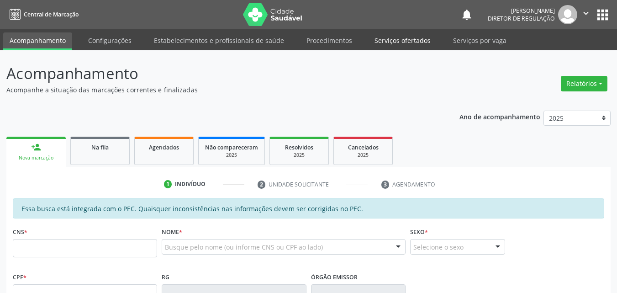
click at [401, 42] on link "Serviços ofertados" at bounding box center [402, 40] width 69 height 16
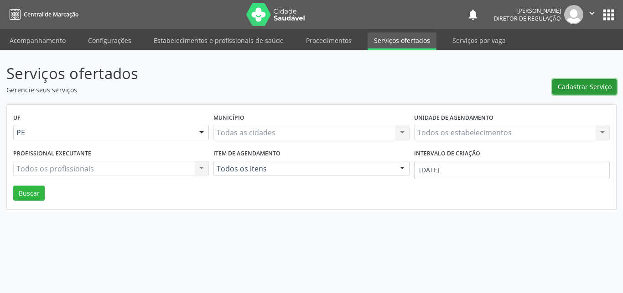
click at [587, 82] on span "Cadastrar Serviço" at bounding box center [585, 87] width 54 height 10
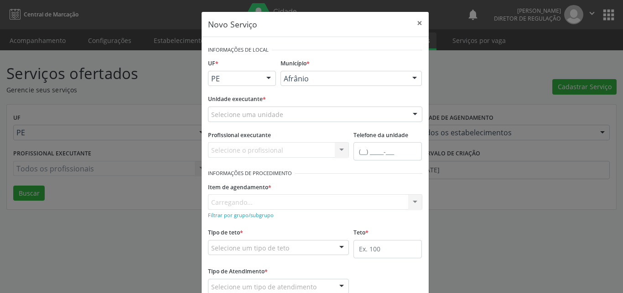
click at [336, 74] on div "Afrânio" at bounding box center [351, 79] width 141 height 16
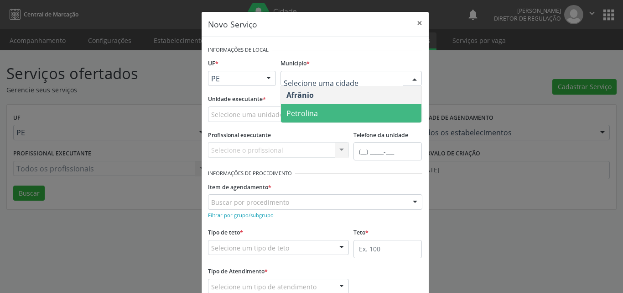
click at [324, 115] on span "Petrolina" at bounding box center [351, 113] width 141 height 18
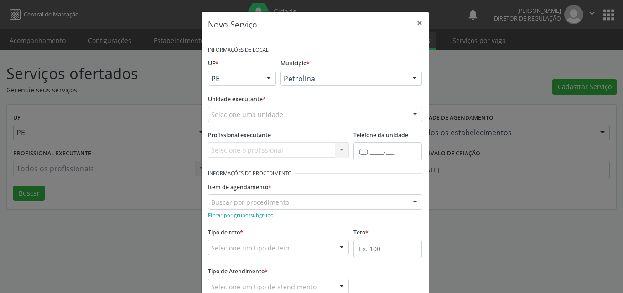
click at [306, 111] on div "Selecione uma unidade" at bounding box center [315, 114] width 215 height 16
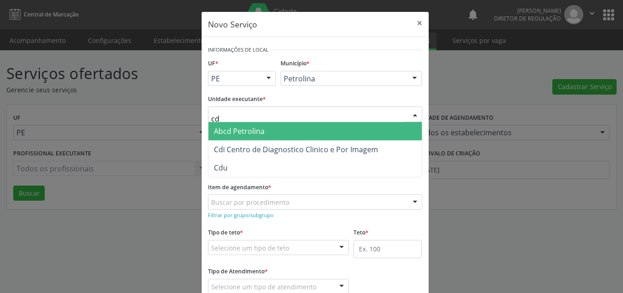
type input "cdi"
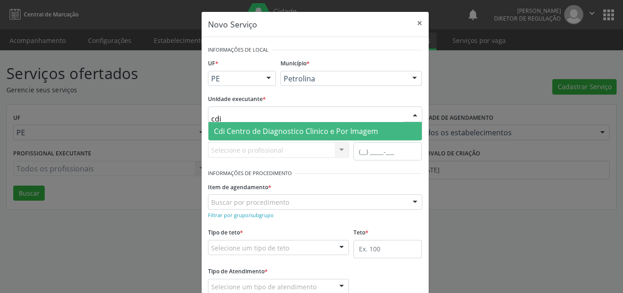
click at [316, 133] on span "Cdi Centro de Diagnostico Clinico e Por Imagem" at bounding box center [296, 131] width 164 height 10
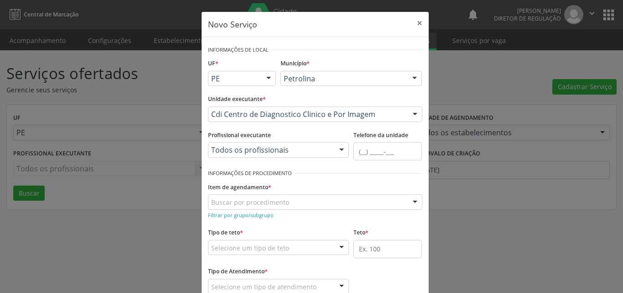
scroll to position [46, 0]
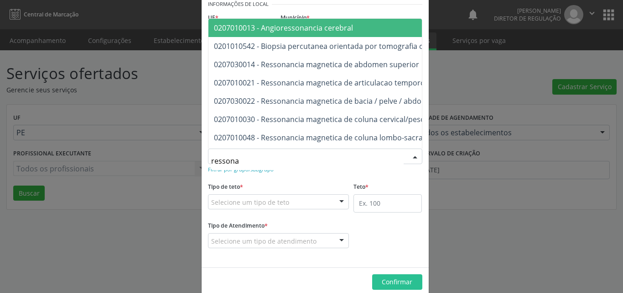
type input "ressonan"
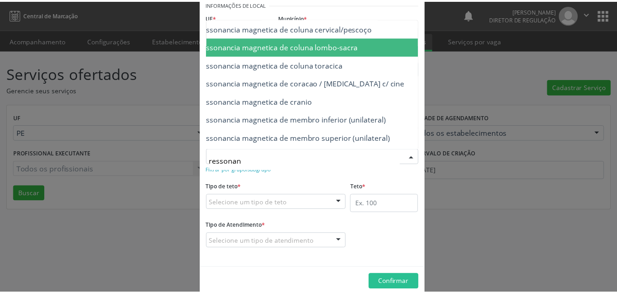
scroll to position [110, 61]
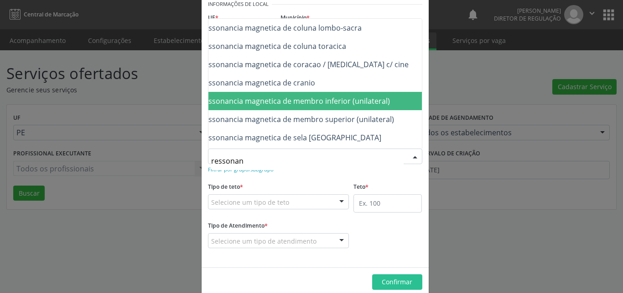
click at [379, 102] on span "0207030030 - Ressonancia magnetica de membro inferior (unilateral)" at bounding box center [271, 101] width 237 height 10
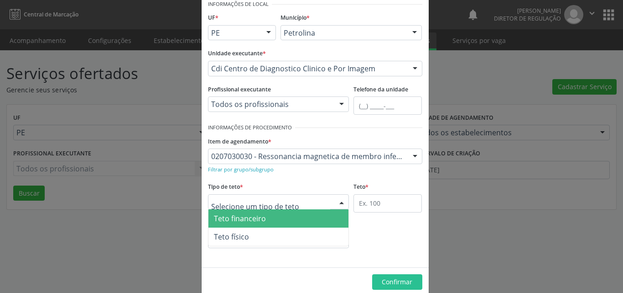
click at [302, 200] on div at bounding box center [278, 202] width 141 height 16
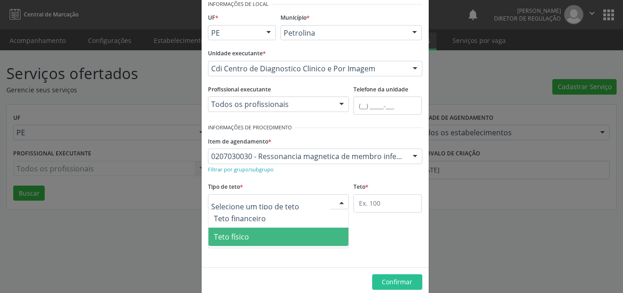
click at [304, 232] on span "Teto físico" at bounding box center [279, 236] width 141 height 18
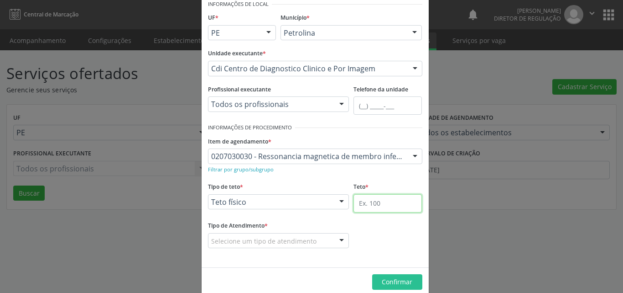
click at [385, 199] on input "text" at bounding box center [388, 203] width 68 height 18
type input "1"
click at [323, 242] on div "Selecione um tipo de atendimento" at bounding box center [278, 241] width 141 height 16
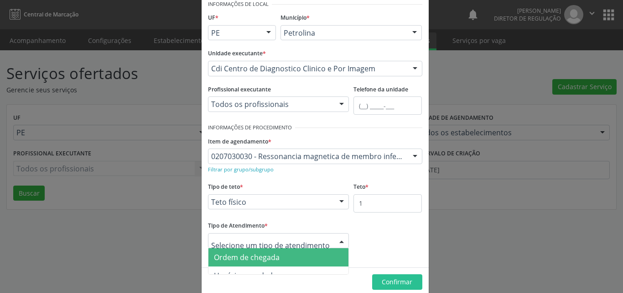
click at [294, 256] on span "Ordem de chegada" at bounding box center [279, 257] width 141 height 18
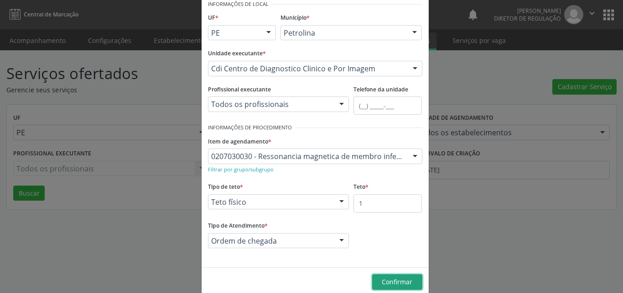
click at [389, 281] on span "Confirmar" at bounding box center [397, 281] width 31 height 9
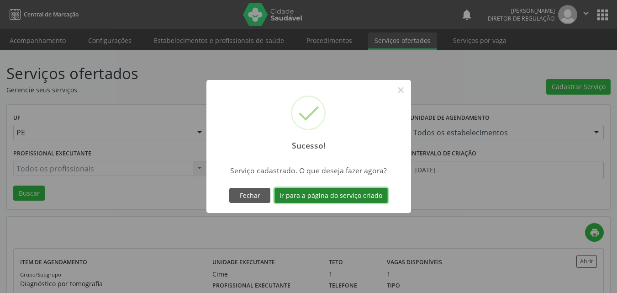
click at [332, 197] on button "Ir para a página do serviço criado" at bounding box center [330, 196] width 113 height 16
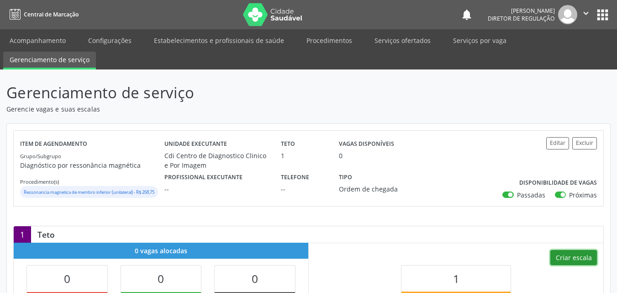
click at [575, 265] on button "Criar escala" at bounding box center [573, 258] width 47 height 16
select select "8"
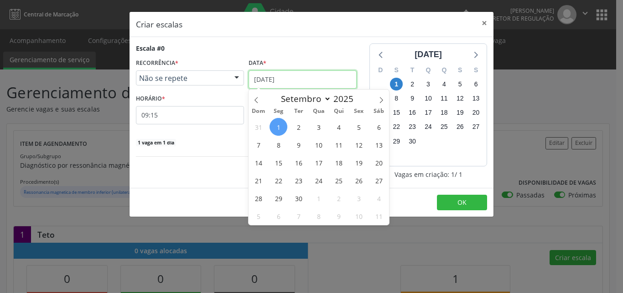
click at [319, 83] on input "0[DATE]" at bounding box center [303, 79] width 108 height 18
click at [318, 127] on span "3" at bounding box center [319, 127] width 18 height 18
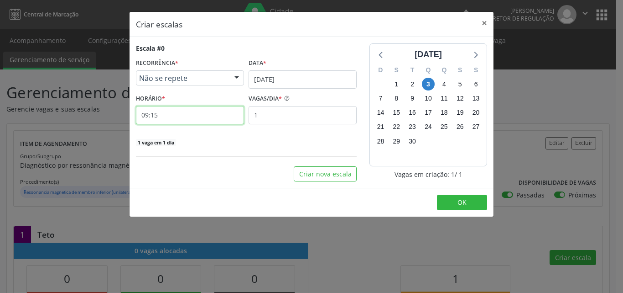
click at [212, 116] on input "09:15" at bounding box center [190, 115] width 108 height 18
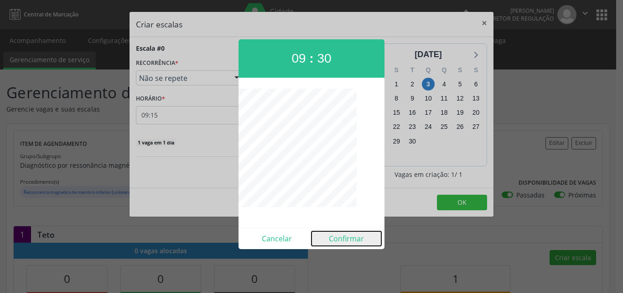
click at [347, 239] on button "Confirmar" at bounding box center [347, 238] width 70 height 15
type input "09:30"
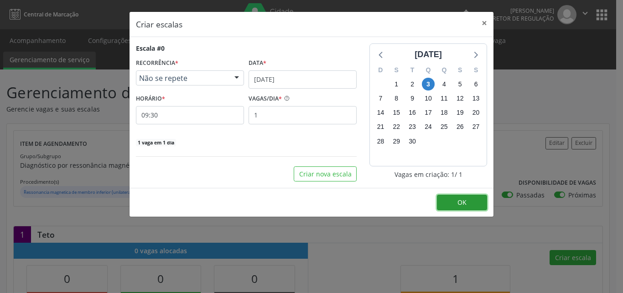
click at [472, 202] on button "OK" at bounding box center [462, 202] width 50 height 16
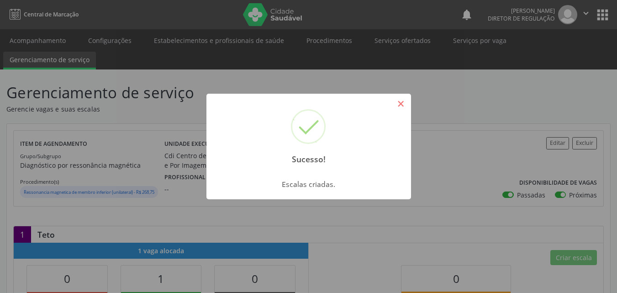
click at [405, 105] on button "×" at bounding box center [401, 104] width 16 height 16
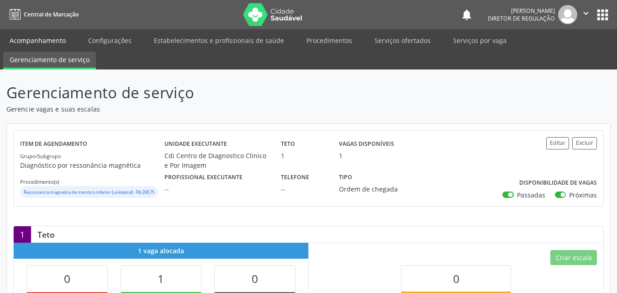
click at [49, 38] on link "Acompanhamento" at bounding box center [37, 40] width 69 height 16
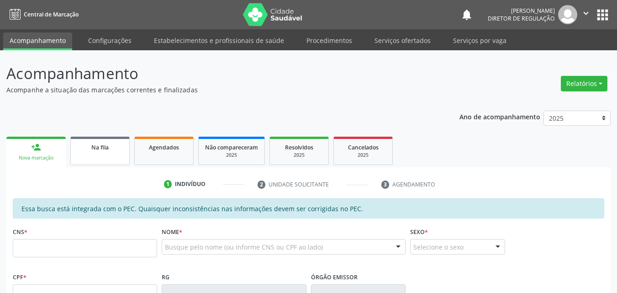
click at [112, 149] on div "Na fila" at bounding box center [100, 147] width 46 height 10
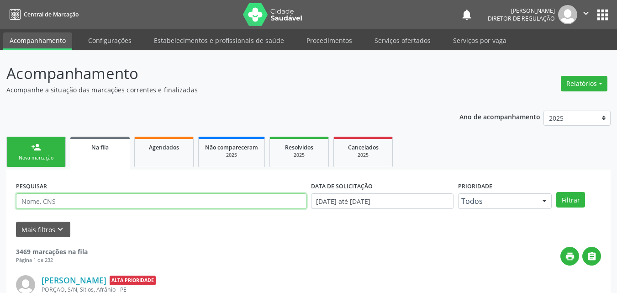
click at [107, 204] on input "text" at bounding box center [161, 201] width 290 height 16
type input "juraci"
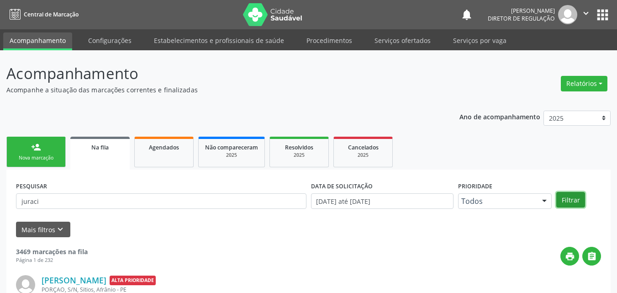
click at [575, 196] on button "Filtrar" at bounding box center [570, 200] width 29 height 16
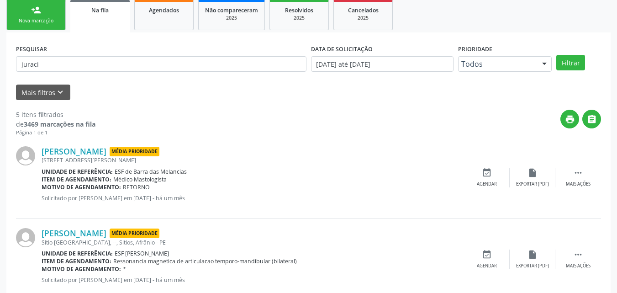
scroll to position [183, 0]
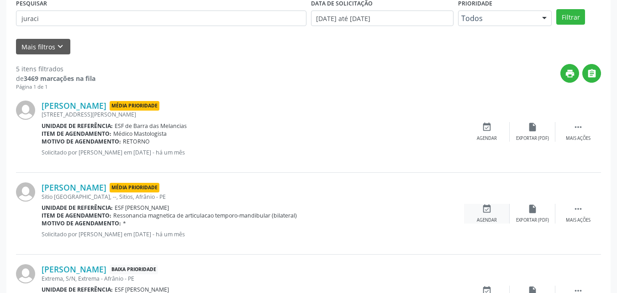
click at [489, 208] on icon "event_available" at bounding box center [487, 209] width 10 height 10
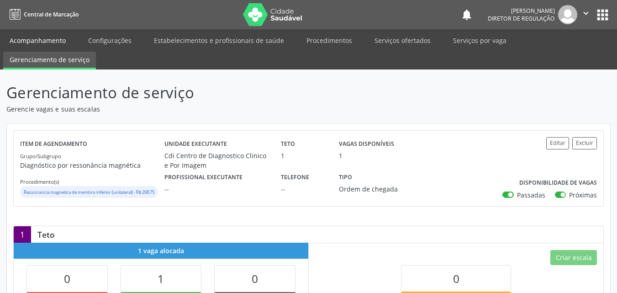
click at [38, 42] on link "Acompanhamento" at bounding box center [37, 40] width 69 height 16
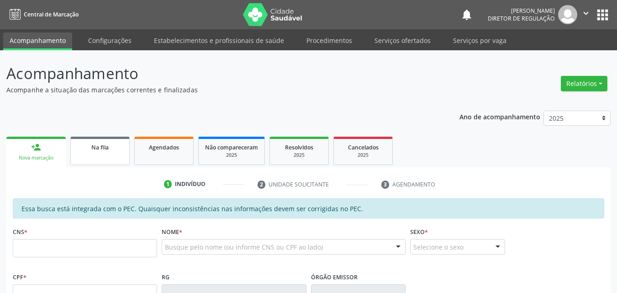
click at [83, 152] on link "Na fila" at bounding box center [99, 150] width 59 height 28
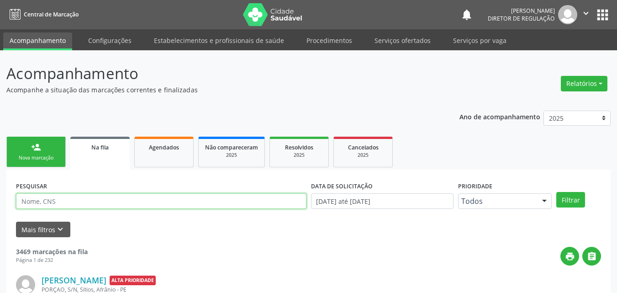
drag, startPoint x: 106, startPoint y: 204, endPoint x: 107, endPoint y: 199, distance: 4.6
click at [107, 203] on input "text" at bounding box center [161, 201] width 290 height 16
type input "jurac"
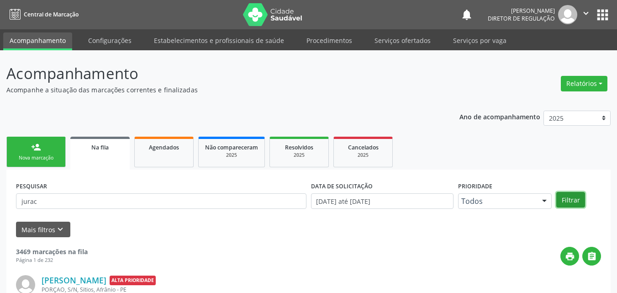
drag, startPoint x: 570, startPoint y: 196, endPoint x: 538, endPoint y: 207, distance: 33.8
click at [569, 197] on button "Filtrar" at bounding box center [570, 200] width 29 height 16
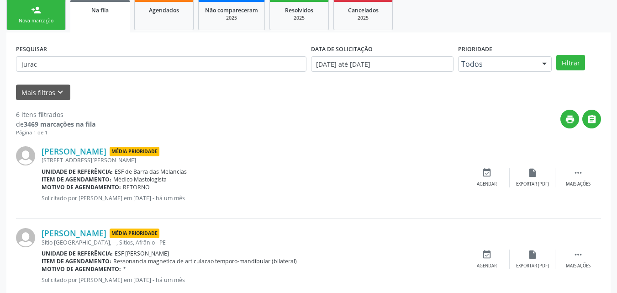
scroll to position [183, 0]
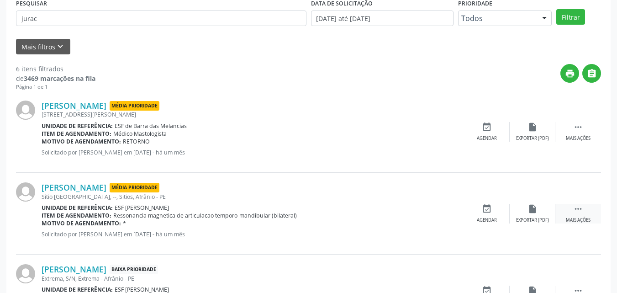
click at [575, 209] on icon "" at bounding box center [578, 209] width 10 height 10
click at [533, 209] on icon "edit" at bounding box center [532, 209] width 10 height 10
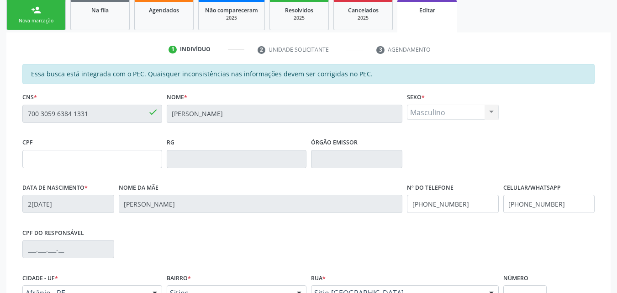
scroll to position [228, 0]
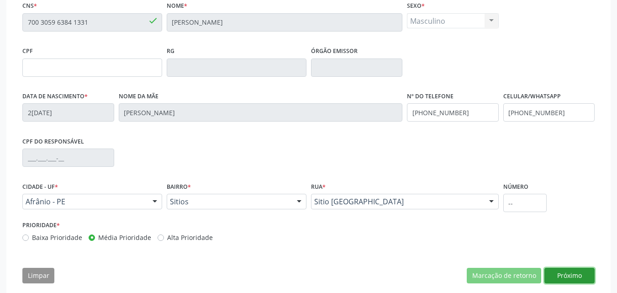
click at [570, 277] on button "Próximo" at bounding box center [569, 275] width 50 height 16
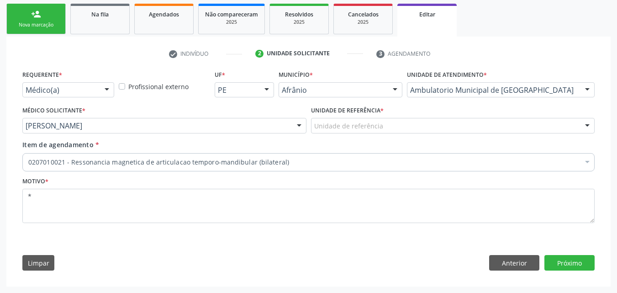
scroll to position [133, 0]
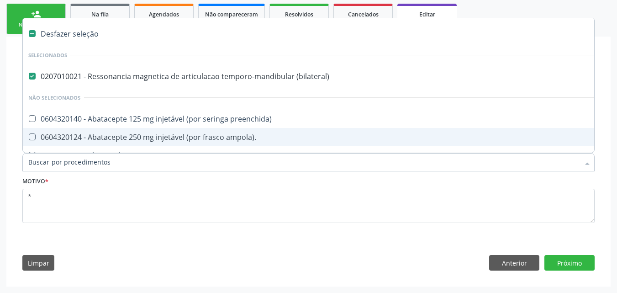
click at [33, 34] on label at bounding box center [32, 33] width 7 height 7
checkbox \(bilateral\) "false"
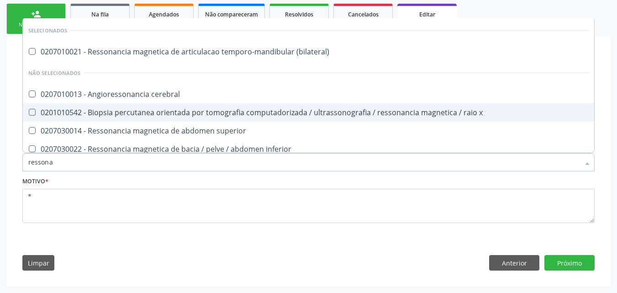
type input "ressonan"
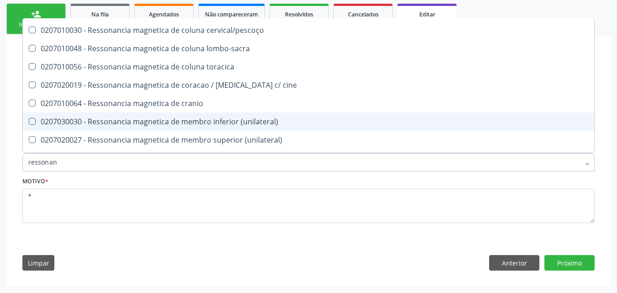
scroll to position [183, 0]
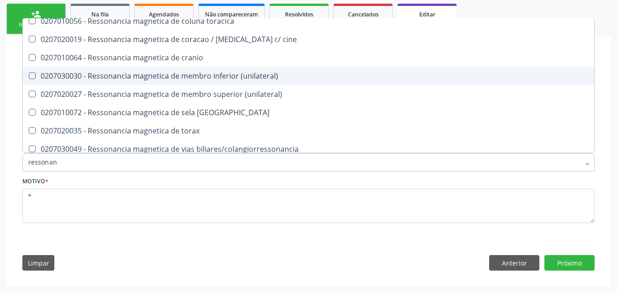
click at [168, 76] on div "0207030030 - Ressonancia magnetica de membro inferior (unilateral)" at bounding box center [308, 75] width 560 height 7
checkbox \(unilateral\) "true"
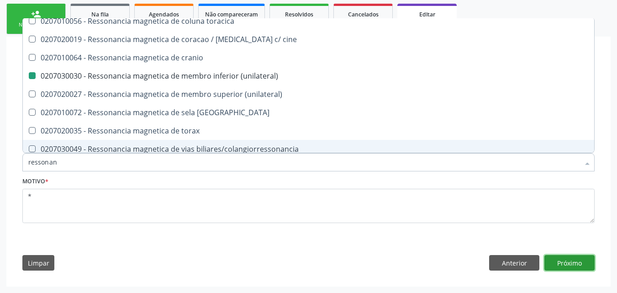
click at [566, 259] on button "Próximo" at bounding box center [569, 263] width 50 height 16
checkbox \(bilateral\) "true"
checkbox \(unilateral\) "false"
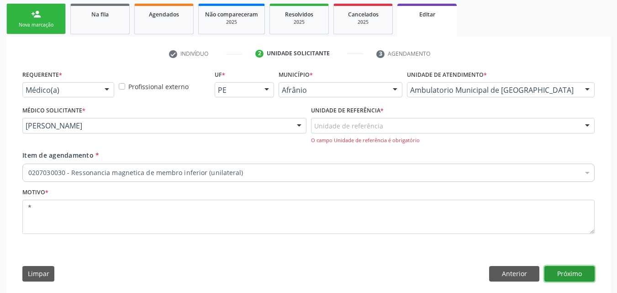
scroll to position [0, 0]
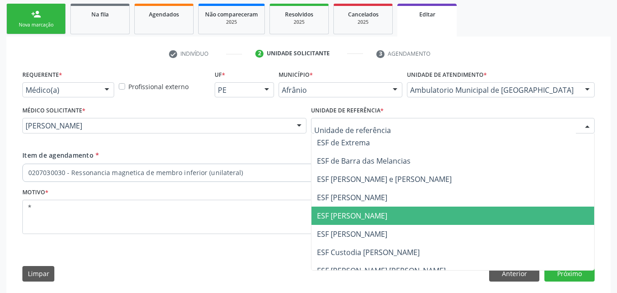
click at [372, 212] on span "ESF [PERSON_NAME]" at bounding box center [352, 215] width 70 height 10
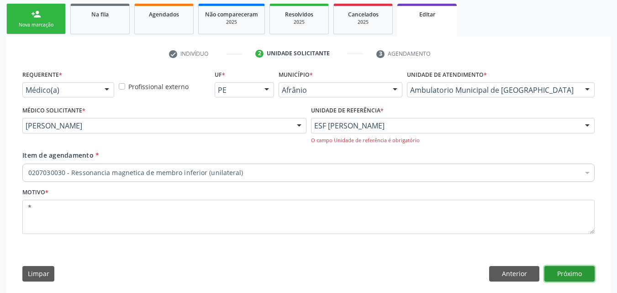
click at [562, 272] on button "Próximo" at bounding box center [569, 274] width 50 height 16
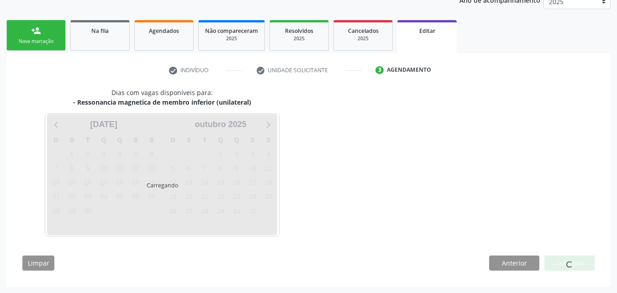
scroll to position [116, 0]
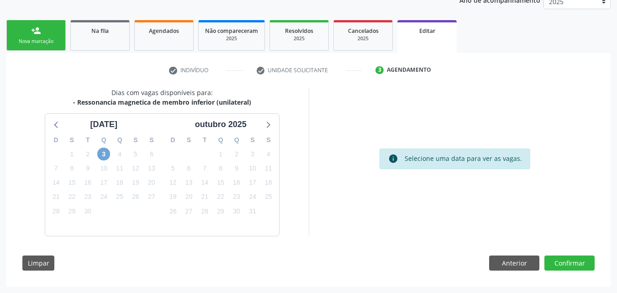
click at [109, 153] on span "3" at bounding box center [103, 153] width 13 height 13
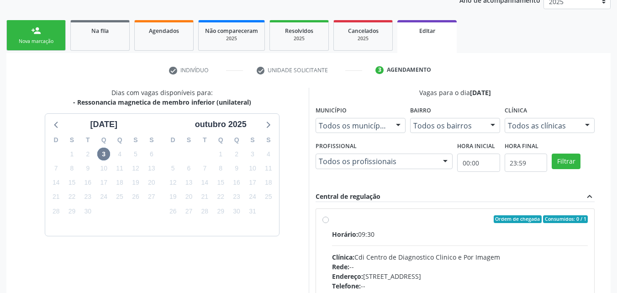
click at [334, 216] on div "Ordem de chegada Consumidos: 0 / 1" at bounding box center [460, 219] width 256 height 8
click at [329, 216] on input "Ordem de chegada Consumidos: 0 / 1 Horário: 09:30 Clínica: Cdi Centro de Diagno…" at bounding box center [325, 219] width 6 height 8
radio input "true"
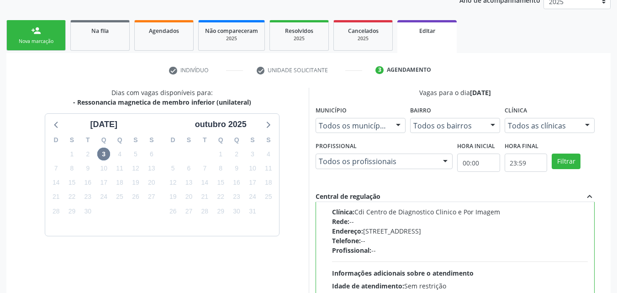
scroll to position [265, 0]
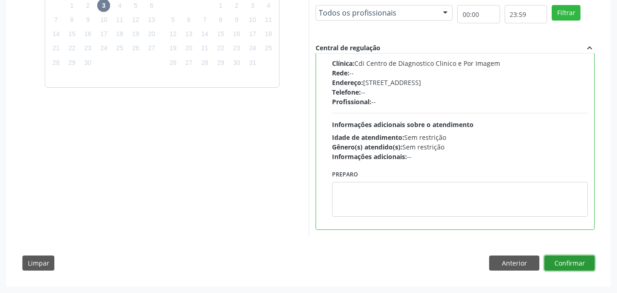
click at [562, 263] on button "Confirmar" at bounding box center [569, 263] width 50 height 16
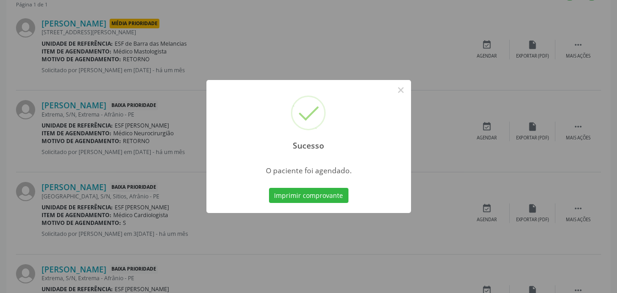
scroll to position [9, 0]
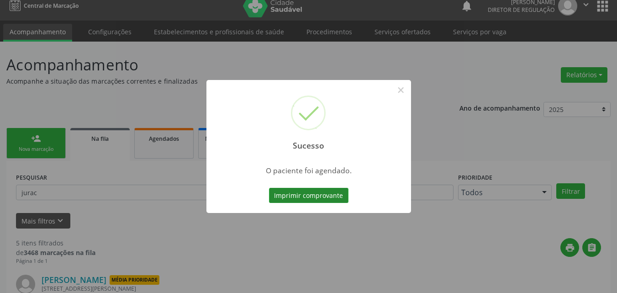
click at [321, 193] on button "Imprimir comprovante" at bounding box center [308, 196] width 79 height 16
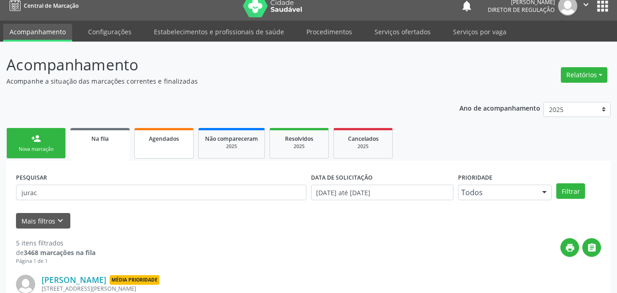
click at [175, 139] on span "Agendados" at bounding box center [164, 139] width 30 height 8
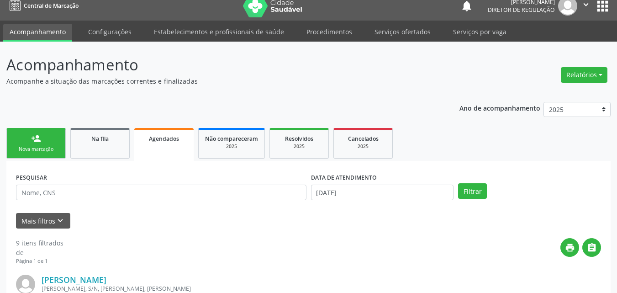
scroll to position [100, 0]
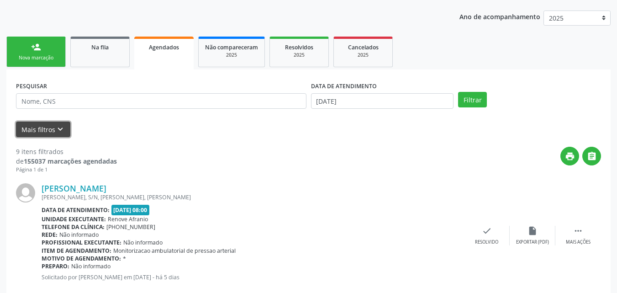
click at [57, 128] on icon "keyboard_arrow_down" at bounding box center [60, 129] width 10 height 10
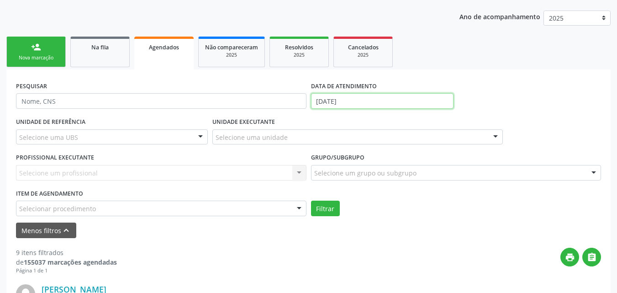
click at [359, 98] on input "0[DATE]" at bounding box center [382, 101] width 143 height 16
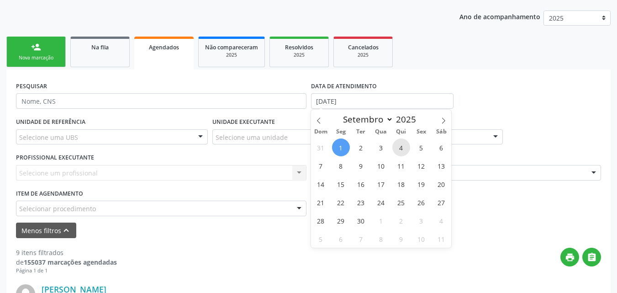
click at [400, 149] on span "4" at bounding box center [401, 147] width 18 height 18
type input "04/09/2025"
click at [400, 149] on span "4" at bounding box center [401, 147] width 18 height 18
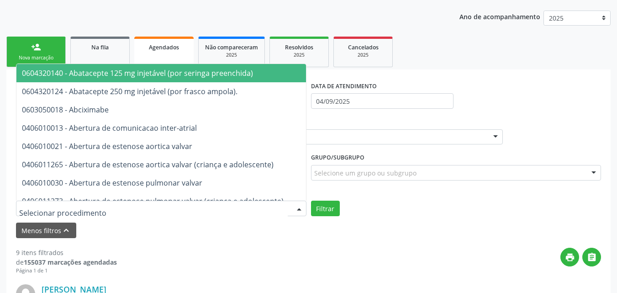
click at [95, 208] on div at bounding box center [161, 208] width 290 height 16
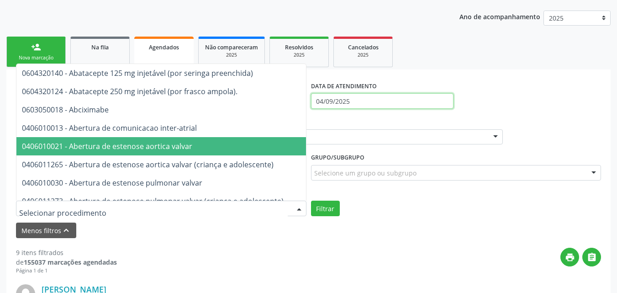
click at [365, 101] on input "04/09/2025" at bounding box center [382, 101] width 143 height 16
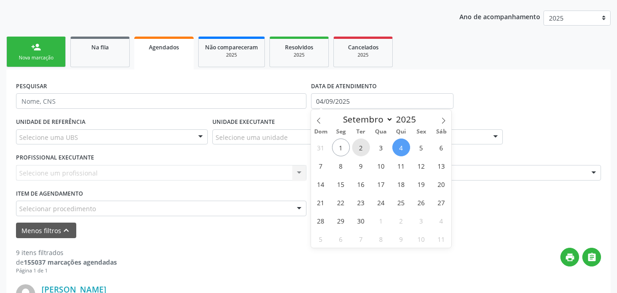
click at [362, 147] on span "2" at bounding box center [361, 147] width 18 height 18
type input "0[DATE]"
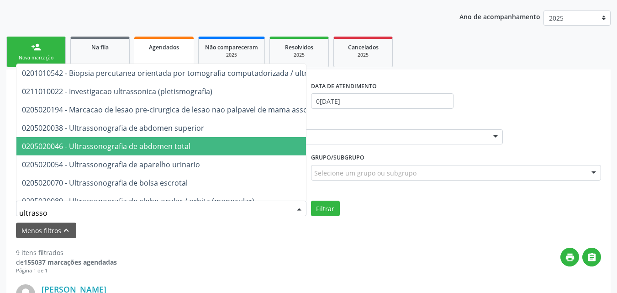
type input "ultrasson"
click at [143, 150] on span "0205020046 - Ultrassonografia de abdomen total" at bounding box center [106, 146] width 168 height 10
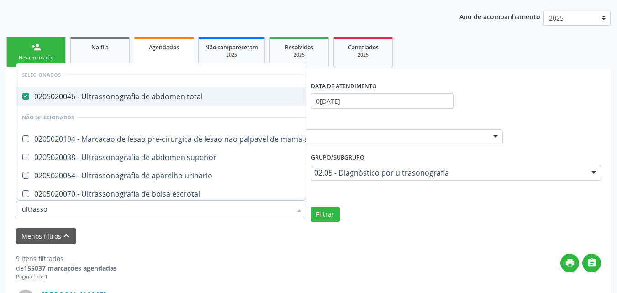
type input "ultrasson"
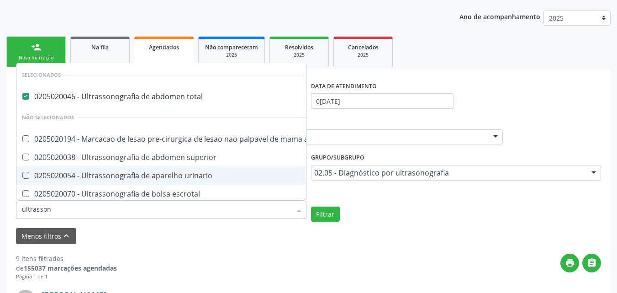
click at [157, 175] on div "0205020054 - Ultrassonografia de aparelho urinario" at bounding box center [212, 175] width 381 height 7
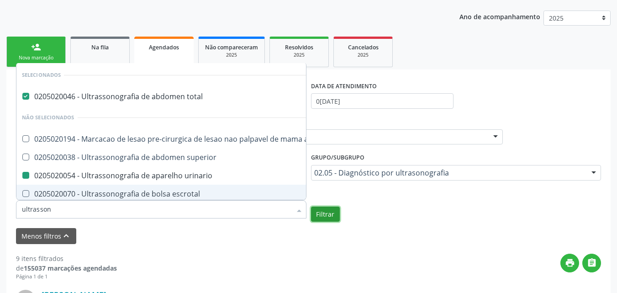
checkbox urinario "false"
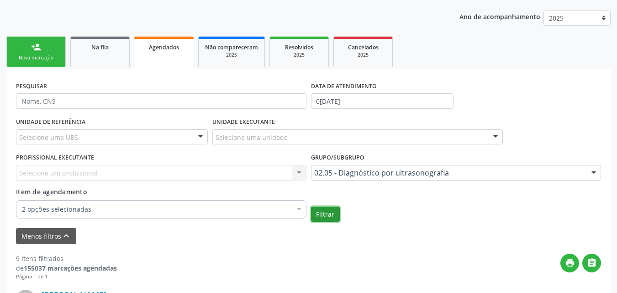
click at [328, 214] on button "Filtrar" at bounding box center [325, 214] width 29 height 16
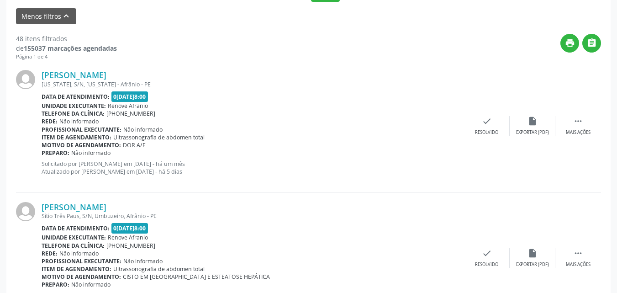
scroll to position [228, 0]
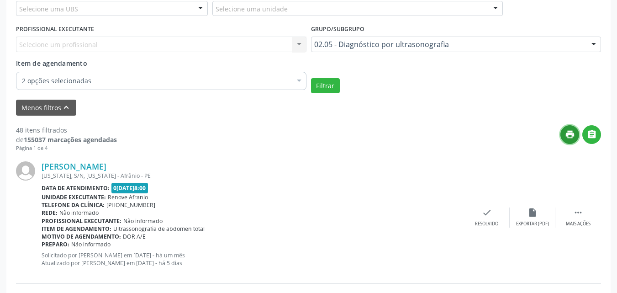
click at [571, 136] on icon "print" at bounding box center [570, 134] width 10 height 10
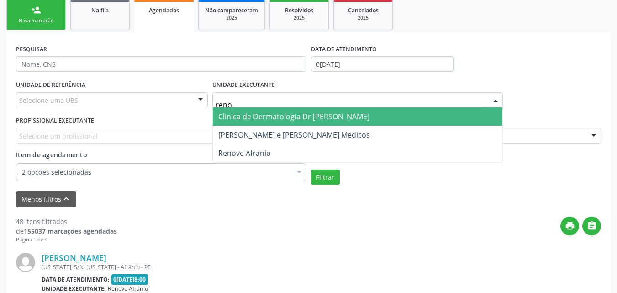
type input "renov"
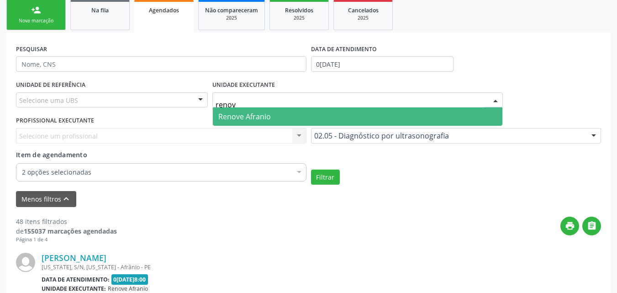
click at [258, 119] on span "Renove Afranio" at bounding box center [244, 116] width 52 height 10
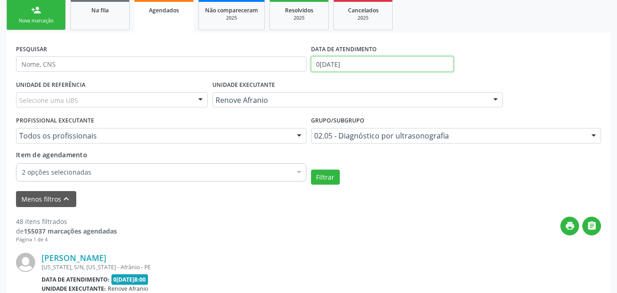
click at [376, 63] on input "0[DATE]" at bounding box center [382, 64] width 143 height 16
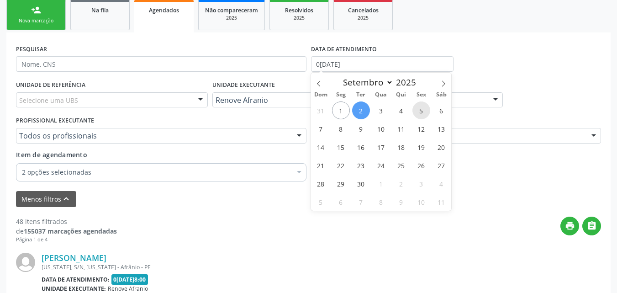
click at [420, 112] on span "5" at bounding box center [421, 110] width 18 height 18
type input "05/09/2025"
click at [420, 112] on span "5" at bounding box center [421, 110] width 18 height 18
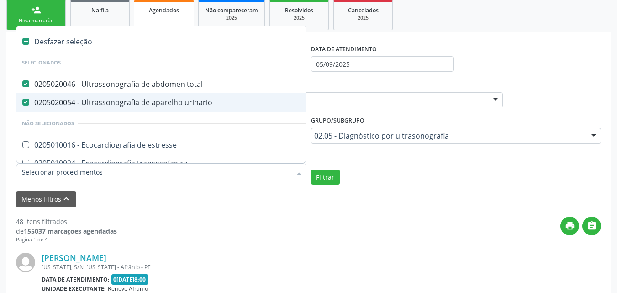
drag, startPoint x: 24, startPoint y: 101, endPoint x: 24, endPoint y: 89, distance: 12.8
click at [24, 100] on urinario at bounding box center [25, 102] width 7 height 7
click at [22, 100] on urinario "checkbox" at bounding box center [19, 102] width 6 height 6
checkbox urinario "false"
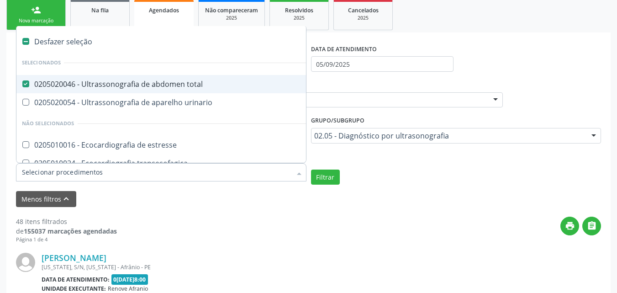
click at [26, 84] on total at bounding box center [25, 83] width 7 height 7
click at [22, 84] on total "checkbox" at bounding box center [19, 84] width 6 height 6
checkbox total "false"
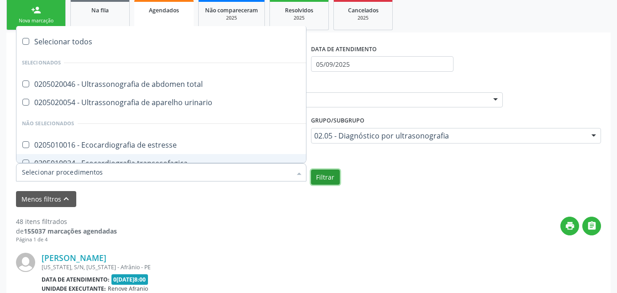
click at [329, 173] on button "Filtrar" at bounding box center [325, 177] width 29 height 16
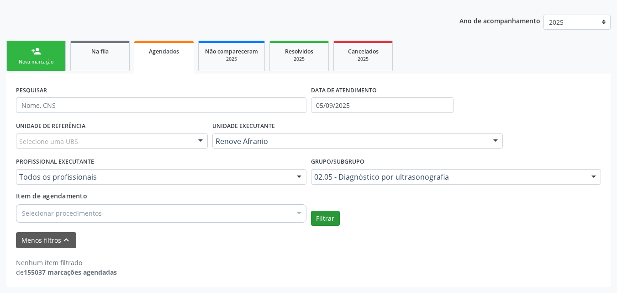
scroll to position [96, 0]
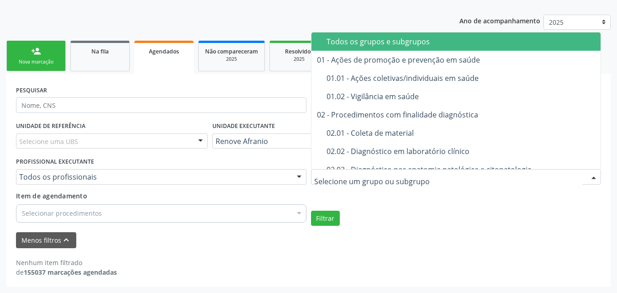
click at [396, 44] on div "Todos os grupos e subgrupos" at bounding box center [480, 41] width 309 height 7
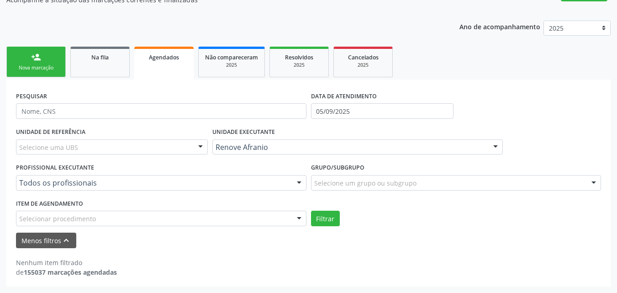
scroll to position [90, 0]
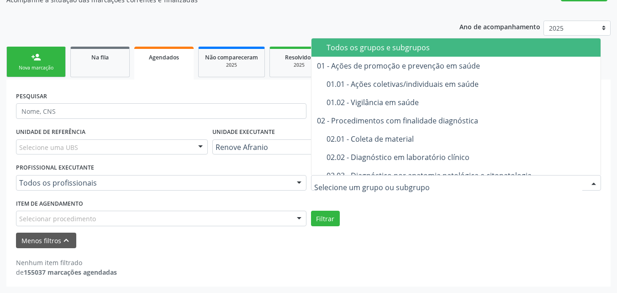
click at [362, 49] on div "Todos os grupos e subgrupos" at bounding box center [480, 47] width 309 height 7
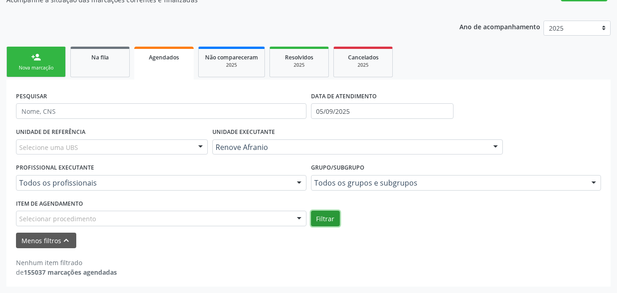
click at [323, 219] on button "Filtrar" at bounding box center [325, 218] width 29 height 16
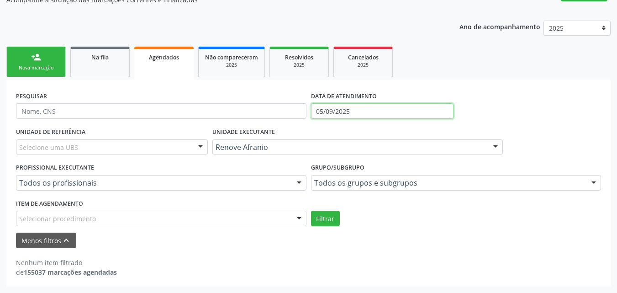
click at [358, 110] on input "05/09/2025" at bounding box center [382, 111] width 143 height 16
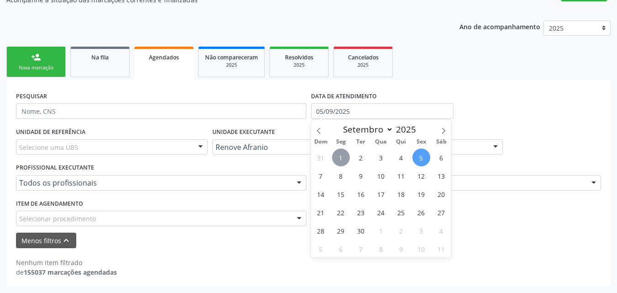
click at [335, 161] on span "1" at bounding box center [341, 157] width 18 height 18
type input "0[DATE]"
click at [337, 159] on span "1" at bounding box center [341, 157] width 18 height 18
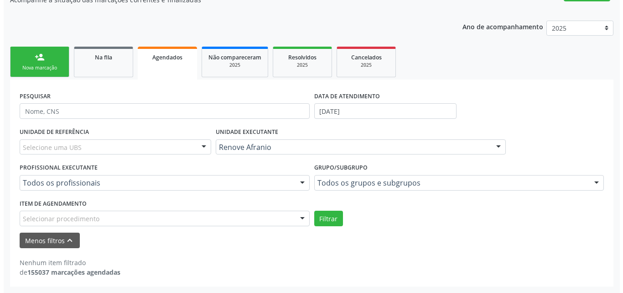
scroll to position [0, 0]
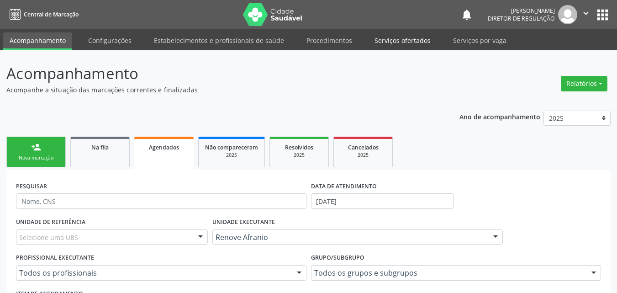
click at [403, 40] on link "Serviços ofertados" at bounding box center [402, 40] width 69 height 16
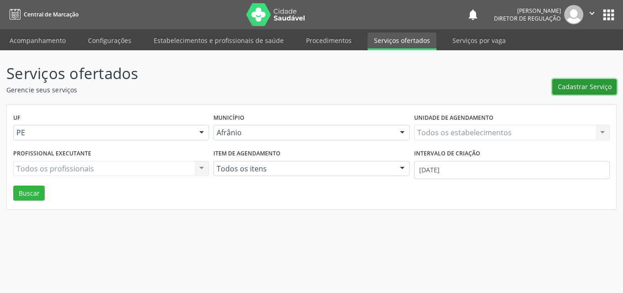
click at [588, 86] on span "Cadastrar Serviço" at bounding box center [585, 87] width 54 height 10
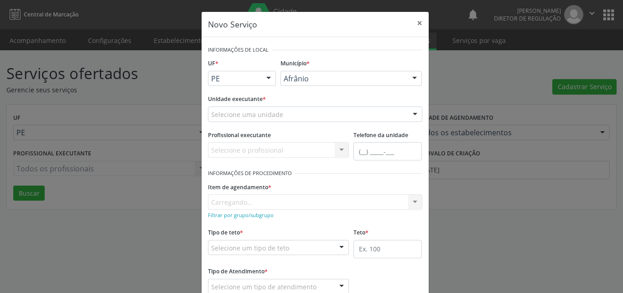
click at [315, 110] on div "Selecione uma unidade" at bounding box center [315, 114] width 215 height 16
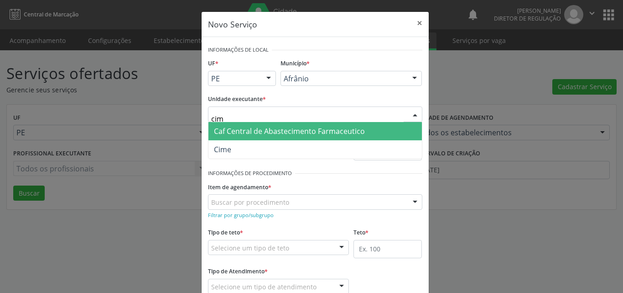
type input "cime"
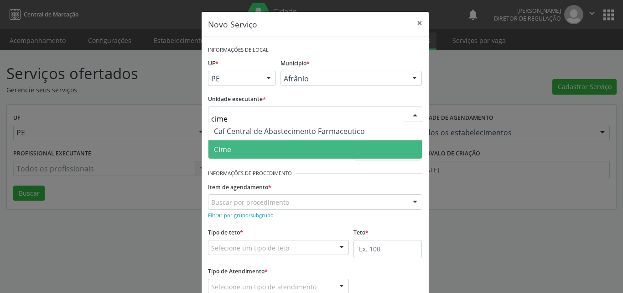
click at [273, 152] on span "Cime" at bounding box center [316, 149] width 214 height 18
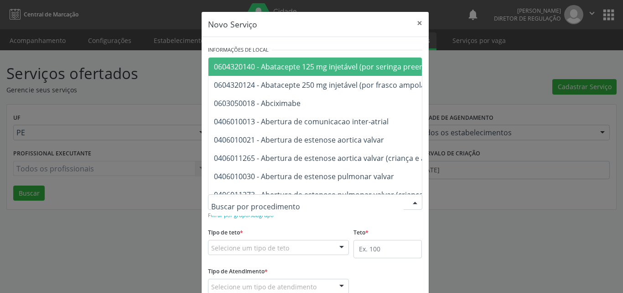
click at [304, 199] on div at bounding box center [315, 202] width 215 height 16
click at [224, 217] on small "Filtrar por grupo/subgrupo" at bounding box center [241, 214] width 66 height 7
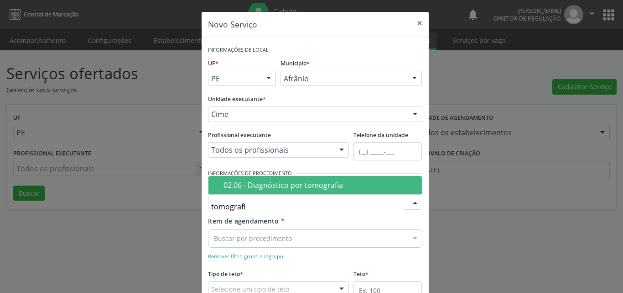
type input "tomografia"
click at [259, 183] on div "02.06 - Diagnóstico por tomografia" at bounding box center [320, 184] width 193 height 7
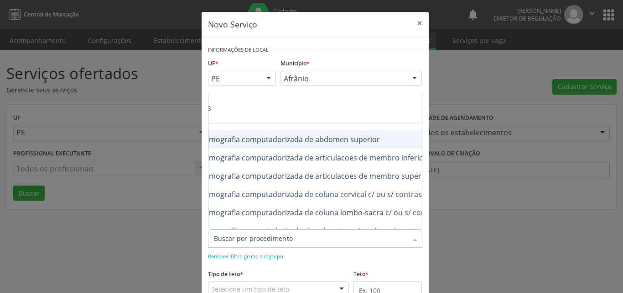
scroll to position [0, 91]
click at [340, 140] on div "0206030010 - Tomografia computadorizada de abdomen superior" at bounding box center [327, 139] width 409 height 7
checkbox superior "true"
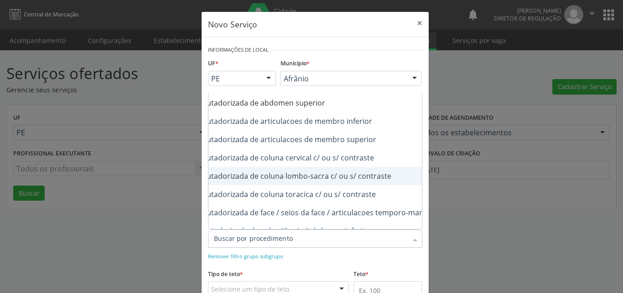
scroll to position [55, 128]
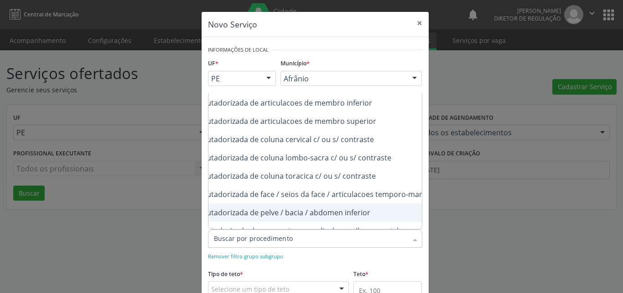
click at [374, 211] on div "0206030037 - Tomografia computadorizada de pelve / bacia / abdomen inferior" at bounding box center [290, 212] width 409 height 7
checkbox inferior "true"
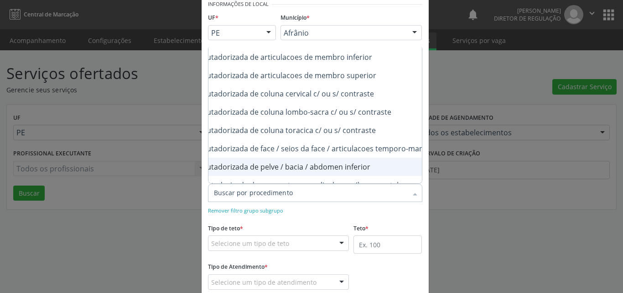
checkbox inferior "true"
checkbox superior "true"
checkbox inferior "false"
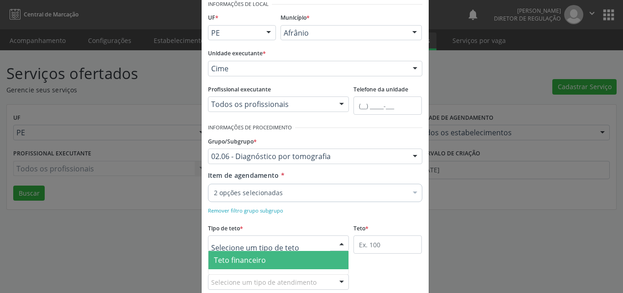
scroll to position [13, 0]
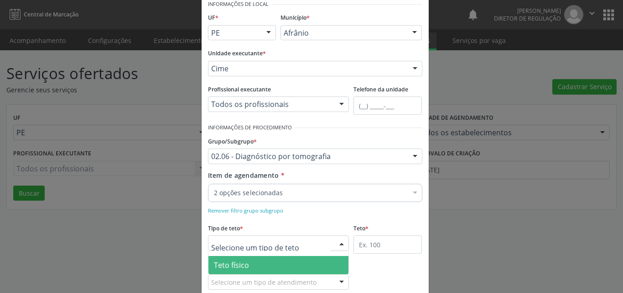
click at [272, 264] on span "Teto físico" at bounding box center [279, 265] width 141 height 18
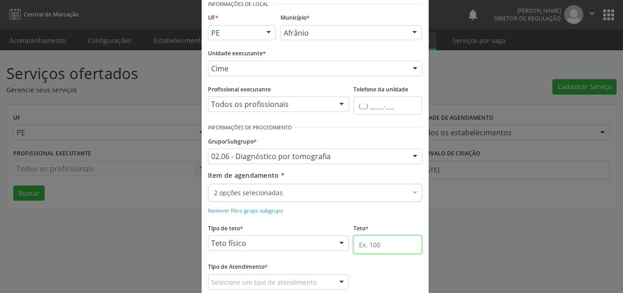
click at [372, 242] on input "text" at bounding box center [388, 244] width 68 height 18
type input "1"
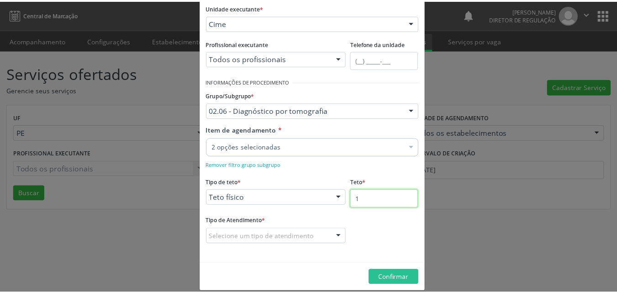
scroll to position [102, 0]
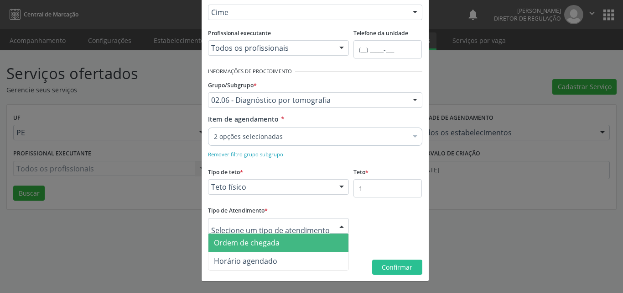
click at [283, 241] on span "Ordem de chegada" at bounding box center [279, 242] width 141 height 18
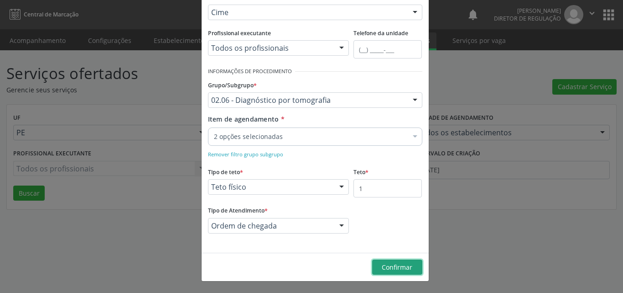
click at [397, 268] on span "Confirmar" at bounding box center [397, 266] width 31 height 9
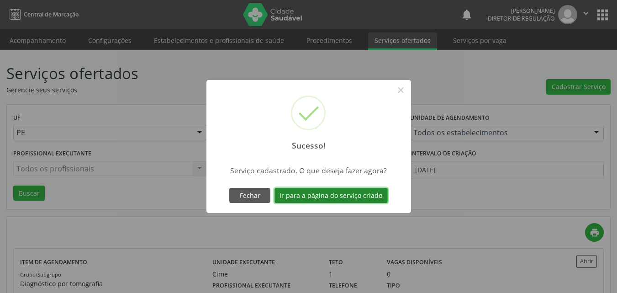
click at [345, 196] on button "Ir para a página do serviço criado" at bounding box center [330, 196] width 113 height 16
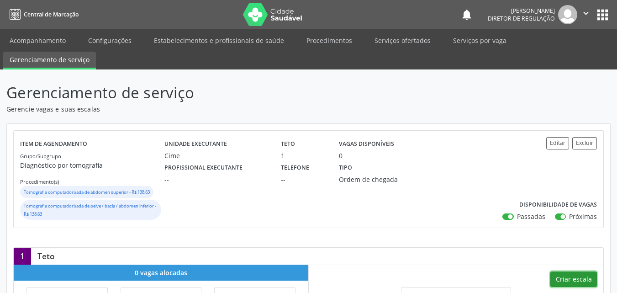
click at [580, 278] on button "Criar escala" at bounding box center [573, 279] width 47 height 16
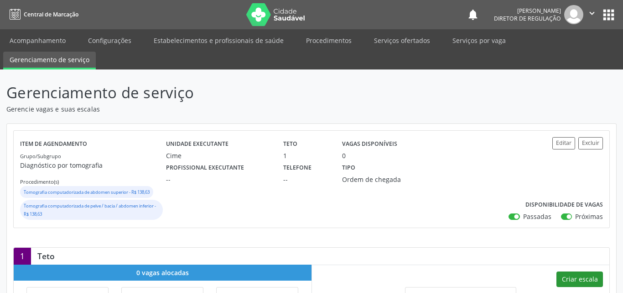
select select "8"
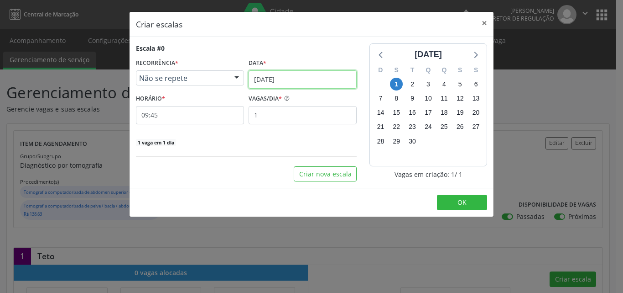
click at [304, 76] on input "0[DATE]" at bounding box center [303, 79] width 108 height 18
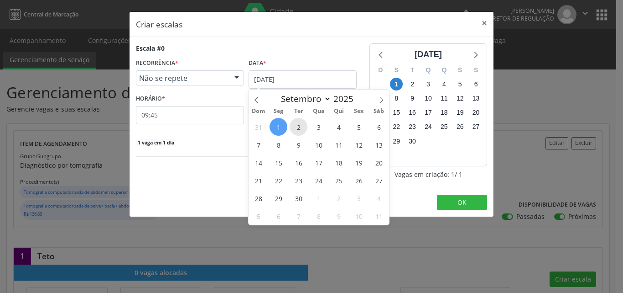
click at [301, 126] on span "2" at bounding box center [299, 127] width 18 height 18
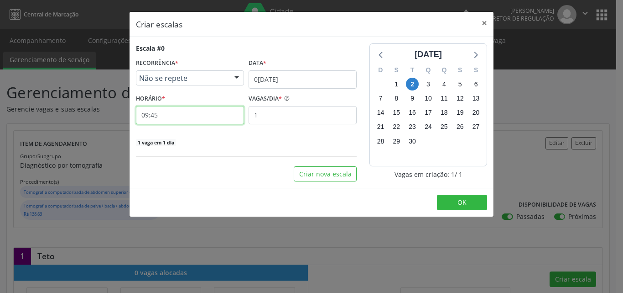
click at [184, 115] on input "09:45" at bounding box center [190, 115] width 108 height 18
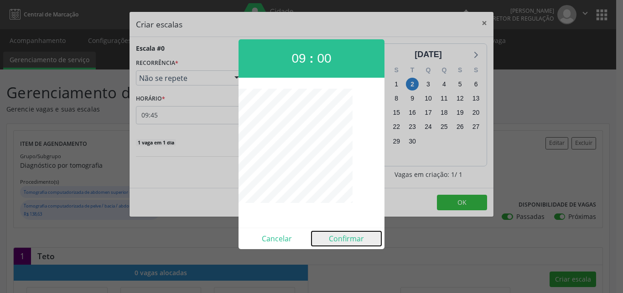
click at [346, 238] on button "Confirmar" at bounding box center [347, 238] width 70 height 15
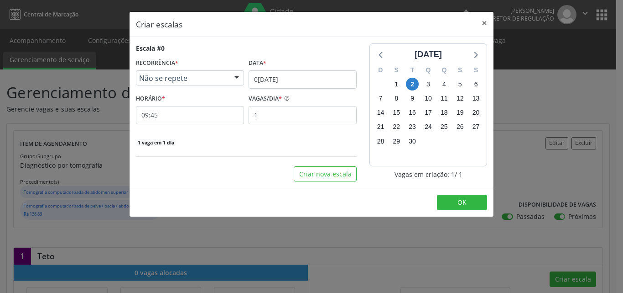
type input "09:00"
click at [473, 201] on button "OK" at bounding box center [462, 202] width 50 height 16
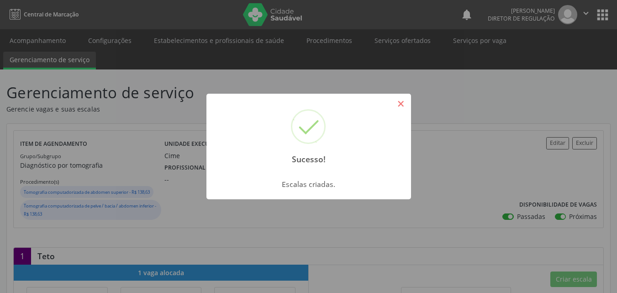
click at [400, 106] on button "×" at bounding box center [401, 104] width 16 height 16
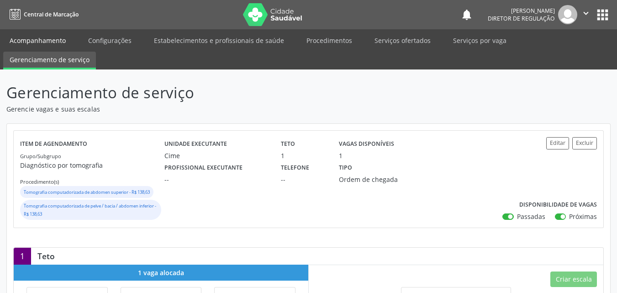
click at [62, 41] on link "Acompanhamento" at bounding box center [37, 40] width 69 height 16
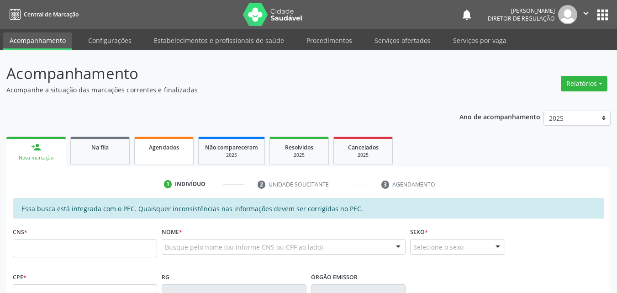
click at [157, 146] on span "Agendados" at bounding box center [164, 147] width 30 height 8
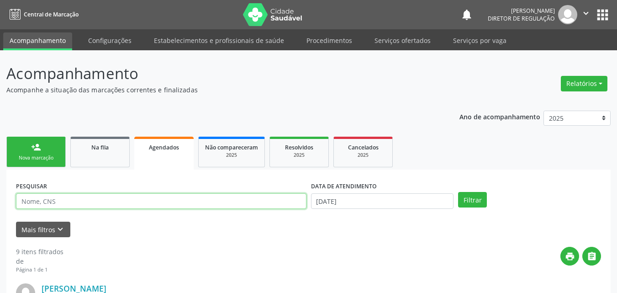
click at [132, 201] on input "text" at bounding box center [161, 201] width 290 height 16
type input "caila"
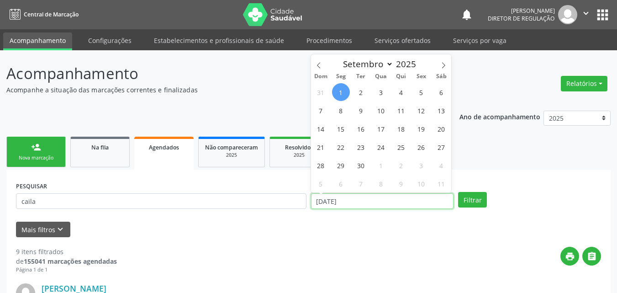
click at [385, 197] on input "0[DATE]" at bounding box center [382, 201] width 143 height 16
click at [361, 91] on span "2" at bounding box center [361, 92] width 18 height 18
type input "02/09/2025"
click at [338, 92] on span "1" at bounding box center [341, 92] width 18 height 18
select select "8"
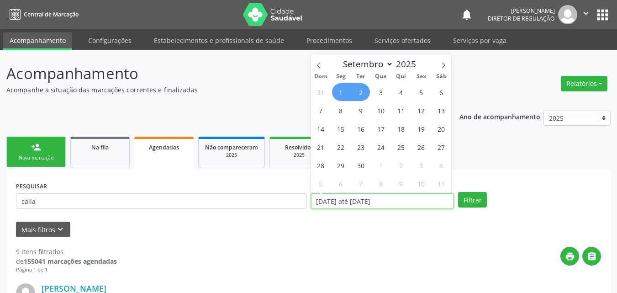
click at [400, 201] on input "01/09/2025 até 02/09/2025" at bounding box center [382, 201] width 143 height 16
click at [338, 95] on span "1" at bounding box center [341, 92] width 18 height 18
type input "0[DATE]"
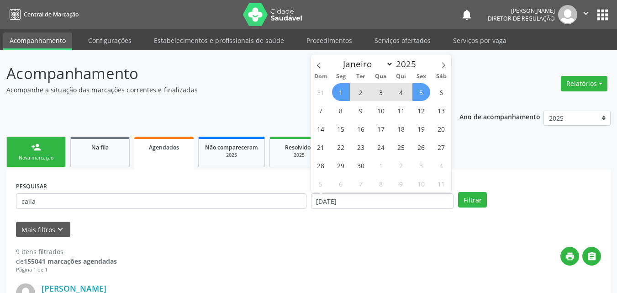
click at [423, 93] on span "5" at bounding box center [421, 92] width 18 height 18
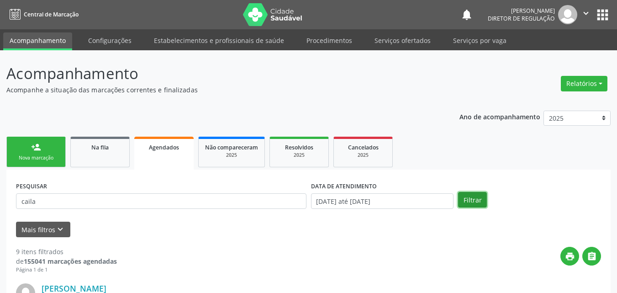
click at [471, 201] on button "Filtrar" at bounding box center [472, 200] width 29 height 16
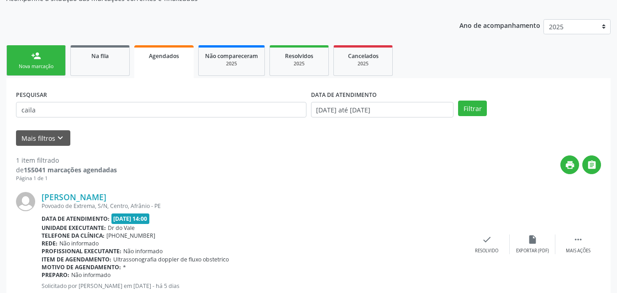
scroll to position [120, 0]
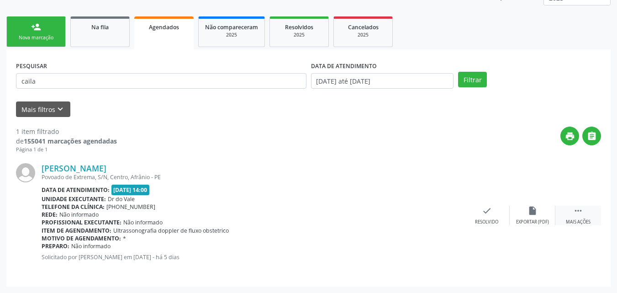
click at [578, 209] on icon "" at bounding box center [578, 210] width 10 height 10
click at [396, 211] on icon "print" at bounding box center [395, 210] width 10 height 10
click at [394, 210] on icon "print" at bounding box center [395, 210] width 10 height 10
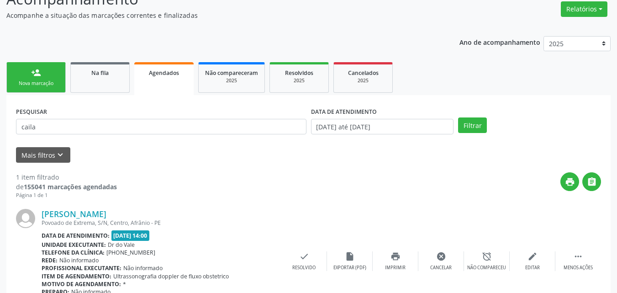
click at [47, 79] on link "person_add Nova marcação" at bounding box center [35, 77] width 59 height 31
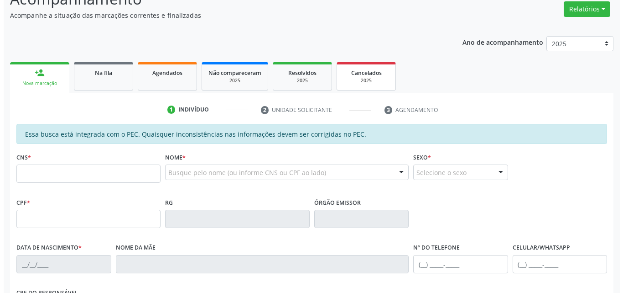
scroll to position [0, 0]
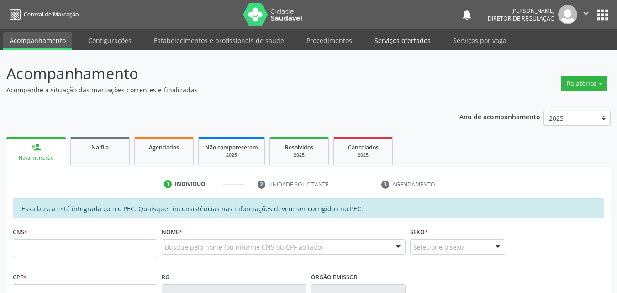
click at [398, 41] on link "Serviços ofertados" at bounding box center [402, 40] width 69 height 16
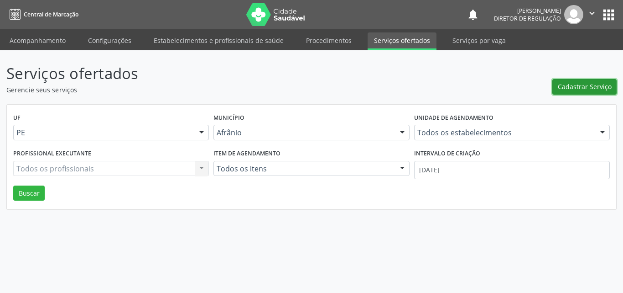
click at [594, 86] on span "Cadastrar Serviço" at bounding box center [585, 87] width 54 height 10
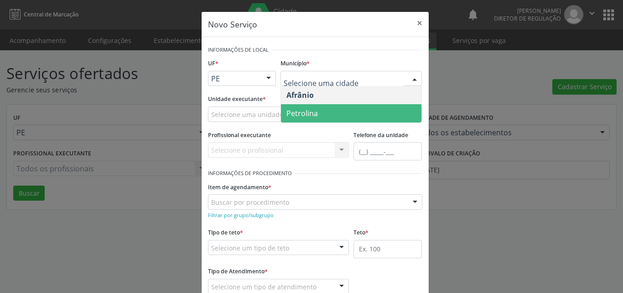
click at [327, 112] on span "Petrolina" at bounding box center [351, 113] width 141 height 18
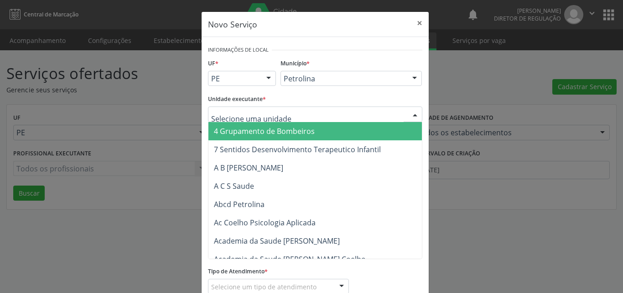
click at [285, 112] on div at bounding box center [315, 114] width 215 height 16
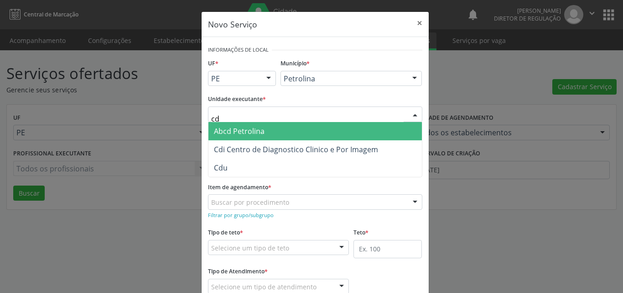
type input "cdi"
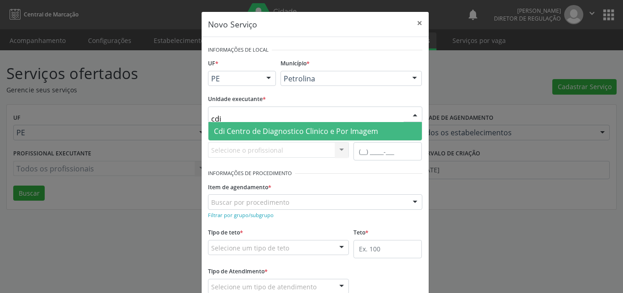
click at [292, 131] on span "Cdi Centro de Diagnostico Clinico e Por Imagem" at bounding box center [296, 131] width 164 height 10
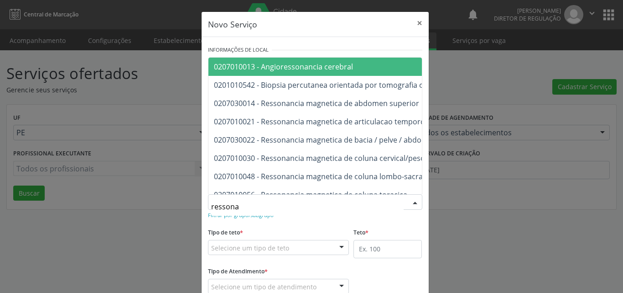
type input "ressonan"
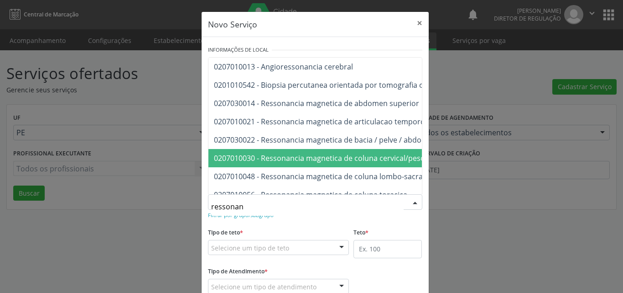
click at [296, 161] on span "0207010030 - Ressonancia magnetica de coluna cervical/pescoço" at bounding box center [325, 158] width 223 height 10
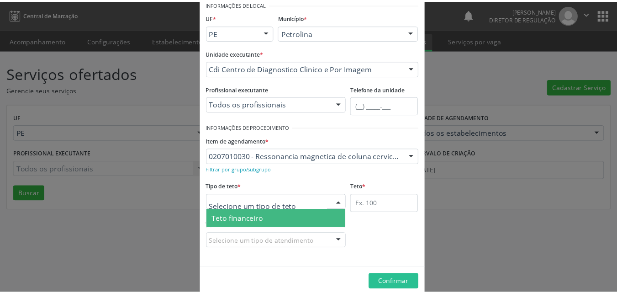
scroll to position [17, 0]
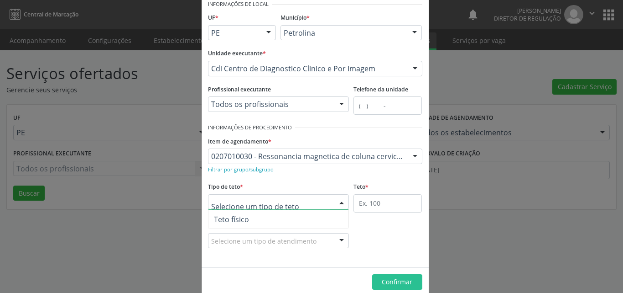
click at [264, 216] on span "Teto físico" at bounding box center [279, 219] width 141 height 18
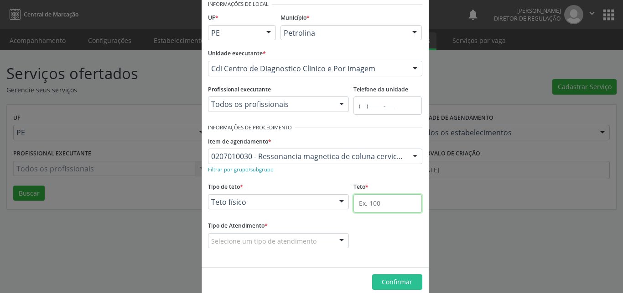
click at [371, 205] on input "text" at bounding box center [388, 203] width 68 height 18
type input "1"
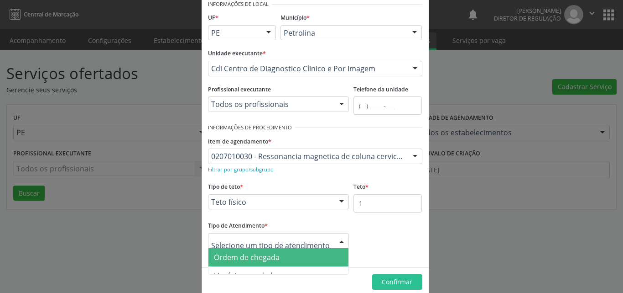
click at [288, 255] on span "Ordem de chegada" at bounding box center [279, 257] width 141 height 18
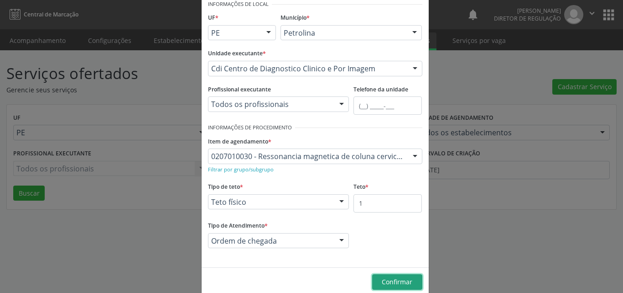
click at [390, 282] on span "Confirmar" at bounding box center [397, 281] width 31 height 9
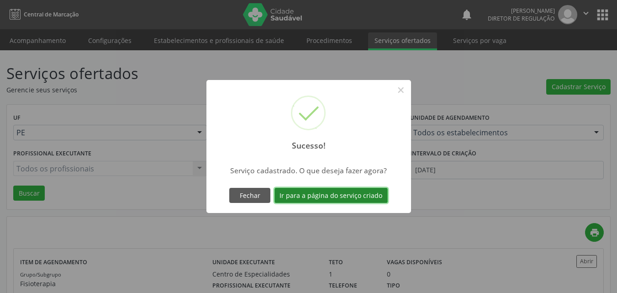
click at [358, 196] on button "Ir para a página do serviço criado" at bounding box center [330, 196] width 113 height 16
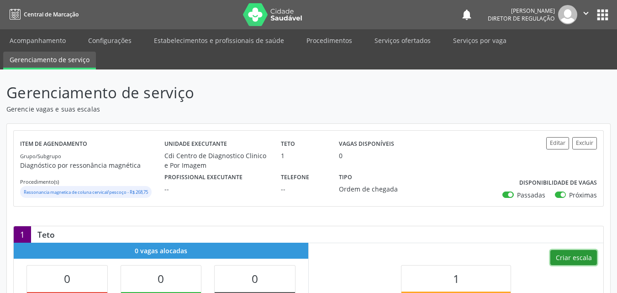
click at [573, 260] on button "Criar escala" at bounding box center [573, 258] width 47 height 16
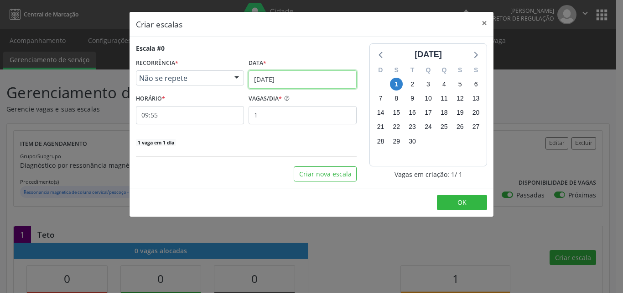
click at [305, 81] on input "0[DATE]" at bounding box center [303, 79] width 108 height 18
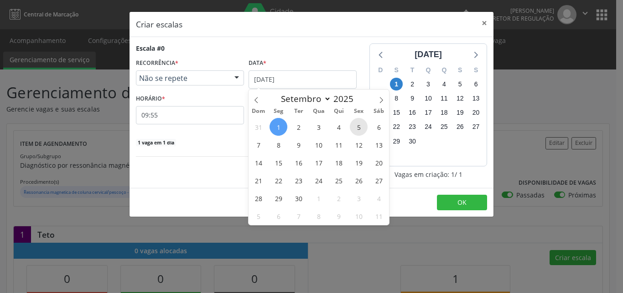
click at [359, 129] on span "5" at bounding box center [359, 127] width 18 height 18
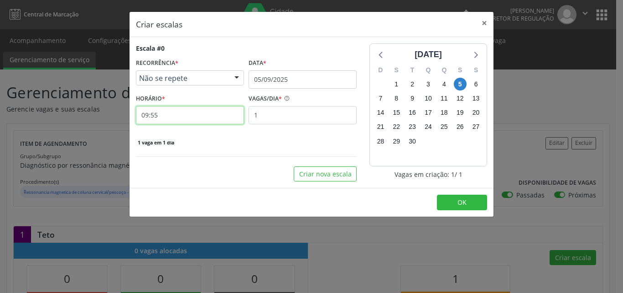
click at [224, 117] on input "09:55" at bounding box center [190, 115] width 108 height 18
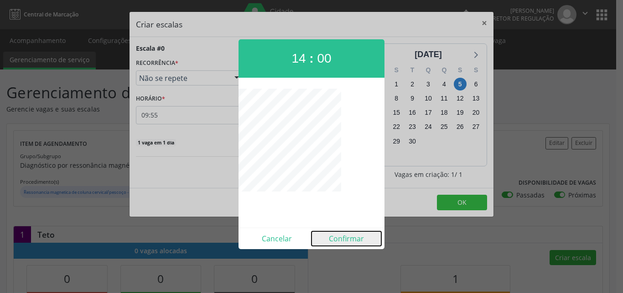
click at [350, 237] on button "Confirmar" at bounding box center [347, 238] width 70 height 15
type input "14:00"
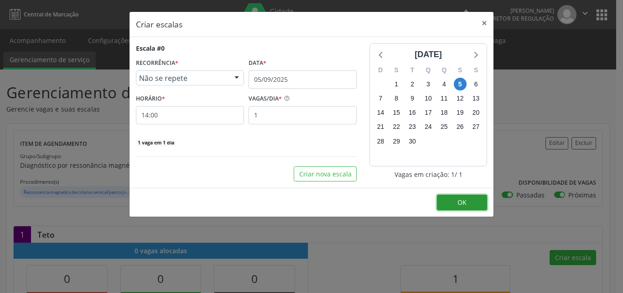
click at [469, 199] on button "OK" at bounding box center [462, 202] width 50 height 16
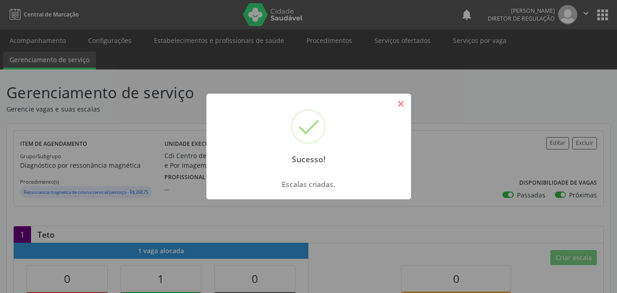
click at [397, 107] on button "×" at bounding box center [401, 104] width 16 height 16
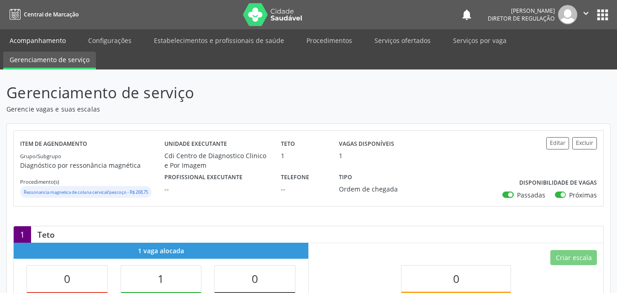
click at [61, 39] on link "Acompanhamento" at bounding box center [37, 40] width 69 height 16
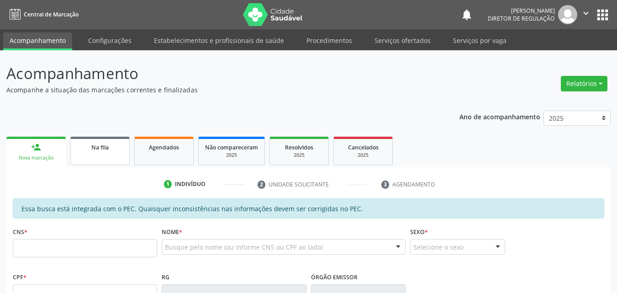
click at [112, 149] on div "Na fila" at bounding box center [100, 147] width 46 height 10
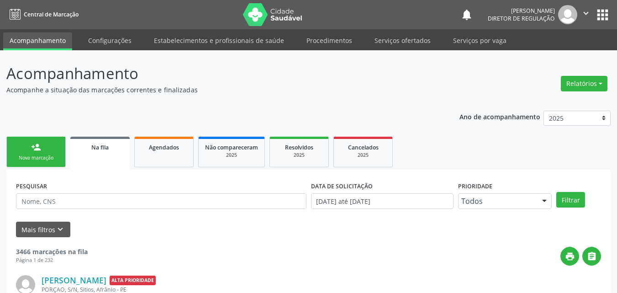
scroll to position [91, 0]
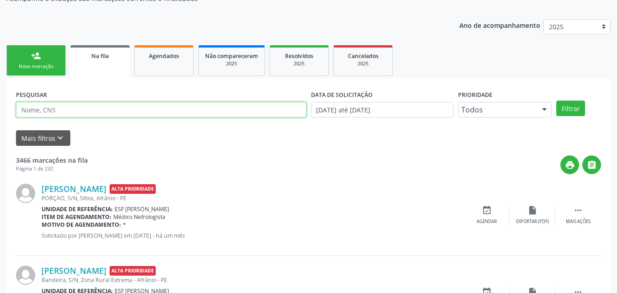
click at [107, 110] on input "text" at bounding box center [161, 110] width 290 height 16
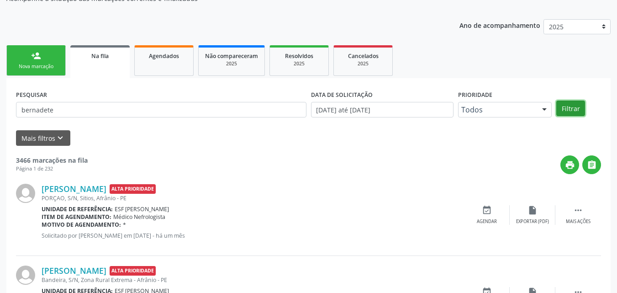
click at [573, 108] on button "Filtrar" at bounding box center [570, 108] width 29 height 16
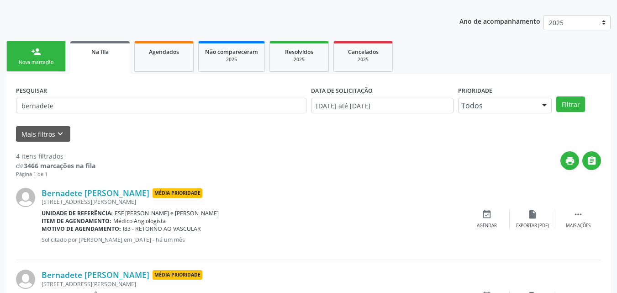
scroll to position [0, 0]
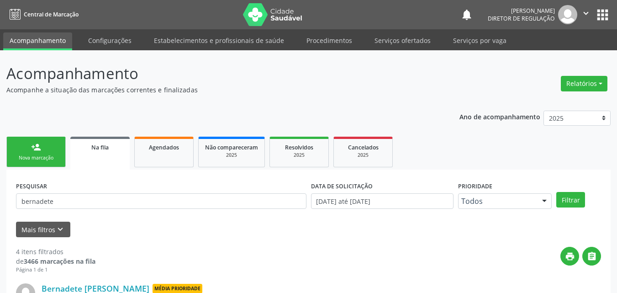
click at [108, 148] on span "Na fila" at bounding box center [99, 147] width 17 height 8
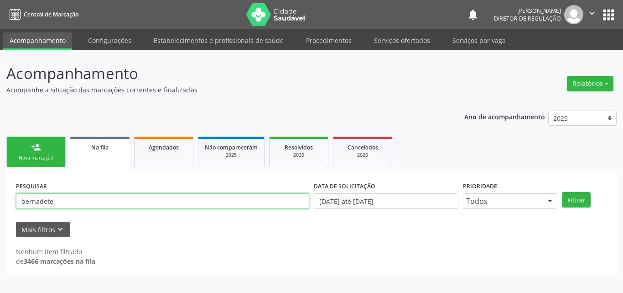
click at [102, 200] on input "bernadete" at bounding box center [162, 201] width 293 height 16
type input "b"
type input "mateus"
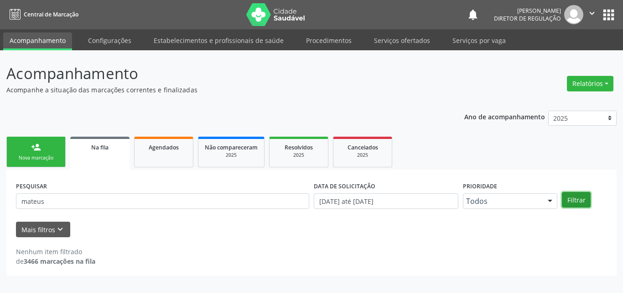
click at [578, 200] on button "Filtrar" at bounding box center [576, 200] width 29 height 16
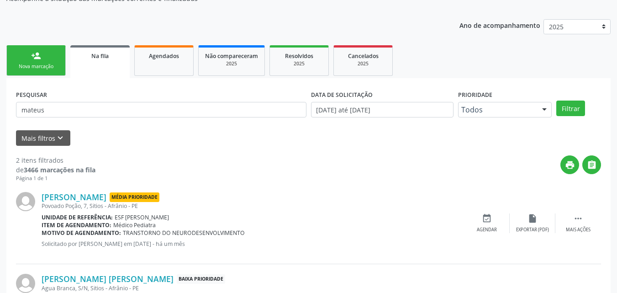
scroll to position [160, 0]
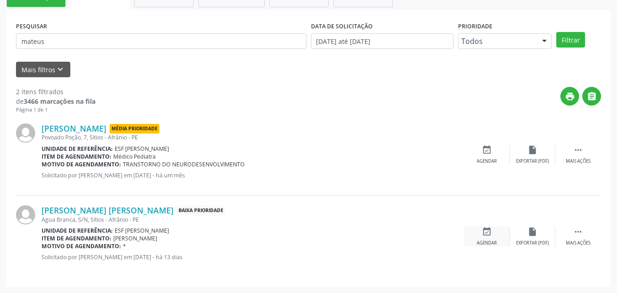
click at [488, 234] on icon "event_available" at bounding box center [487, 231] width 10 height 10
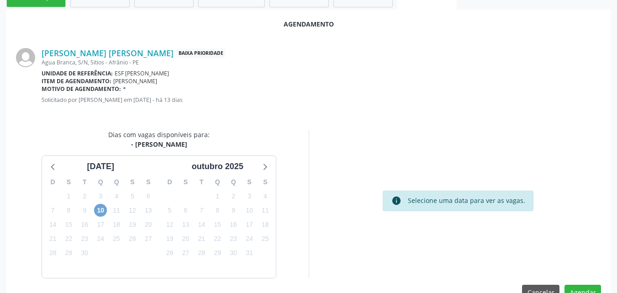
click at [101, 210] on span "10" at bounding box center [100, 210] width 13 height 13
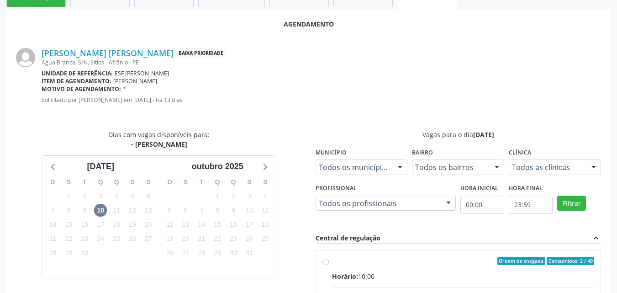
click at [396, 260] on div "Ordem de chegada Consumidos: 2 / 40" at bounding box center [463, 261] width 262 height 8
click at [329, 260] on input "Ordem de chegada Consumidos: 2 / 40 Horário: 10:00 Clínica: Ambulatorio Municip…" at bounding box center [325, 261] width 6 height 8
radio input "true"
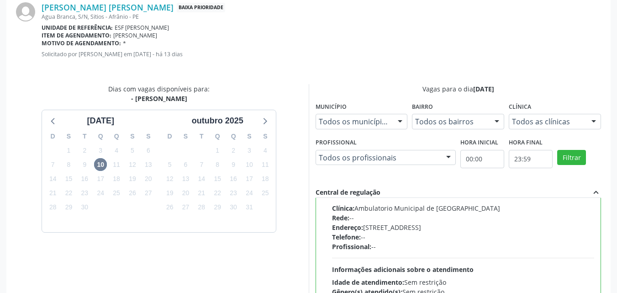
scroll to position [331, 0]
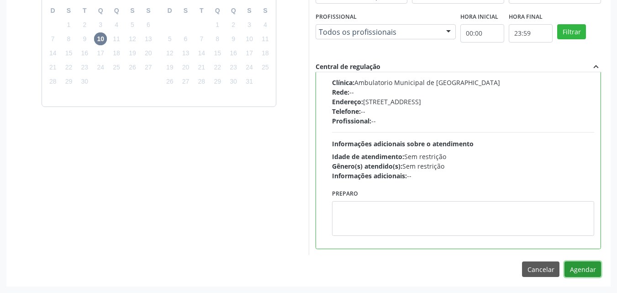
click at [590, 267] on button "Agendar" at bounding box center [582, 269] width 37 height 16
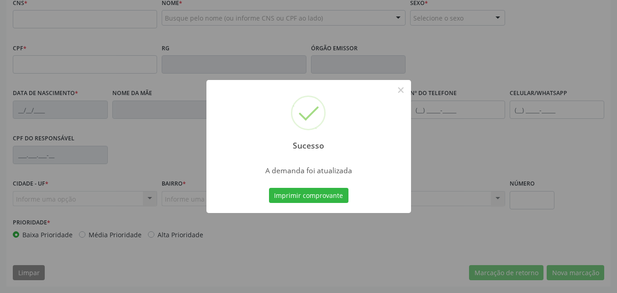
scroll to position [229, 0]
click at [338, 199] on button "Imprimir comprovante" at bounding box center [308, 196] width 79 height 16
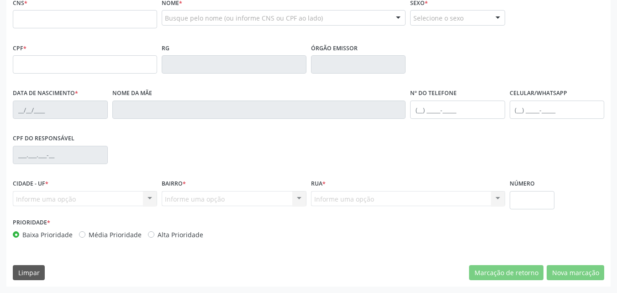
scroll to position [92, 0]
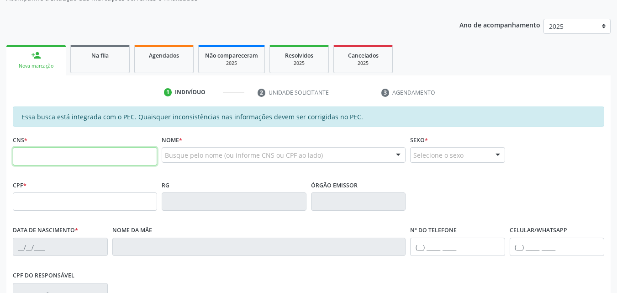
click at [48, 156] on input "text" at bounding box center [85, 156] width 144 height 18
type input "700 2004 8662 0223"
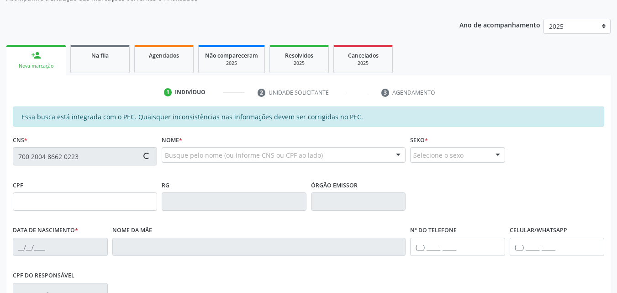
type input "047.064.284-08"
type input "14/04/1982"
type input "Josefa Maria de Sousa"
type input "(87) 98846-2824"
type input "S/N"
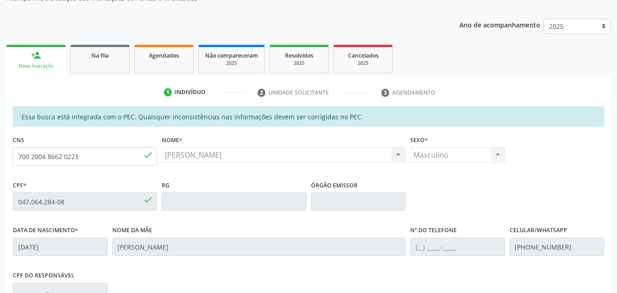
scroll to position [229, 0]
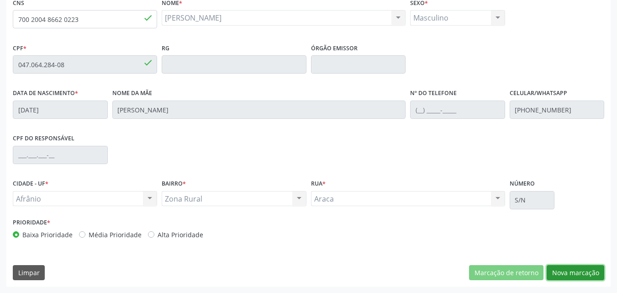
click at [583, 276] on button "Nova marcação" at bounding box center [575, 273] width 58 height 16
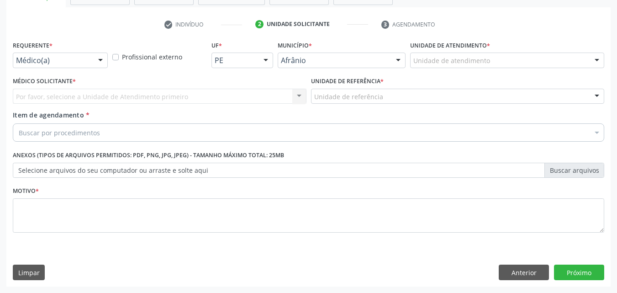
scroll to position [160, 0]
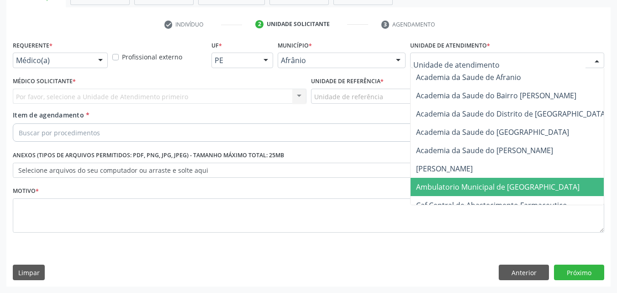
click at [475, 187] on span "Ambulatorio Municipal de [GEOGRAPHIC_DATA]" at bounding box center [497, 187] width 163 height 10
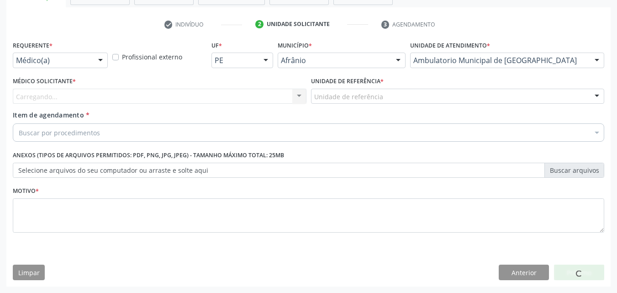
click at [386, 95] on div "Unidade de referência" at bounding box center [457, 97] width 293 height 16
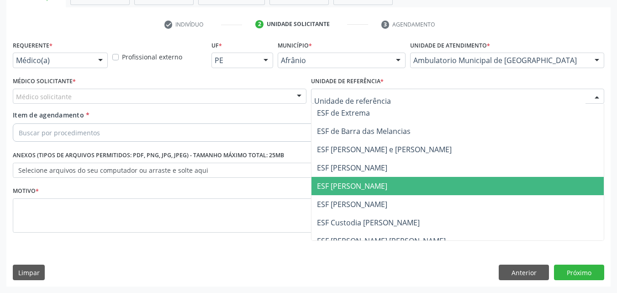
click at [367, 187] on span "ESF [PERSON_NAME]" at bounding box center [352, 186] width 70 height 10
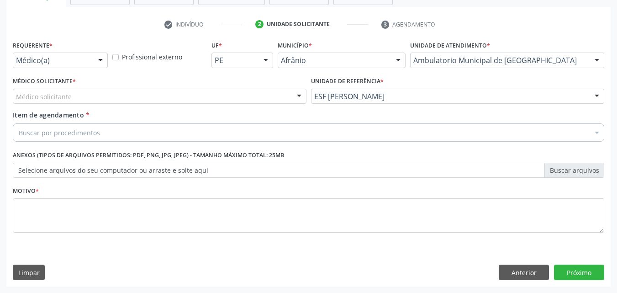
click at [151, 134] on div "Buscar por procedimentos" at bounding box center [308, 132] width 591 height 18
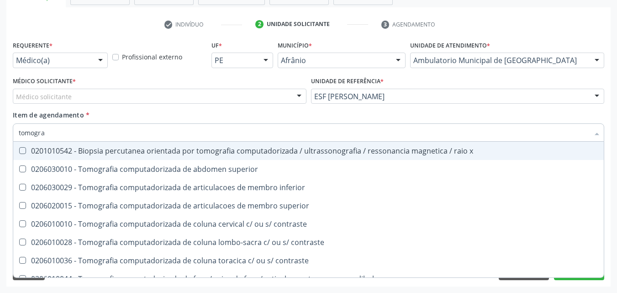
type input "tomograf"
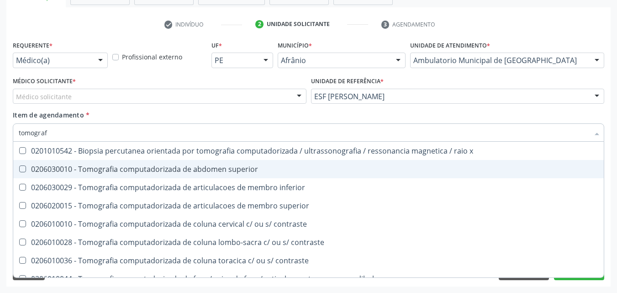
click at [155, 168] on div "0206030010 - Tomografia computadorizada de abdomen superior" at bounding box center [308, 168] width 579 height 7
checkbox superior "true"
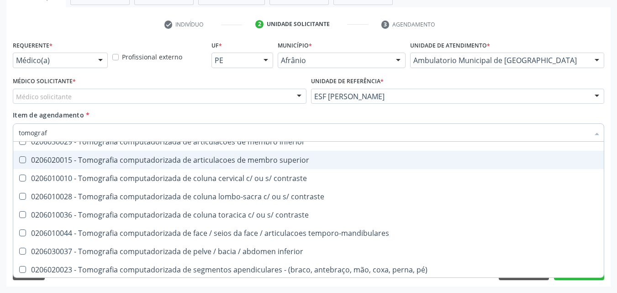
scroll to position [91, 0]
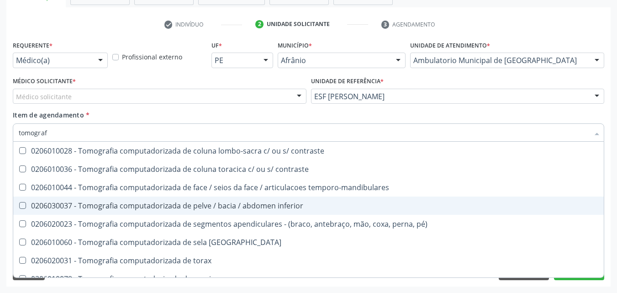
click at [129, 205] on div "0206030037 - Tomografia computadorizada de pelve / bacia / abdomen inferior" at bounding box center [308, 205] width 579 height 7
checkbox inferior "true"
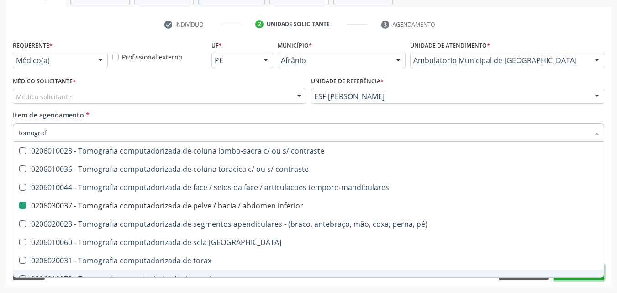
click at [591, 278] on button "Próximo" at bounding box center [579, 272] width 50 height 16
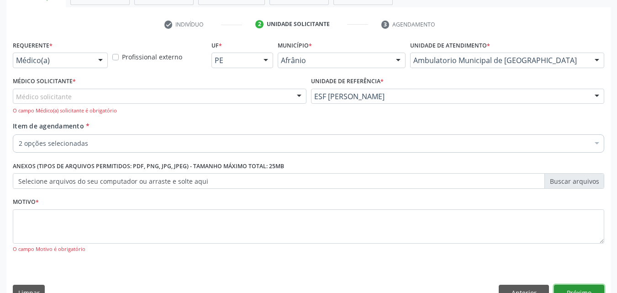
scroll to position [0, 0]
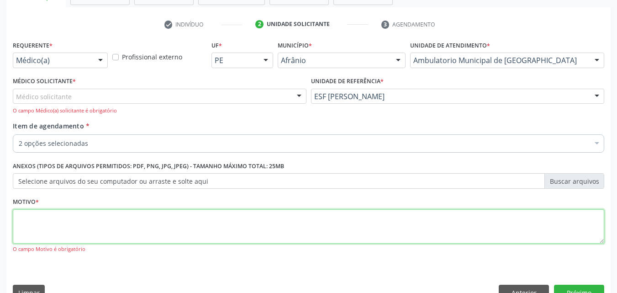
click at [190, 221] on textarea at bounding box center [308, 226] width 591 height 35
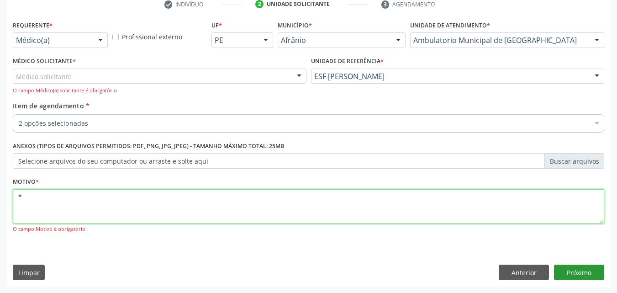
type textarea "*"
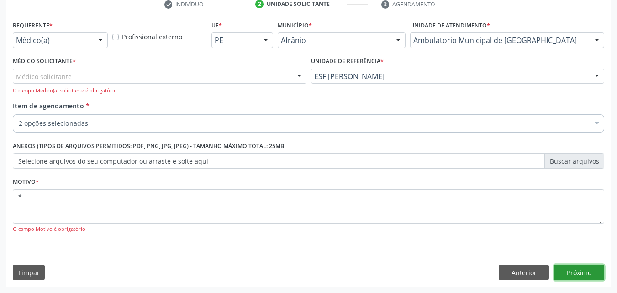
click at [576, 271] on button "Próximo" at bounding box center [579, 272] width 50 height 16
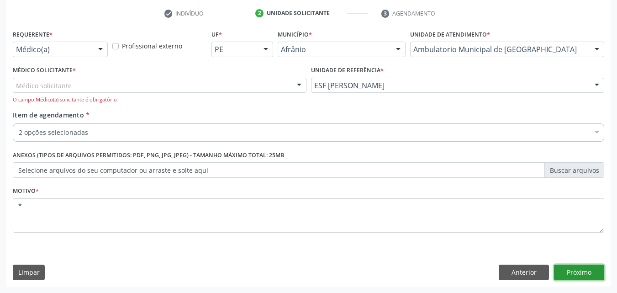
click at [563, 270] on button "Próximo" at bounding box center [579, 272] width 50 height 16
click at [561, 270] on button "Próximo" at bounding box center [579, 272] width 50 height 16
click at [594, 272] on button "Próximo" at bounding box center [579, 272] width 50 height 16
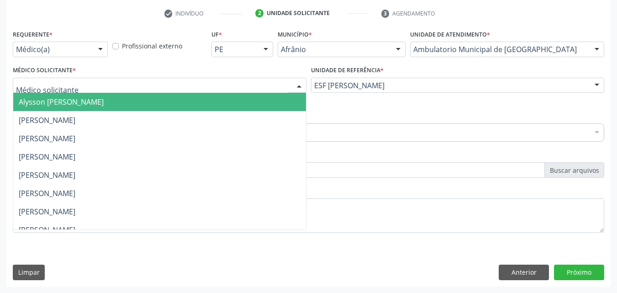
click at [255, 84] on div at bounding box center [159, 86] width 293 height 16
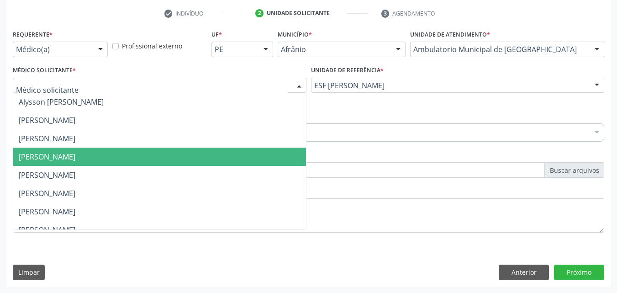
click at [269, 156] on span "[PERSON_NAME]" at bounding box center [159, 156] width 293 height 18
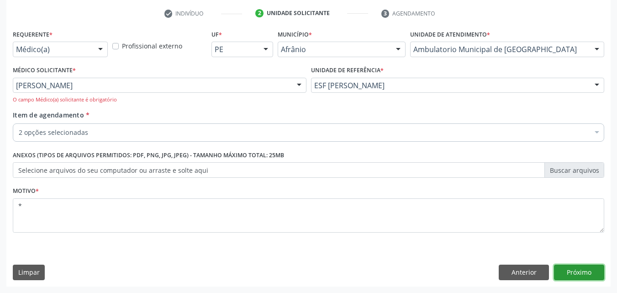
click at [582, 272] on button "Próximo" at bounding box center [579, 272] width 50 height 16
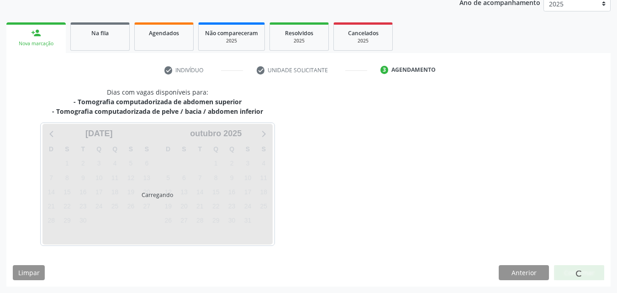
scroll to position [114, 0]
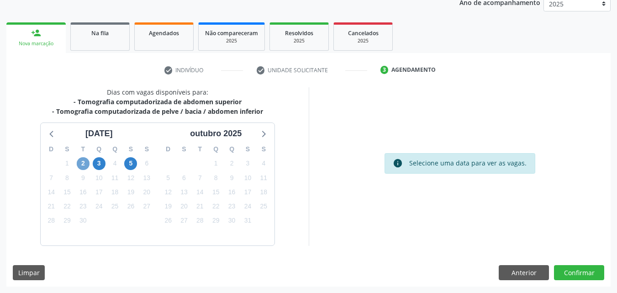
click at [81, 162] on span "2" at bounding box center [83, 163] width 13 height 13
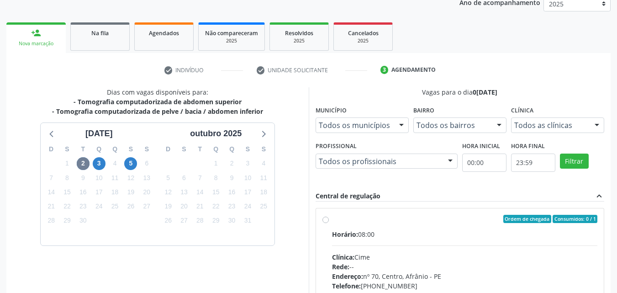
click at [341, 221] on div "Ordem de chegada Consumidos: 0 / 1" at bounding box center [465, 219] width 266 height 8
click at [329, 221] on input "Ordem de chegada Consumidos: 0 / 1 Horário: 08:00 Clínica: Cime Rede: -- Endere…" at bounding box center [325, 219] width 6 height 8
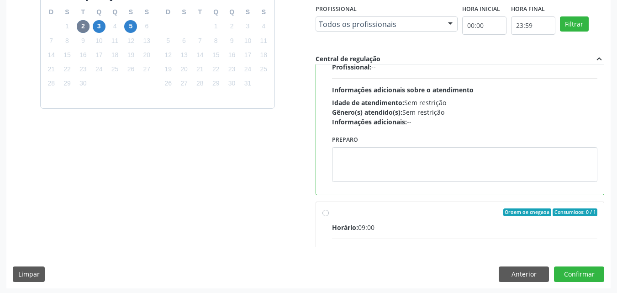
scroll to position [205, 0]
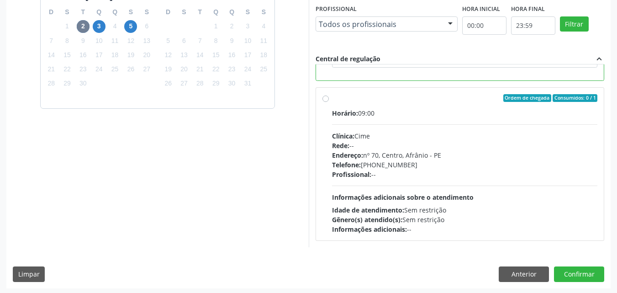
click at [346, 94] on div "Ordem de chegada Consumidos: 0 / 1" at bounding box center [465, 98] width 266 height 8
click at [329, 94] on input "Ordem de chegada Consumidos: 0 / 1 Horário: 09:00 Clínica: Cime Rede: -- Endere…" at bounding box center [325, 98] width 6 height 8
radio input "false"
radio input "true"
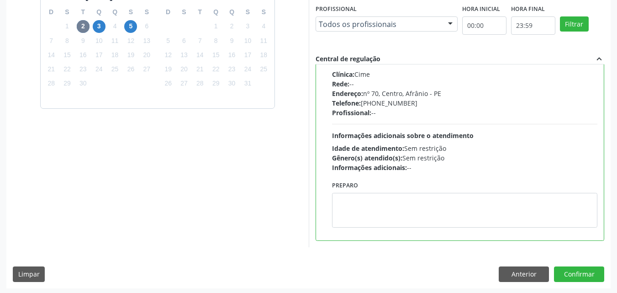
scroll to position [86, 0]
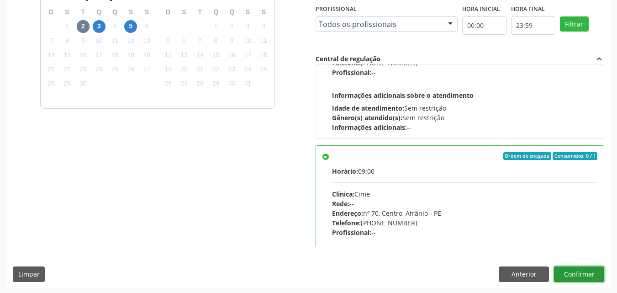
click at [586, 275] on button "Confirmar" at bounding box center [579, 274] width 50 height 16
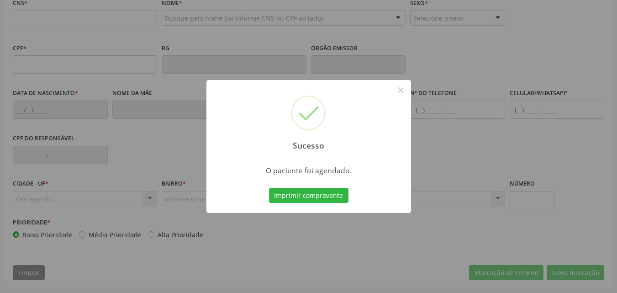
scroll to position [229, 0]
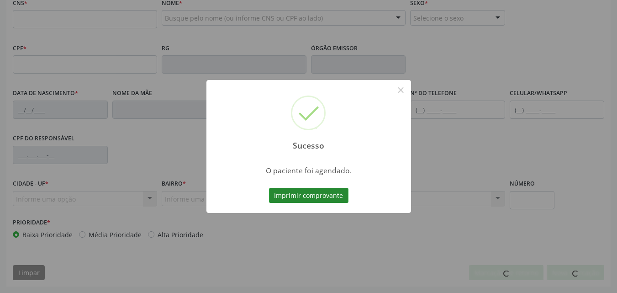
click at [337, 195] on button "Imprimir comprovante" at bounding box center [308, 196] width 79 height 16
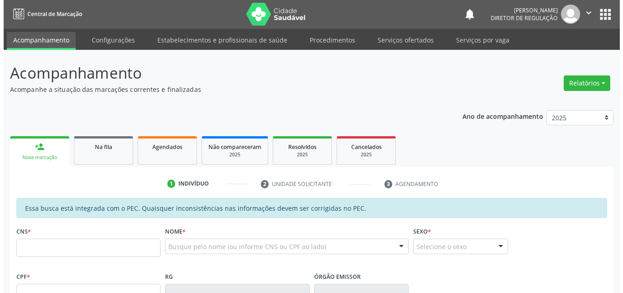
scroll to position [0, 0]
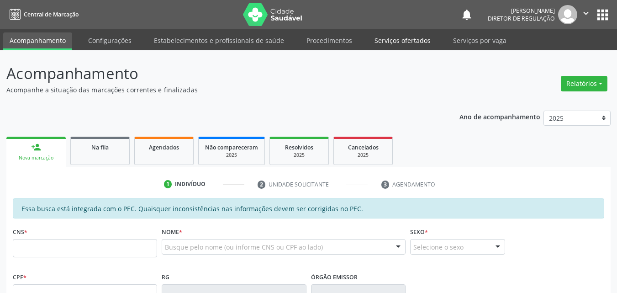
click at [401, 41] on link "Serviços ofertados" at bounding box center [402, 40] width 69 height 16
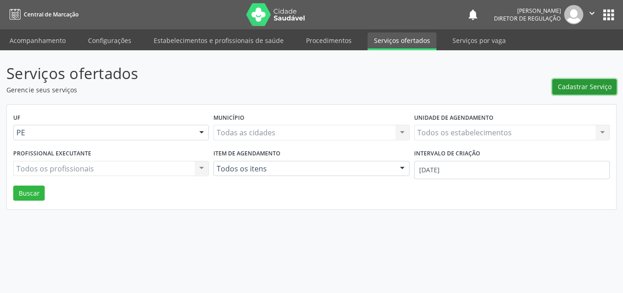
click at [589, 89] on span "Cadastrar Serviço" at bounding box center [585, 87] width 54 height 10
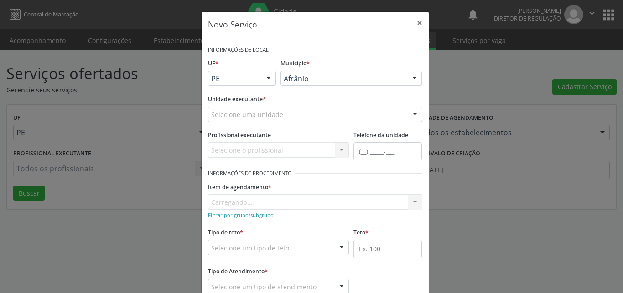
click at [304, 117] on div "Selecione uma unidade" at bounding box center [315, 114] width 215 height 16
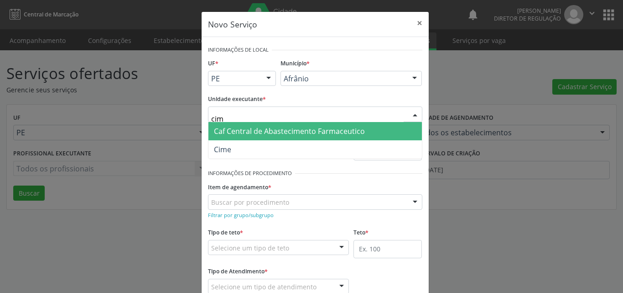
type input "cime"
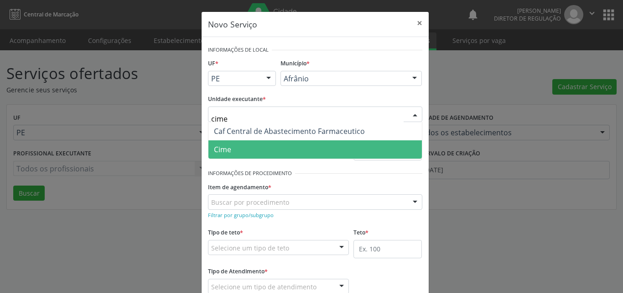
click at [266, 154] on span "Cime" at bounding box center [316, 149] width 214 height 18
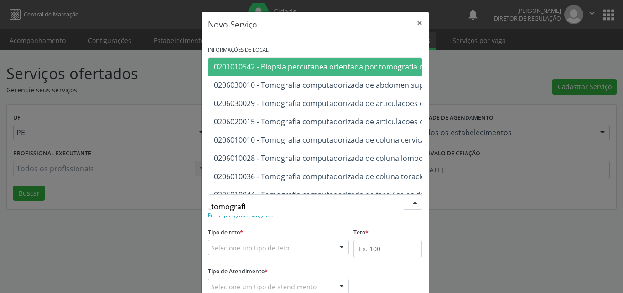
type input "tomografia"
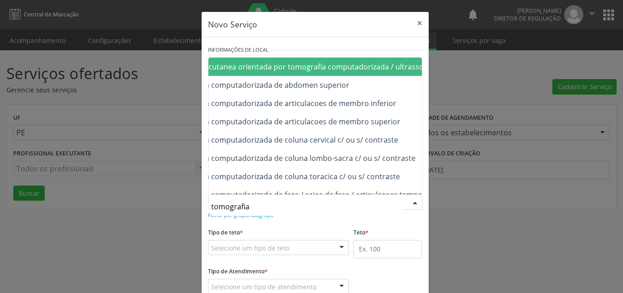
scroll to position [18, 91]
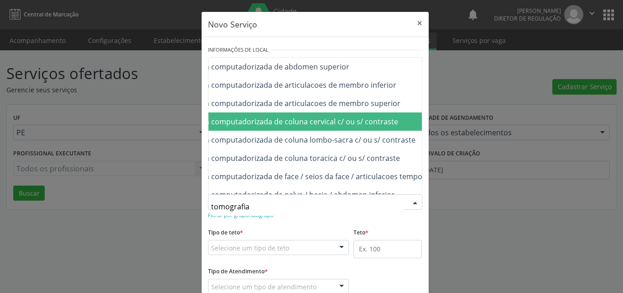
click at [363, 121] on span "0206010010 - Tomografia computadorizada de coluna cervical c/ ou s/ contraste" at bounding box center [261, 121] width 276 height 10
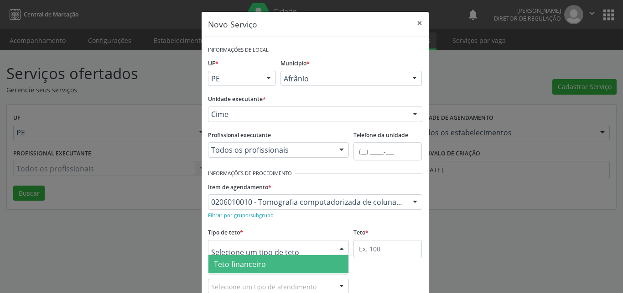
click at [314, 245] on div at bounding box center [278, 248] width 141 height 16
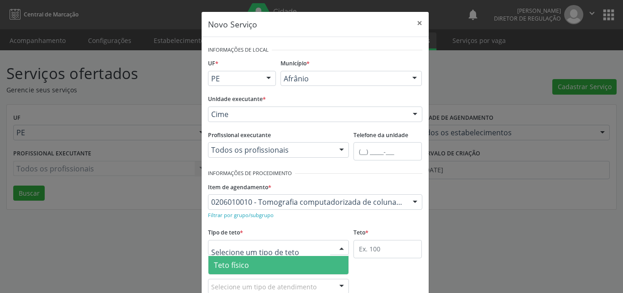
click at [290, 266] on span "Teto físico" at bounding box center [279, 265] width 141 height 18
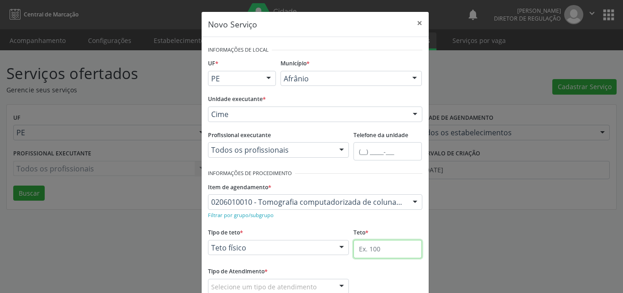
click at [370, 249] on input "text" at bounding box center [388, 249] width 68 height 18
type input "1"
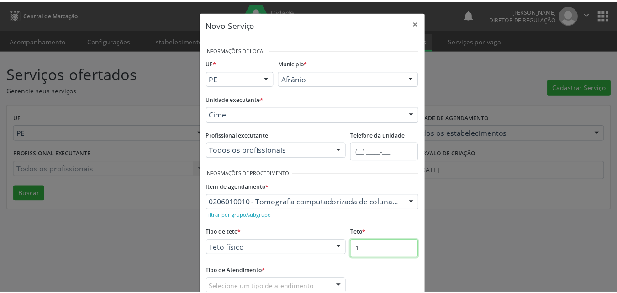
scroll to position [60, 0]
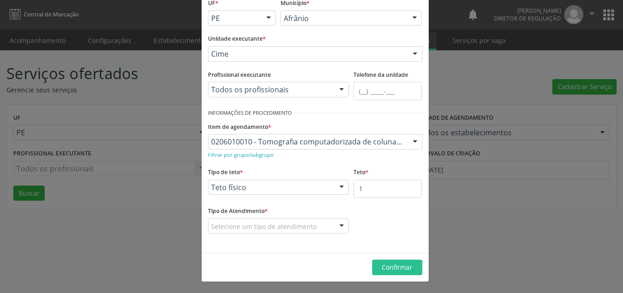
click at [320, 228] on div "Selecione um tipo de atendimento" at bounding box center [278, 226] width 141 height 16
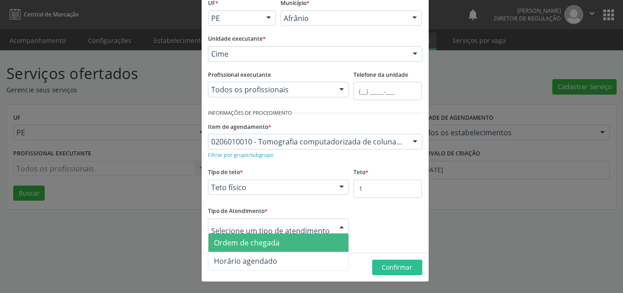
click at [310, 246] on span "Ordem de chegada" at bounding box center [279, 242] width 141 height 18
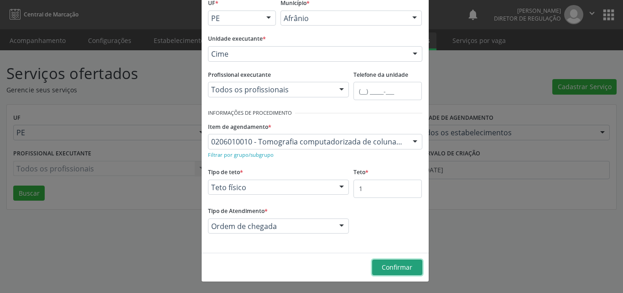
click at [398, 266] on span "Confirmar" at bounding box center [397, 266] width 31 height 9
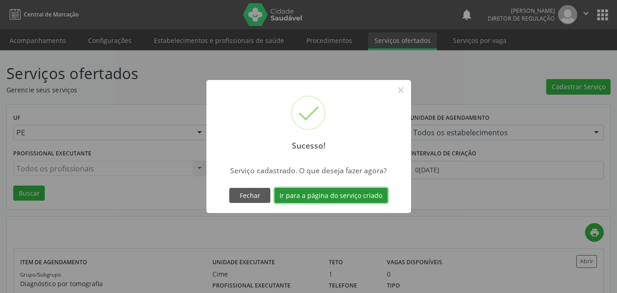
click at [357, 198] on button "Ir para a página do serviço criado" at bounding box center [330, 196] width 113 height 16
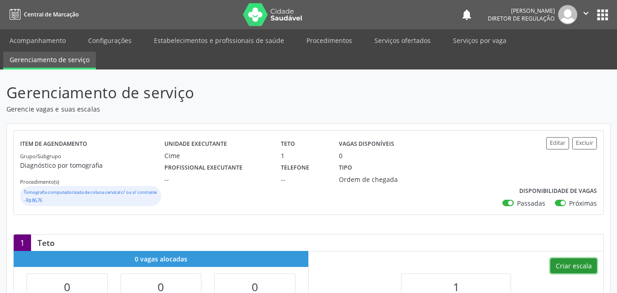
click at [580, 264] on button "Criar escala" at bounding box center [573, 266] width 47 height 16
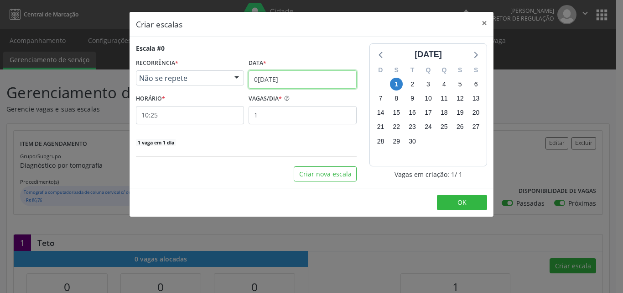
click at [322, 76] on input "0[DATE]" at bounding box center [303, 79] width 108 height 18
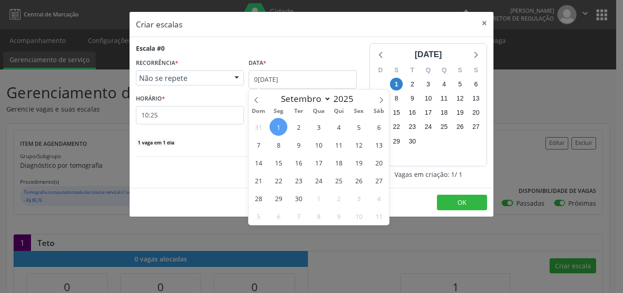
click at [321, 124] on span "3" at bounding box center [319, 127] width 18 height 18
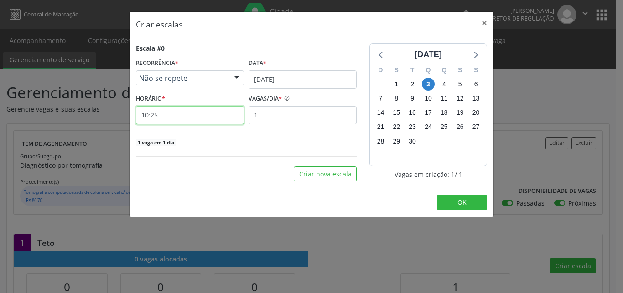
click at [203, 115] on input "10:25" at bounding box center [190, 115] width 108 height 18
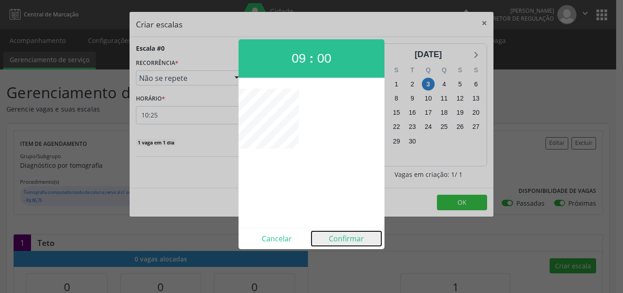
click at [355, 236] on button "Confirmar" at bounding box center [347, 238] width 70 height 15
type input "09:00"
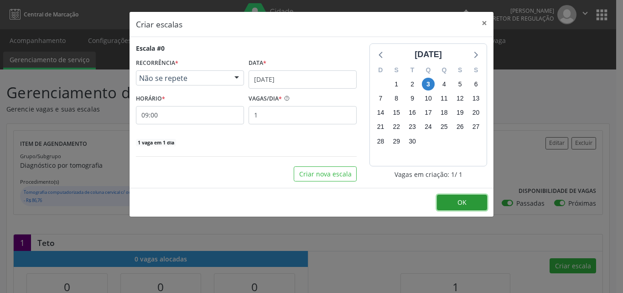
click at [461, 202] on span "OK" at bounding box center [462, 202] width 9 height 9
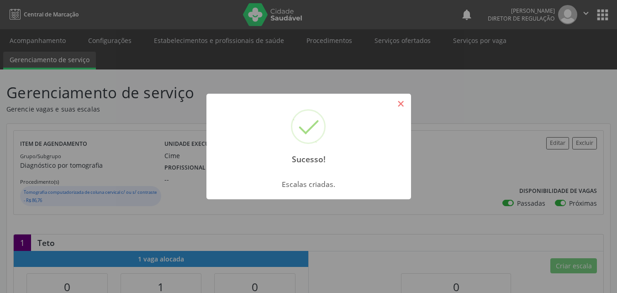
click at [402, 108] on button "×" at bounding box center [401, 104] width 16 height 16
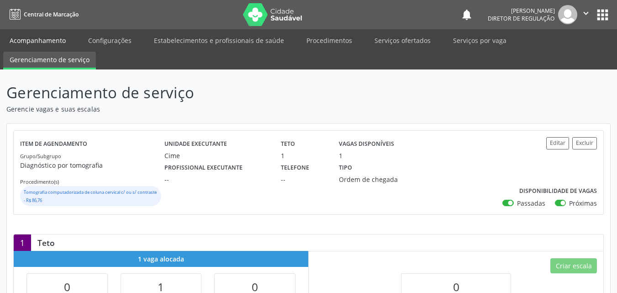
click at [56, 38] on link "Acompanhamento" at bounding box center [37, 40] width 69 height 16
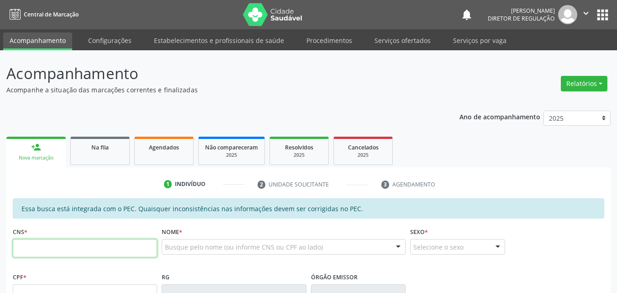
drag, startPoint x: 84, startPoint y: 244, endPoint x: 84, endPoint y: 238, distance: 6.4
click at [84, 238] on div "CNS *" at bounding box center [85, 241] width 144 height 32
type input "706 1035 3619 2060"
type input "125.344.804-30"
type input "14/01/1956"
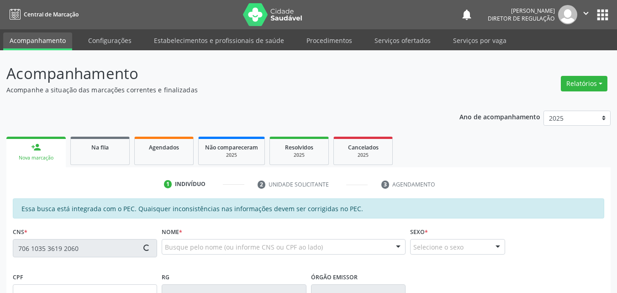
type input "Zulmira Batista Coelho"
type input "(87) 98844-6577"
type input "S/N"
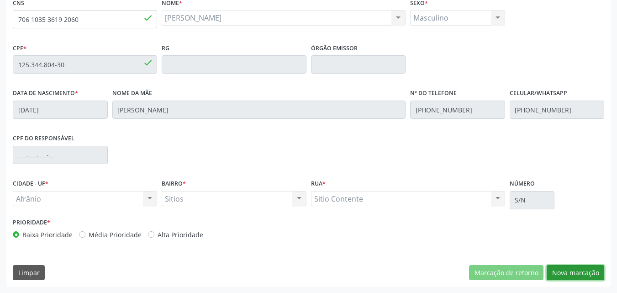
click at [566, 272] on button "Nova marcação" at bounding box center [575, 273] width 58 height 16
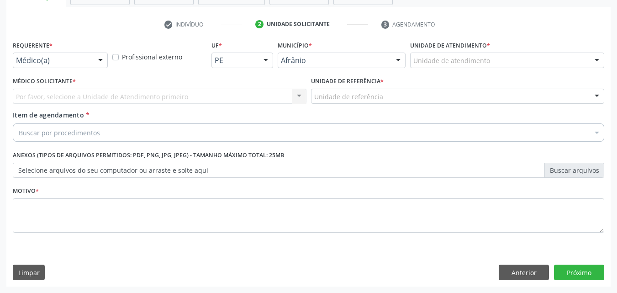
scroll to position [160, 0]
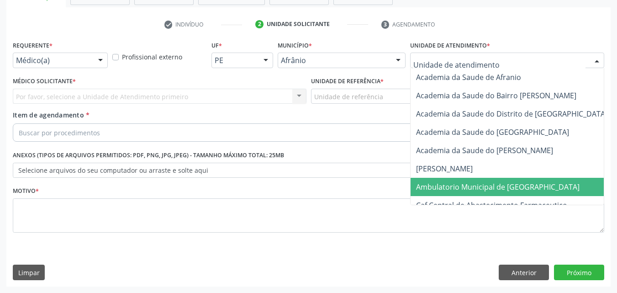
drag, startPoint x: 468, startPoint y: 184, endPoint x: 435, endPoint y: 167, distance: 37.2
click at [468, 184] on span "Ambulatorio Municipal de [GEOGRAPHIC_DATA]" at bounding box center [497, 187] width 163 height 10
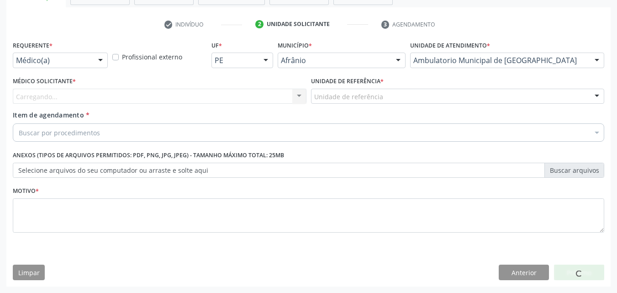
click at [376, 102] on div "Unidade de referência" at bounding box center [457, 97] width 293 height 16
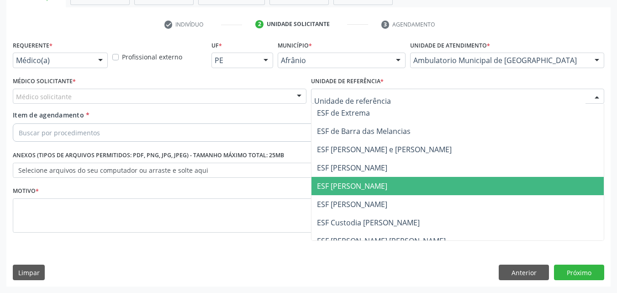
click at [346, 182] on span "ESF [PERSON_NAME]" at bounding box center [352, 186] width 70 height 10
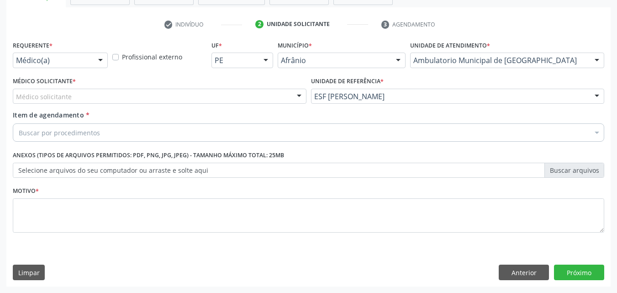
click at [243, 94] on div "Médico solicitante" at bounding box center [159, 97] width 293 height 16
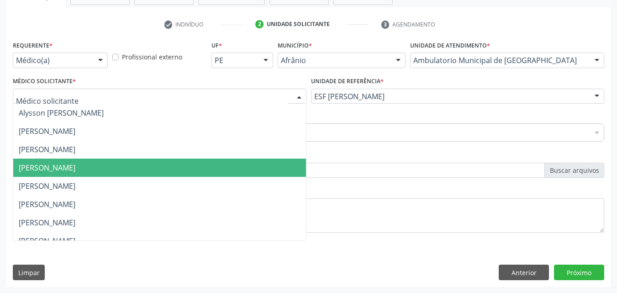
click at [231, 164] on span "[PERSON_NAME]" at bounding box center [159, 167] width 293 height 18
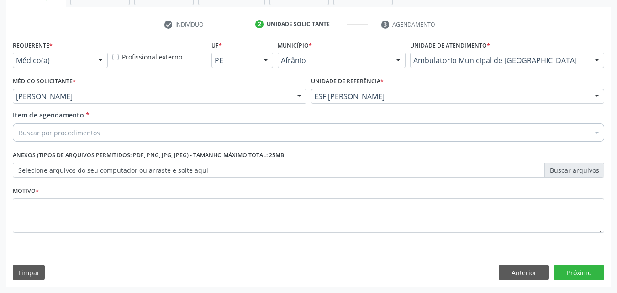
click at [174, 132] on div "Buscar por procedimentos" at bounding box center [308, 132] width 591 height 18
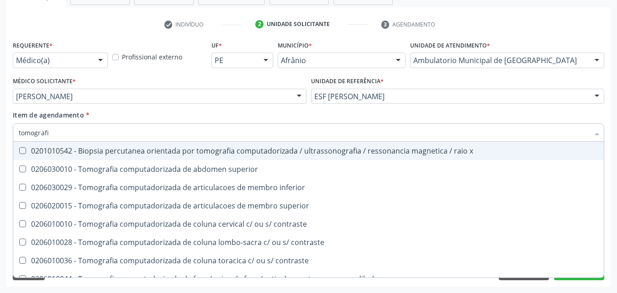
type input "tomografia"
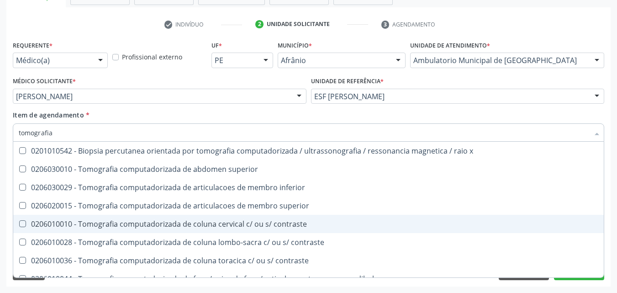
click at [243, 225] on div "0206010010 - Tomografia computadorizada de coluna cervical c/ ou s/ contraste" at bounding box center [308, 223] width 579 height 7
checkbox contraste "true"
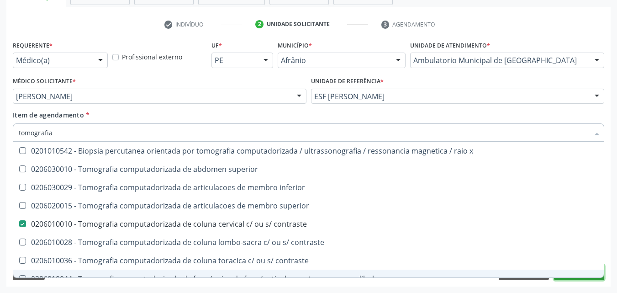
click at [574, 279] on button "Próximo" at bounding box center [579, 272] width 50 height 16
checkbox superior "true"
checkbox contraste "false"
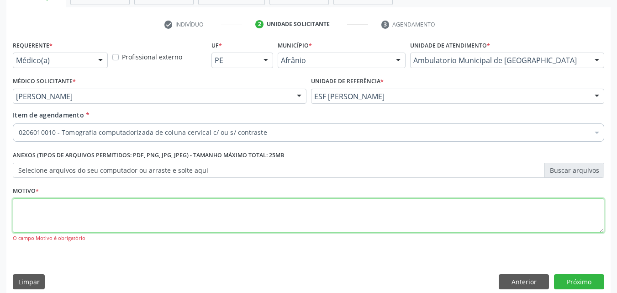
click at [199, 211] on textarea at bounding box center [308, 215] width 591 height 35
type textarea "*"
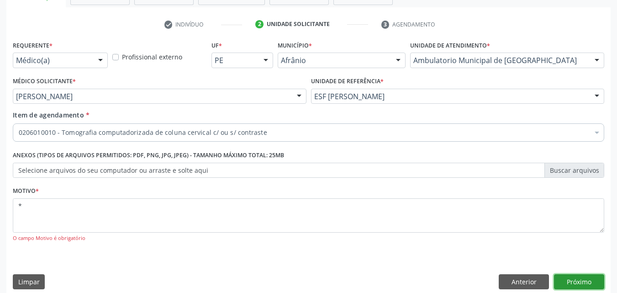
click at [579, 281] on button "Próximo" at bounding box center [579, 282] width 50 height 16
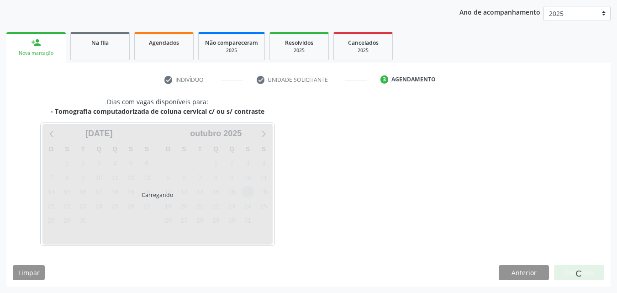
scroll to position [105, 0]
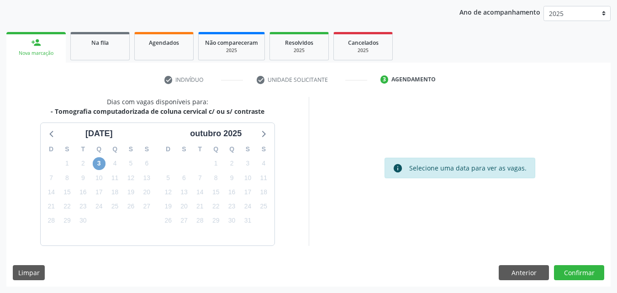
click at [100, 162] on span "3" at bounding box center [99, 163] width 13 height 13
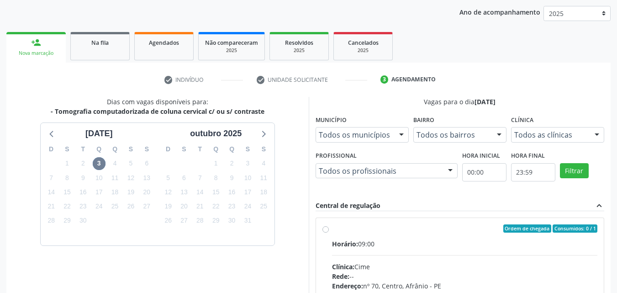
click at [396, 229] on div "Ordem de chegada Consumidos: 0 / 1" at bounding box center [465, 228] width 266 height 8
click at [329, 229] on input "Ordem de chegada Consumidos: 0 / 1 Horário: 09:00 Clínica: Cime Rede: -- Endere…" at bounding box center [325, 228] width 6 height 8
radio input "true"
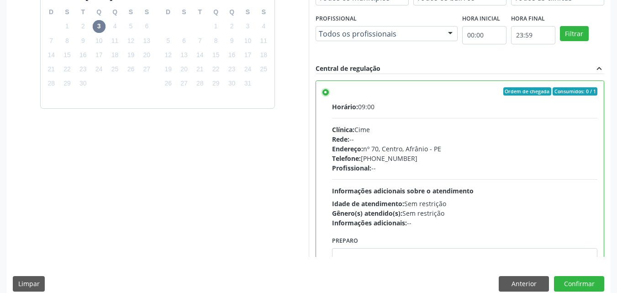
scroll to position [253, 0]
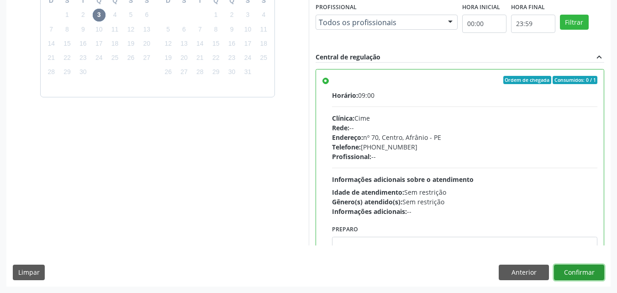
click at [586, 271] on button "Confirmar" at bounding box center [579, 272] width 50 height 16
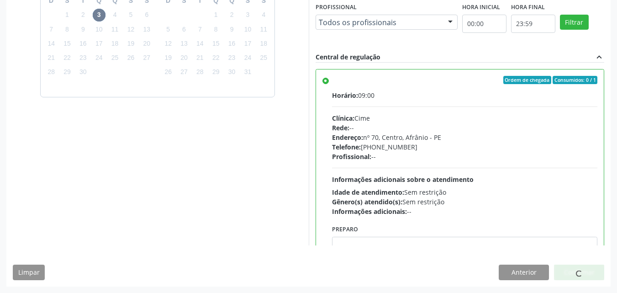
scroll to position [229, 0]
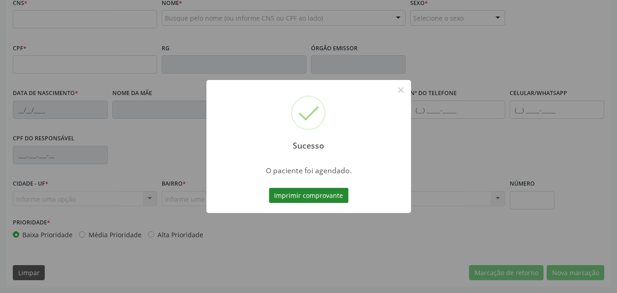
click at [320, 194] on button "Imprimir comprovante" at bounding box center [308, 196] width 79 height 16
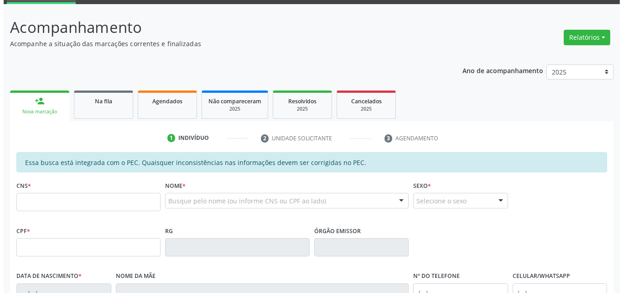
scroll to position [0, 0]
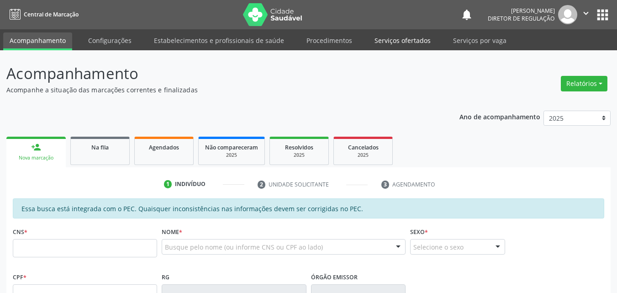
click at [404, 41] on link "Serviços ofertados" at bounding box center [402, 40] width 69 height 16
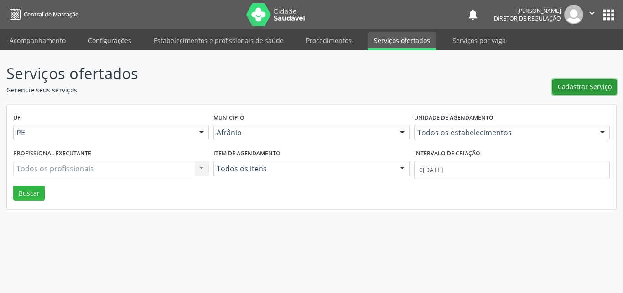
click at [581, 90] on span "Cadastrar Serviço" at bounding box center [585, 87] width 54 height 10
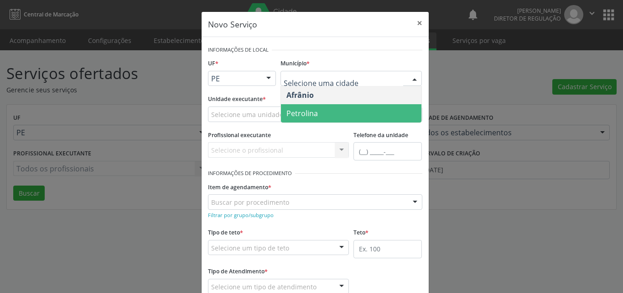
click at [361, 117] on span "Petrolina" at bounding box center [351, 113] width 141 height 18
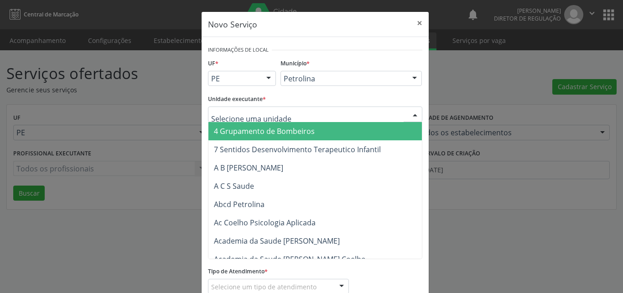
click at [305, 112] on div at bounding box center [315, 114] width 215 height 16
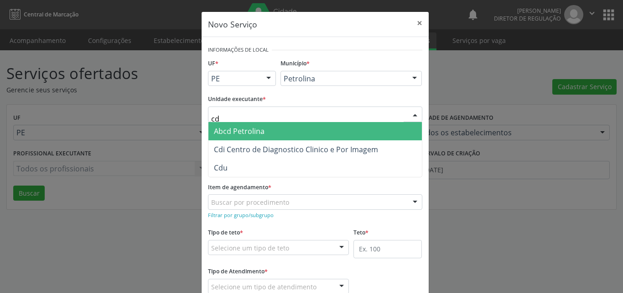
type input "cdi"
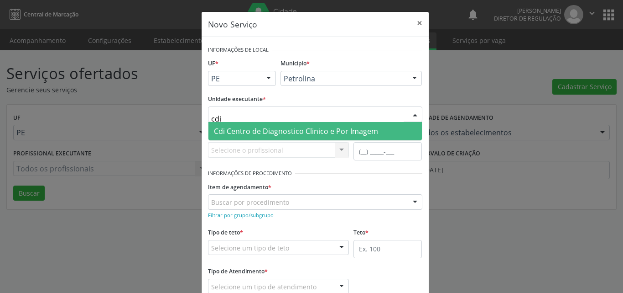
click at [321, 127] on span "Cdi Centro de Diagnostico Clinico e Por Imagem" at bounding box center [296, 131] width 164 height 10
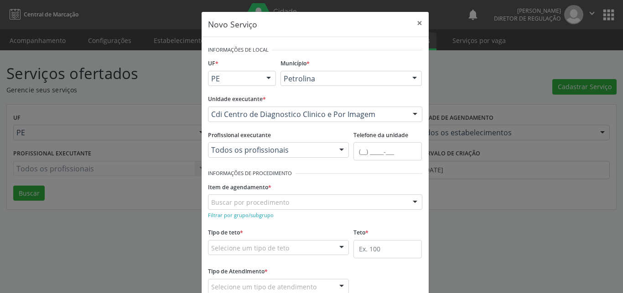
click at [304, 200] on div "Buscar por procedimento" at bounding box center [315, 202] width 215 height 16
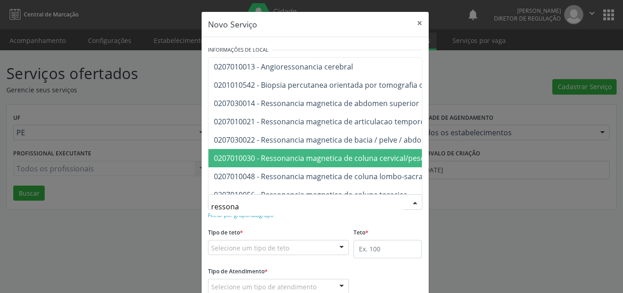
type input "ressonan"
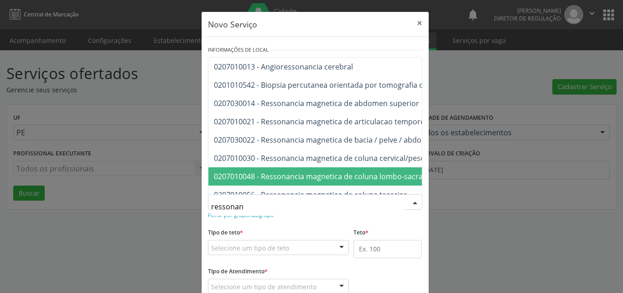
click at [400, 178] on span "0207010048 - Ressonancia magnetica de coluna lombo-sacra" at bounding box center [318, 176] width 209 height 10
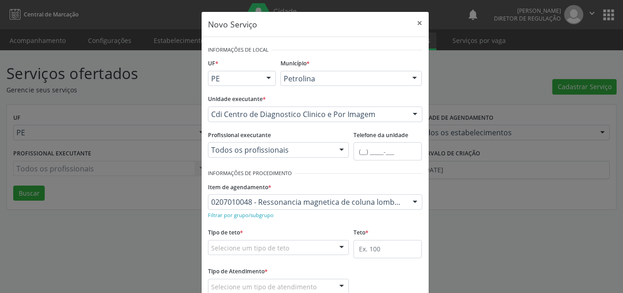
click at [311, 248] on div "Selecione um tipo de teto" at bounding box center [278, 248] width 141 height 16
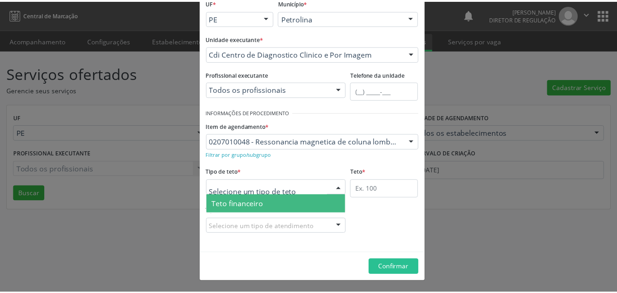
scroll to position [17, 0]
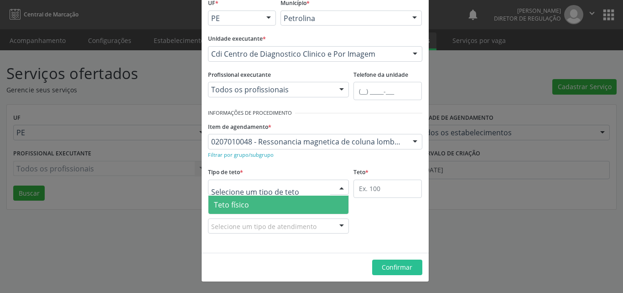
click at [291, 202] on span "Teto físico" at bounding box center [279, 204] width 141 height 18
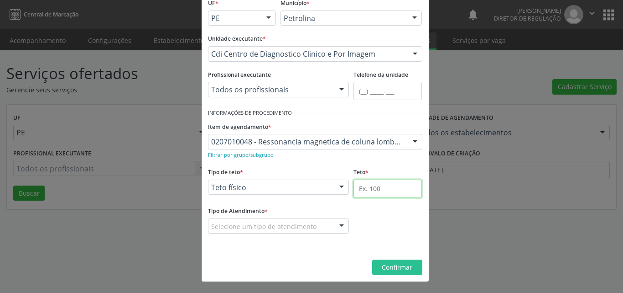
click at [382, 188] on input "text" at bounding box center [388, 188] width 68 height 18
type input "2"
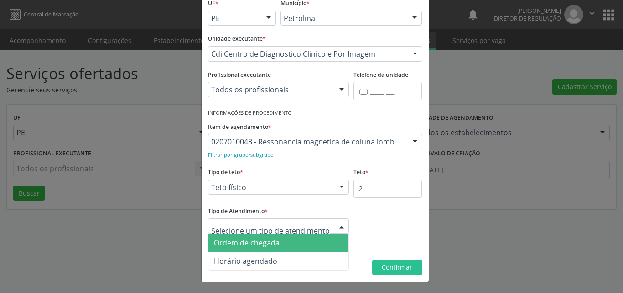
click at [323, 223] on div at bounding box center [278, 226] width 141 height 16
click at [302, 241] on span "Ordem de chegada" at bounding box center [279, 242] width 141 height 18
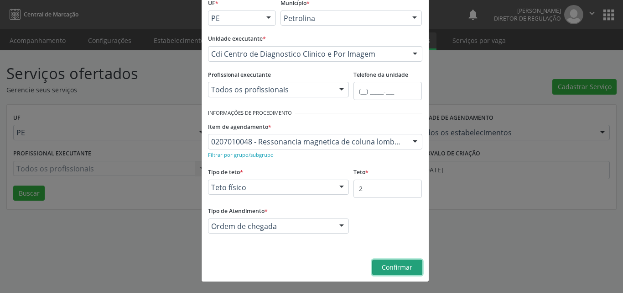
click at [392, 268] on span "Confirmar" at bounding box center [397, 266] width 31 height 9
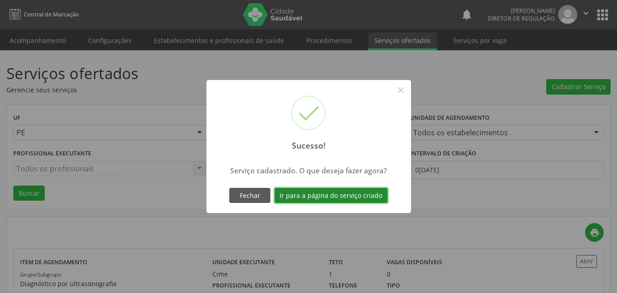
click at [354, 194] on button "Ir para a página do serviço criado" at bounding box center [330, 196] width 113 height 16
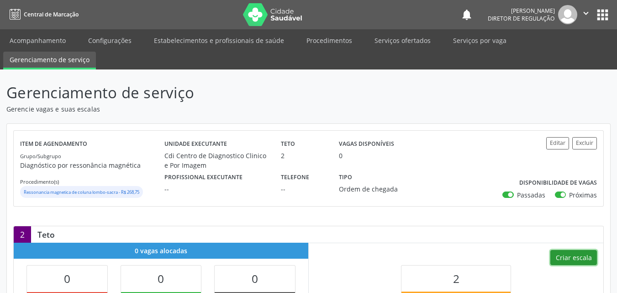
click at [572, 258] on button "Criar escala" at bounding box center [573, 258] width 47 height 16
select select "8"
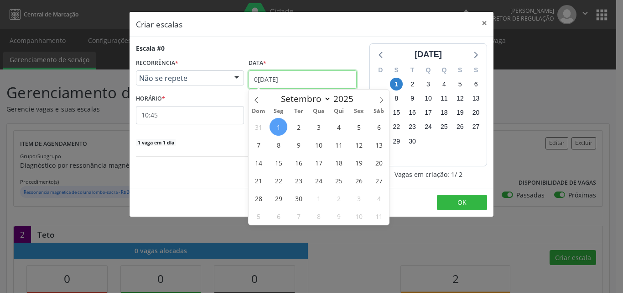
click at [309, 76] on input "0[DATE]" at bounding box center [303, 79] width 108 height 18
click at [301, 126] on span "2" at bounding box center [299, 127] width 18 height 18
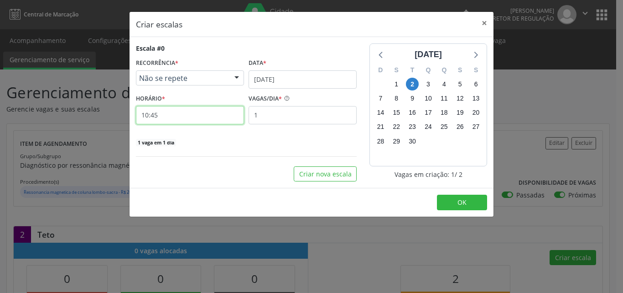
click at [195, 115] on input "10:45" at bounding box center [190, 115] width 108 height 18
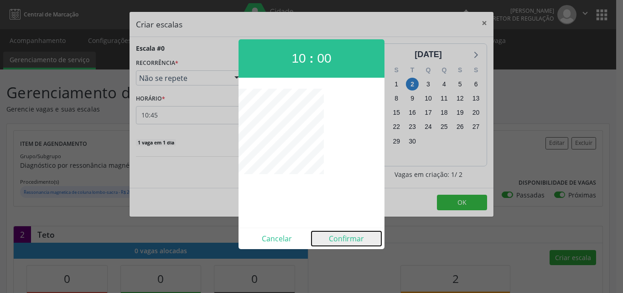
drag, startPoint x: 347, startPoint y: 238, endPoint x: 362, endPoint y: 236, distance: 15.2
click at [349, 237] on button "Confirmar" at bounding box center [347, 238] width 70 height 15
type input "10:00"
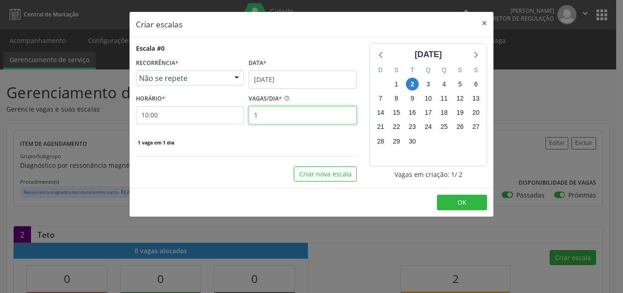
click at [296, 115] on input "1" at bounding box center [303, 115] width 108 height 18
type input "2"
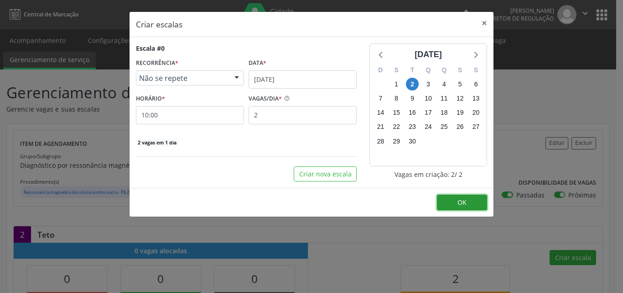
click at [472, 201] on button "OK" at bounding box center [462, 202] width 50 height 16
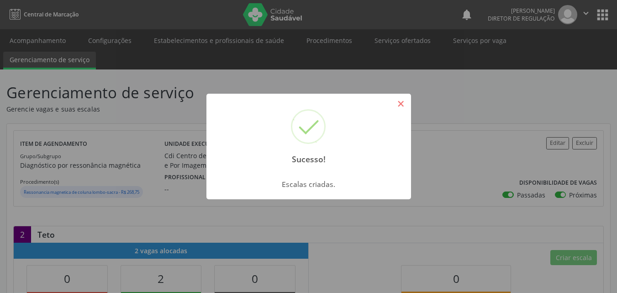
click at [397, 105] on button "×" at bounding box center [401, 104] width 16 height 16
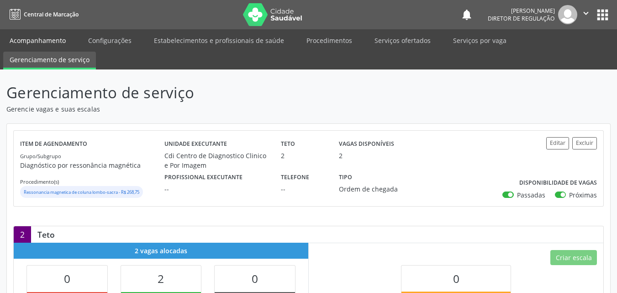
click at [59, 39] on link "Acompanhamento" at bounding box center [37, 40] width 69 height 16
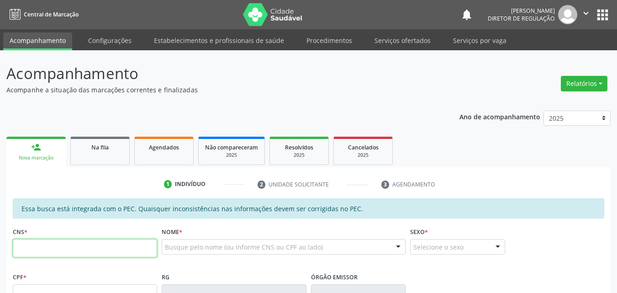
click at [144, 248] on input "text" at bounding box center [85, 248] width 144 height 18
type input "701 8032 7910 7070"
type input "17/06/1991"
type input "Raimunda Coelho Nonato"
type input "(87) 98824-7199"
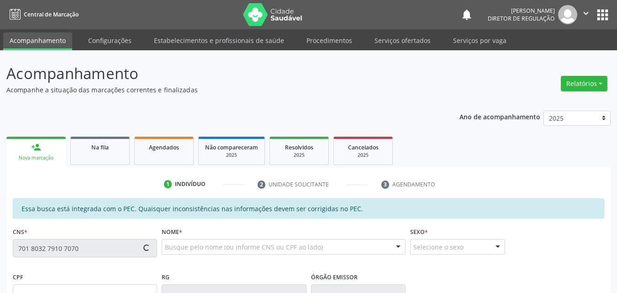
type input "(87) 98802-7461"
type input "S/N"
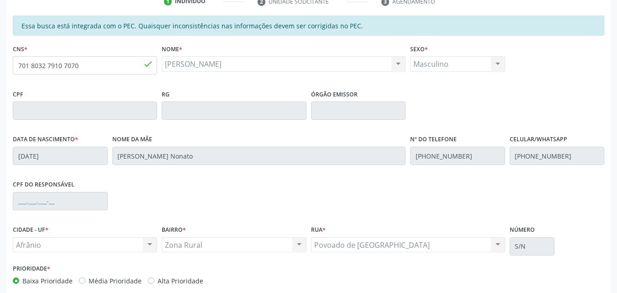
scroll to position [229, 0]
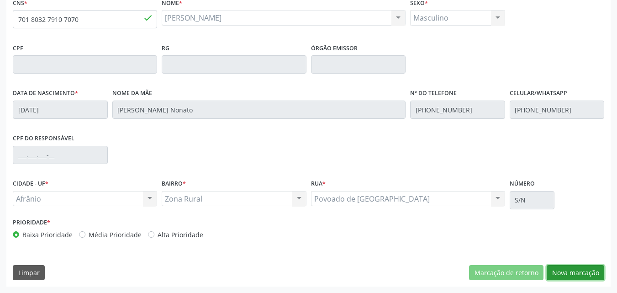
click at [571, 269] on button "Nova marcação" at bounding box center [575, 273] width 58 height 16
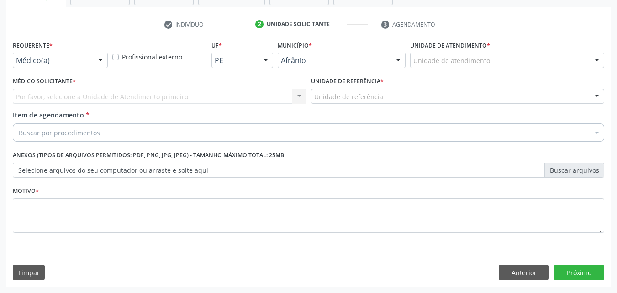
scroll to position [160, 0]
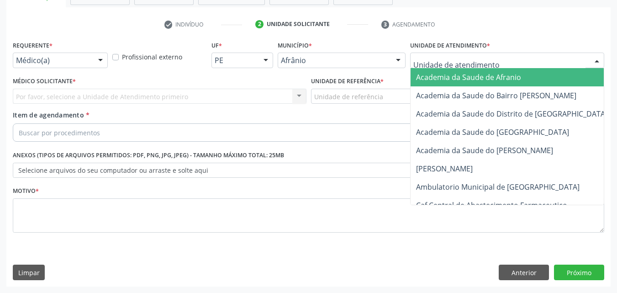
click at [462, 54] on div at bounding box center [507, 60] width 194 height 16
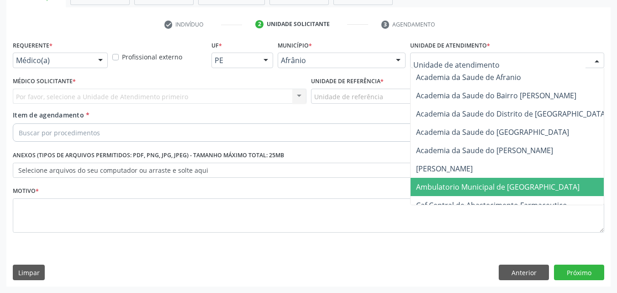
click at [473, 188] on span "Ambulatorio Municipal de [GEOGRAPHIC_DATA]" at bounding box center [497, 187] width 163 height 10
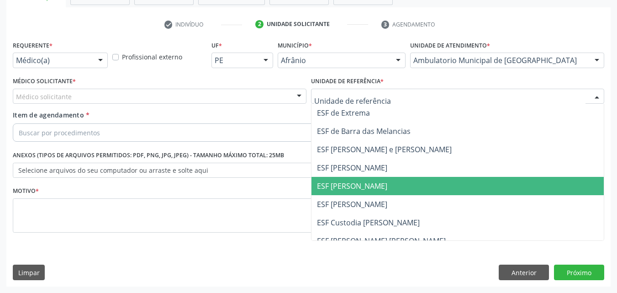
drag, startPoint x: 386, startPoint y: 186, endPoint x: 375, endPoint y: 179, distance: 13.5
click at [386, 186] on span "ESF [PERSON_NAME]" at bounding box center [457, 186] width 293 height 18
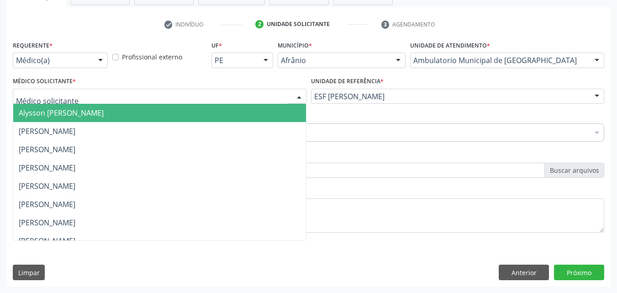
click at [178, 94] on div at bounding box center [159, 97] width 293 height 16
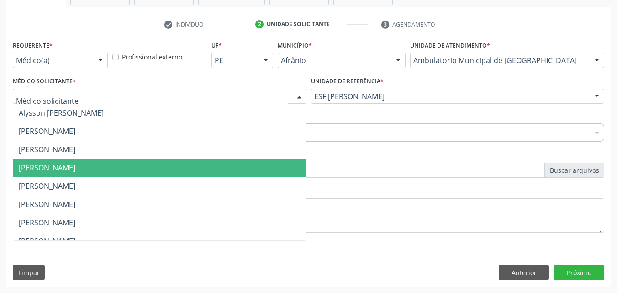
click at [192, 162] on span "[PERSON_NAME]" at bounding box center [159, 167] width 293 height 18
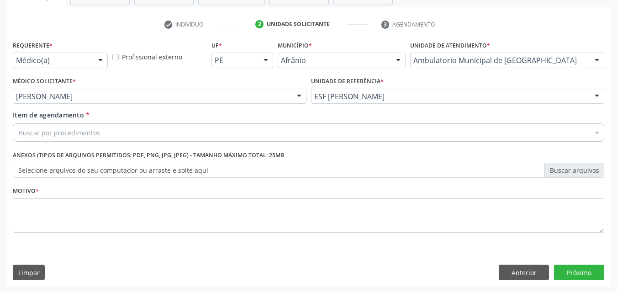
click at [148, 133] on div "Buscar por procedimentos" at bounding box center [308, 132] width 591 height 18
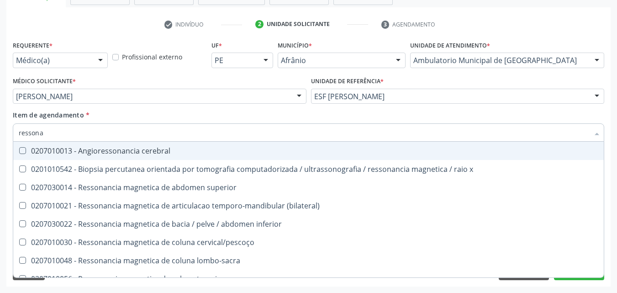
type input "ressonan"
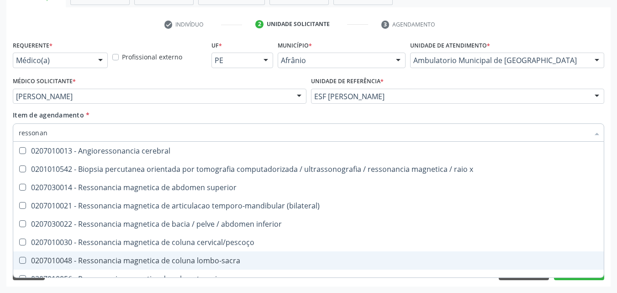
click at [253, 256] on span "0207010048 - Ressonancia magnetica de coluna lombo-sacra" at bounding box center [308, 260] width 590 height 18
checkbox lombo-sacra "true"
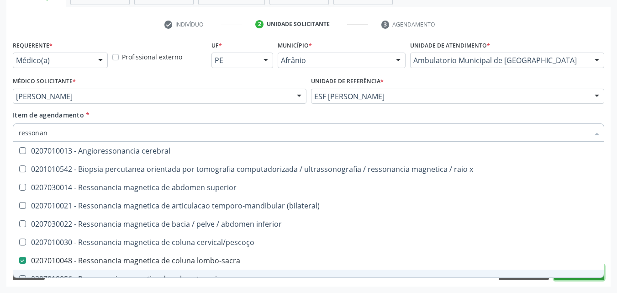
click at [563, 278] on button "Próximo" at bounding box center [579, 272] width 50 height 16
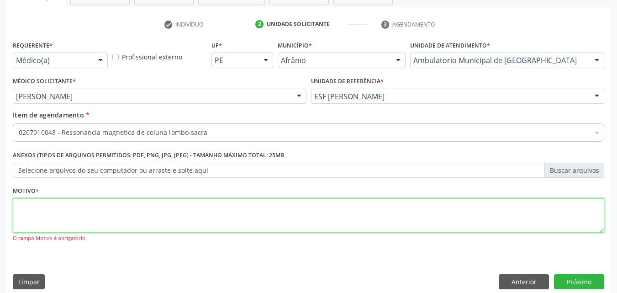
click at [302, 208] on textarea at bounding box center [308, 215] width 591 height 35
type textarea "*"
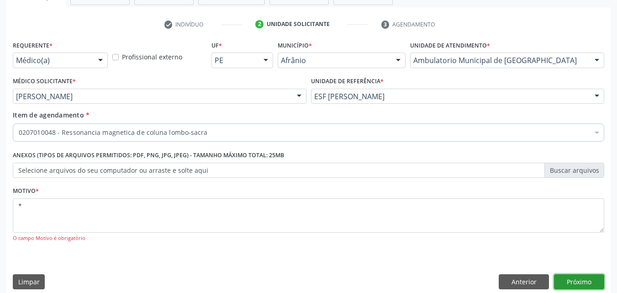
click at [586, 278] on button "Próximo" at bounding box center [579, 282] width 50 height 16
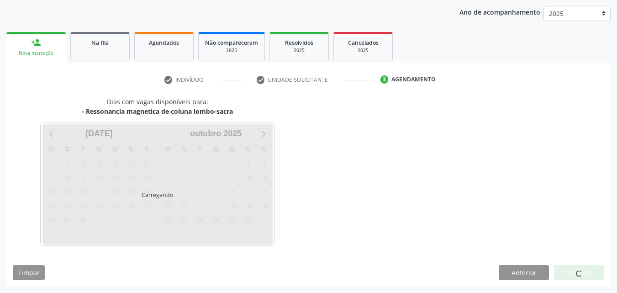
scroll to position [105, 0]
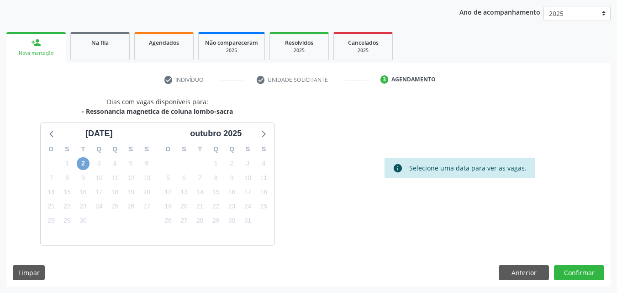
click at [84, 163] on span "2" at bounding box center [83, 163] width 13 height 13
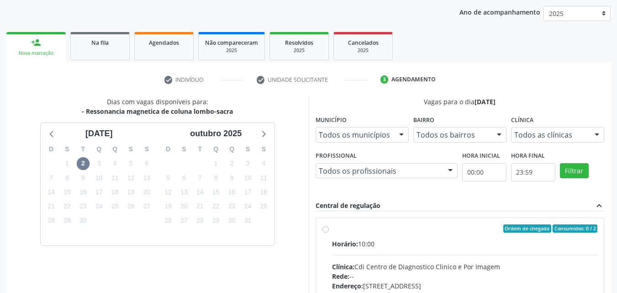
click at [351, 232] on div "Ordem de chegada Consumidos: 0 / 2" at bounding box center [465, 228] width 266 height 8
click at [329, 232] on input "Ordem de chegada Consumidos: 0 / 2 Horário: 10:00 Clínica: Cdi Centro de Diagno…" at bounding box center [325, 228] width 6 height 8
radio input "true"
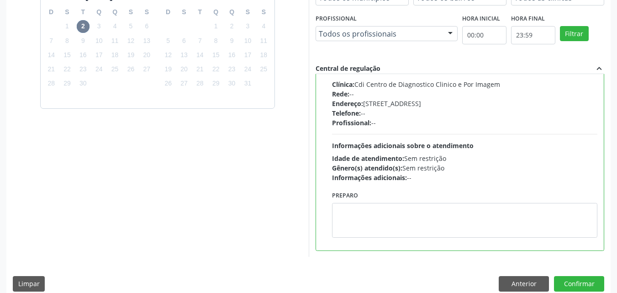
scroll to position [253, 0]
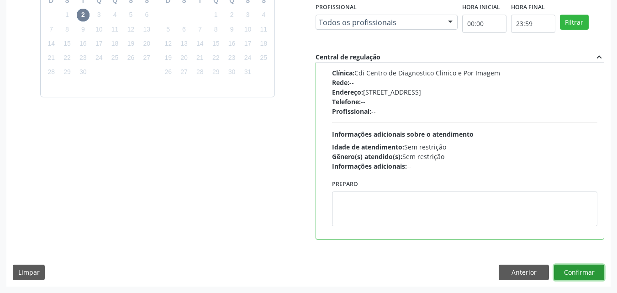
click at [566, 273] on button "Confirmar" at bounding box center [579, 272] width 50 height 16
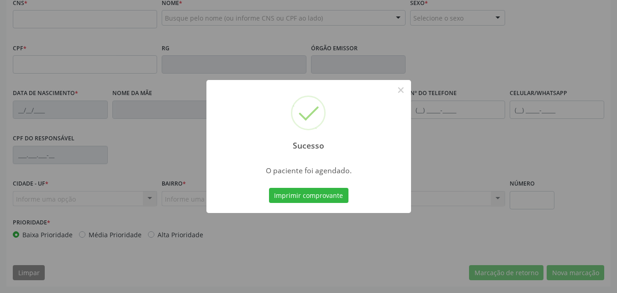
scroll to position [229, 0]
click at [324, 197] on button "Imprimir comprovante" at bounding box center [308, 196] width 79 height 16
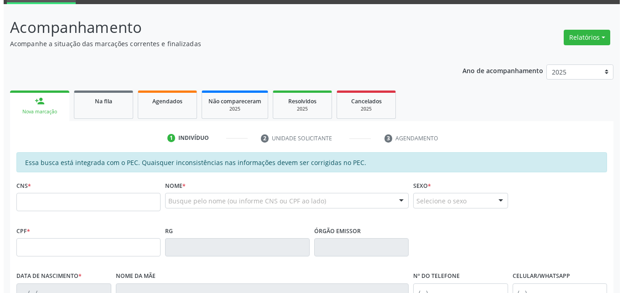
scroll to position [0, 0]
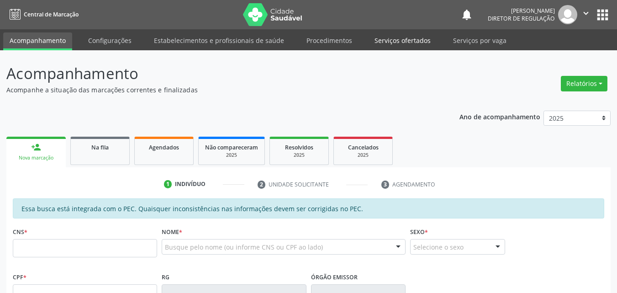
click at [415, 39] on link "Serviços ofertados" at bounding box center [402, 40] width 69 height 16
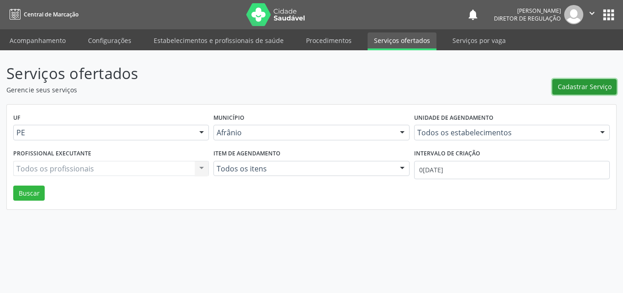
click at [579, 86] on span "Cadastrar Serviço" at bounding box center [585, 87] width 54 height 10
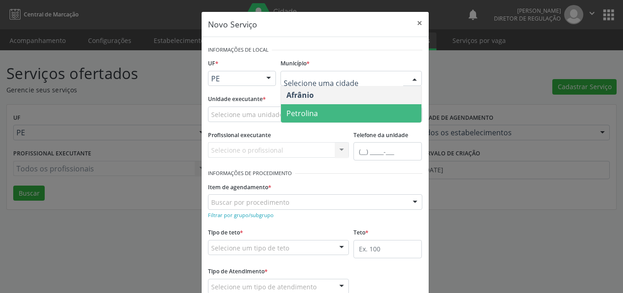
click at [326, 109] on span "Petrolina" at bounding box center [351, 113] width 141 height 18
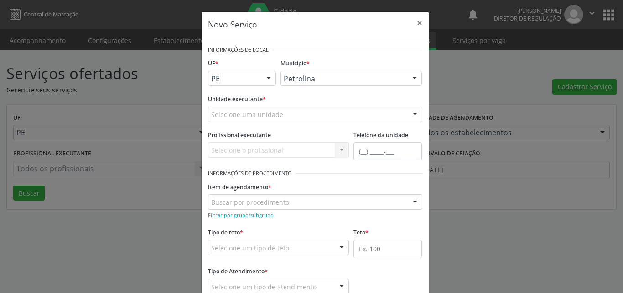
click at [287, 111] on div "Selecione uma unidade 4 Grupamento de Bombeiros 7 Sentidos Desenvolvimento Tera…" at bounding box center [315, 114] width 215 height 16
click at [283, 107] on div "Selecione uma unidade" at bounding box center [315, 114] width 215 height 16
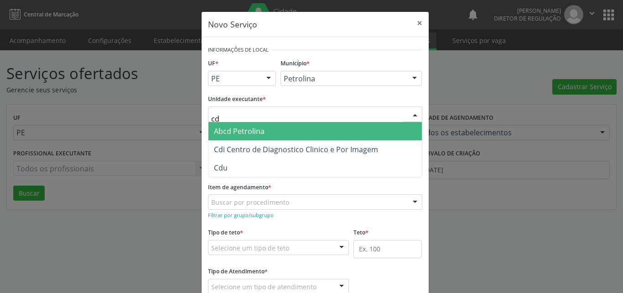
type input "cdi"
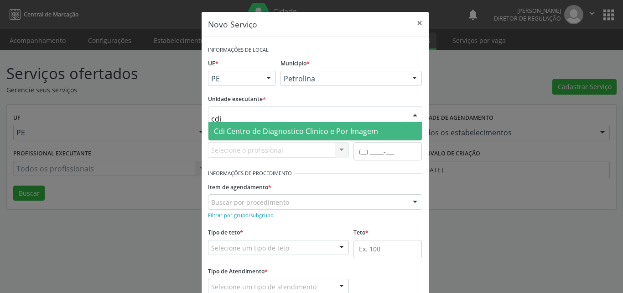
click at [293, 129] on span "Cdi Centro de Diagnostico Clinico e Por Imagem" at bounding box center [296, 131] width 164 height 10
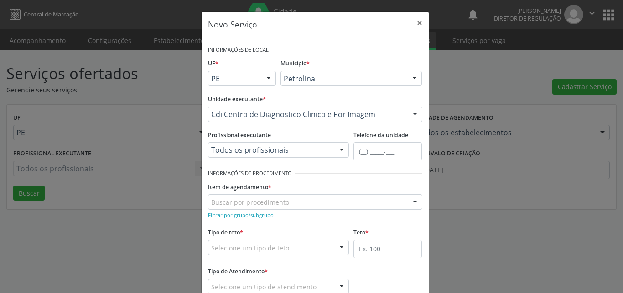
click div "Buscar por procedimento"
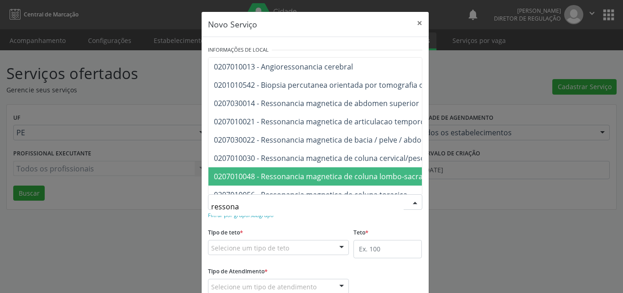
type input "ressonan"
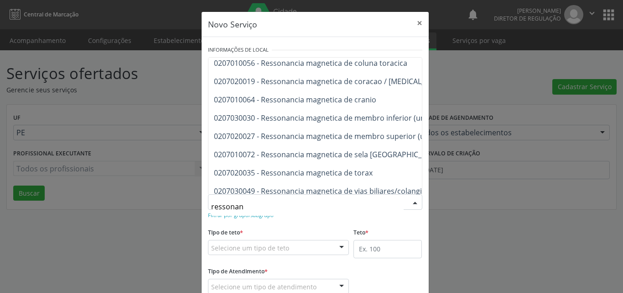
scroll to position [144, 0]
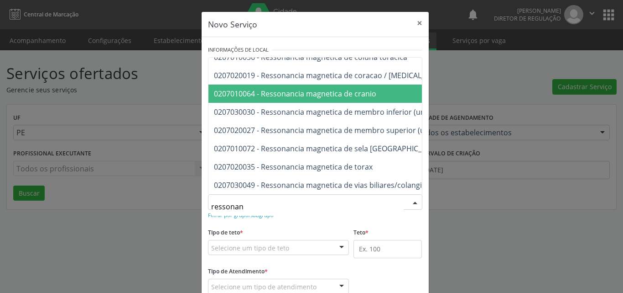
click span "0207010064 - Ressonancia magnetica de cranio"
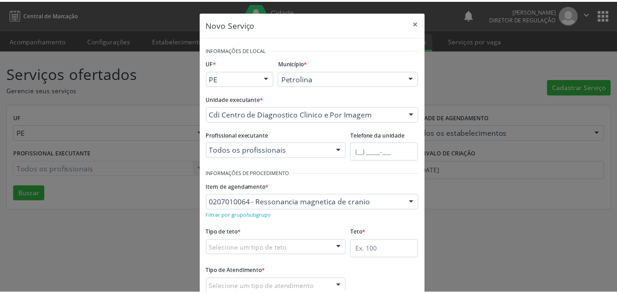
scroll to position [60, 0]
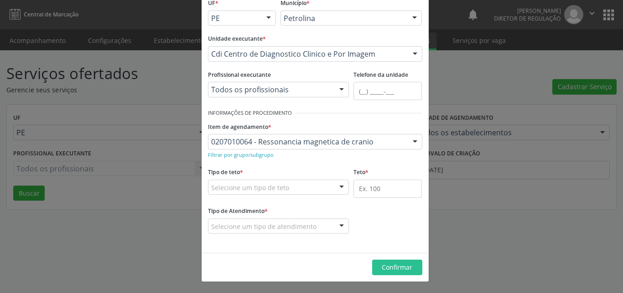
click div "Selecione um tipo de teto"
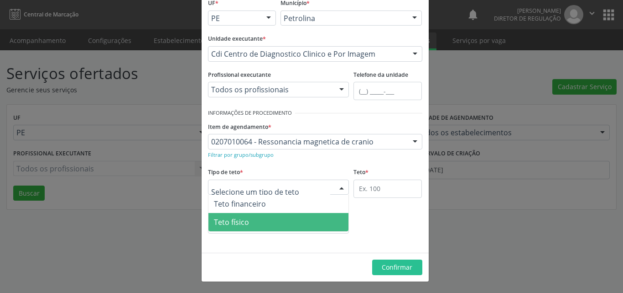
drag, startPoint x: 297, startPoint y: 225, endPoint x: 329, endPoint y: 222, distance: 32.1
click span "Teto físico"
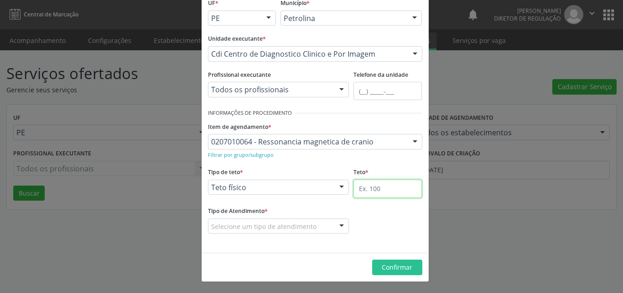
click input "text"
type input "1"
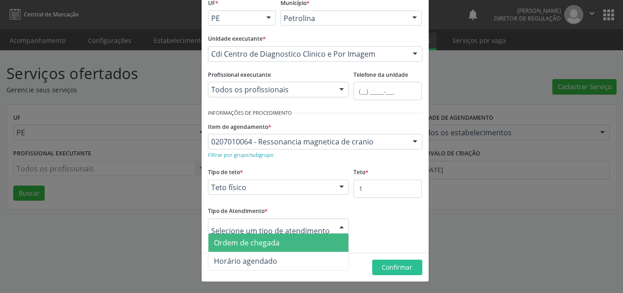
click div
click span "Ordem de chegada"
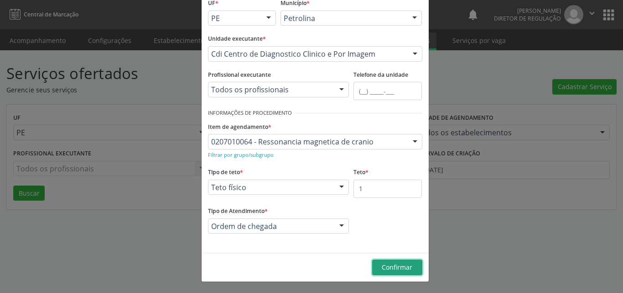
click span "Confirmar"
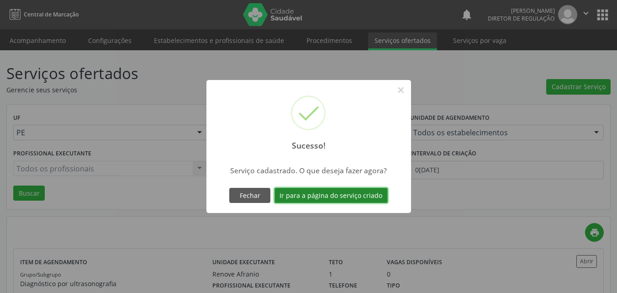
click button "Ir para a página do serviço criado"
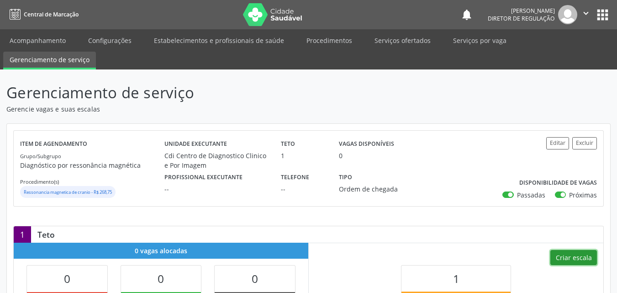
click button "Criar escala"
select select "8"
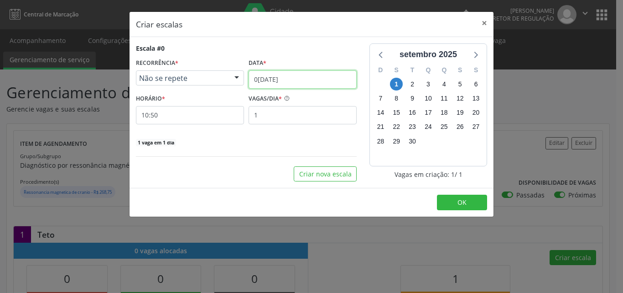
click input "0[DATE]"
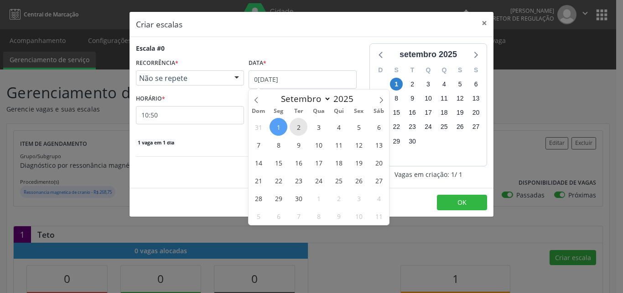
click span "2"
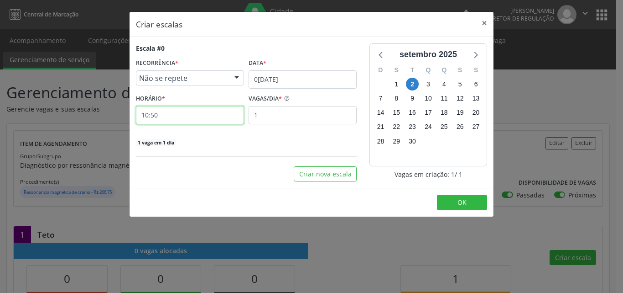
click input "10:50"
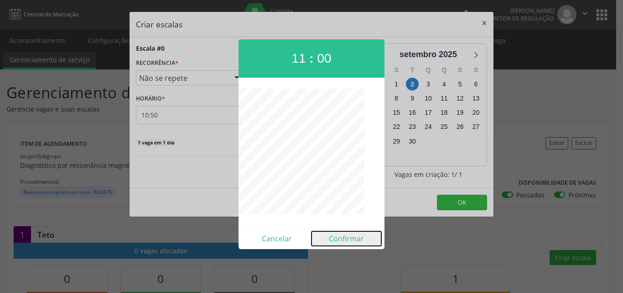
click button "Confirmar"
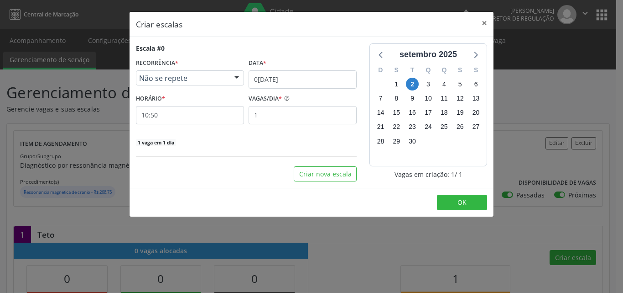
type input "11:00"
click button "OK"
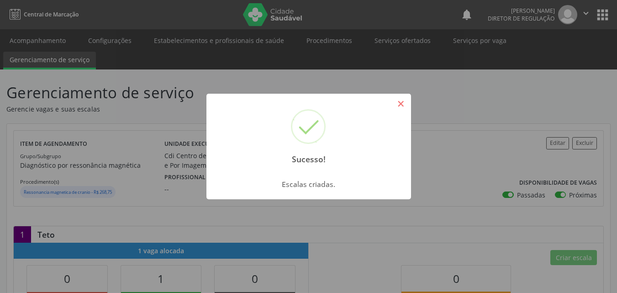
click button "×"
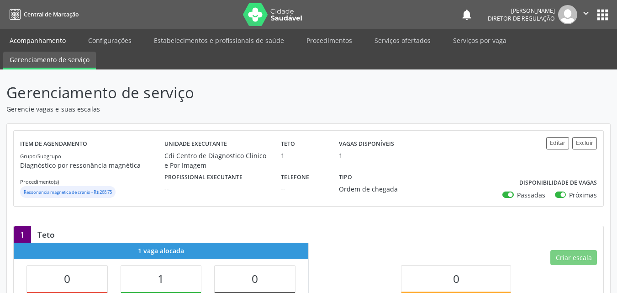
click link "Acompanhamento"
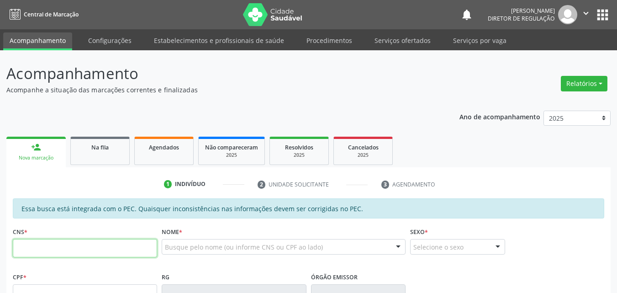
click input "text"
type input "705 6014 5722 1314"
type input "122.170.798-16"
type input "03/09/1958"
type input "Antonia Coelho Rodrigues"
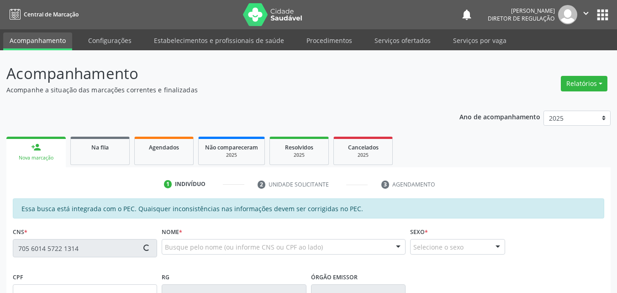
type input "(87) 8168-1255"
type input "S/N"
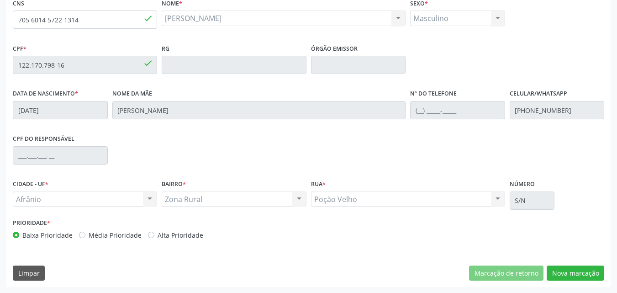
scroll to position [229, 0]
click button "Nova marcação"
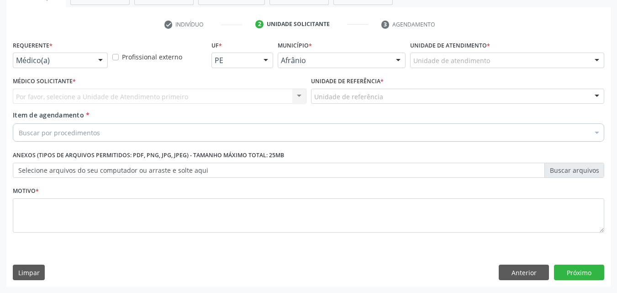
scroll to position [160, 0]
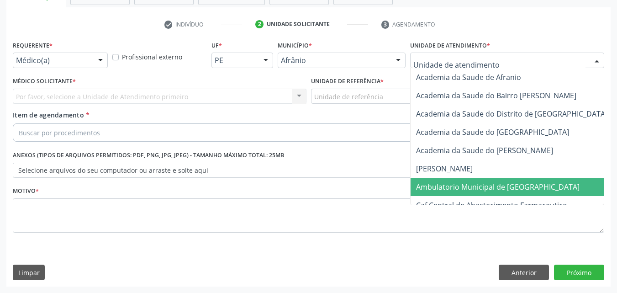
click span "Ambulatorio Municipal de [GEOGRAPHIC_DATA]"
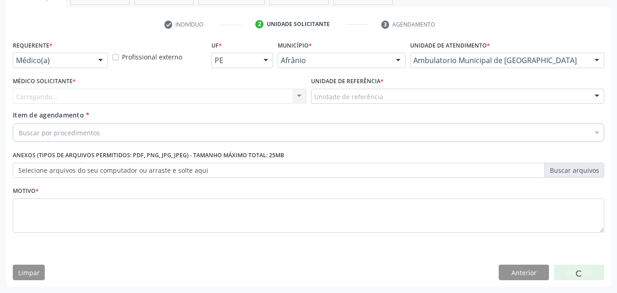
click div "Unidade de referência"
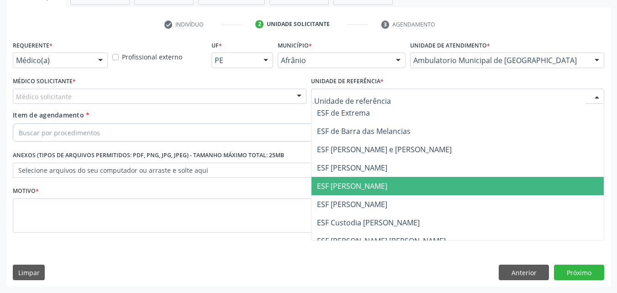
click span "ESF [PERSON_NAME]"
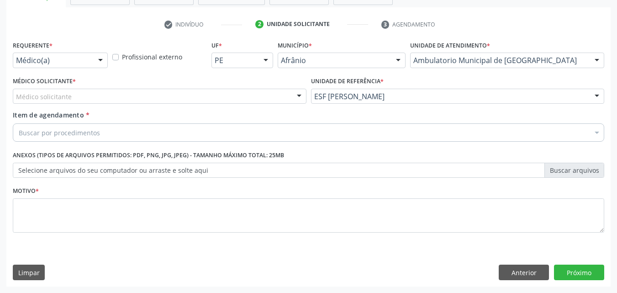
click div "Médico solicitante"
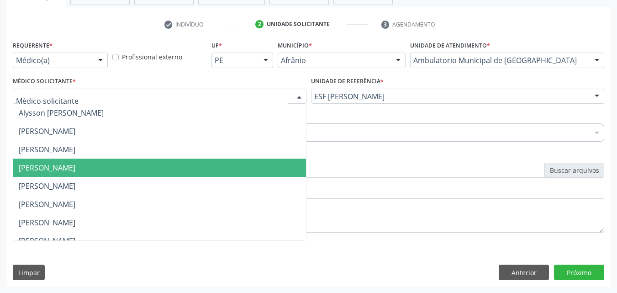
drag, startPoint x: 188, startPoint y: 165, endPoint x: 183, endPoint y: 162, distance: 6.1
click span "[PERSON_NAME]"
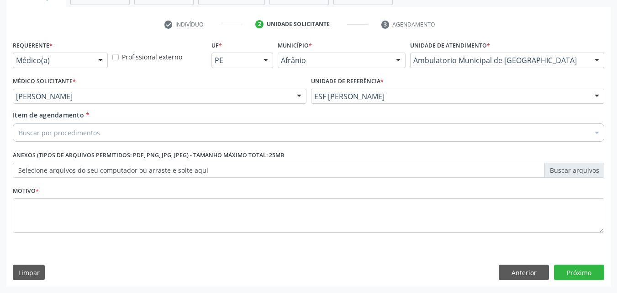
click div "Buscar por procedimentos"
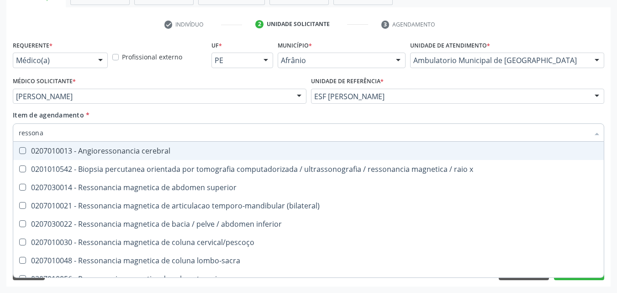
type input "ressonan"
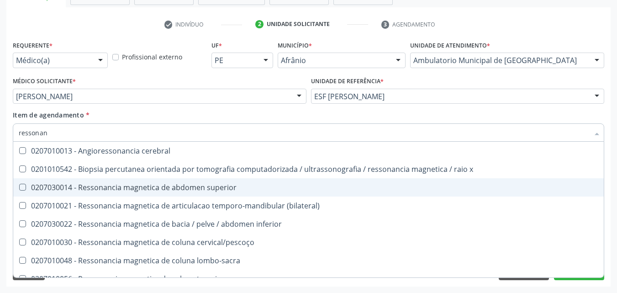
scroll to position [91, 0]
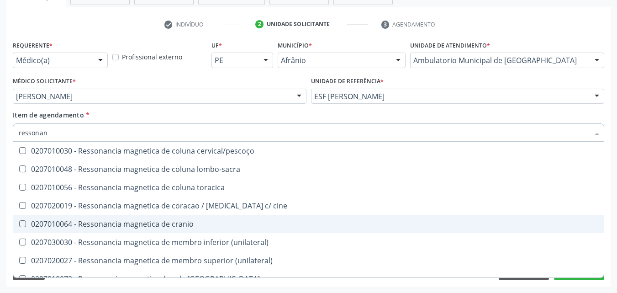
click div "0207010064 - Ressonancia magnetica de cranio"
checkbox cranio "true"
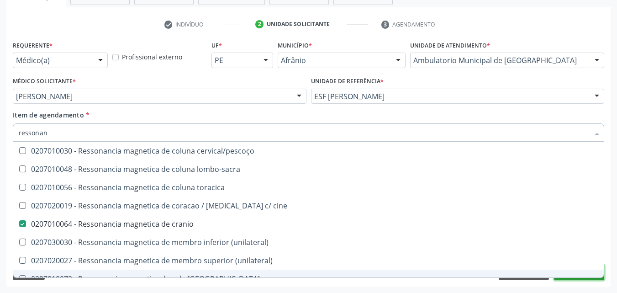
click button "Próximo"
checkbox x "true"
checkbox cranio "false"
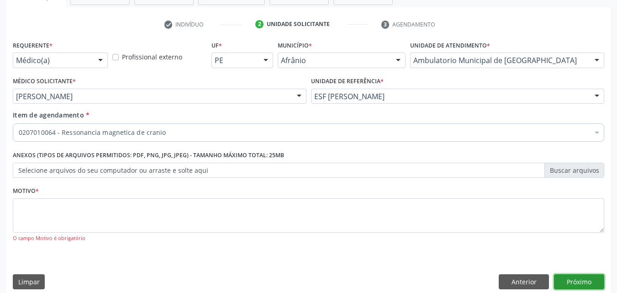
scroll to position [0, 0]
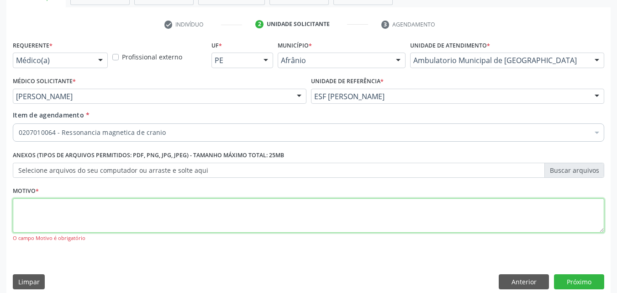
click textarea
type textarea "*"
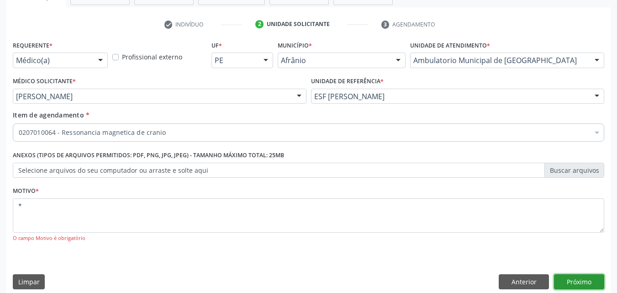
click button "Próximo"
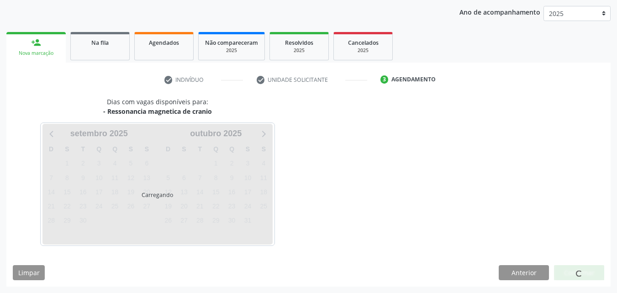
scroll to position [105, 0]
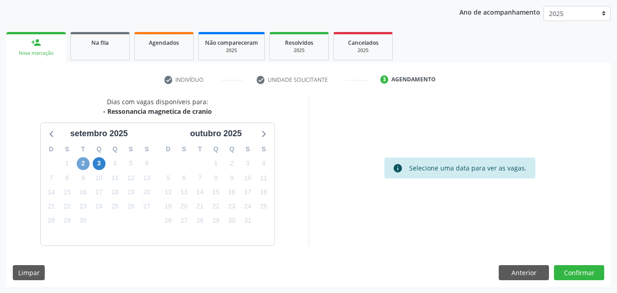
click span "2"
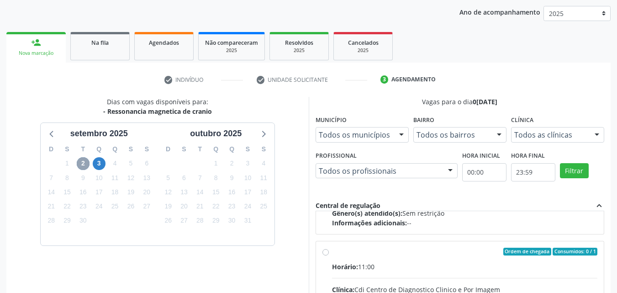
scroll to position [144, 0]
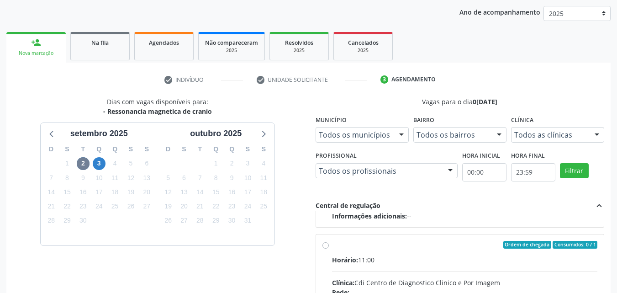
click div "Horário: 11:00"
click input "Ordem de chegada Consumidos: 0 / 1 Horário: 11:00 Clínica: Cdi Centro de Diagno…"
radio input "true"
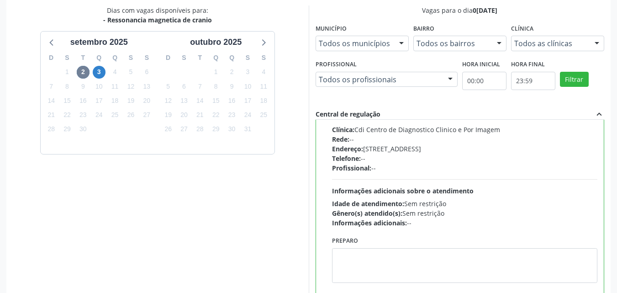
scroll to position [253, 0]
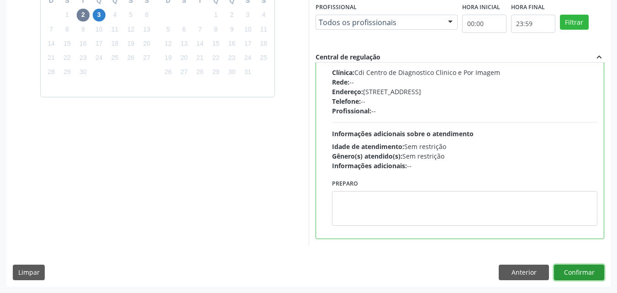
click button "Confirmar"
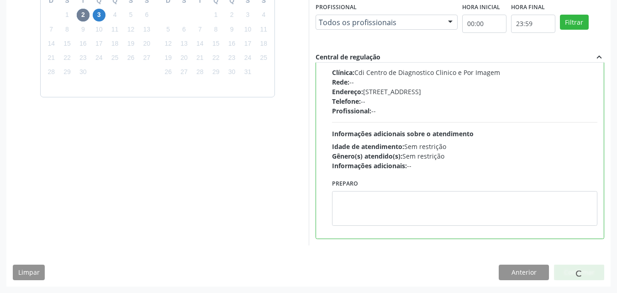
scroll to position [229, 0]
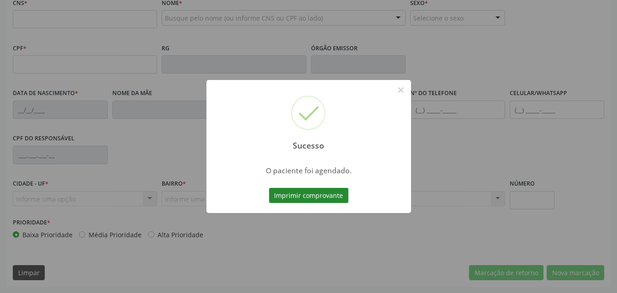
click button "Imprimir comprovante"
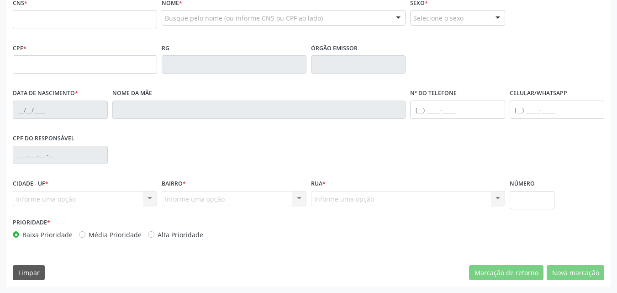
scroll to position [46, 0]
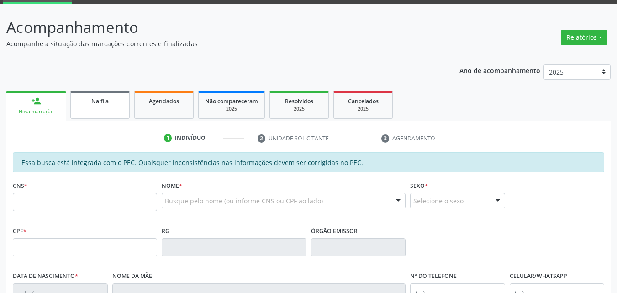
click at [117, 106] on link "Na fila" at bounding box center [99, 104] width 59 height 28
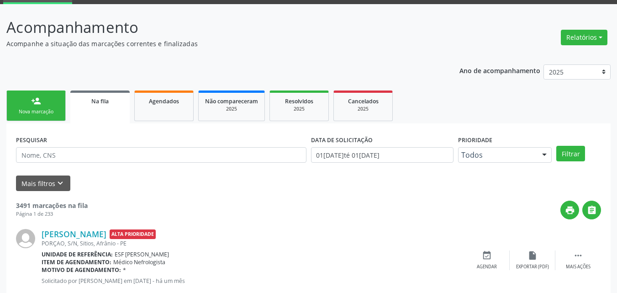
click at [101, 178] on div "Mais filtros keyboard_arrow_down" at bounding box center [308, 183] width 589 height 16
click at [95, 157] on input "text" at bounding box center [161, 155] width 290 height 16
click at [570, 154] on button "Filtrar" at bounding box center [570, 154] width 29 height 16
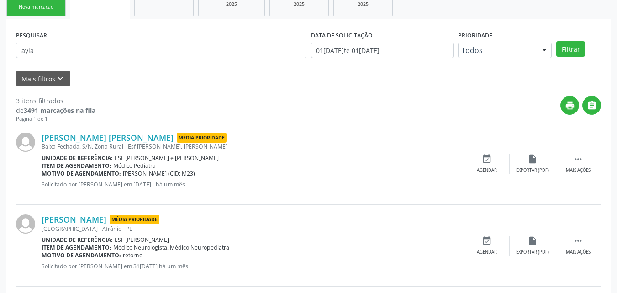
scroll to position [59, 0]
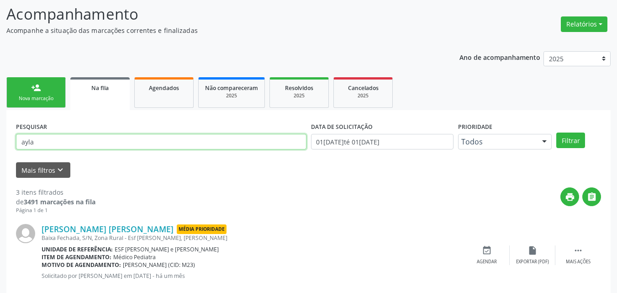
click at [95, 136] on input "ayla" at bounding box center [161, 142] width 290 height 16
type input "ayll"
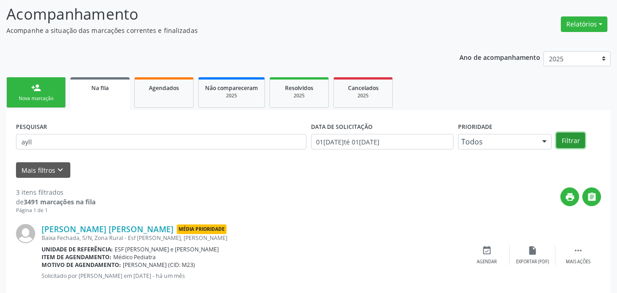
click at [574, 138] on button "Filtrar" at bounding box center [570, 140] width 29 height 16
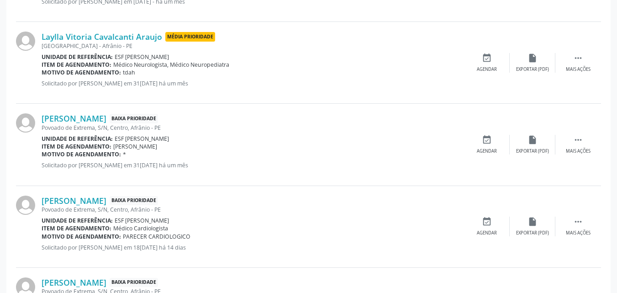
scroll to position [379, 0]
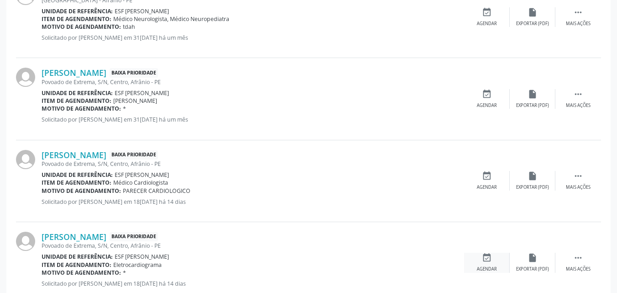
click at [487, 261] on icon "event_available" at bounding box center [487, 257] width 10 height 10
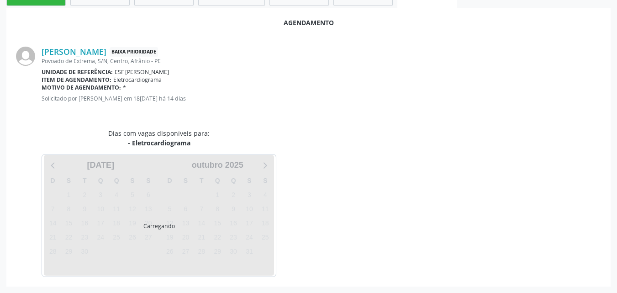
scroll to position [210, 0]
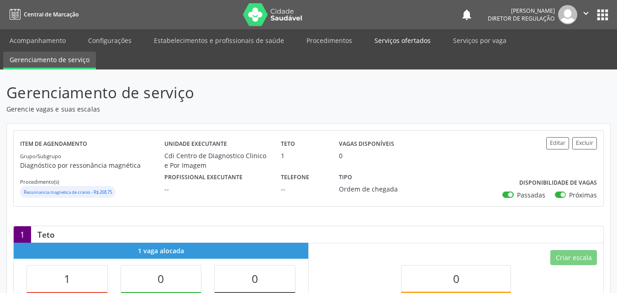
click at [414, 42] on link "Serviços ofertados" at bounding box center [402, 40] width 69 height 16
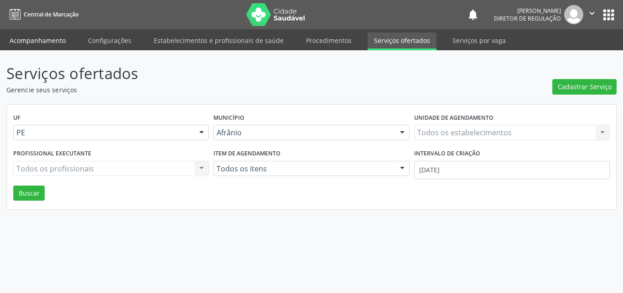
click at [54, 38] on link "Acompanhamento" at bounding box center [37, 40] width 69 height 16
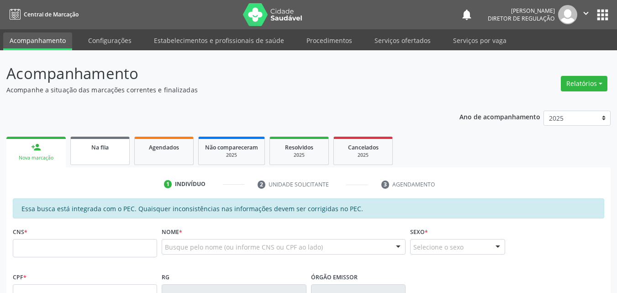
click at [113, 152] on link "Na fila" at bounding box center [99, 150] width 59 height 28
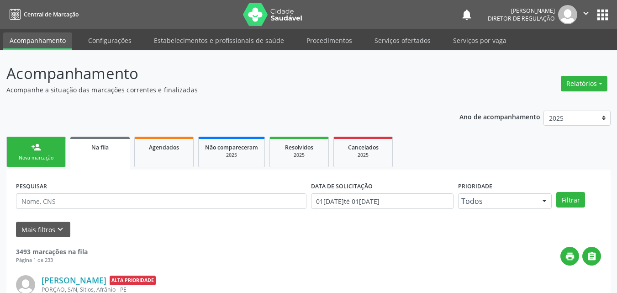
scroll to position [46, 0]
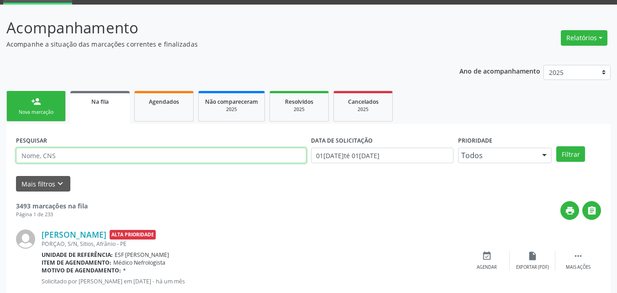
click at [105, 156] on input "text" at bounding box center [161, 155] width 290 height 16
type input "tiburcio"
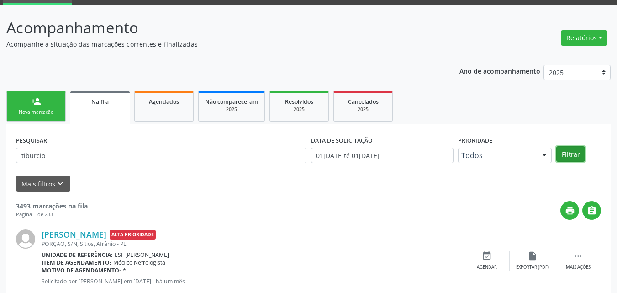
click at [571, 153] on button "Filtrar" at bounding box center [570, 154] width 29 height 16
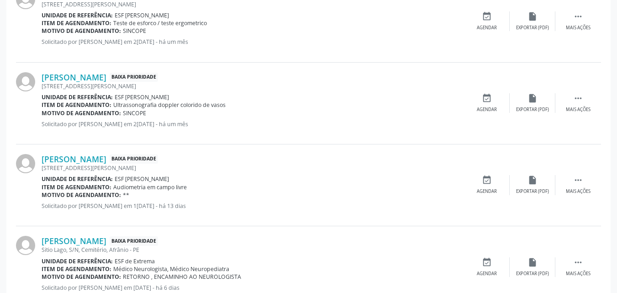
scroll to position [487, 0]
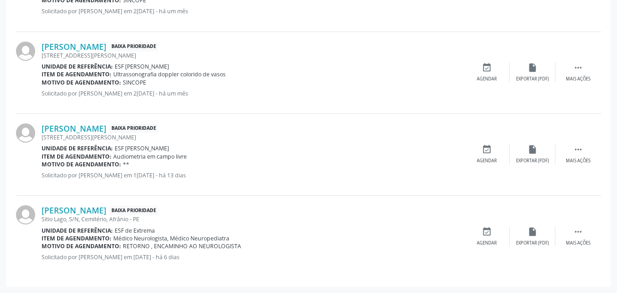
click at [487, 148] on icon "event_available" at bounding box center [487, 149] width 10 height 10
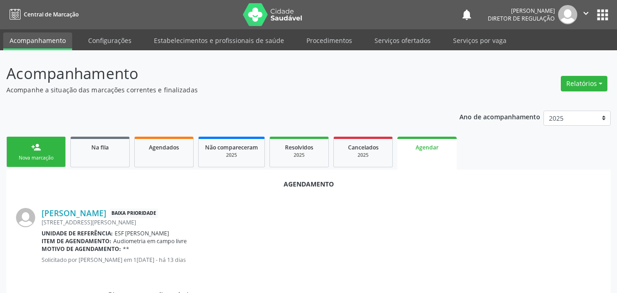
scroll to position [210, 0]
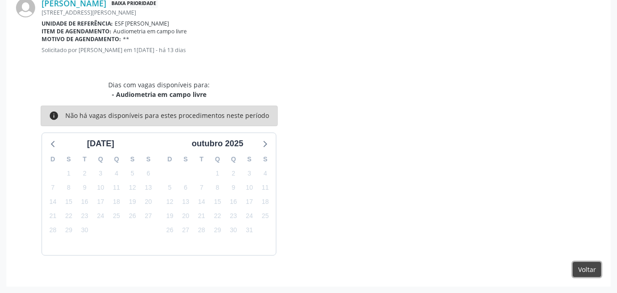
click at [586, 270] on button "Voltar" at bounding box center [586, 270] width 28 height 16
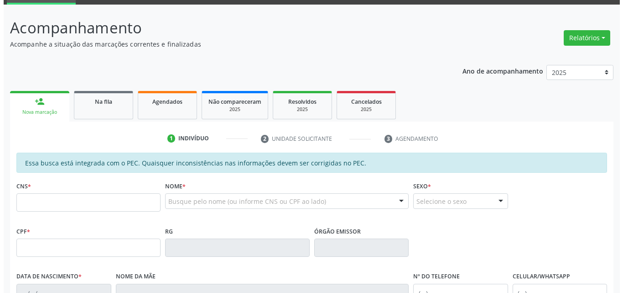
scroll to position [0, 0]
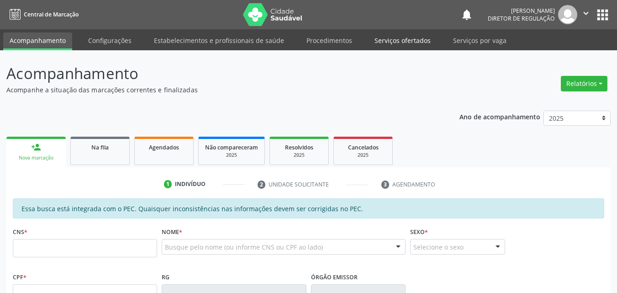
click at [406, 42] on link "Serviços ofertados" at bounding box center [402, 40] width 69 height 16
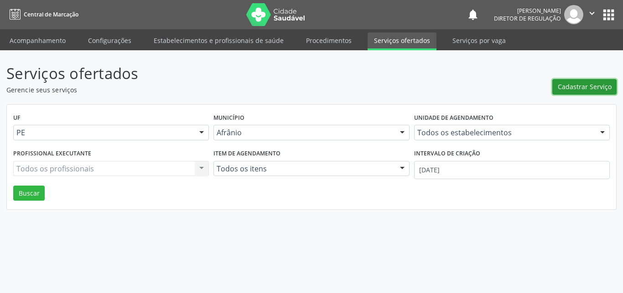
click at [592, 86] on span "Cadastrar Serviço" at bounding box center [585, 87] width 54 height 10
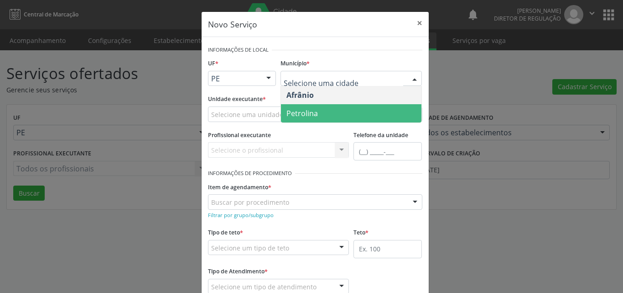
click at [323, 111] on span "Petrolina" at bounding box center [351, 113] width 141 height 18
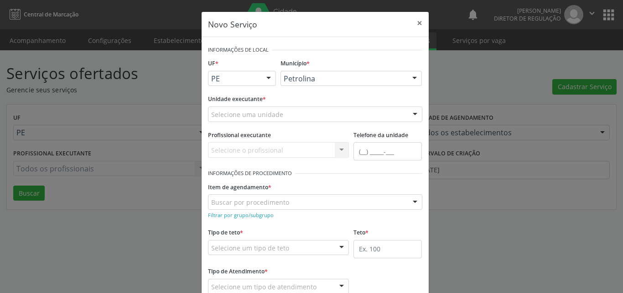
click at [288, 110] on div "Selecione uma unidade" at bounding box center [315, 114] width 215 height 16
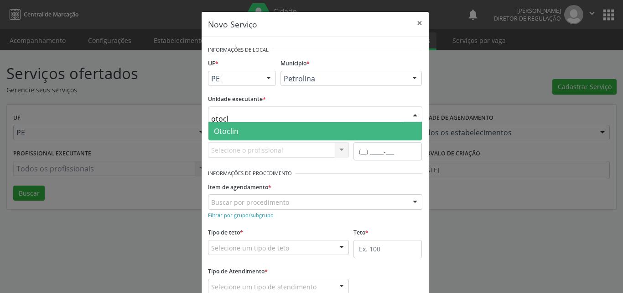
type input "otocli"
click at [268, 129] on span "Otoclin" at bounding box center [316, 131] width 214 height 18
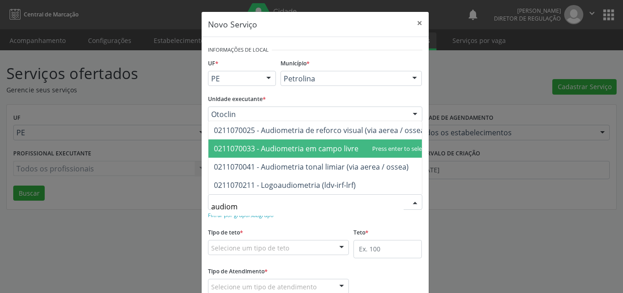
click at [303, 143] on span "0211070033 - Audiometria em campo livre" at bounding box center [286, 148] width 145 height 10
type input "audiom"
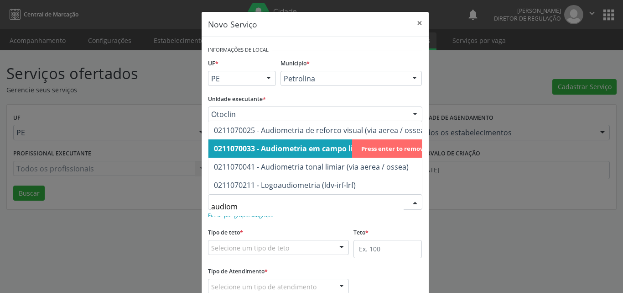
click at [315, 143] on span "0211070033 - Audiometria em campo livre" at bounding box center [289, 148] width 151 height 10
type input "audiom"
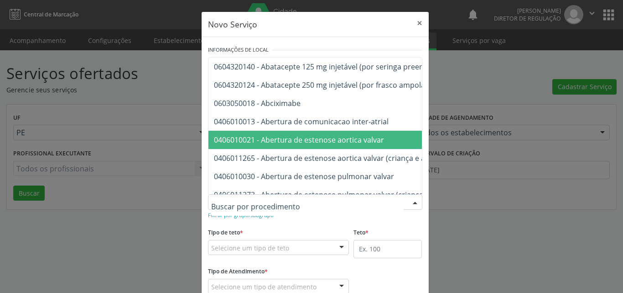
click at [288, 196] on div at bounding box center [315, 202] width 215 height 16
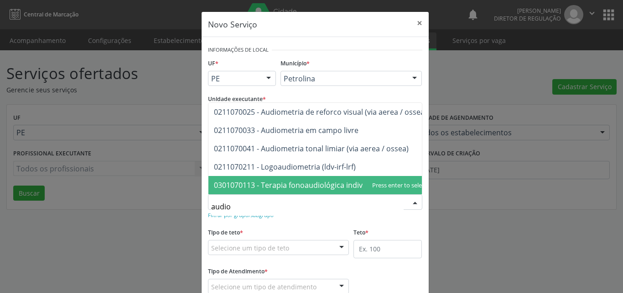
type input "audiom"
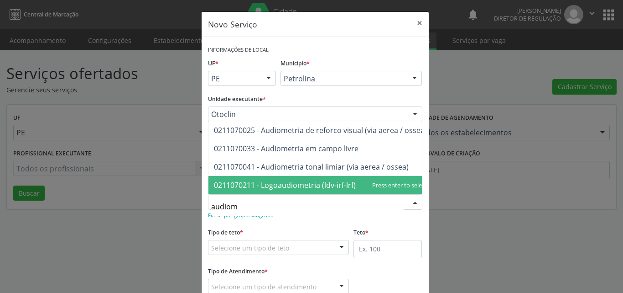
scroll to position [0, 9]
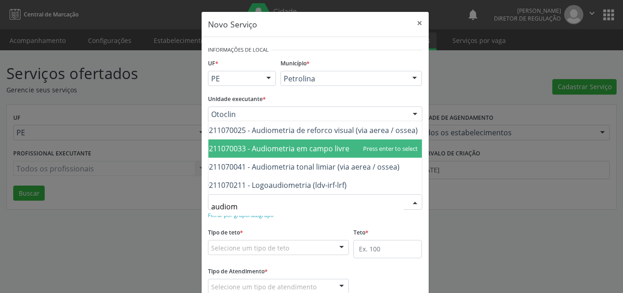
click at [326, 143] on span "0211070033 - Audiometria em campo livre" at bounding box center [277, 148] width 145 height 10
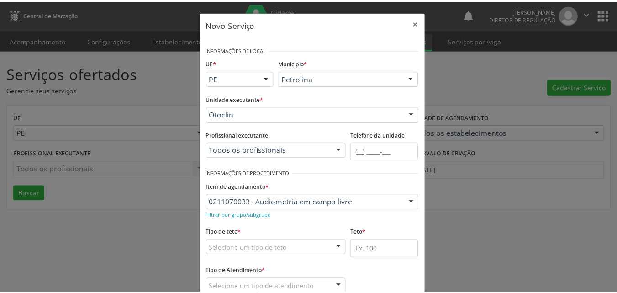
scroll to position [60, 0]
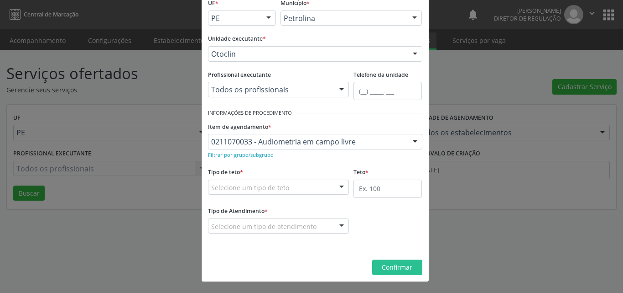
click at [309, 185] on div "Selecione um tipo de teto" at bounding box center [278, 187] width 141 height 16
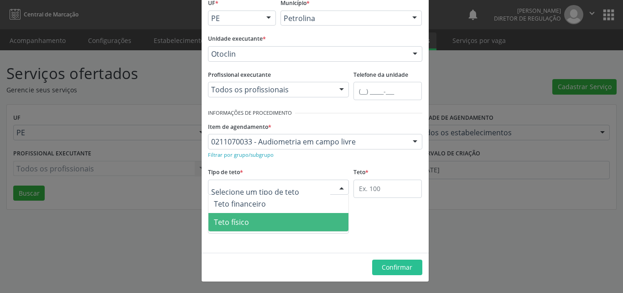
click at [286, 219] on span "Teto físico" at bounding box center [279, 222] width 141 height 18
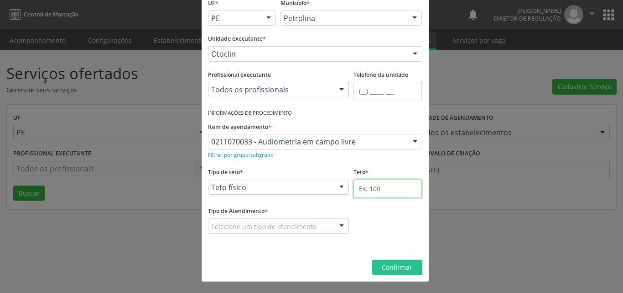
click at [372, 191] on input "text" at bounding box center [388, 188] width 68 height 18
type input "1"
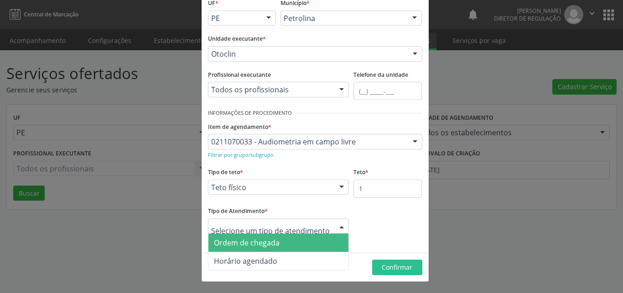
click at [298, 243] on span "Ordem de chegada" at bounding box center [279, 242] width 141 height 18
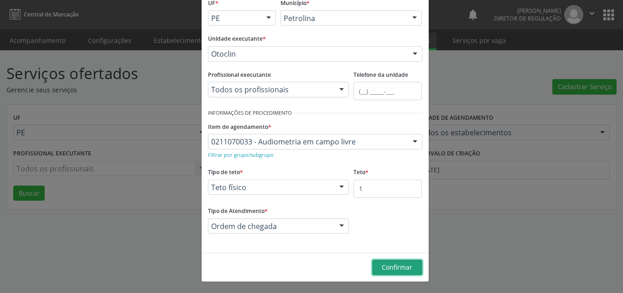
click at [393, 269] on span "Confirmar" at bounding box center [397, 266] width 31 height 9
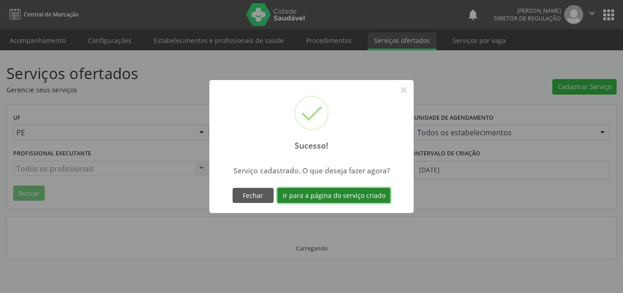
click at [355, 197] on button "Ir para a página do serviço criado" at bounding box center [334, 196] width 113 height 16
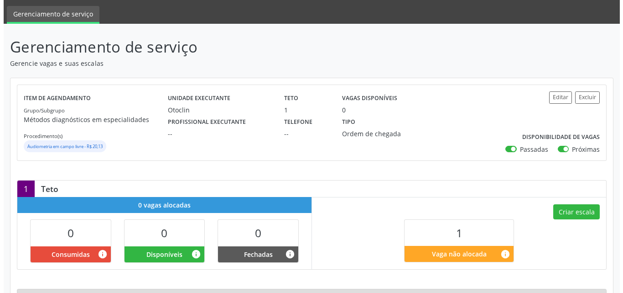
scroll to position [91, 0]
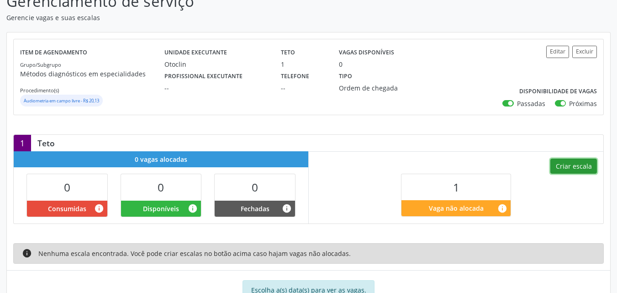
click at [573, 164] on button "Criar escala" at bounding box center [573, 166] width 47 height 16
select select "8"
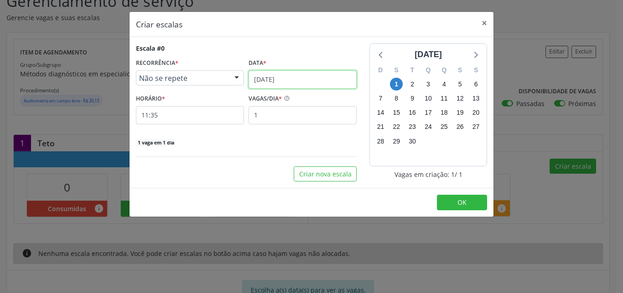
click at [306, 79] on input "0[DATE]" at bounding box center [303, 79] width 108 height 18
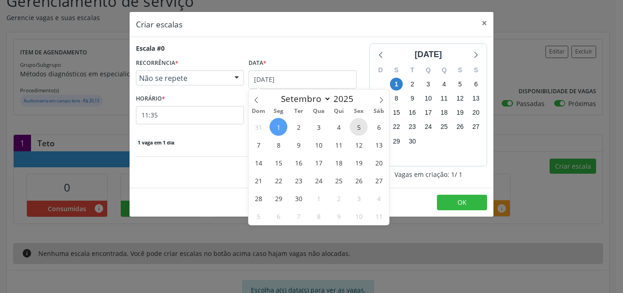
click at [359, 127] on span "5" at bounding box center [359, 127] width 18 height 18
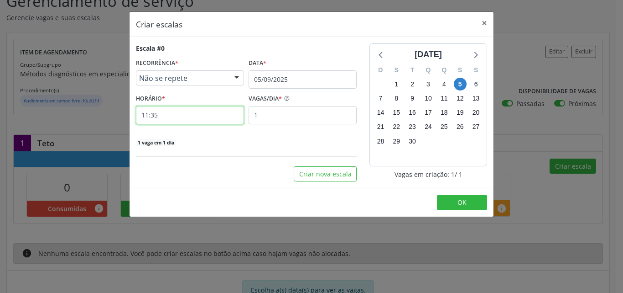
click at [222, 119] on input "11:35" at bounding box center [190, 115] width 108 height 18
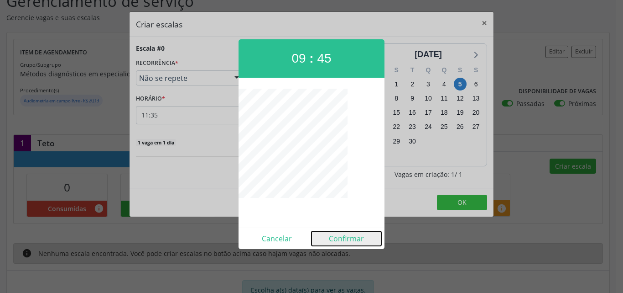
click at [350, 240] on button "Confirmar" at bounding box center [347, 238] width 70 height 15
type input "09:45"
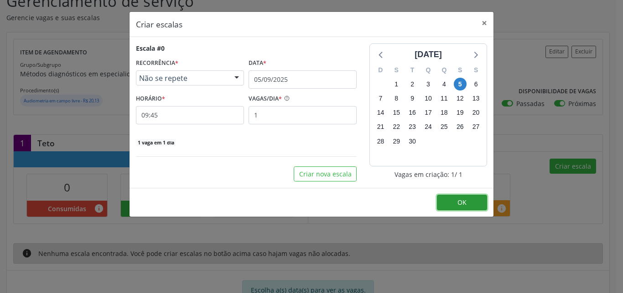
click at [465, 204] on span "OK" at bounding box center [462, 202] width 9 height 9
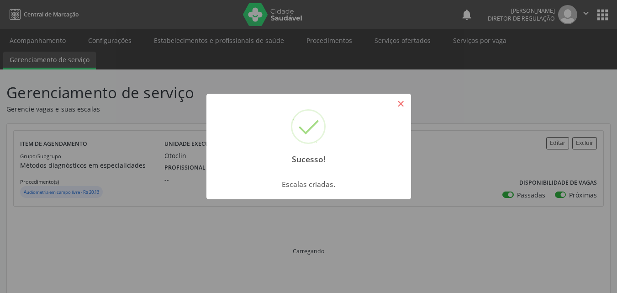
click at [401, 103] on button "×" at bounding box center [401, 104] width 16 height 16
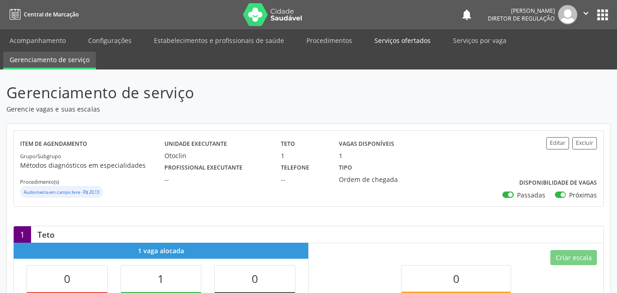
click at [405, 39] on link "Serviços ofertados" at bounding box center [402, 40] width 69 height 16
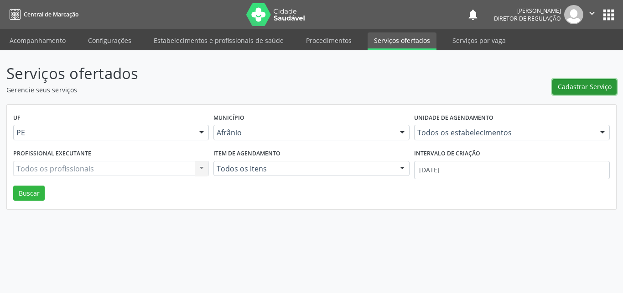
click at [578, 87] on span "Cadastrar Serviço" at bounding box center [585, 87] width 54 height 10
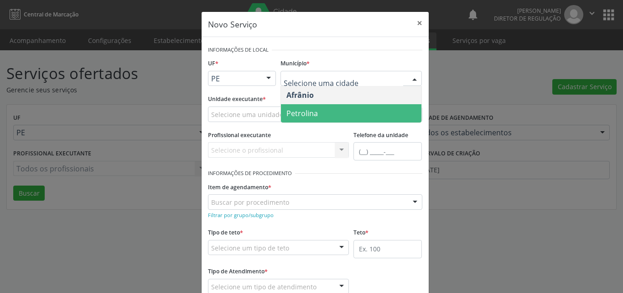
click at [339, 114] on span "Petrolina" at bounding box center [351, 113] width 141 height 18
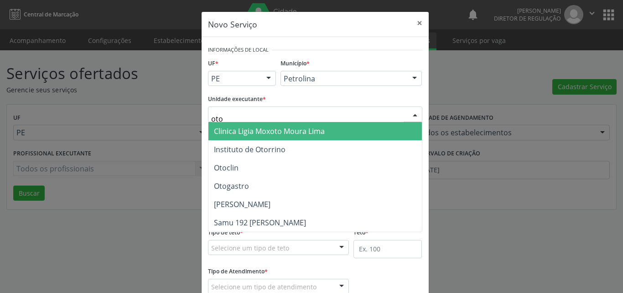
type input "otoc"
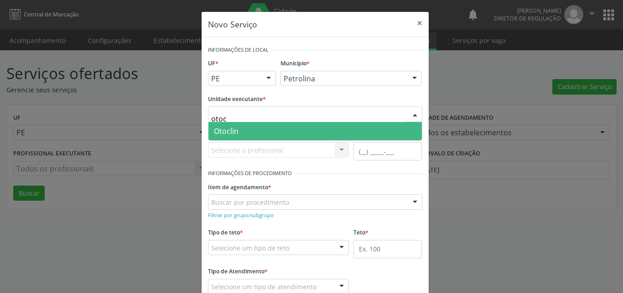
click at [268, 129] on span "Otoclin" at bounding box center [316, 131] width 214 height 18
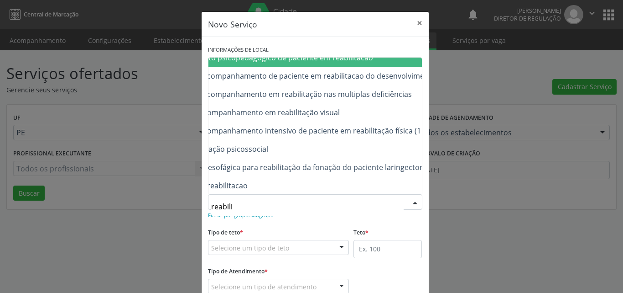
scroll to position [89, 110]
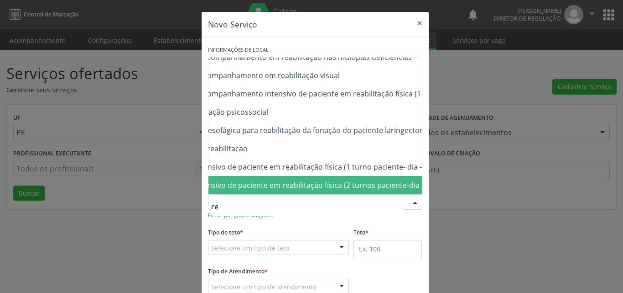
type input "r"
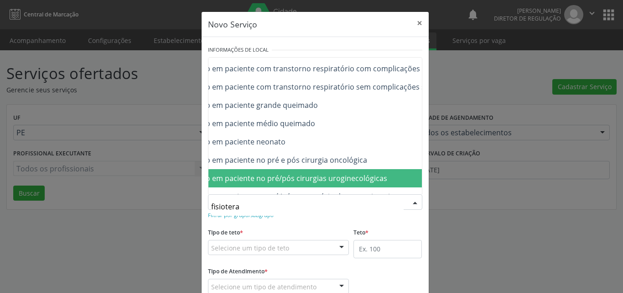
scroll to position [89, 134]
type input "fisiotera"
click at [419, 183] on div "Item de agendamento * fisiotera 0302020012 - Atendimento fisioterapêutico de pa…" at bounding box center [315, 199] width 219 height 39
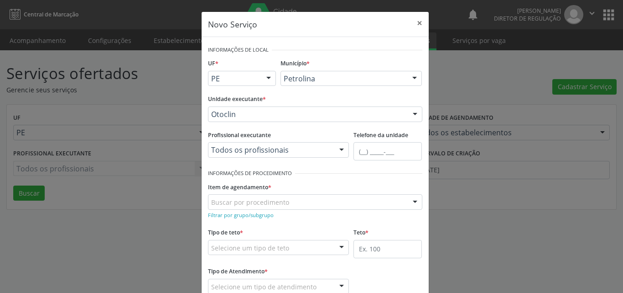
click at [289, 199] on div "Buscar por procedimento" at bounding box center [315, 202] width 215 height 16
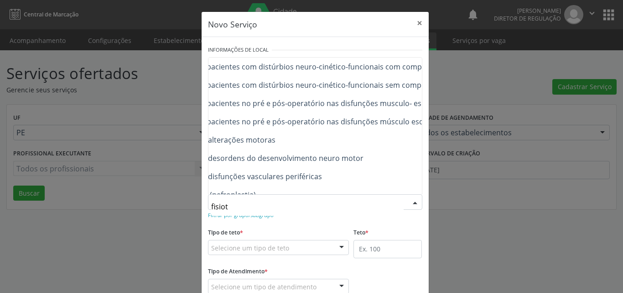
scroll to position [327, 170]
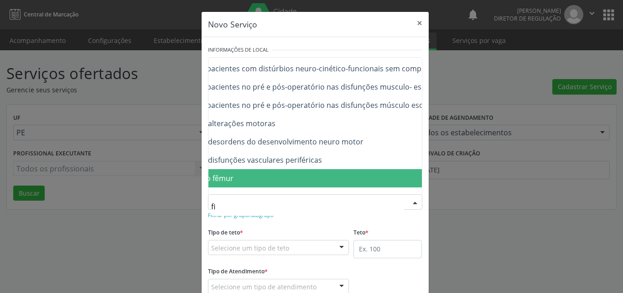
type input "f"
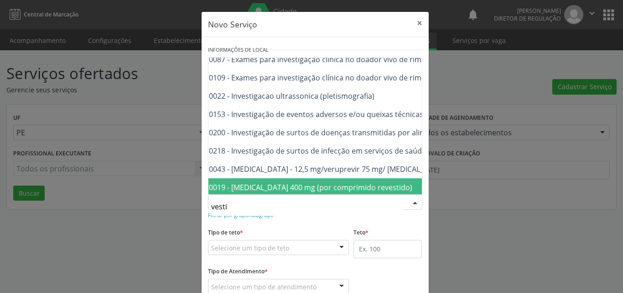
scroll to position [226, 0]
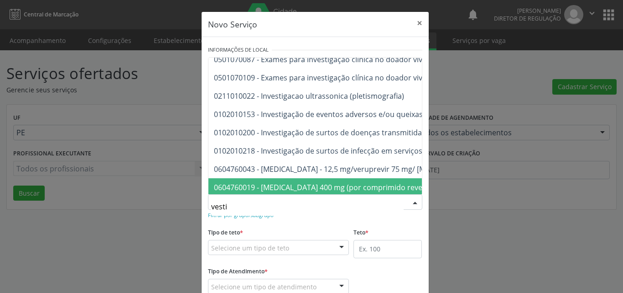
type input "vestib"
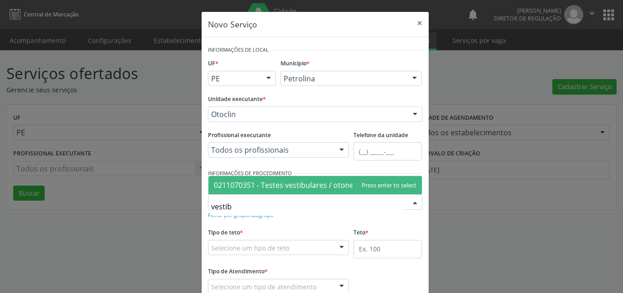
click at [309, 185] on span "0211070351 - Testes vestibulares / otoneurologicos" at bounding box center [302, 185] width 177 height 10
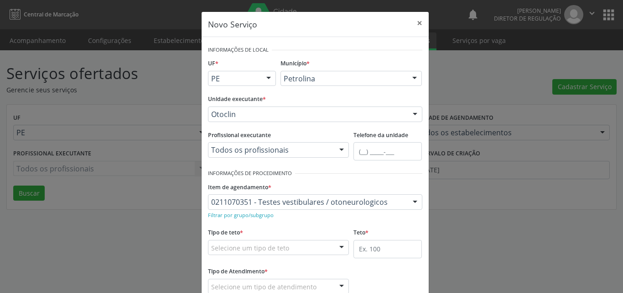
click at [299, 246] on div "Selecione um tipo de teto" at bounding box center [278, 248] width 141 height 16
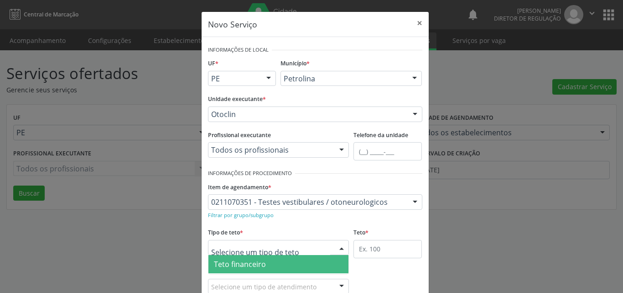
scroll to position [17, 0]
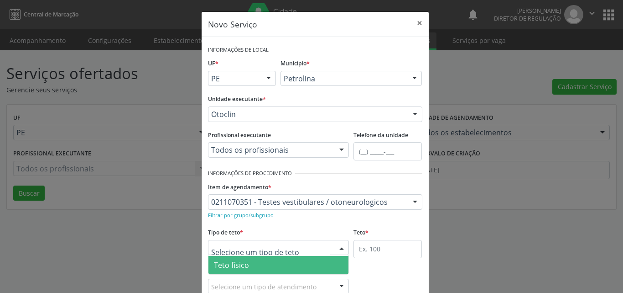
click at [292, 266] on span "Teto físico" at bounding box center [279, 265] width 141 height 18
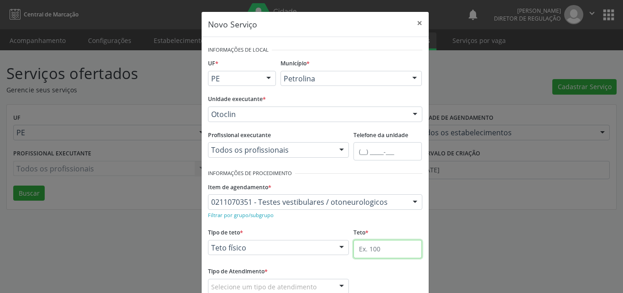
click at [377, 249] on input "text" at bounding box center [388, 249] width 68 height 18
type input "1"
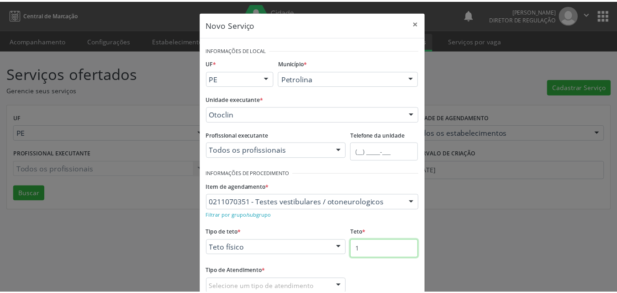
scroll to position [60, 0]
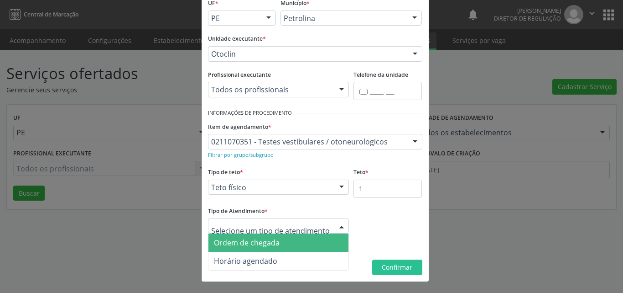
click at [284, 242] on span "Ordem de chegada" at bounding box center [279, 242] width 141 height 18
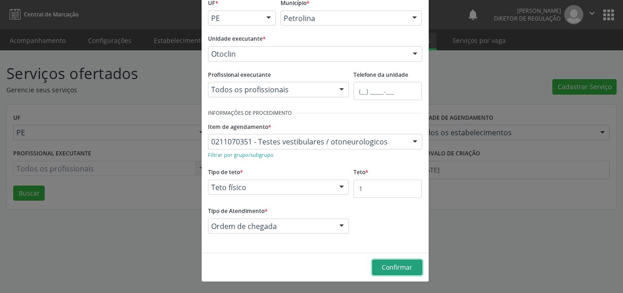
click at [392, 267] on span "Confirmar" at bounding box center [397, 266] width 31 height 9
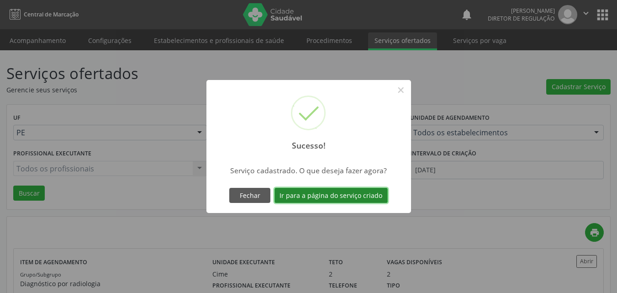
click at [349, 196] on button "Ir para a página do serviço criado" at bounding box center [330, 196] width 113 height 16
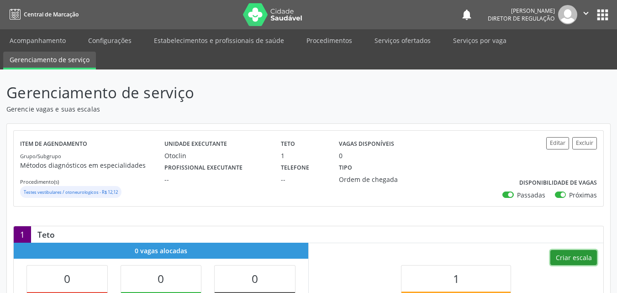
click at [579, 260] on button "Criar escala" at bounding box center [573, 258] width 47 height 16
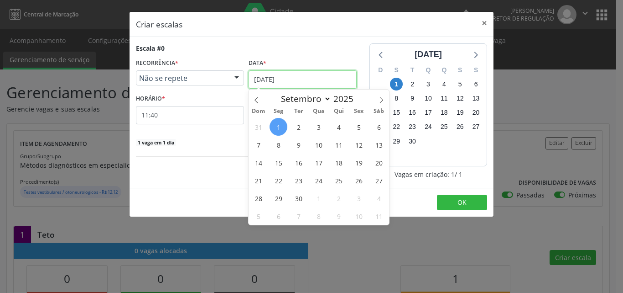
click at [316, 77] on input "0[DATE]" at bounding box center [303, 79] width 108 height 18
click at [359, 123] on span "5" at bounding box center [359, 127] width 18 height 18
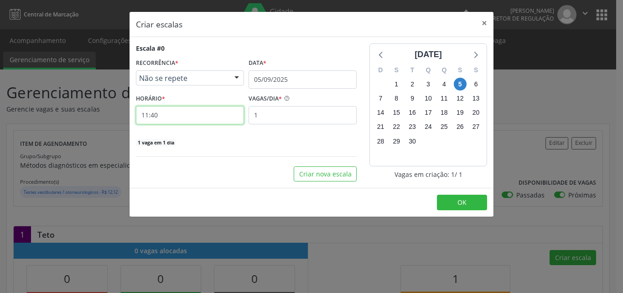
click at [209, 117] on input "11:40" at bounding box center [190, 115] width 108 height 18
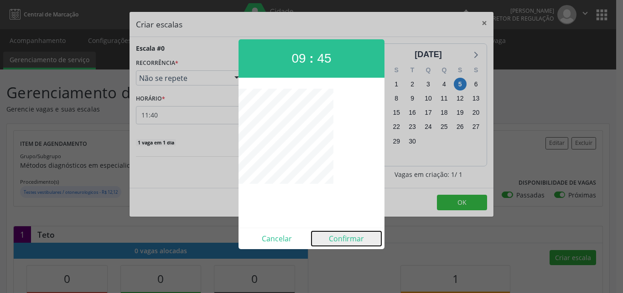
click at [343, 239] on button "Confirmar" at bounding box center [347, 238] width 70 height 15
type input "09:45"
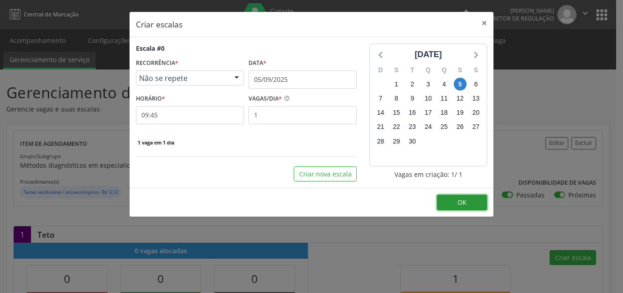
click at [465, 201] on span "OK" at bounding box center [462, 202] width 9 height 9
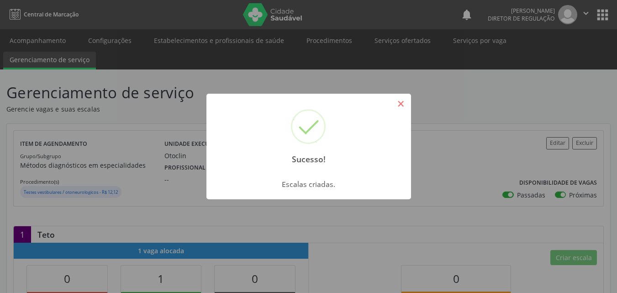
click at [404, 106] on button "×" at bounding box center [401, 104] width 16 height 16
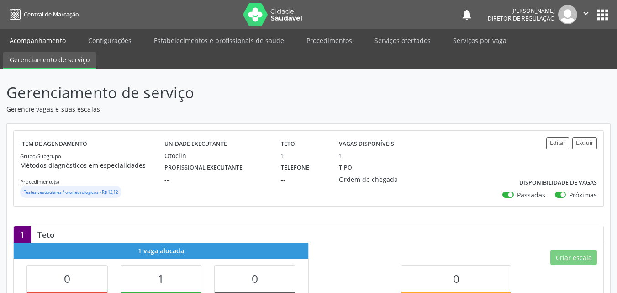
click at [55, 40] on link "Acompanhamento" at bounding box center [37, 40] width 69 height 16
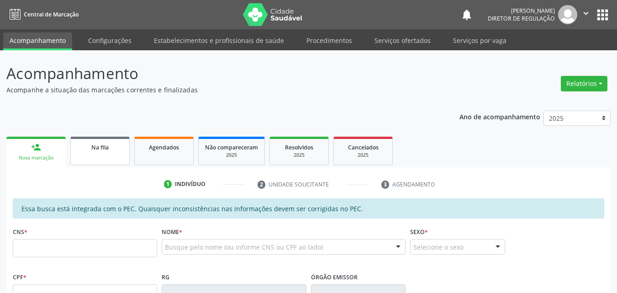
click at [104, 148] on span "Na fila" at bounding box center [99, 147] width 17 height 8
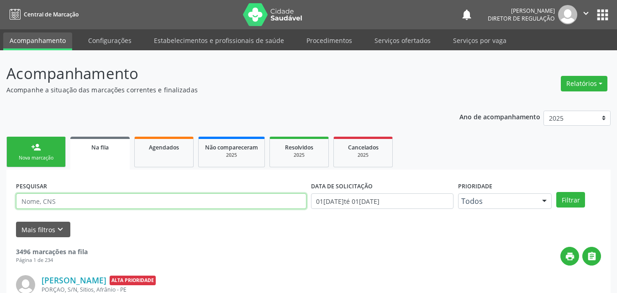
click at [118, 201] on input "text" at bounding box center [161, 201] width 290 height 16
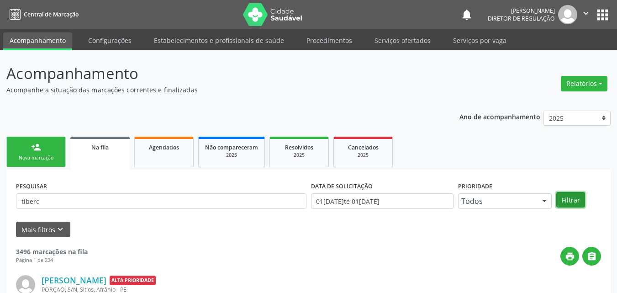
click at [566, 199] on button "Filtrar" at bounding box center [570, 200] width 29 height 16
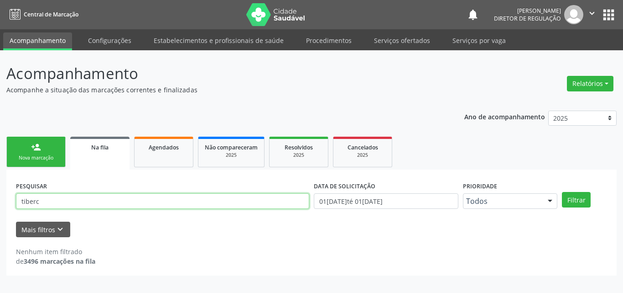
click at [32, 200] on input "tiberc" at bounding box center [162, 201] width 293 height 16
type input "tiburc"
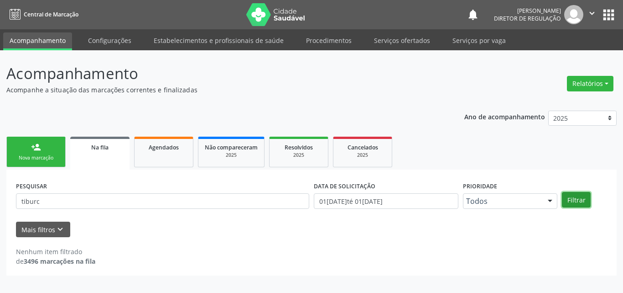
click at [574, 199] on button "Filtrar" at bounding box center [576, 200] width 29 height 16
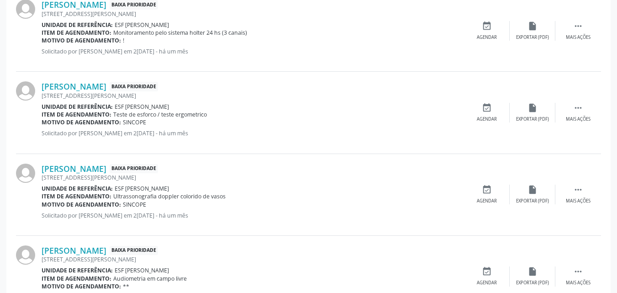
scroll to position [411, 0]
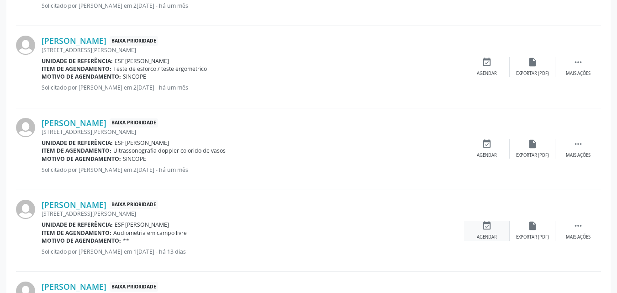
click at [487, 225] on icon "event_available" at bounding box center [487, 225] width 10 height 10
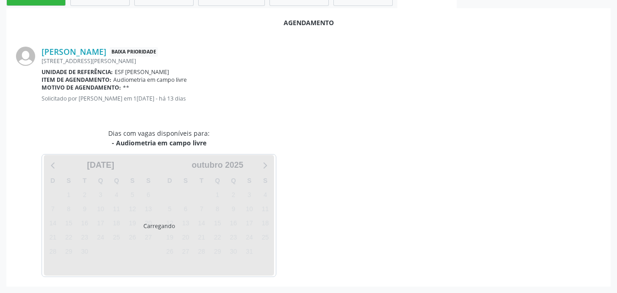
scroll to position [183, 0]
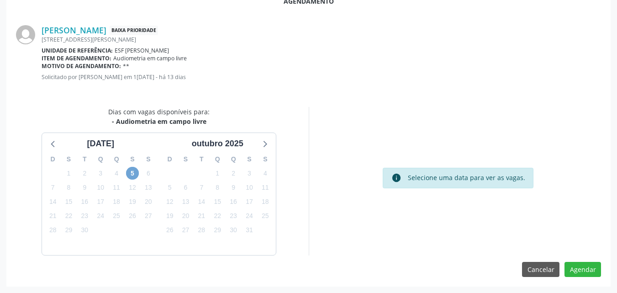
click at [135, 173] on span "5" at bounding box center [132, 173] width 13 height 13
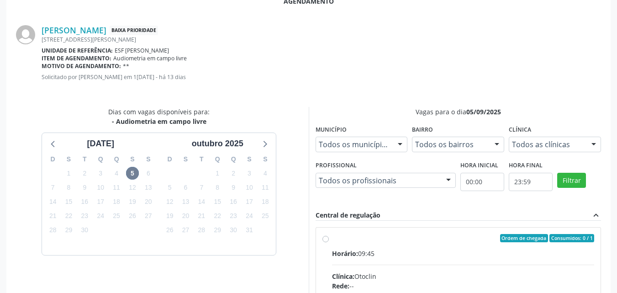
click at [336, 237] on div "Ordem de chegada Consumidos: 0 / 1" at bounding box center [463, 238] width 262 height 8
click at [329, 237] on input "Ordem de chegada Consumidos: 0 / 1 Horário: 09:45 Clínica: Otoclin Rede: -- End…" at bounding box center [325, 238] width 6 height 8
radio input "true"
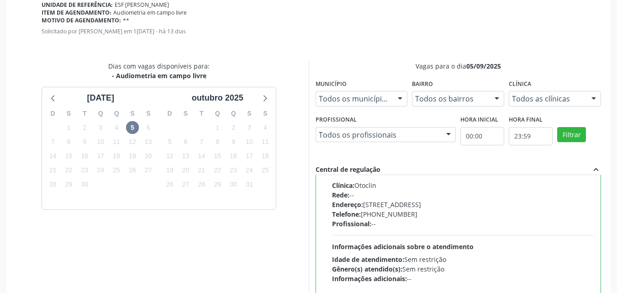
scroll to position [331, 0]
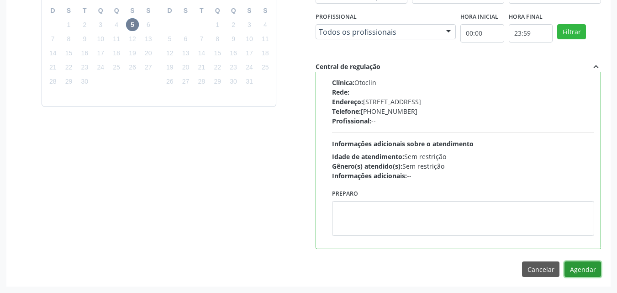
click at [590, 269] on button "Agendar" at bounding box center [582, 269] width 37 height 16
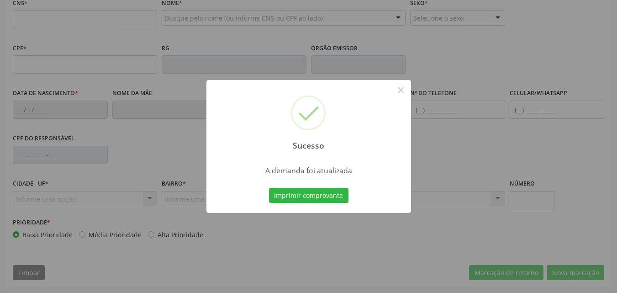
scroll to position [229, 0]
click at [330, 194] on button "Imprimir comprovante" at bounding box center [308, 196] width 79 height 16
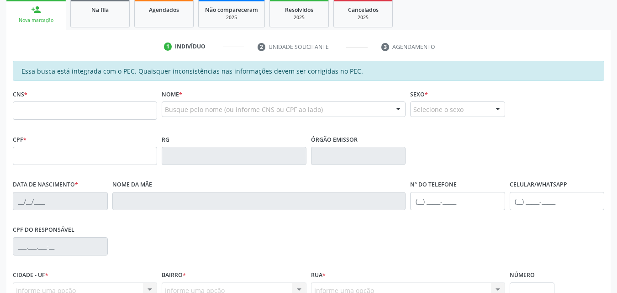
scroll to position [92, 0]
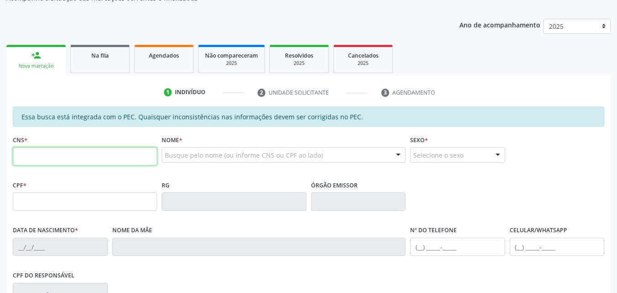
click at [118, 155] on input "text" at bounding box center [85, 156] width 144 height 18
type input "705 8084 0299 9431"
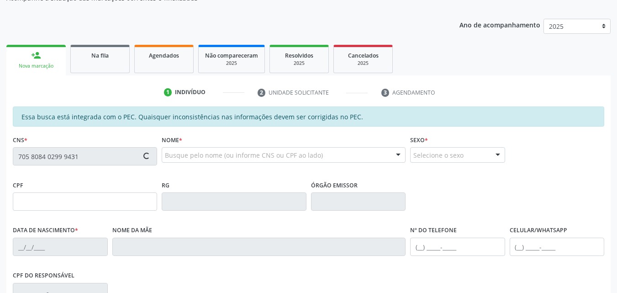
type input "065.724.054-00"
type input "14/04/1947"
type input "Isabel Mariana de Lima"
type input "(87) 98106-8324"
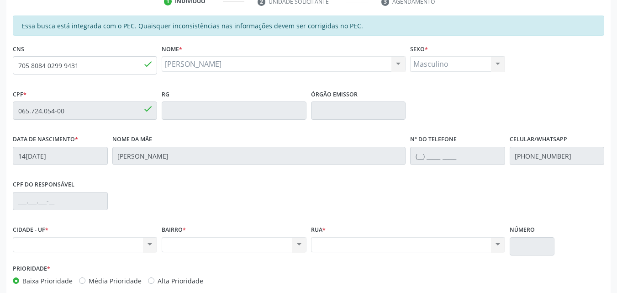
scroll to position [229, 0]
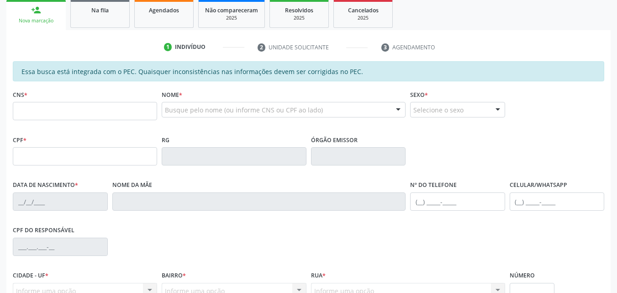
scroll to position [137, 0]
type input "705 8084 0299 9431"
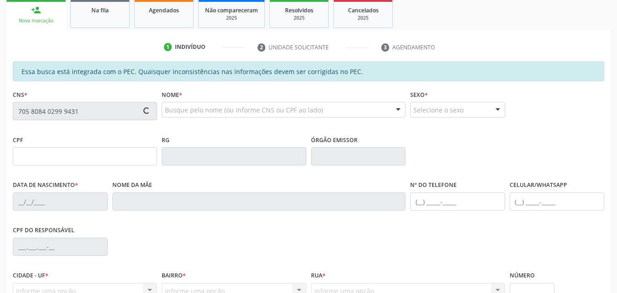
type input "065.724.054-00"
type input "1[DATE]"
type input "[PERSON_NAME]"
type input "(87) 98106-8324"
type input "5"
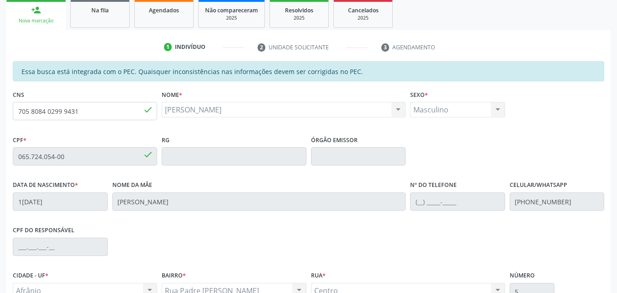
scroll to position [229, 0]
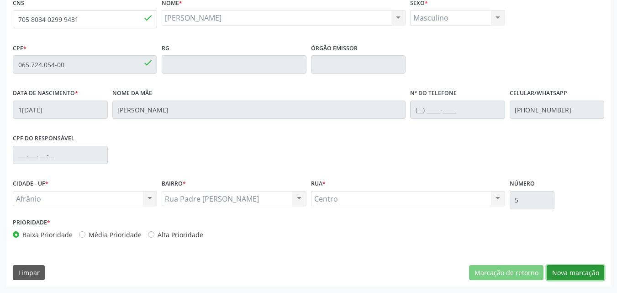
click at [585, 274] on button "Nova marcação" at bounding box center [575, 273] width 58 height 16
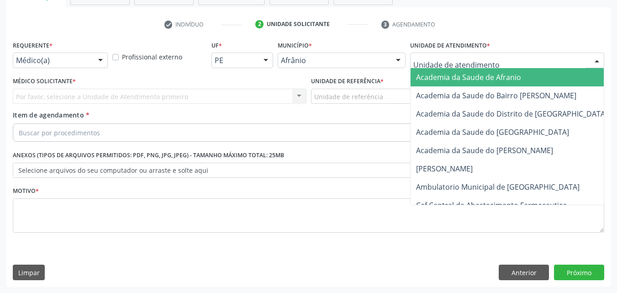
click at [490, 58] on div at bounding box center [507, 60] width 194 height 16
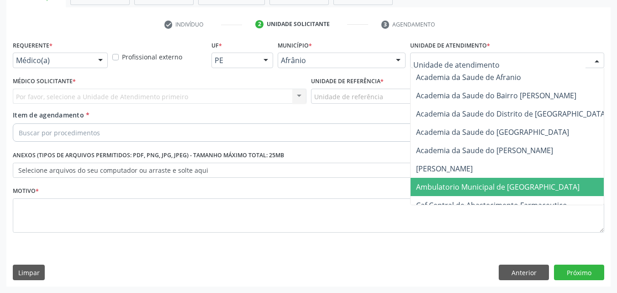
click at [477, 183] on span "Ambulatorio Municipal de [GEOGRAPHIC_DATA]" at bounding box center [497, 187] width 163 height 10
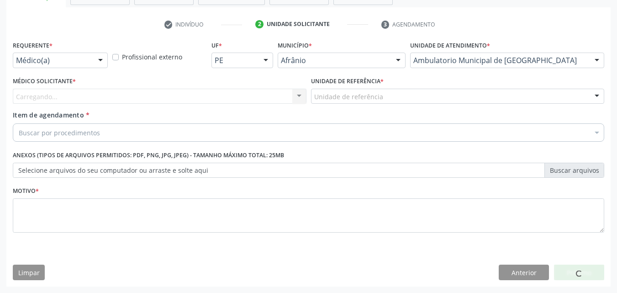
click at [394, 91] on div "Unidade de referência" at bounding box center [457, 97] width 293 height 16
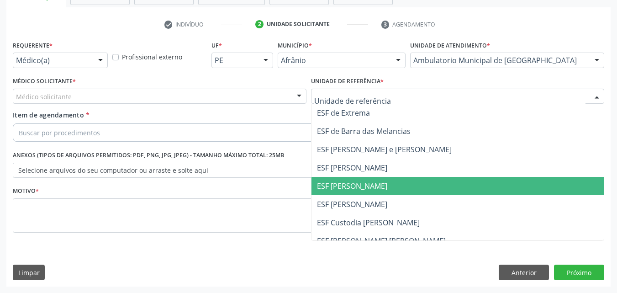
click at [367, 184] on span "ESF [PERSON_NAME]" at bounding box center [352, 186] width 70 height 10
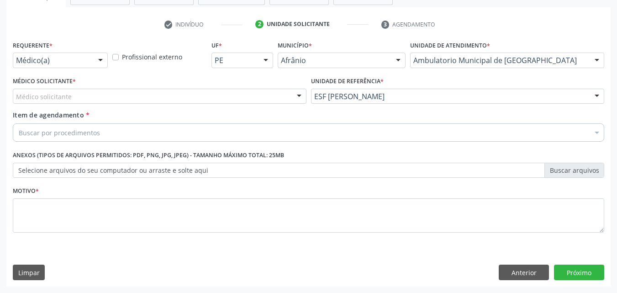
click at [227, 89] on div "Médico solicitante" at bounding box center [159, 97] width 293 height 16
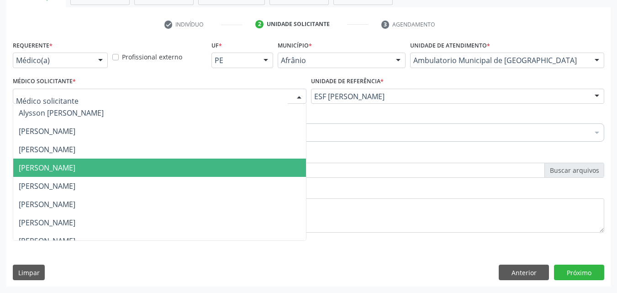
click at [193, 163] on span "[PERSON_NAME]" at bounding box center [159, 167] width 293 height 18
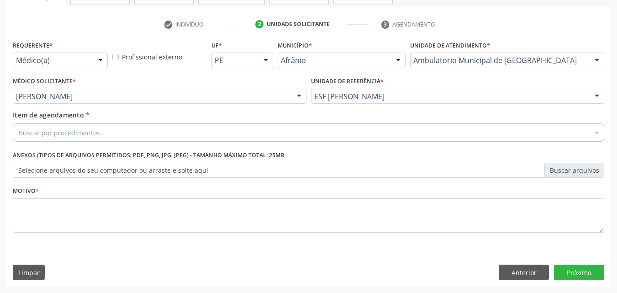
click at [136, 131] on div "Buscar por procedimentos" at bounding box center [308, 132] width 591 height 18
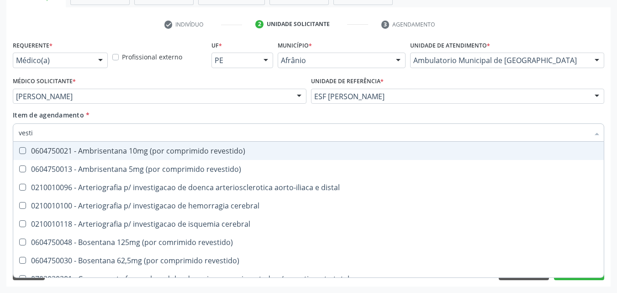
type input "vestib"
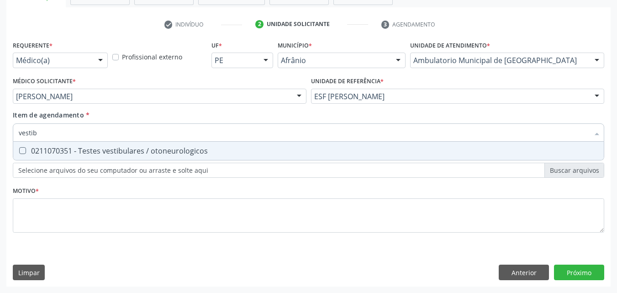
click at [150, 151] on div "0211070351 - Testes vestibulares / otoneurologicos" at bounding box center [308, 150] width 579 height 7
checkbox otoneurologicos "true"
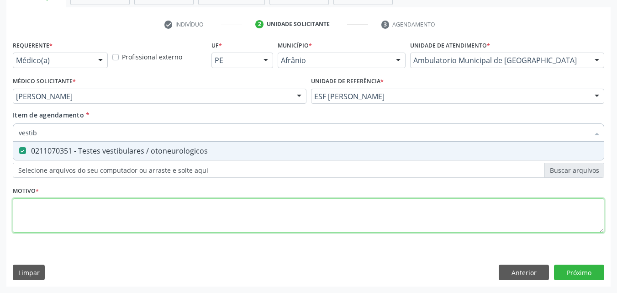
click at [132, 203] on div "Requerente * Médico(a) Médico(a) Enfermeiro(a) Paciente Nenhum resultado encont…" at bounding box center [308, 141] width 591 height 207
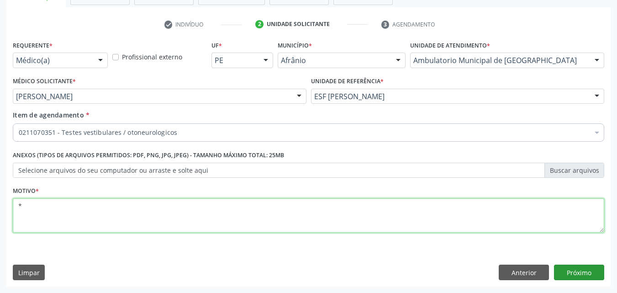
type textarea "*"
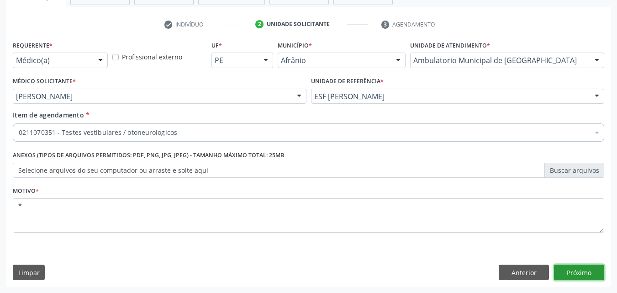
click at [583, 273] on button "Próximo" at bounding box center [579, 272] width 50 height 16
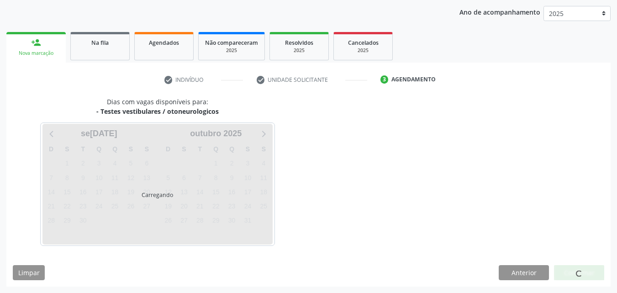
scroll to position [105, 0]
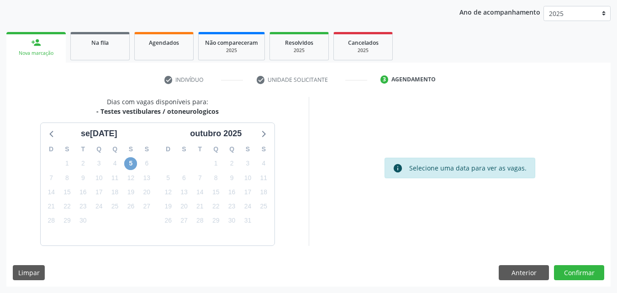
click at [130, 163] on span "5" at bounding box center [130, 163] width 13 height 13
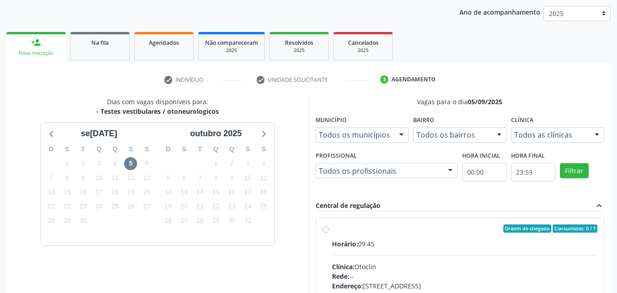
click at [336, 230] on div "Ordem de chegada Consumidos: 0 / 1" at bounding box center [465, 228] width 266 height 8
click at [329, 230] on input "Ordem de chegada Consumidos: 0 / 1 Horário: 09:45 Clínica: Otoclin Rede: -- End…" at bounding box center [325, 228] width 6 height 8
radio input "true"
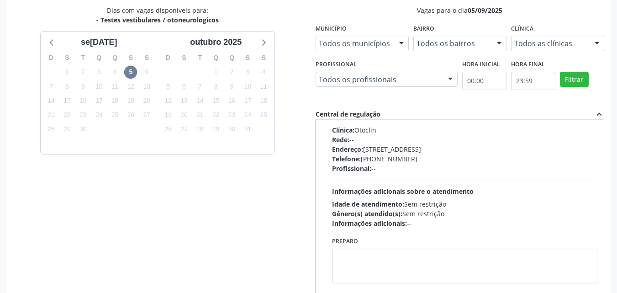
scroll to position [253, 0]
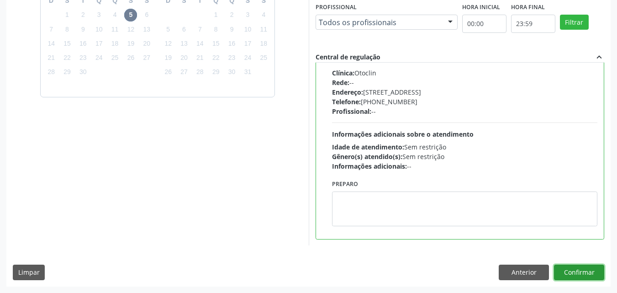
click at [577, 274] on button "Confirmar" at bounding box center [579, 272] width 50 height 16
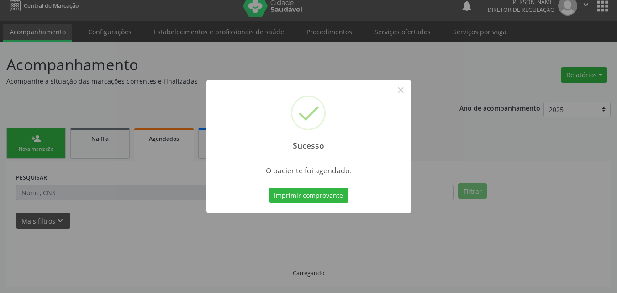
scroll to position [9, 0]
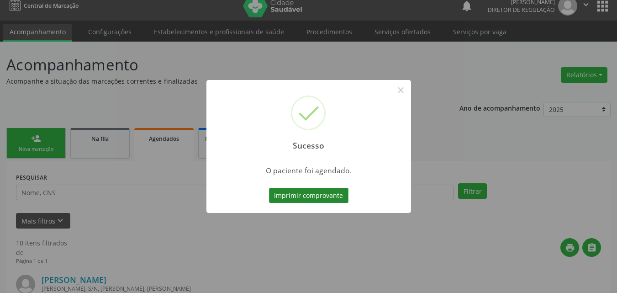
click at [335, 193] on button "Imprimir comprovante" at bounding box center [308, 196] width 79 height 16
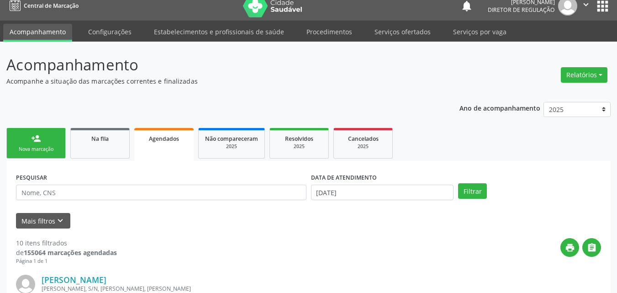
click at [43, 152] on div "Nova marcação" at bounding box center [36, 149] width 46 height 7
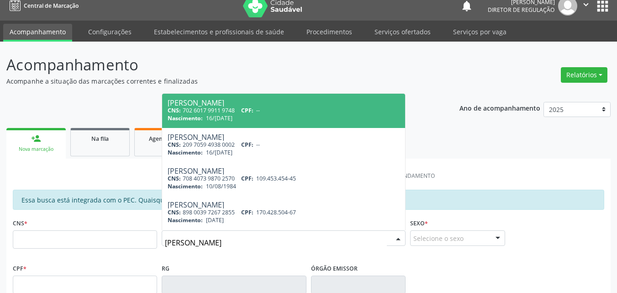
type input "lara coelho"
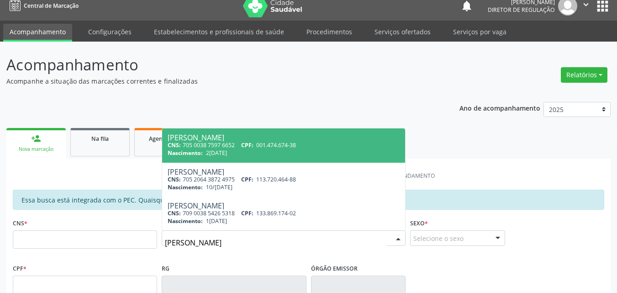
click at [245, 144] on span "CPF:" at bounding box center [247, 145] width 12 height 8
type input "705 0038 7597 6652"
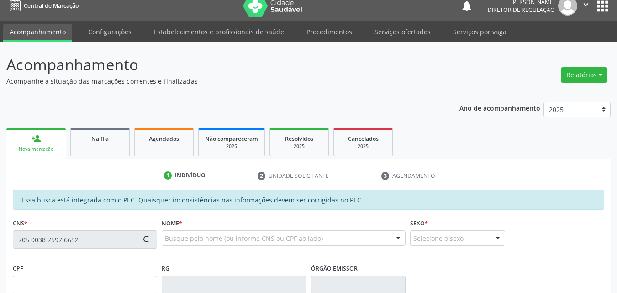
type input "001.474.674-38"
type input "29/12/2023"
type input "Ana Conceicao Coelho de Macedo"
type input "(87) 98801-8664"
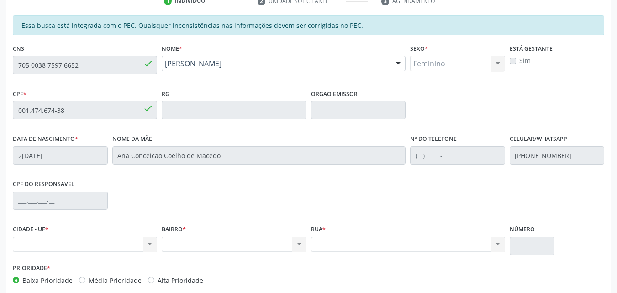
scroll to position [0, 0]
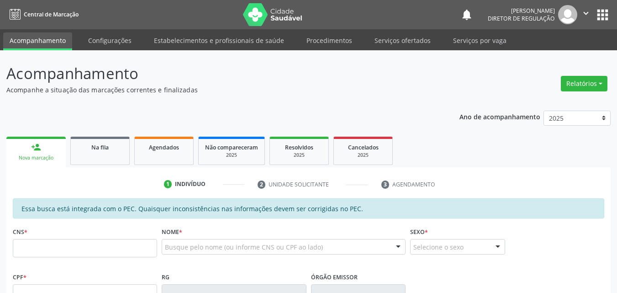
scroll to position [0, 0]
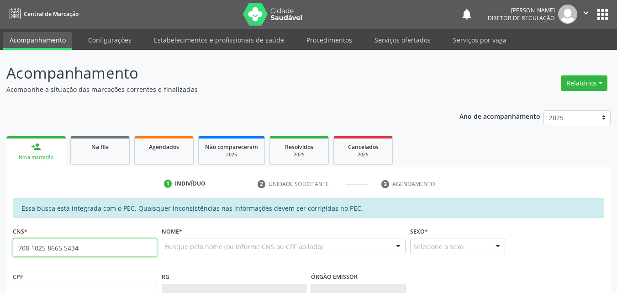
type input "708 1025 8665 5434"
type input "30[DATE]"
type input "[PERSON_NAME]"
type input "[PHONE_NUMBER]"
type input "S/N"
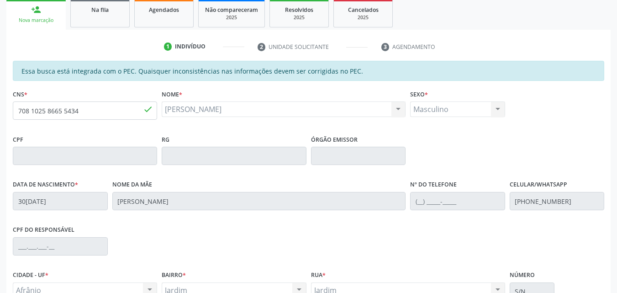
scroll to position [229, 0]
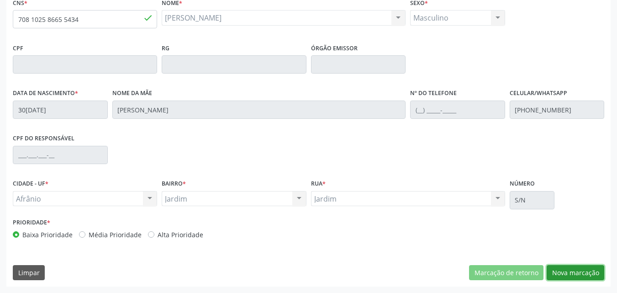
click at [579, 269] on button "Nova marcação" at bounding box center [575, 273] width 58 height 16
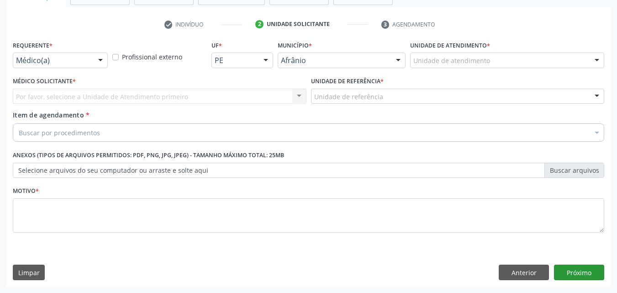
scroll to position [160, 0]
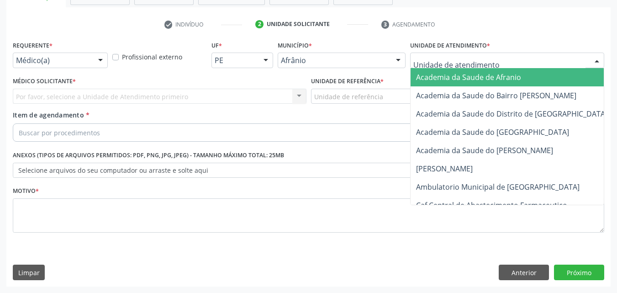
click at [450, 54] on div at bounding box center [507, 60] width 194 height 16
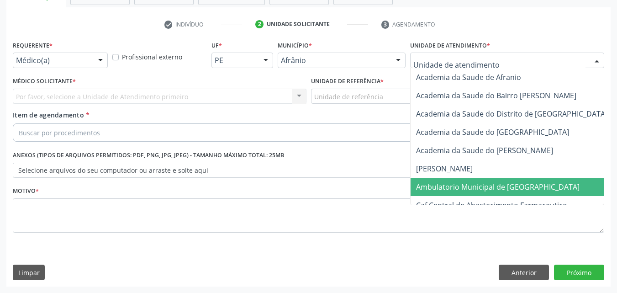
click at [452, 187] on span "Ambulatorio Municipal de [GEOGRAPHIC_DATA]" at bounding box center [497, 187] width 163 height 10
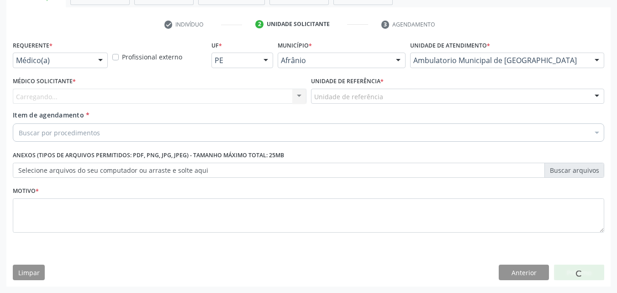
click at [389, 96] on div "Unidade de referência" at bounding box center [457, 97] width 293 height 16
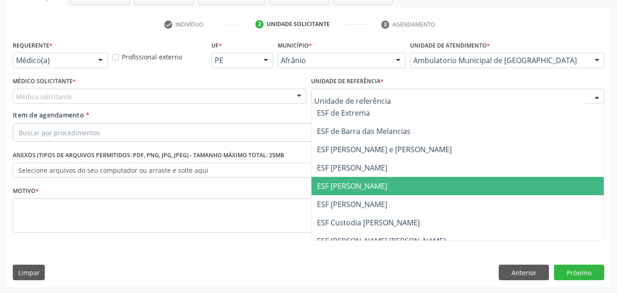
click at [387, 183] on span "ESF [PERSON_NAME]" at bounding box center [457, 186] width 293 height 18
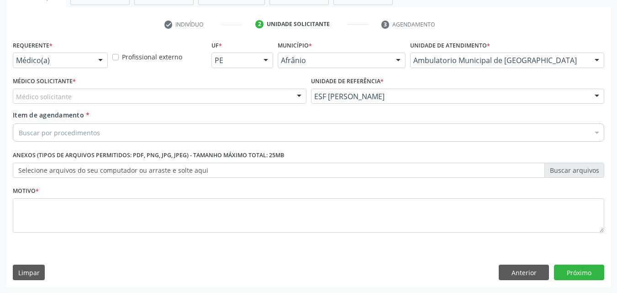
click at [249, 91] on div "Médico solicitante" at bounding box center [159, 97] width 293 height 16
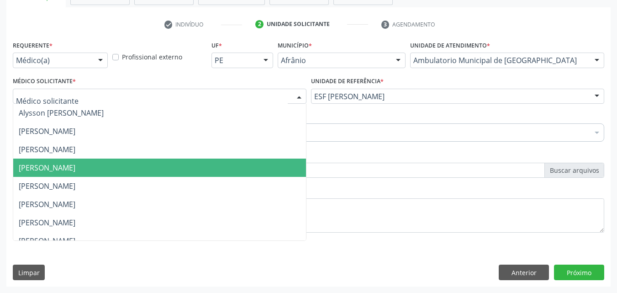
click at [224, 173] on span "[PERSON_NAME]" at bounding box center [159, 167] width 293 height 18
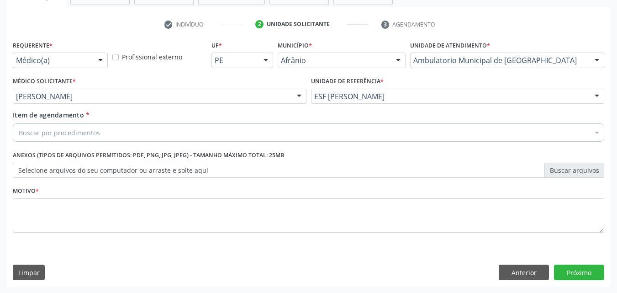
click at [183, 132] on div "Buscar por procedimentos" at bounding box center [308, 132] width 591 height 18
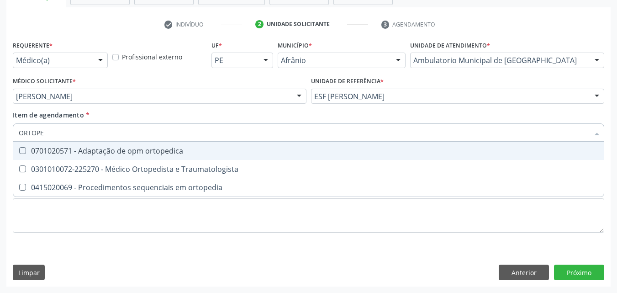
type input "ORTOPED"
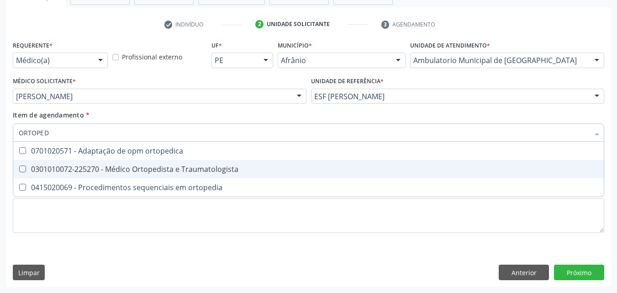
click at [187, 168] on div "0301010072-225270 - Médico Ortopedista e Traumatologista" at bounding box center [308, 168] width 579 height 7
checkbox Traumatologista "true"
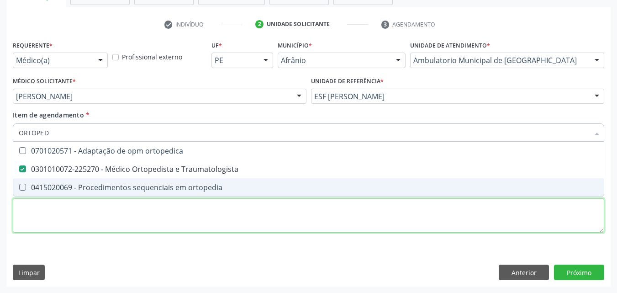
drag, startPoint x: 215, startPoint y: 227, endPoint x: 209, endPoint y: 225, distance: 6.4
click at [211, 225] on div "Requerente * Médico(a) Médico(a) Enfermeiro(a) Paciente Nenhum resultado encont…" at bounding box center [308, 141] width 591 height 207
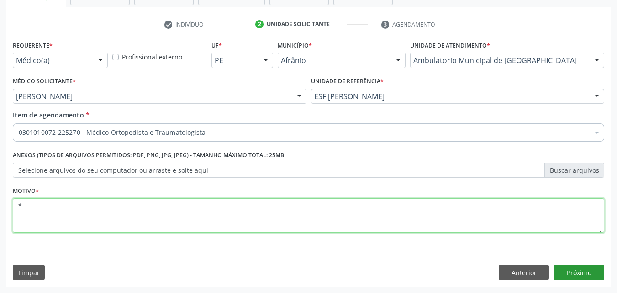
type textarea "*"
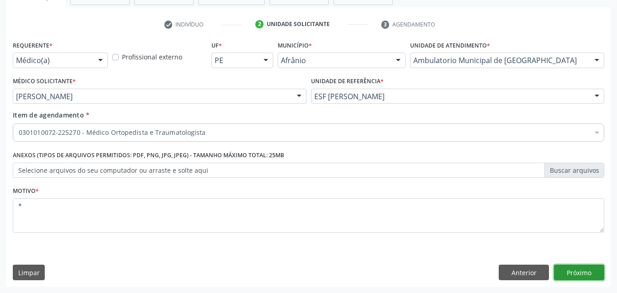
click at [576, 274] on button "Próximo" at bounding box center [579, 272] width 50 height 16
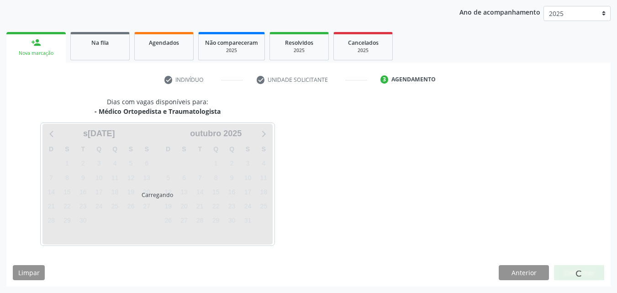
scroll to position [105, 0]
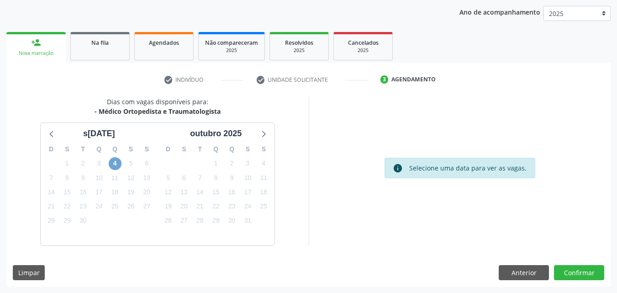
click at [115, 160] on span "4" at bounding box center [115, 163] width 13 height 13
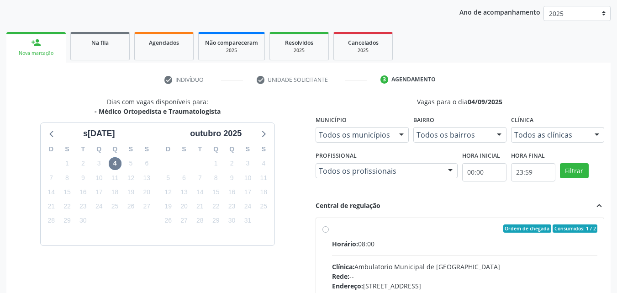
click at [379, 227] on div "Ordem de chegada Consumidos: 1 / 2" at bounding box center [465, 228] width 266 height 8
click at [329, 227] on input "Ordem de chegada Consumidos: 1 / 2 Horário: 08:00 Clínica: Ambulatorio Municipa…" at bounding box center [325, 228] width 6 height 8
radio input "true"
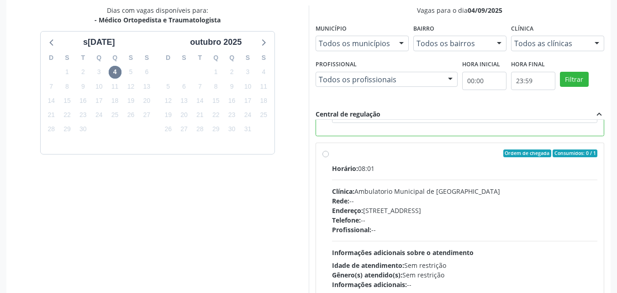
scroll to position [253, 0]
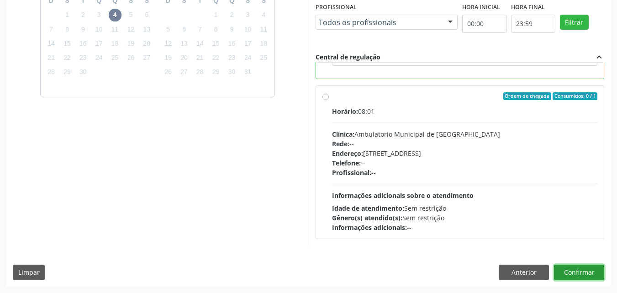
click at [584, 272] on button "Confirmar" at bounding box center [579, 272] width 50 height 16
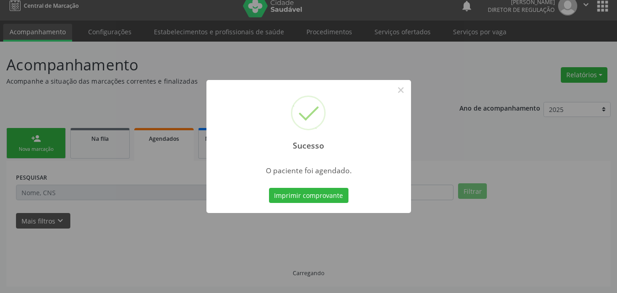
scroll to position [9, 0]
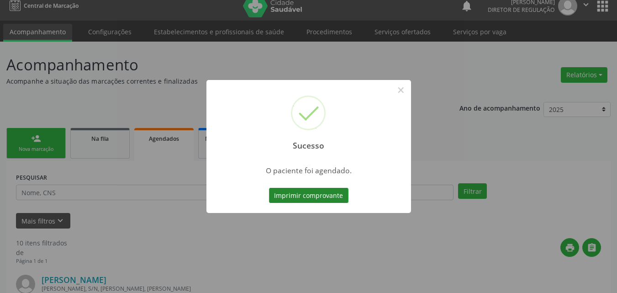
click at [331, 192] on button "Imprimir comprovante" at bounding box center [308, 196] width 79 height 16
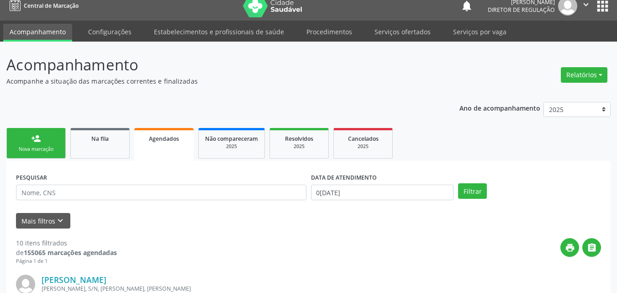
click at [51, 151] on div "Nova marcação" at bounding box center [36, 149] width 46 height 7
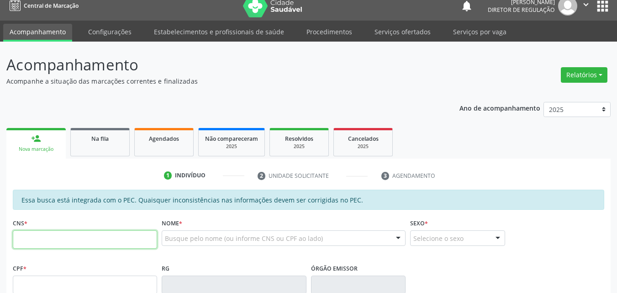
click at [105, 237] on input "text" at bounding box center [85, 239] width 144 height 18
type input "702 4085 0814 9422"
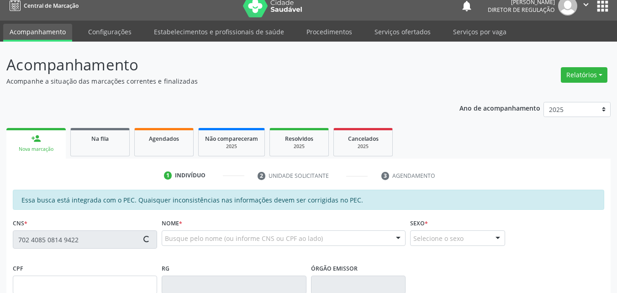
type input "0[DATE]"
type input "[PHONE_NUMBER]"
type input "S/N"
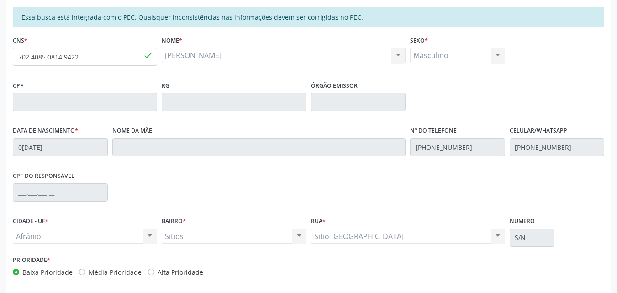
scroll to position [229, 0]
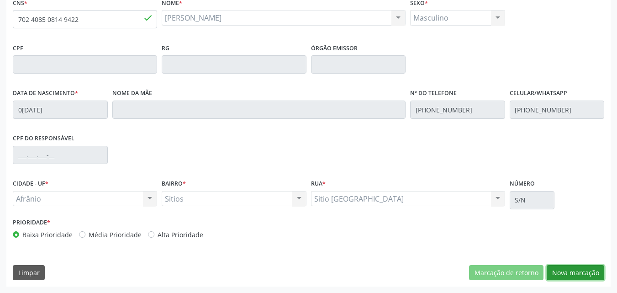
click at [565, 275] on button "Nova marcação" at bounding box center [575, 273] width 58 height 16
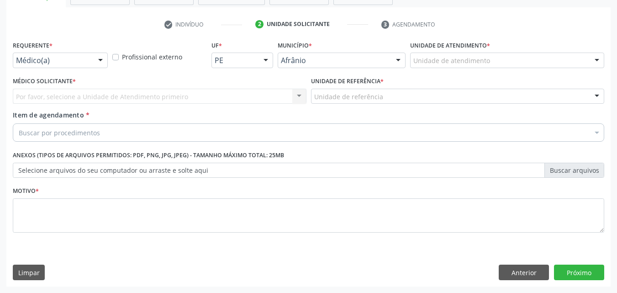
scroll to position [160, 0]
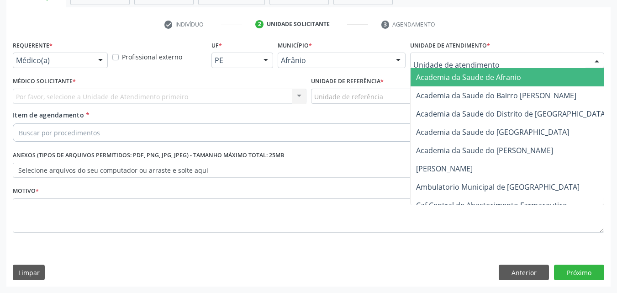
click at [508, 61] on div at bounding box center [507, 60] width 194 height 16
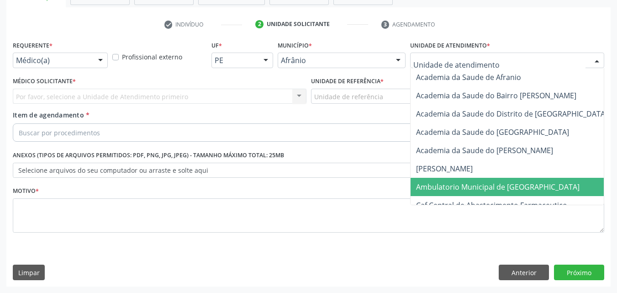
click at [525, 187] on span "Ambulatorio Municipal de [GEOGRAPHIC_DATA]" at bounding box center [497, 187] width 163 height 10
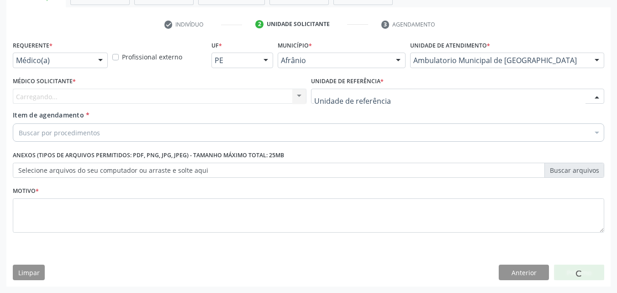
click at [400, 94] on div at bounding box center [457, 97] width 293 height 16
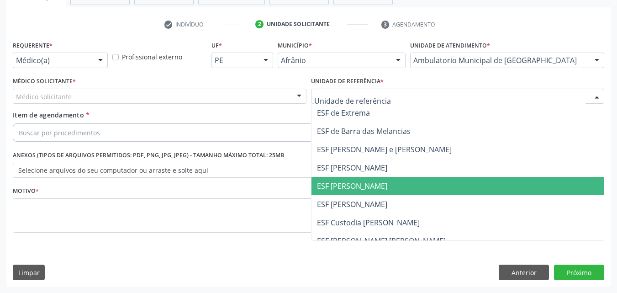
drag, startPoint x: 405, startPoint y: 186, endPoint x: 398, endPoint y: 185, distance: 7.8
click at [405, 186] on span "ESF [PERSON_NAME]" at bounding box center [457, 186] width 293 height 18
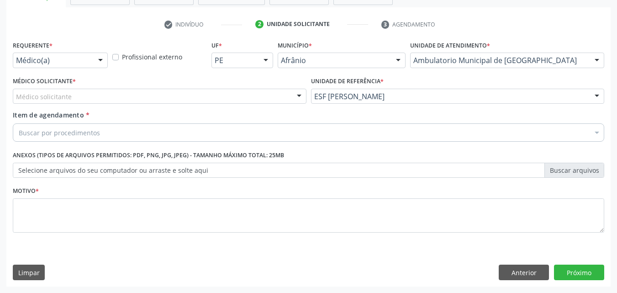
click at [258, 89] on div "Médico solicitante" at bounding box center [159, 97] width 293 height 16
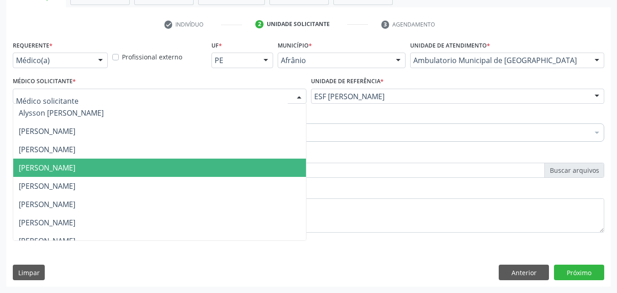
click at [252, 172] on span "[PERSON_NAME]" at bounding box center [159, 167] width 293 height 18
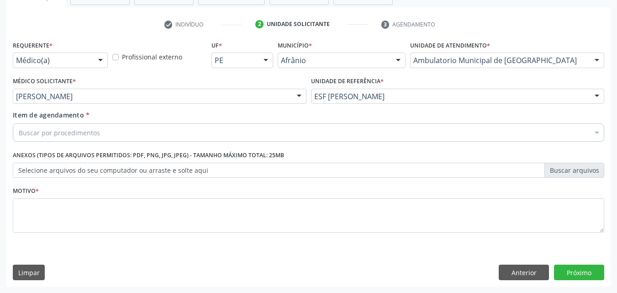
click at [212, 126] on div "Buscar por procedimentos" at bounding box center [308, 132] width 591 height 18
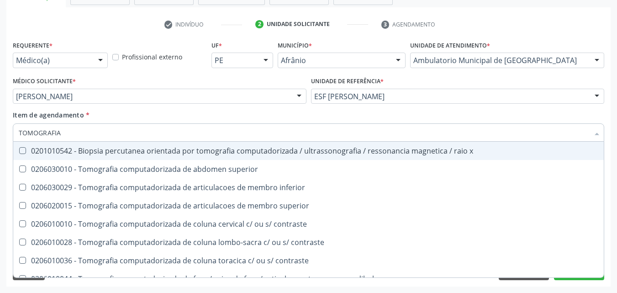
type input "TOMOGRAFIA"
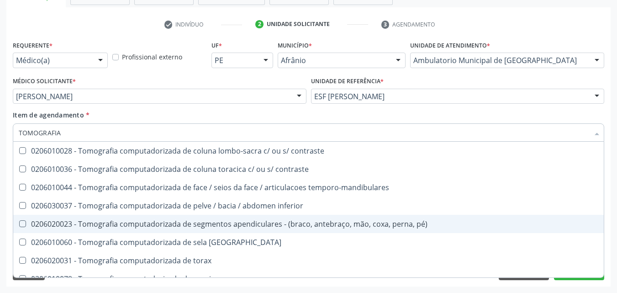
scroll to position [137, 0]
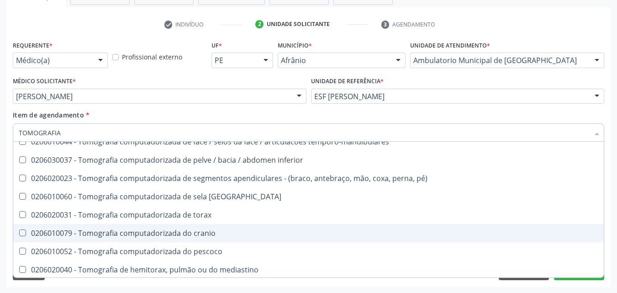
click at [242, 233] on div "0206010079 - Tomografia computadorizada do cranio" at bounding box center [308, 232] width 579 height 7
checkbox cranio "true"
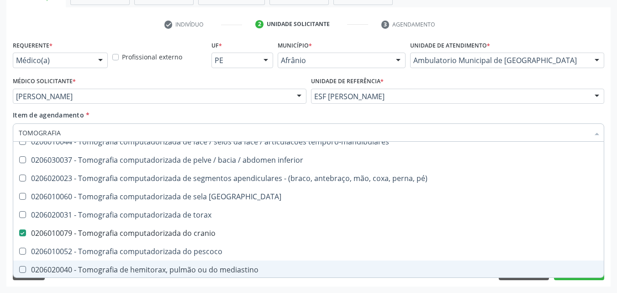
scroll to position [157, 0]
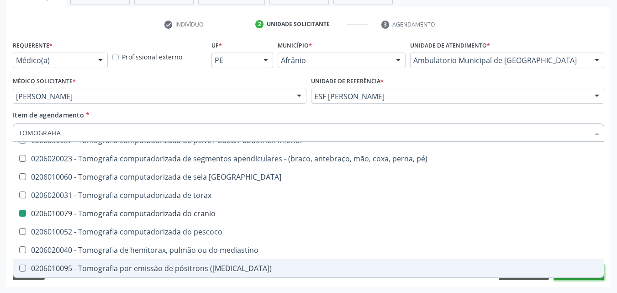
click at [578, 278] on button "Próximo" at bounding box center [579, 272] width 50 height 16
checkbox superior "true"
checkbox cranio "false"
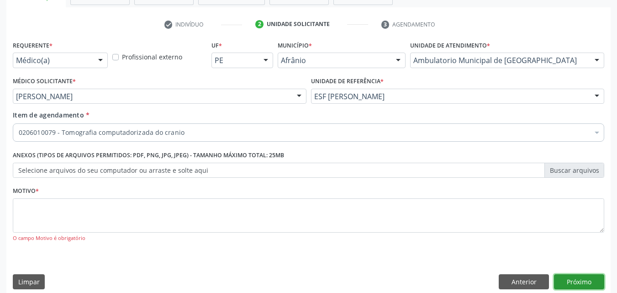
scroll to position [0, 0]
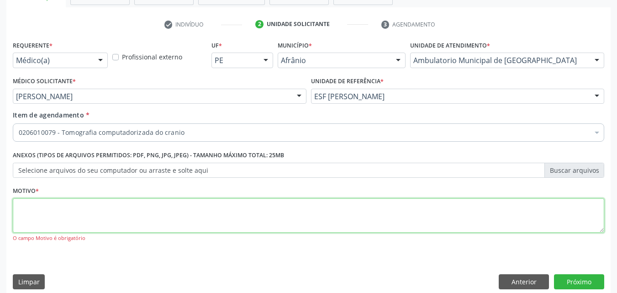
click at [150, 208] on textarea at bounding box center [308, 215] width 591 height 35
type textarea "*"
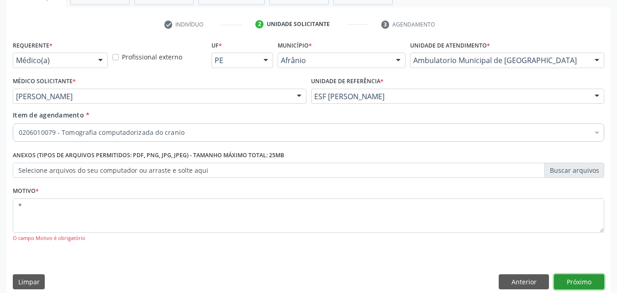
click at [579, 280] on button "Próximo" at bounding box center [579, 282] width 50 height 16
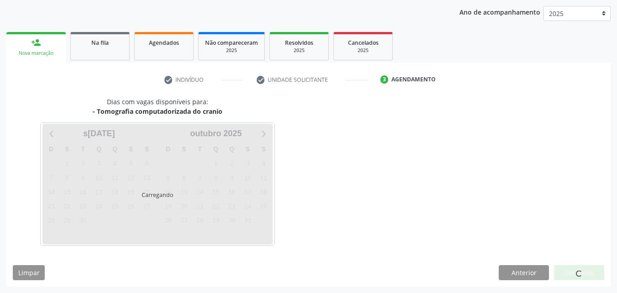
scroll to position [105, 0]
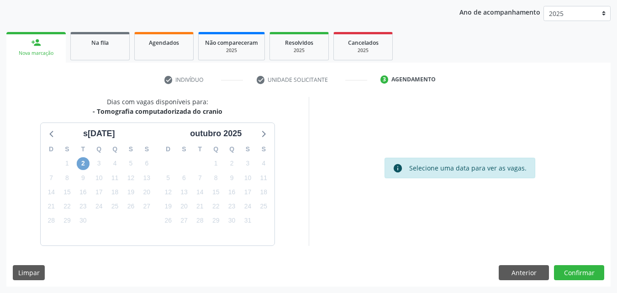
click at [84, 161] on span "2" at bounding box center [83, 163] width 13 height 13
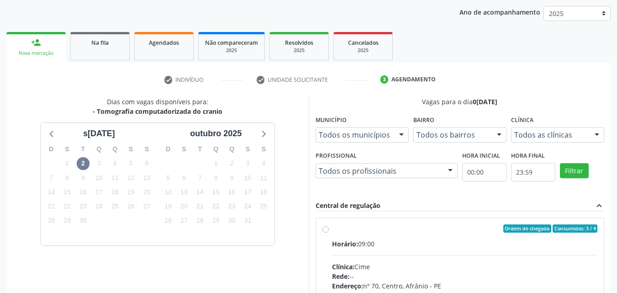
click at [372, 229] on div "Ordem de chegada Consumidos: 3 / 4" at bounding box center [465, 228] width 266 height 8
click at [329, 229] on input "Ordem de chegada Consumidos: 3 / 4 Horário: 09:00 Clínica: Cime Rede: -- Endere…" at bounding box center [325, 228] width 6 height 8
radio input "true"
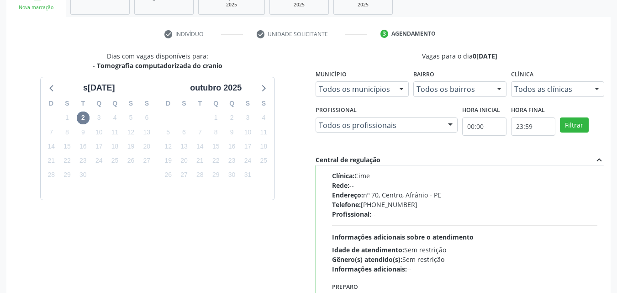
scroll to position [253, 0]
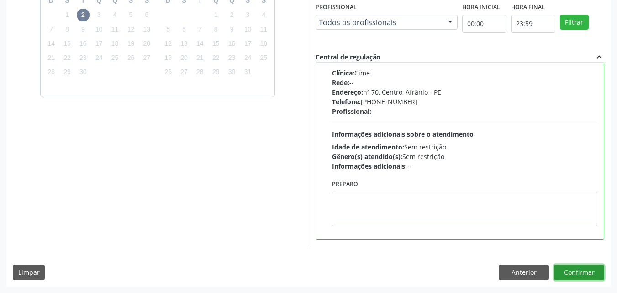
click at [573, 272] on button "Confirmar" at bounding box center [579, 272] width 50 height 16
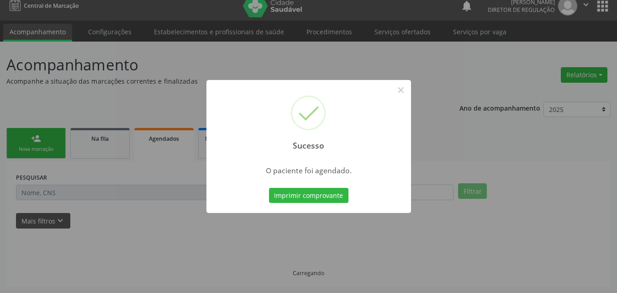
scroll to position [9, 0]
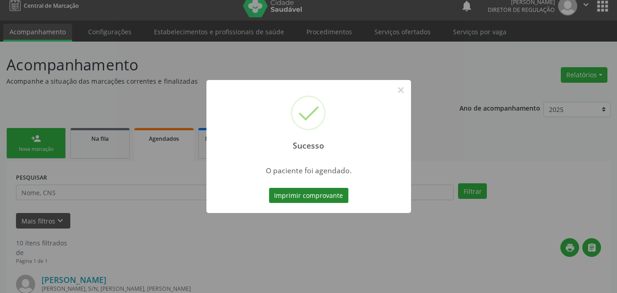
click at [326, 194] on button "Imprimir comprovante" at bounding box center [308, 196] width 79 height 16
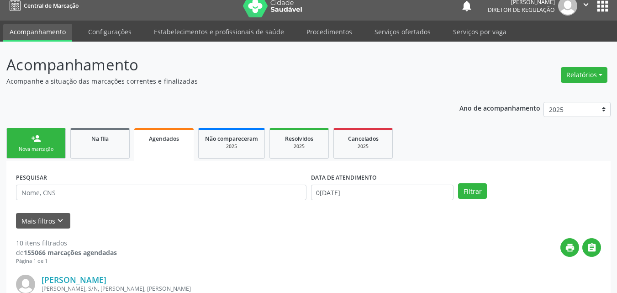
click at [52, 138] on link "person_add Nova marcação" at bounding box center [35, 143] width 59 height 31
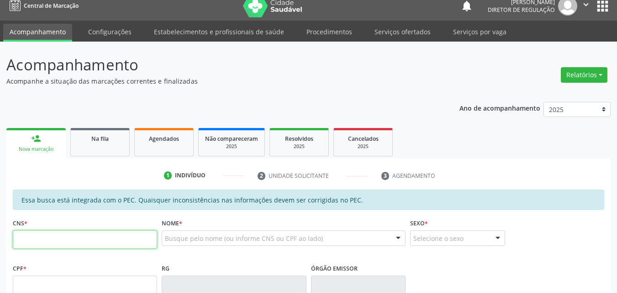
click at [66, 235] on input "text" at bounding box center [85, 239] width 144 height 18
type input "702 4085 0814 9422"
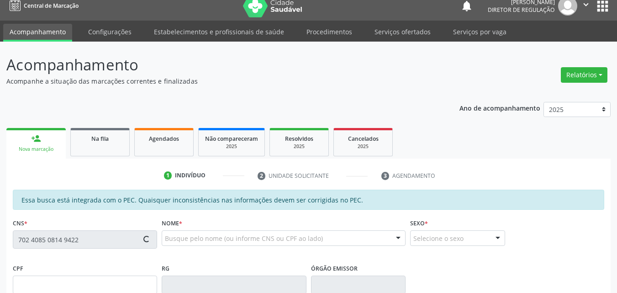
type input "0[DATE]"
type input "[PHONE_NUMBER]"
type input "S/N"
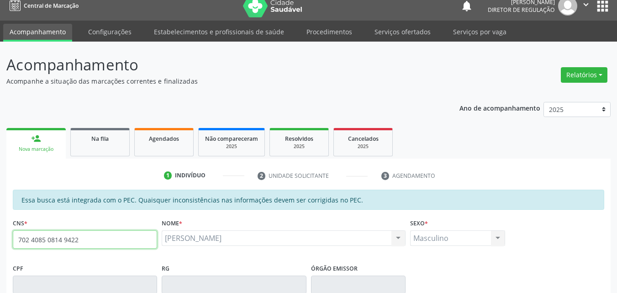
drag, startPoint x: 86, startPoint y: 239, endPoint x: 0, endPoint y: 230, distance: 86.3
click at [0, 234] on div "Acompanhamento Acompanhe a situação das marcações correntes e finalizadas Relat…" at bounding box center [308, 277] width 617 height 471
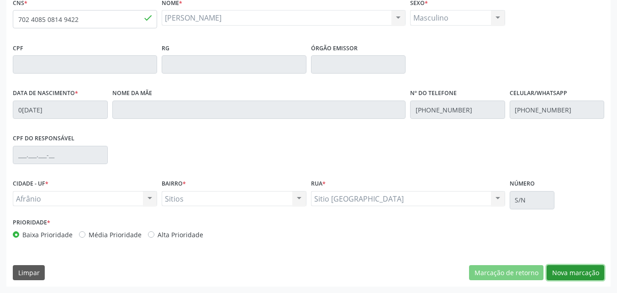
click at [573, 274] on button "Nova marcação" at bounding box center [575, 273] width 58 height 16
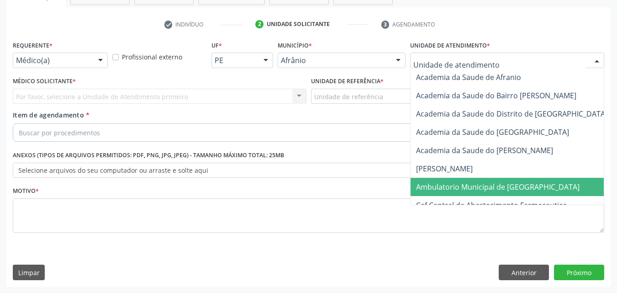
drag, startPoint x: 484, startPoint y: 185, endPoint x: 471, endPoint y: 182, distance: 13.3
click at [484, 186] on span "Ambulatorio Municipal de [GEOGRAPHIC_DATA]" at bounding box center [497, 187] width 163 height 10
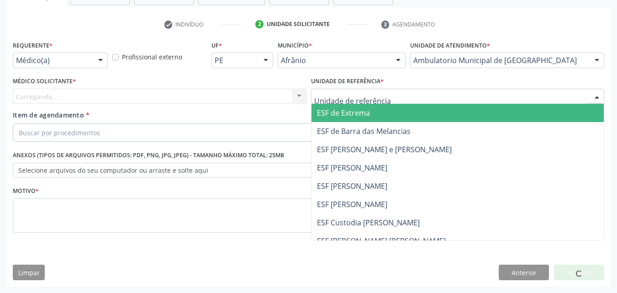
click at [392, 98] on div at bounding box center [457, 97] width 293 height 16
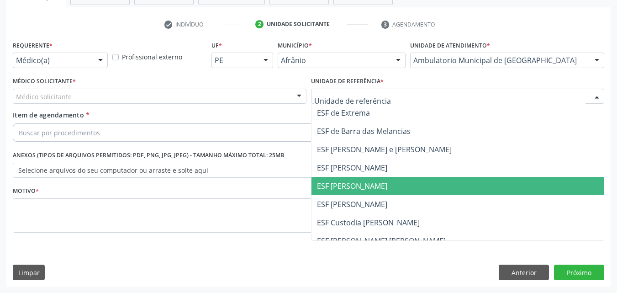
click at [395, 184] on span "ESF [PERSON_NAME]" at bounding box center [457, 186] width 293 height 18
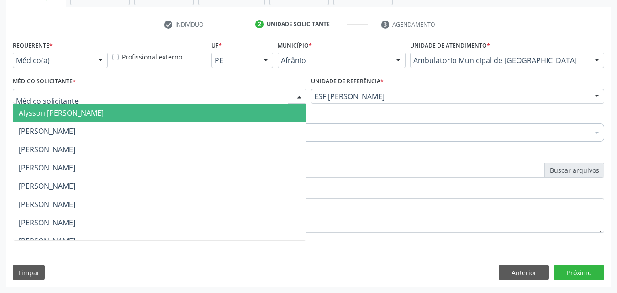
click at [259, 92] on div at bounding box center [159, 97] width 293 height 16
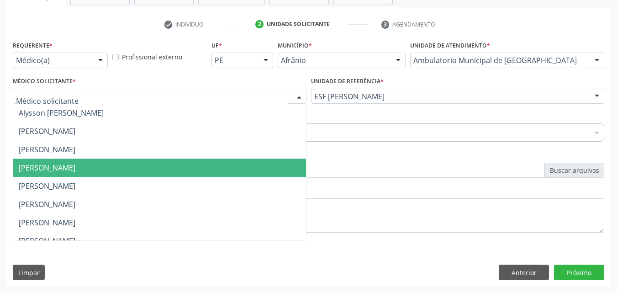
drag, startPoint x: 251, startPoint y: 168, endPoint x: 239, endPoint y: 161, distance: 13.9
click at [251, 168] on span "[PERSON_NAME]" at bounding box center [159, 167] width 293 height 18
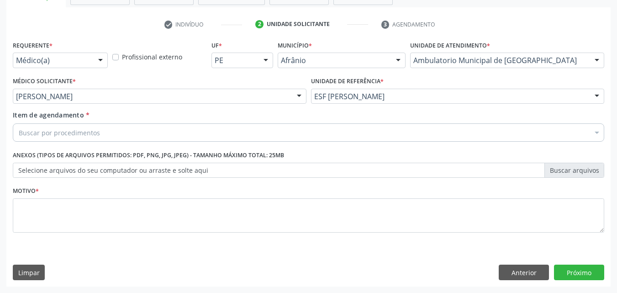
click at [200, 130] on div "Buscar por procedimentos" at bounding box center [308, 132] width 591 height 18
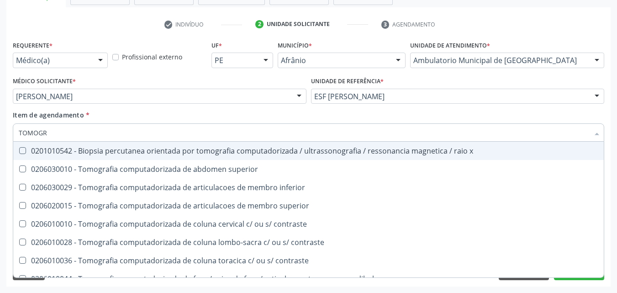
type input "TOMOGRA"
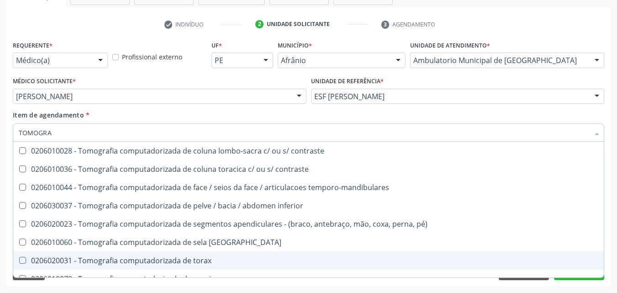
click at [236, 259] on div "0206020031 - Tomografia computadorizada de torax" at bounding box center [308, 260] width 579 height 7
checkbox torax "true"
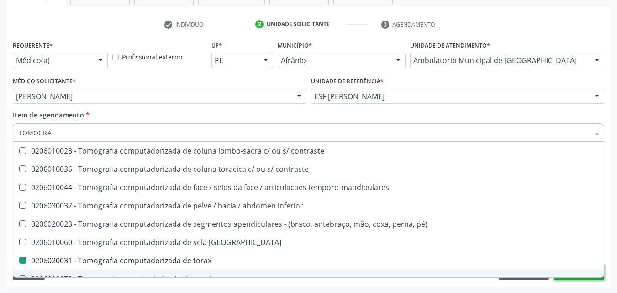
click at [571, 278] on button "Próximo" at bounding box center [579, 272] width 50 height 16
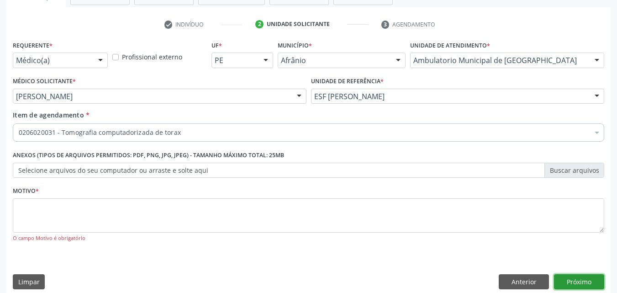
scroll to position [0, 0]
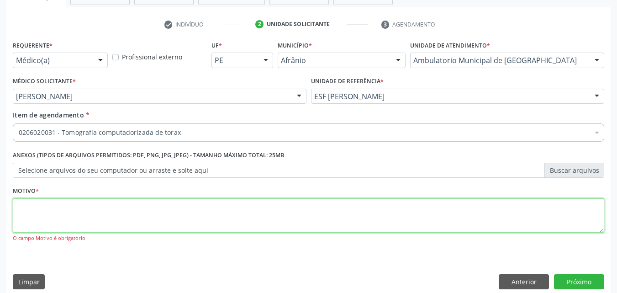
click at [443, 229] on textarea at bounding box center [308, 215] width 591 height 35
type textarea "*"
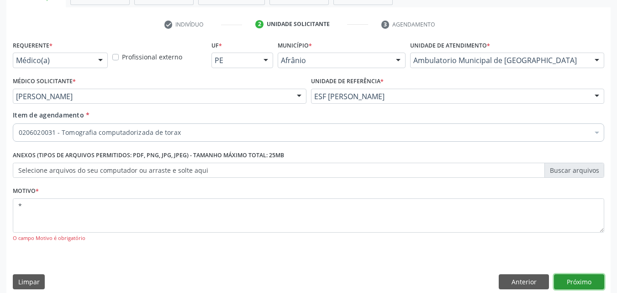
click at [573, 285] on button "Próximo" at bounding box center [579, 282] width 50 height 16
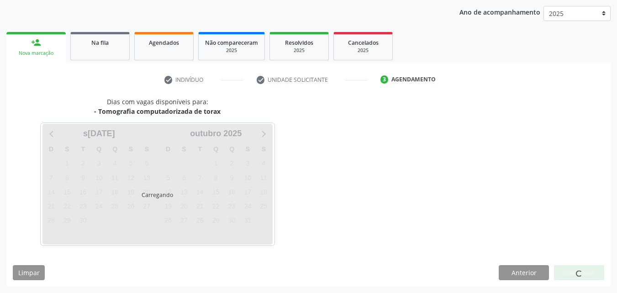
scroll to position [105, 0]
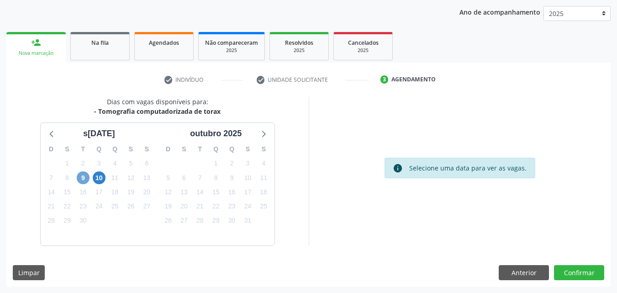
click at [84, 178] on span "9" at bounding box center [83, 177] width 13 height 13
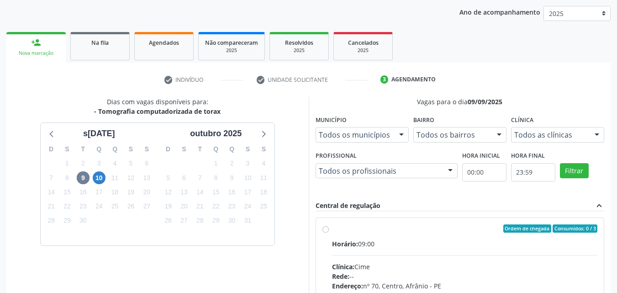
click at [332, 227] on label "Ordem de chegada Consumidos: 0 / 3 Horário: 09:00 Clínica: Cime Rede: -- Endere…" at bounding box center [465, 294] width 266 height 140
click at [323, 227] on input "Ordem de chegada Consumidos: 0 / 3 Horário: 09:00 Clínica: Cime Rede: -- Endere…" at bounding box center [325, 228] width 6 height 8
radio input "true"
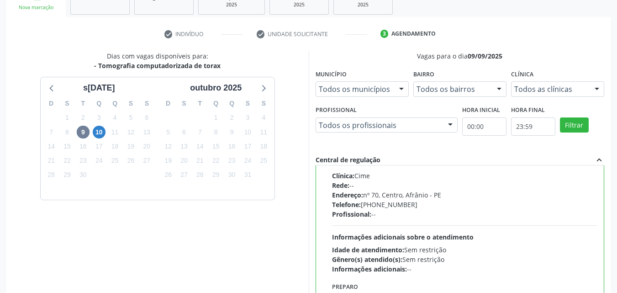
scroll to position [253, 0]
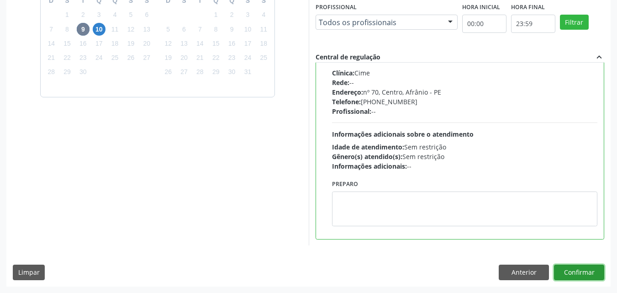
click at [585, 273] on button "Confirmar" at bounding box center [579, 272] width 50 height 16
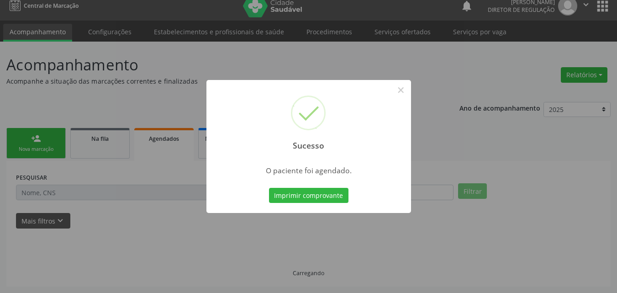
scroll to position [9, 0]
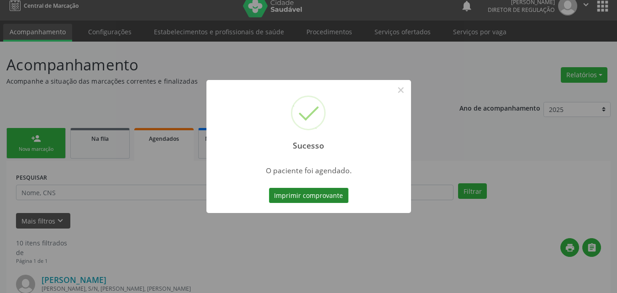
click at [334, 197] on button "Imprimir comprovante" at bounding box center [308, 196] width 79 height 16
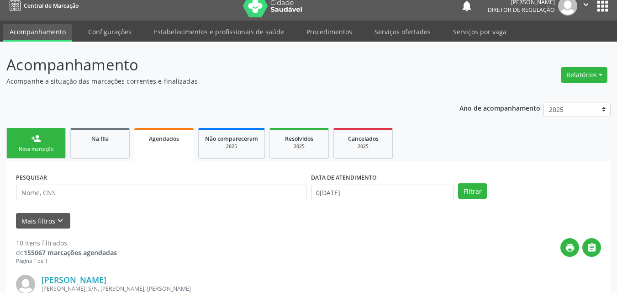
click at [56, 145] on link "person_add Nova marcação" at bounding box center [35, 143] width 59 height 31
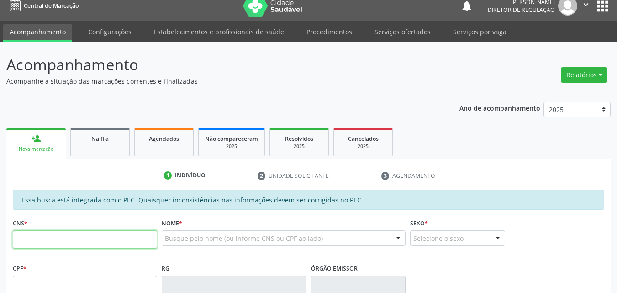
drag, startPoint x: 54, startPoint y: 242, endPoint x: 55, endPoint y: 236, distance: 6.0
click at [54, 238] on input "text" at bounding box center [85, 239] width 144 height 18
paste input "702 4085 0814 9422"
type input "702 4085 0814 9422"
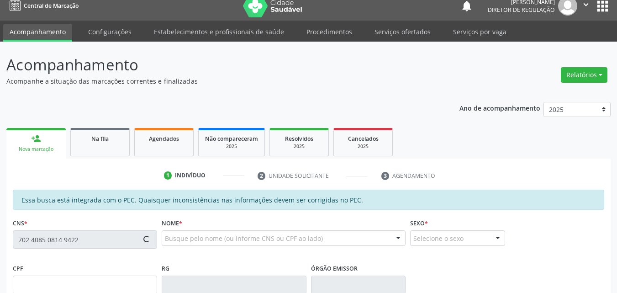
type input "06/02/1975"
type input "(87) 98148-9776"
type input "(87) 98834-4722"
type input "S/N"
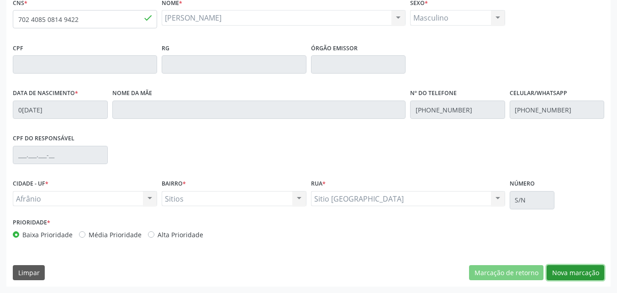
click at [560, 272] on button "Nova marcação" at bounding box center [575, 273] width 58 height 16
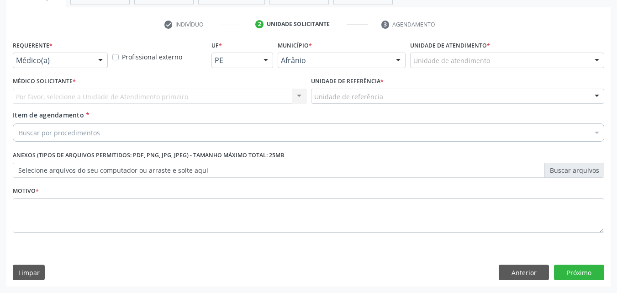
scroll to position [160, 0]
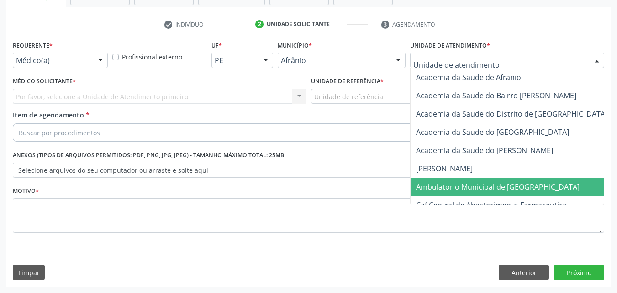
drag, startPoint x: 431, startPoint y: 195, endPoint x: 432, endPoint y: 190, distance: 4.8
click at [433, 193] on span "Ambulatorio Municipal de [GEOGRAPHIC_DATA]" at bounding box center [521, 187] width 223 height 18
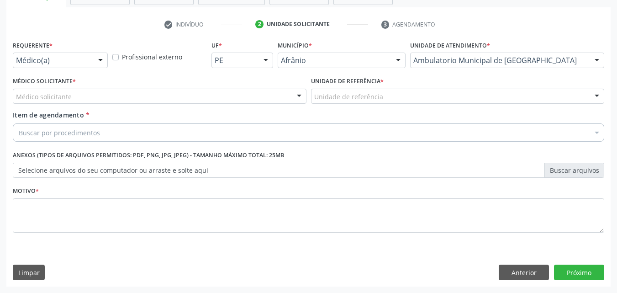
click at [393, 94] on div "Unidade de referência" at bounding box center [457, 97] width 293 height 16
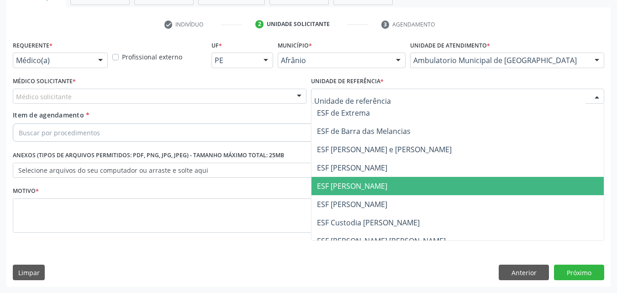
click at [378, 183] on span "ESF [PERSON_NAME]" at bounding box center [457, 186] width 293 height 18
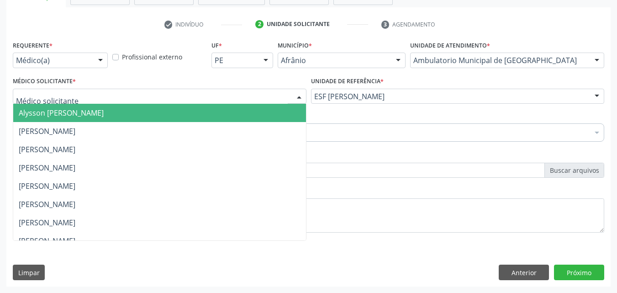
click at [261, 94] on div at bounding box center [159, 97] width 293 height 16
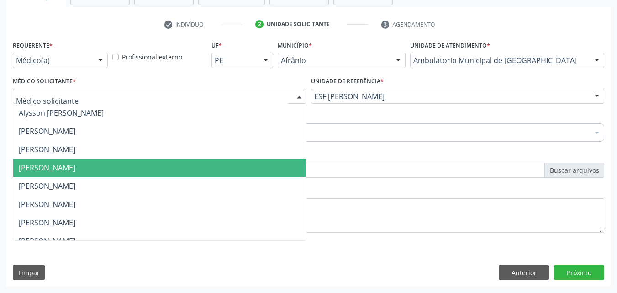
click at [237, 169] on span "[PERSON_NAME]" at bounding box center [159, 167] width 293 height 18
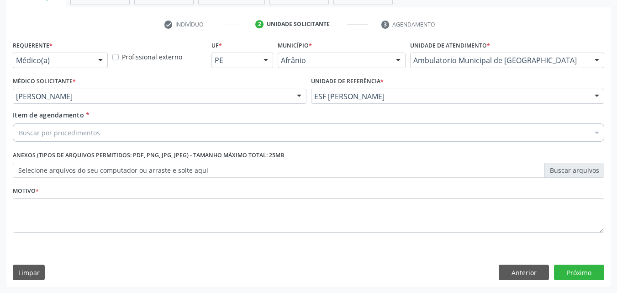
click at [196, 128] on div "Buscar por procedimentos" at bounding box center [308, 132] width 591 height 18
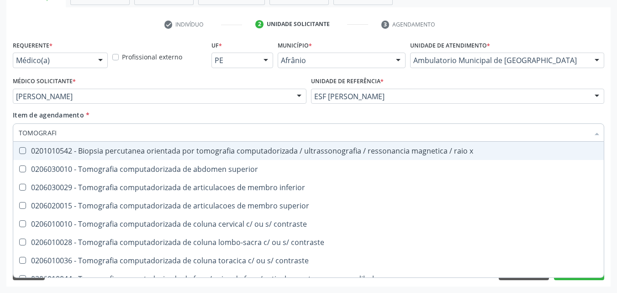
type input "TOMOGRAFIA"
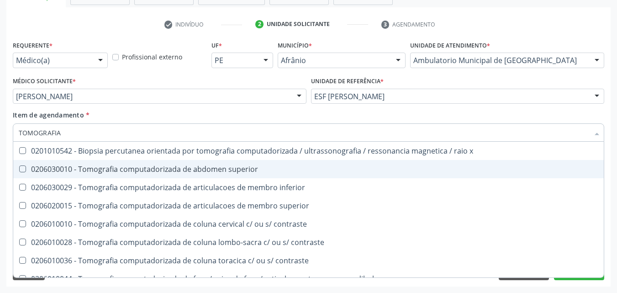
click at [209, 170] on div "0206030010 - Tomografia computadorizada de abdomen superior" at bounding box center [308, 168] width 579 height 7
checkbox superior "true"
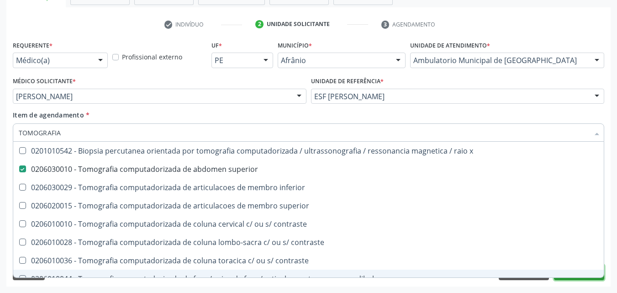
click at [572, 278] on button "Próximo" at bounding box center [579, 272] width 50 height 16
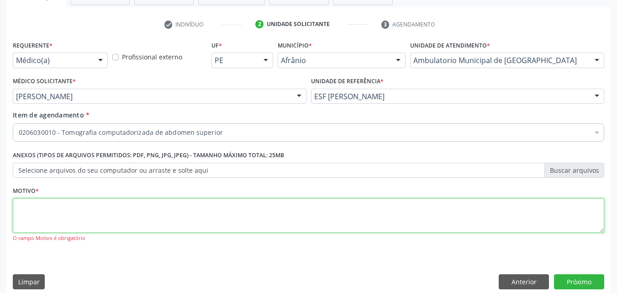
click at [157, 215] on textarea at bounding box center [308, 215] width 591 height 35
type textarea "*"
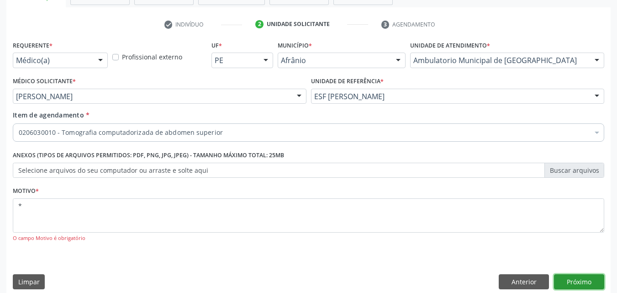
click at [576, 281] on button "Próximo" at bounding box center [579, 282] width 50 height 16
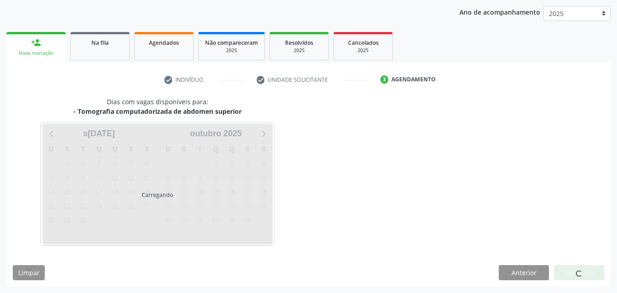
scroll to position [105, 0]
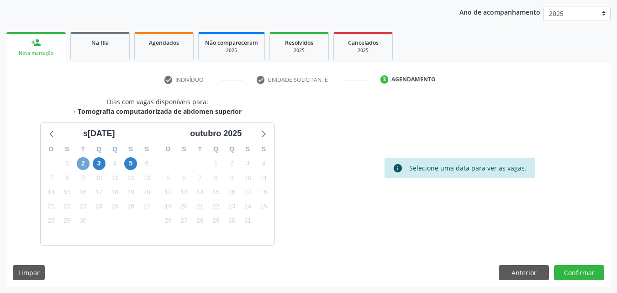
click at [84, 162] on span "2" at bounding box center [83, 163] width 13 height 13
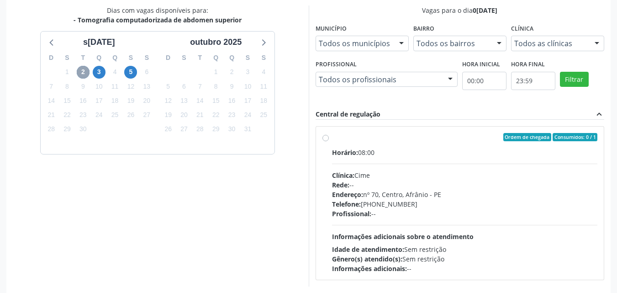
scroll to position [236, 0]
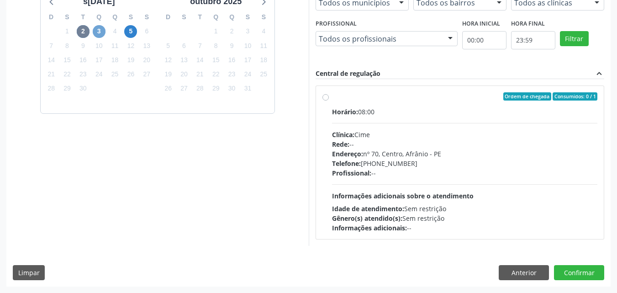
click at [97, 31] on span "3" at bounding box center [99, 31] width 13 height 13
click at [341, 94] on div "Ordem de chegada Consumidos: 1 / 3" at bounding box center [465, 96] width 266 height 8
click at [329, 94] on input "Ordem de chegada Consumidos: 1 / 3 Horário: 09:00 Clínica: Cime Rede: -- Endere…" at bounding box center [325, 96] width 6 height 8
radio input "true"
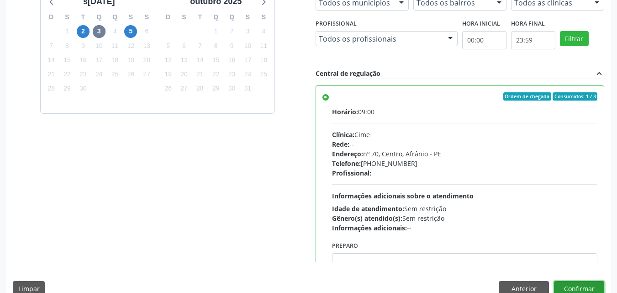
click at [595, 286] on button "Confirmar" at bounding box center [579, 289] width 50 height 16
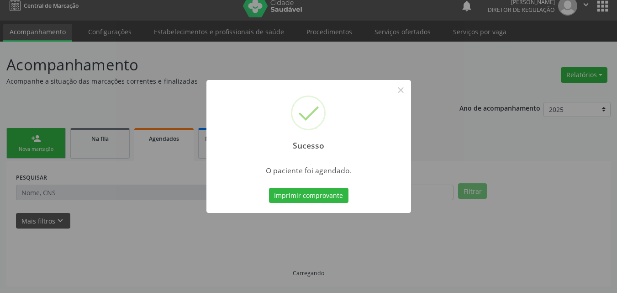
scroll to position [9, 0]
click at [336, 196] on button "Imprimir comprovante" at bounding box center [308, 196] width 79 height 16
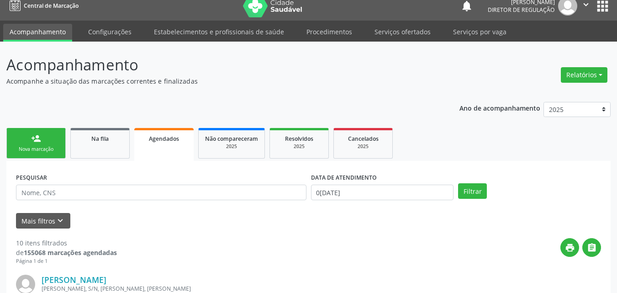
click at [55, 140] on link "person_add Nova marcação" at bounding box center [35, 143] width 59 height 31
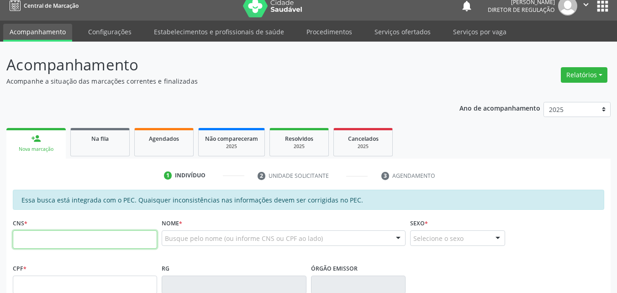
click at [78, 241] on input "text" at bounding box center [85, 239] width 144 height 18
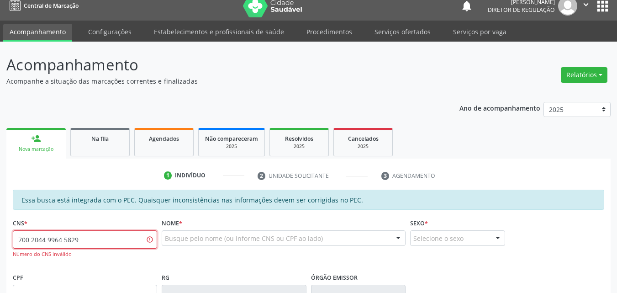
click at [70, 237] on input "700 2044 9964 5829" at bounding box center [85, 239] width 144 height 18
drag, startPoint x: 67, startPoint y: 237, endPoint x: 73, endPoint y: 231, distance: 9.0
click at [72, 233] on input "700 2044 9964 529" at bounding box center [85, 239] width 144 height 18
type input "700 2044 9964 5029"
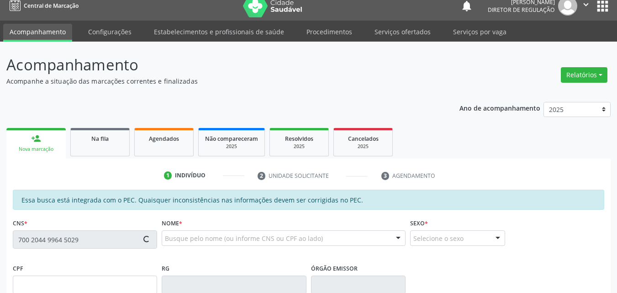
type input "213.819.764-68"
type input "04/03/1949"
type input "Luzia Nomeriana Coelho"
type input "(87) 98839-3069"
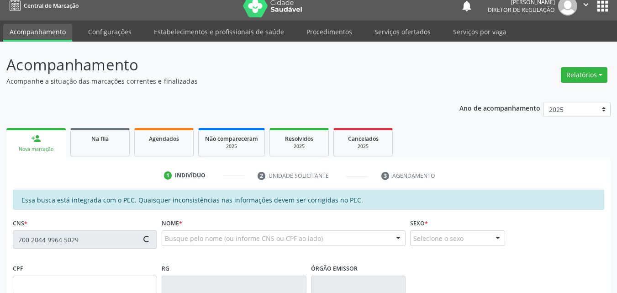
type input "749.078.324-00"
type input "S/N"
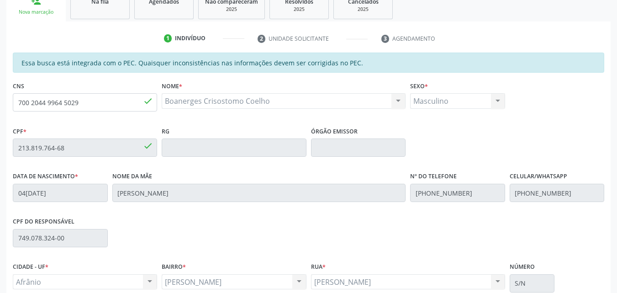
scroll to position [229, 0]
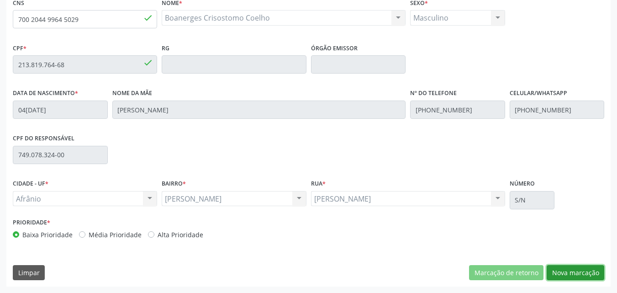
click at [566, 271] on button "Nova marcação" at bounding box center [575, 273] width 58 height 16
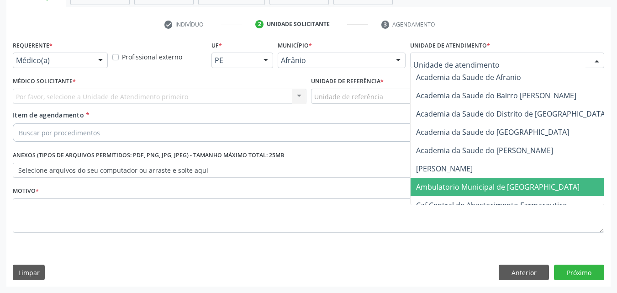
drag, startPoint x: 484, startPoint y: 186, endPoint x: 474, endPoint y: 180, distance: 11.5
click at [483, 186] on span "Ambulatorio Municipal de [GEOGRAPHIC_DATA]" at bounding box center [497, 187] width 163 height 10
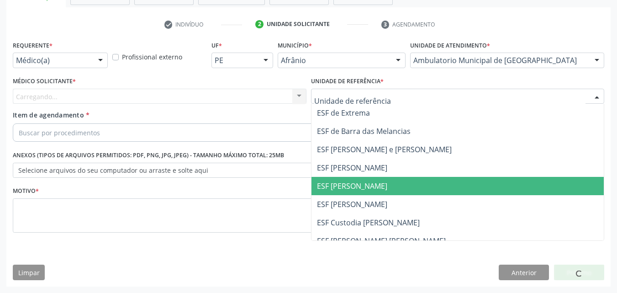
drag, startPoint x: 384, startPoint y: 182, endPoint x: 367, endPoint y: 179, distance: 17.1
click at [384, 182] on span "ESF [PERSON_NAME]" at bounding box center [457, 186] width 293 height 18
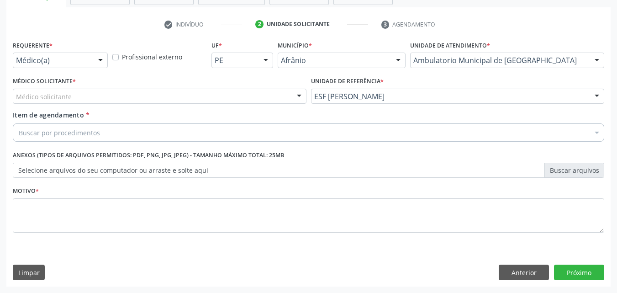
click at [190, 94] on div "Médico solicitante" at bounding box center [159, 97] width 293 height 16
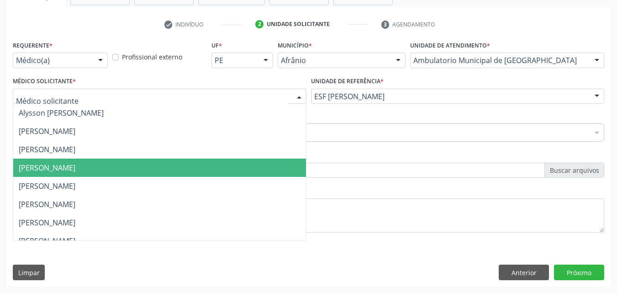
click at [187, 170] on span "[PERSON_NAME]" at bounding box center [159, 167] width 293 height 18
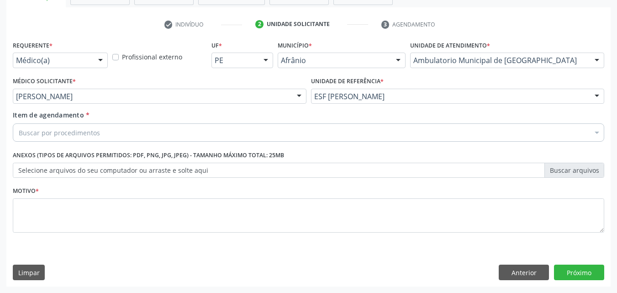
click at [147, 133] on div "Buscar por procedimentos" at bounding box center [308, 132] width 591 height 18
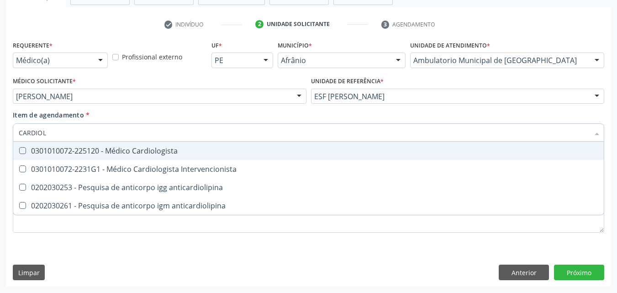
type input "CARDIOLO"
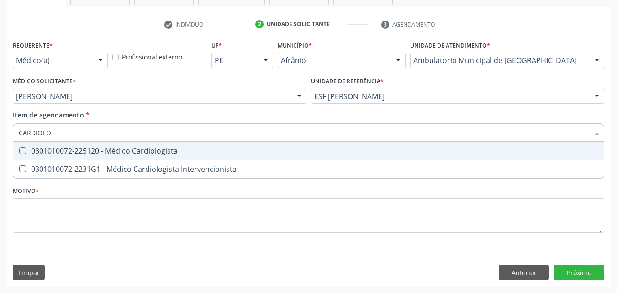
click at [148, 149] on div "0301010072-225120 - Médico Cardiologista" at bounding box center [308, 150] width 579 height 7
checkbox Cardiologista "true"
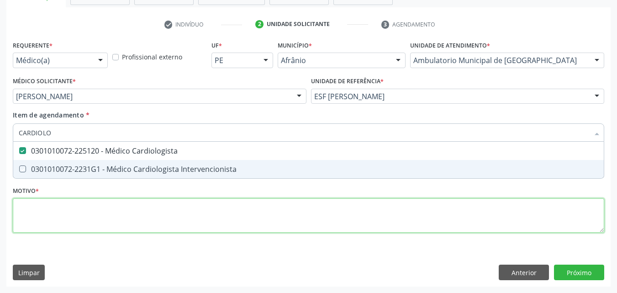
drag, startPoint x: 162, startPoint y: 208, endPoint x: 167, endPoint y: 201, distance: 8.0
click at [165, 204] on div "Requerente * Médico(a) Médico(a) Enfermeiro(a) Paciente Nenhum resultado encont…" at bounding box center [308, 141] width 591 height 207
checkbox Intervencionista "true"
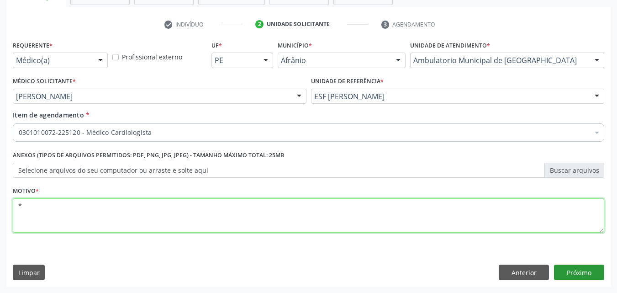
type textarea "*"
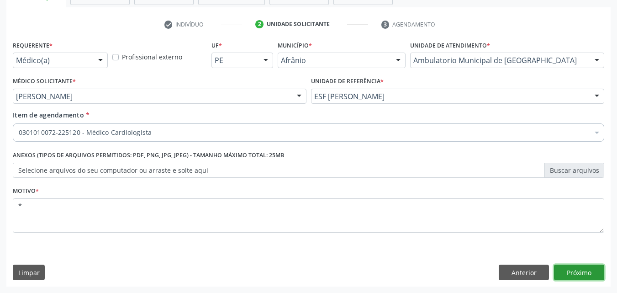
click at [581, 275] on button "Próximo" at bounding box center [579, 272] width 50 height 16
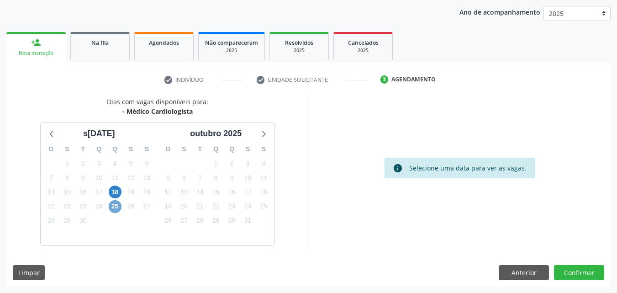
click at [116, 205] on span "25" at bounding box center [115, 206] width 13 height 13
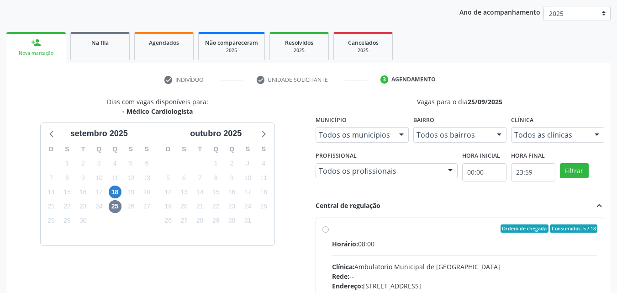
scroll to position [105, 0]
click at [116, 189] on span "18" at bounding box center [115, 191] width 13 height 13
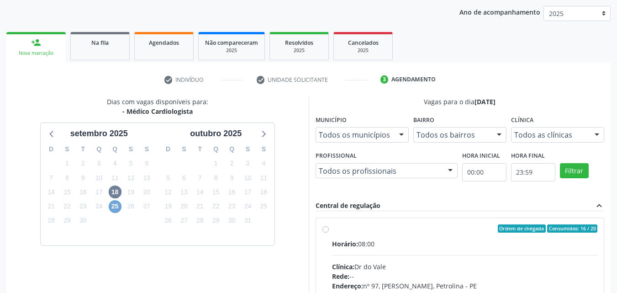
click at [114, 206] on span "25" at bounding box center [115, 206] width 13 height 13
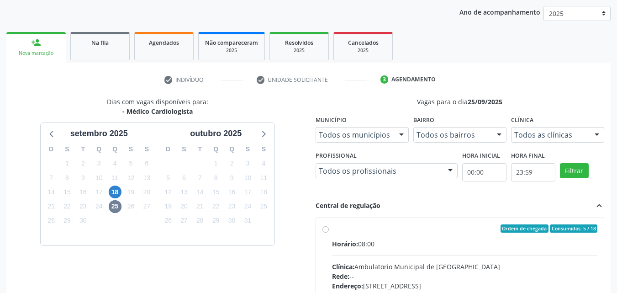
click at [332, 231] on label "Ordem de chegada Consumidos: 5 / 18 Horário: 08:00 Clínica: Ambulatorio Municip…" at bounding box center [465, 294] width 266 height 140
click at [326, 231] on input "Ordem de chegada Consumidos: 5 / 18 Horário: 08:00 Clínica: Ambulatorio Municip…" at bounding box center [325, 228] width 6 height 8
radio input "true"
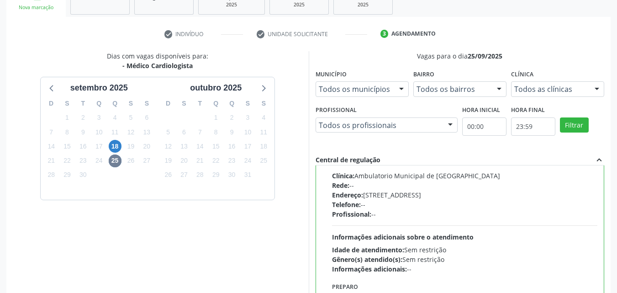
scroll to position [253, 0]
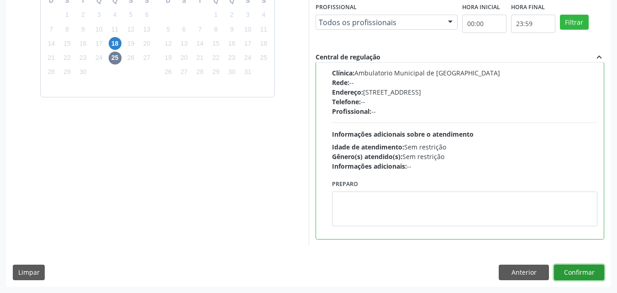
click at [575, 270] on button "Confirmar" at bounding box center [579, 272] width 50 height 16
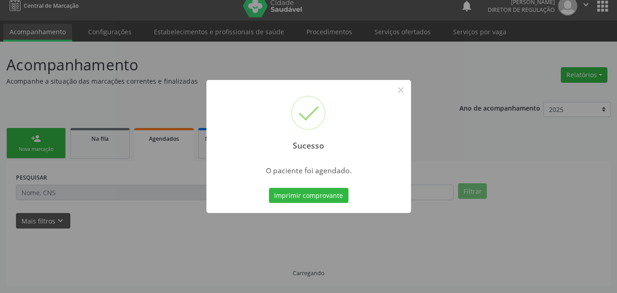
scroll to position [9, 0]
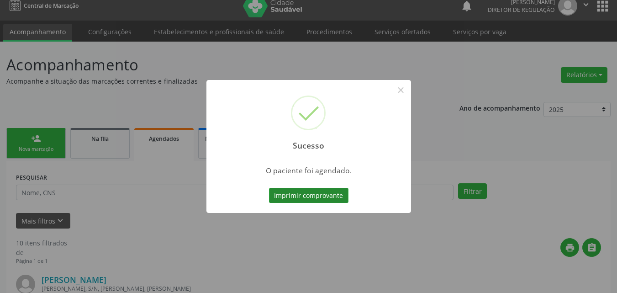
click at [321, 198] on button "Imprimir comprovante" at bounding box center [308, 196] width 79 height 16
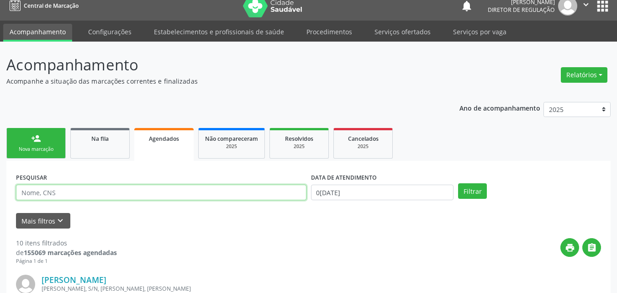
click at [160, 194] on input "text" at bounding box center [161, 192] width 290 height 16
type input "700204499645029"
drag, startPoint x: 91, startPoint y: 193, endPoint x: 21, endPoint y: 200, distance: 70.2
click at [17, 199] on input "700204499645029" at bounding box center [161, 192] width 290 height 16
click at [36, 147] on div "Nova marcação" at bounding box center [36, 149] width 46 height 7
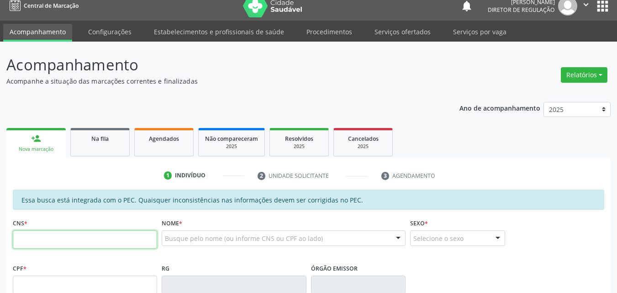
click at [84, 241] on input "text" at bounding box center [85, 239] width 144 height 18
paste input "702 4085 0814 9422"
type input "702 4085 0814 9422"
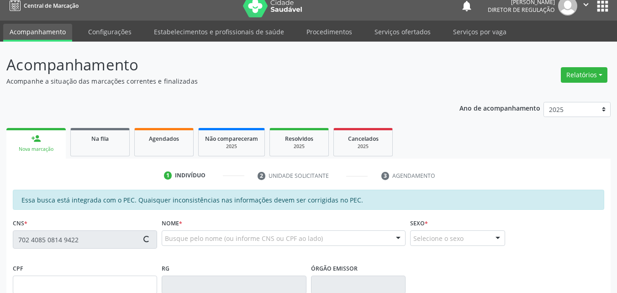
type input "[DATE]"
type input "[PHONE_NUMBER]"
type input "S/N"
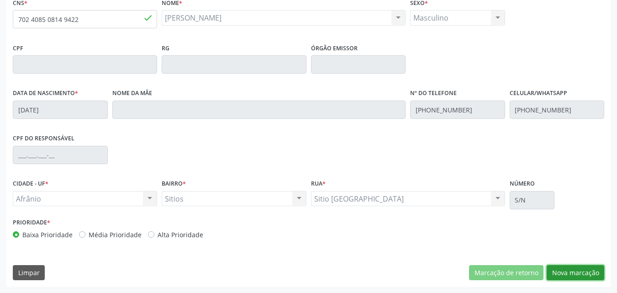
click at [574, 272] on button "Nova marcação" at bounding box center [575, 273] width 58 height 16
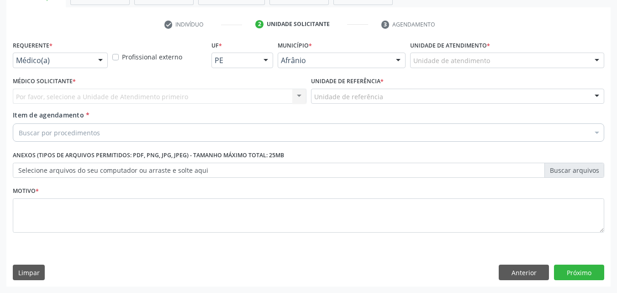
scroll to position [160, 0]
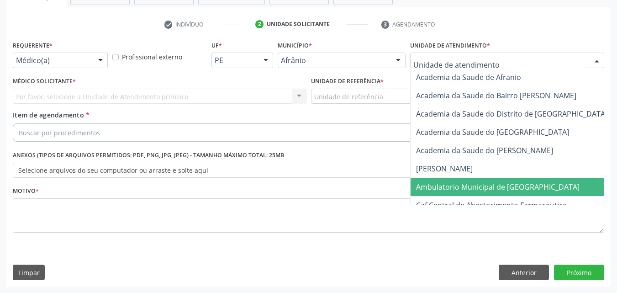
click at [447, 184] on span "Ambulatorio Municipal de [GEOGRAPHIC_DATA]" at bounding box center [497, 187] width 163 height 10
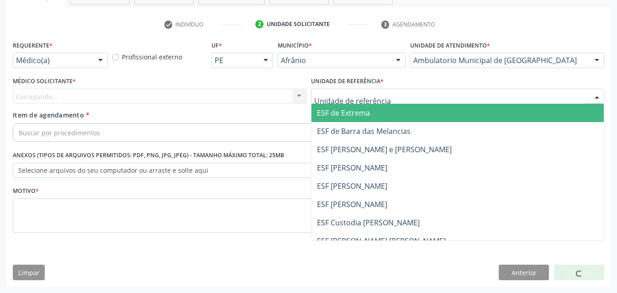
click at [385, 93] on div at bounding box center [457, 97] width 293 height 16
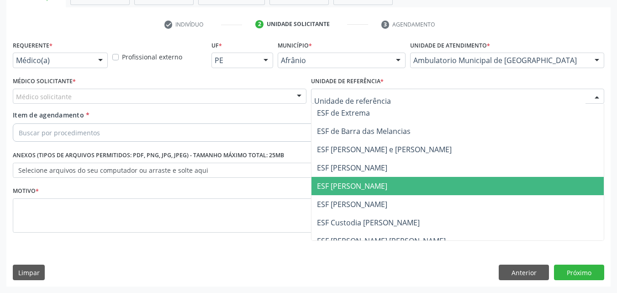
click at [381, 185] on span "ESF [PERSON_NAME]" at bounding box center [457, 186] width 293 height 18
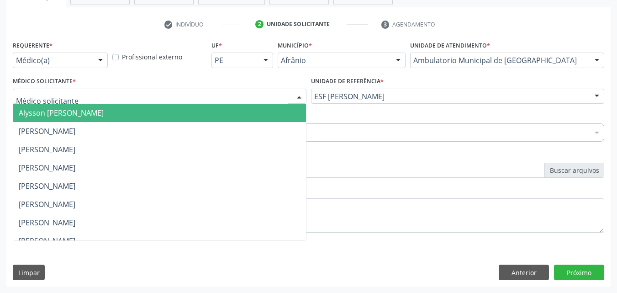
click at [213, 93] on div at bounding box center [159, 97] width 293 height 16
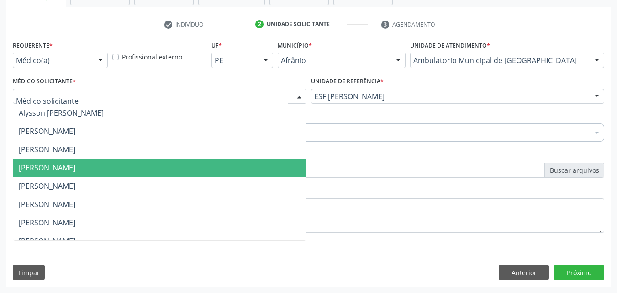
click at [208, 167] on span "[PERSON_NAME]" at bounding box center [159, 167] width 293 height 18
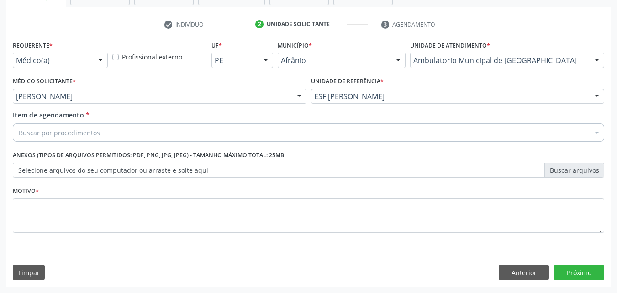
click at [147, 134] on div "Buscar por procedimentos" at bounding box center [308, 132] width 591 height 18
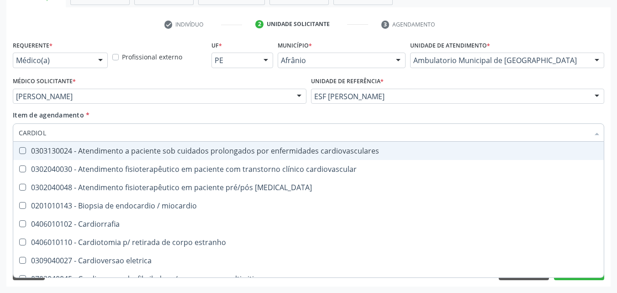
type input "CARDIOLO"
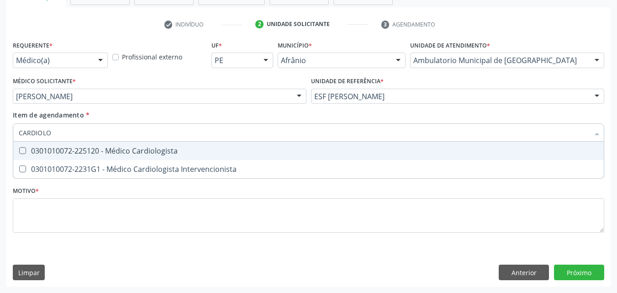
click at [173, 151] on div "0301010072-225120 - Médico Cardiologista" at bounding box center [308, 150] width 579 height 7
checkbox Cardiologista "true"
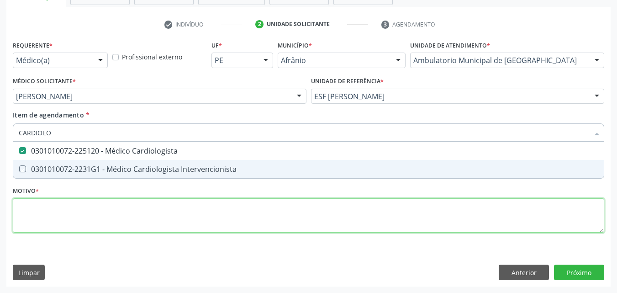
click at [172, 209] on div "Requerente * Médico(a) Médico(a) Enfermeiro(a) Paciente Nenhum resultado encont…" at bounding box center [308, 141] width 591 height 207
checkbox Intervencionista "true"
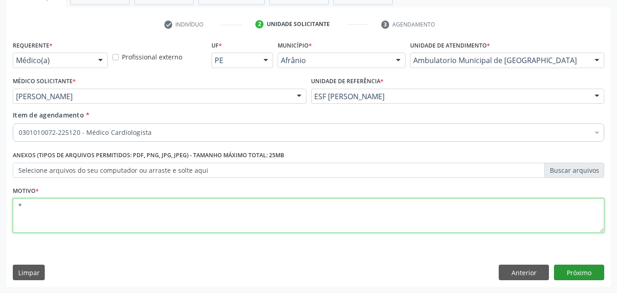
type textarea "*"
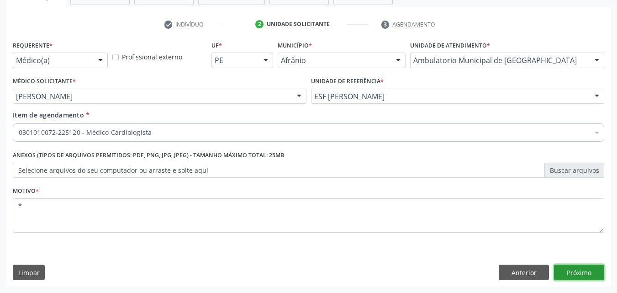
click at [583, 272] on button "Próximo" at bounding box center [579, 272] width 50 height 16
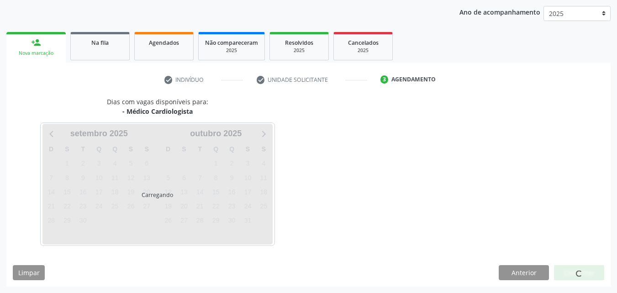
scroll to position [105, 0]
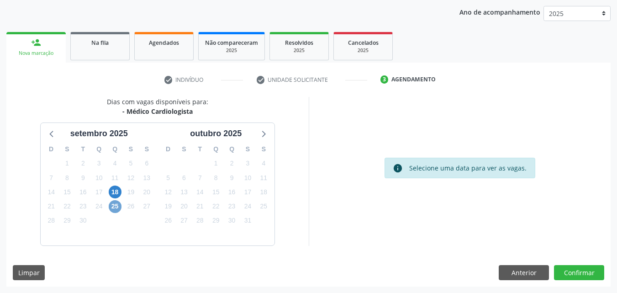
click at [115, 205] on span "25" at bounding box center [115, 206] width 13 height 13
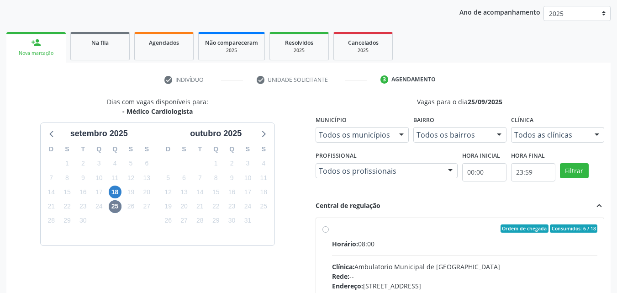
click at [388, 234] on label "Ordem de chegada Consumidos: 6 / 18 Horário: 08:00 Clínica: Ambulatorio Municip…" at bounding box center [465, 294] width 266 height 140
click at [329, 232] on input "Ordem de chegada Consumidos: 6 / 18 Horário: 08:00 Clínica: Ambulatorio Municip…" at bounding box center [325, 228] width 6 height 8
radio input "true"
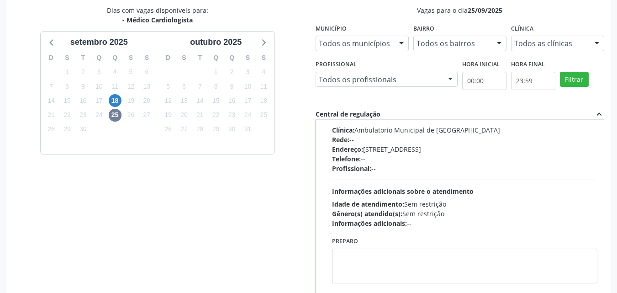
scroll to position [253, 0]
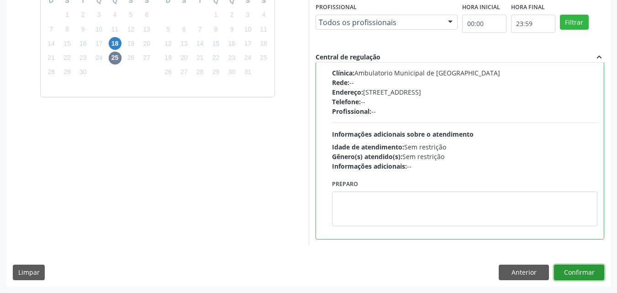
click at [584, 274] on button "Confirmar" at bounding box center [579, 272] width 50 height 16
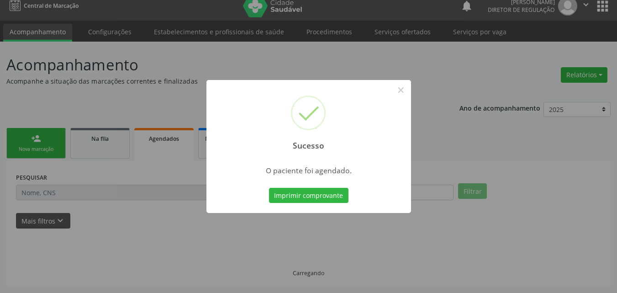
scroll to position [9, 0]
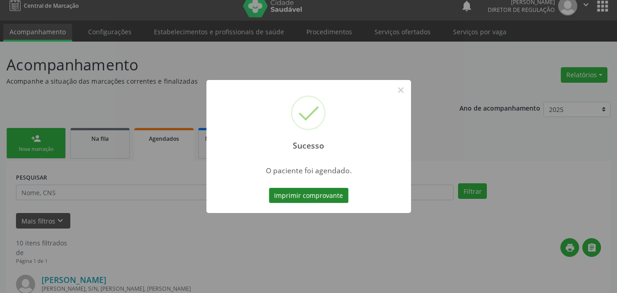
click at [328, 194] on button "Imprimir comprovante" at bounding box center [308, 196] width 79 height 16
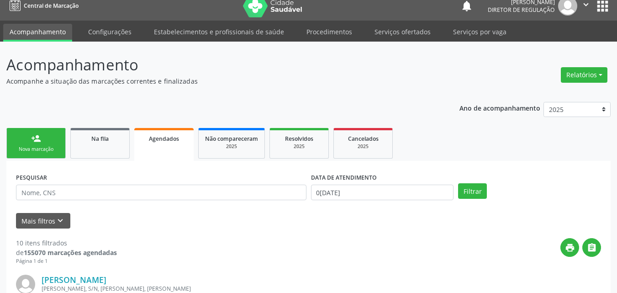
click at [43, 140] on link "person_add Nova marcação" at bounding box center [35, 143] width 59 height 31
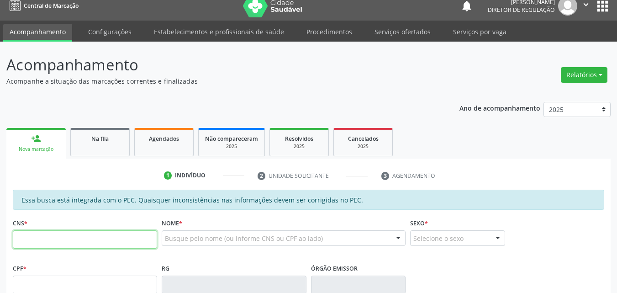
drag, startPoint x: 63, startPoint y: 245, endPoint x: 62, endPoint y: 235, distance: 10.1
click at [63, 241] on input "text" at bounding box center [85, 239] width 144 height 18
paste input "702 4085 0814 9422"
type input "702 4085 0814 9422"
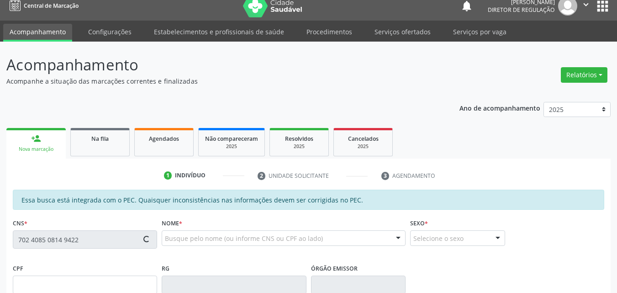
type input "[DATE]"
type input "[PHONE_NUMBER]"
type input "S/N"
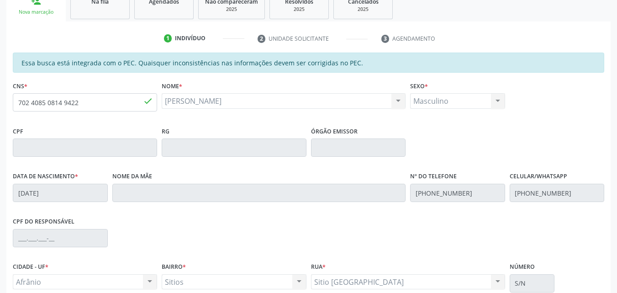
scroll to position [229, 0]
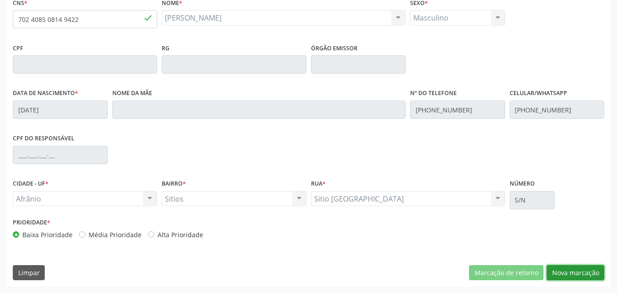
click at [578, 274] on button "Nova marcação" at bounding box center [575, 273] width 58 height 16
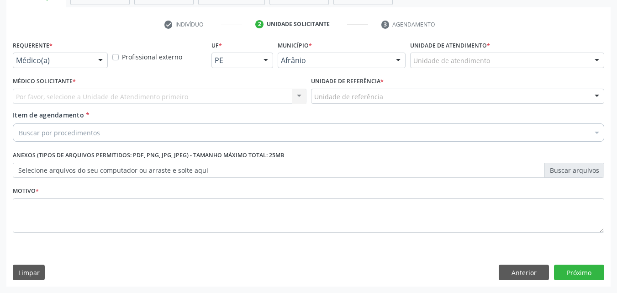
scroll to position [160, 0]
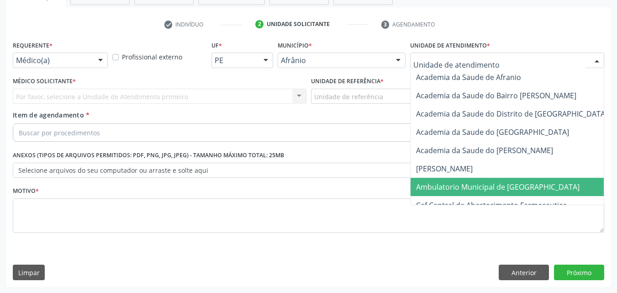
drag, startPoint x: 463, startPoint y: 184, endPoint x: 457, endPoint y: 179, distance: 8.1
click at [463, 185] on span "Ambulatorio Municipal de [GEOGRAPHIC_DATA]" at bounding box center [497, 187] width 163 height 10
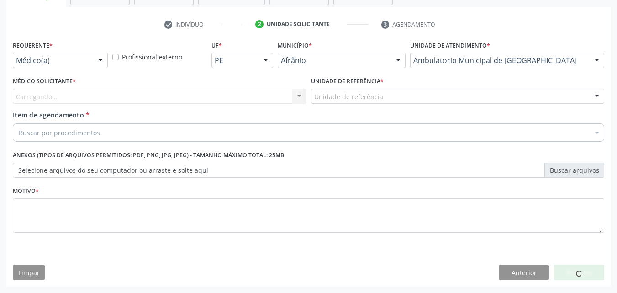
click at [410, 98] on div "Unidade de referência" at bounding box center [457, 97] width 293 height 16
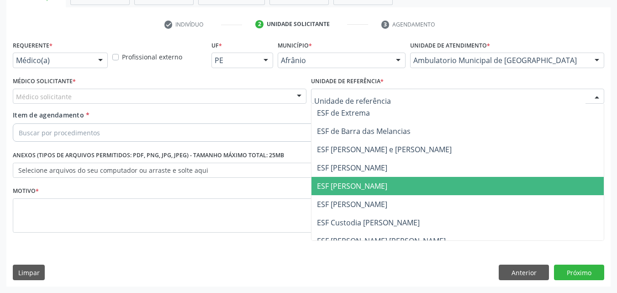
click at [400, 188] on span "ESF [PERSON_NAME]" at bounding box center [457, 186] width 293 height 18
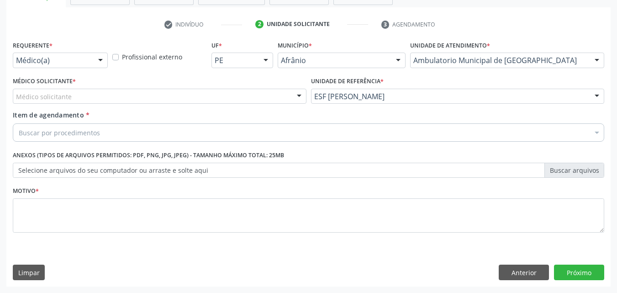
click at [193, 96] on div "Médico solicitante" at bounding box center [159, 97] width 293 height 16
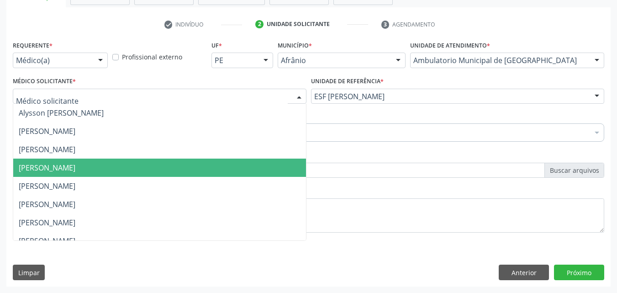
drag, startPoint x: 193, startPoint y: 171, endPoint x: 187, endPoint y: 165, distance: 8.4
click at [194, 171] on span "[PERSON_NAME]" at bounding box center [159, 167] width 293 height 18
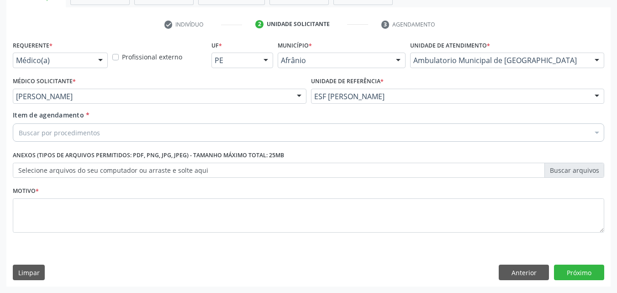
click at [148, 133] on div "Buscar por procedimentos" at bounding box center [308, 132] width 591 height 18
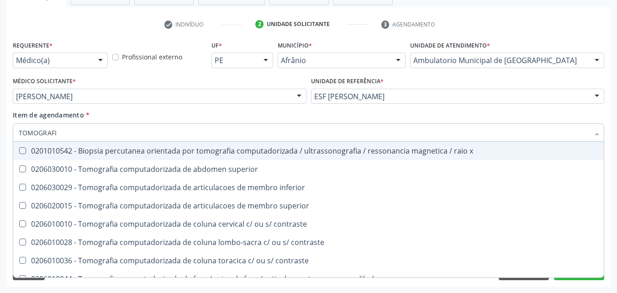
type input "TOMOGRAFIA"
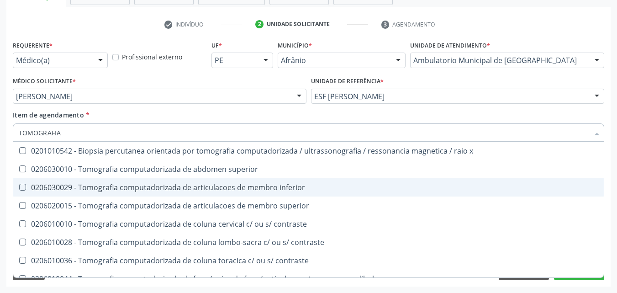
scroll to position [91, 0]
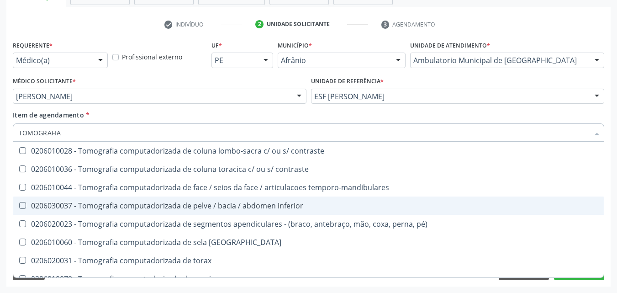
click at [189, 204] on div "0206030037 - Tomografia computadorizada de pelve / bacia / abdomen inferior" at bounding box center [308, 205] width 579 height 7
checkbox inferior "true"
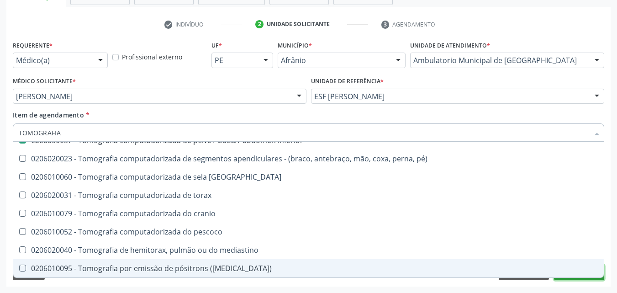
click at [587, 278] on button "Próximo" at bounding box center [579, 272] width 50 height 16
checkbox superior "true"
checkbox inferior "false"
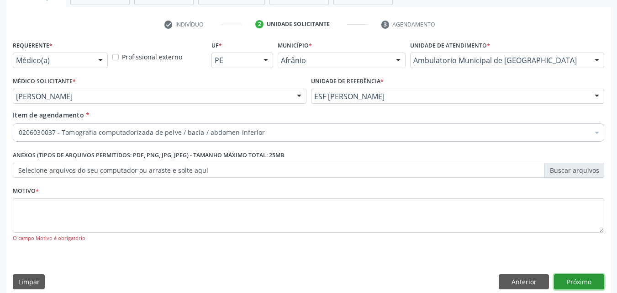
scroll to position [0, 0]
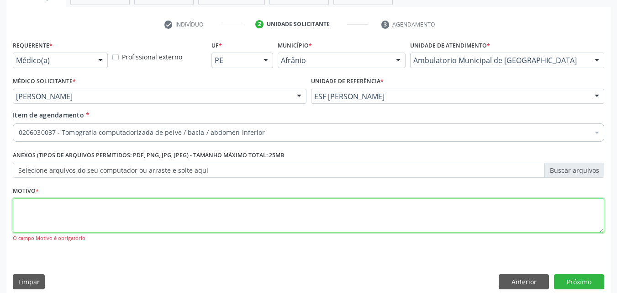
click at [172, 217] on textarea at bounding box center [308, 215] width 591 height 35
type textarea "*"
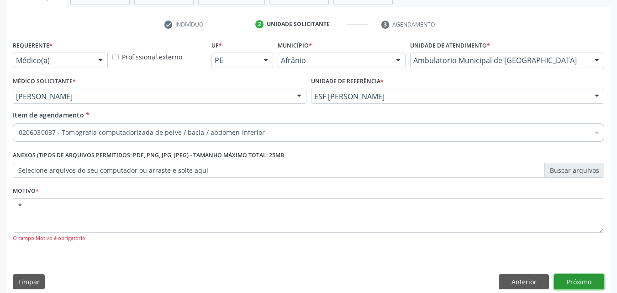
click at [569, 279] on button "Próximo" at bounding box center [579, 282] width 50 height 16
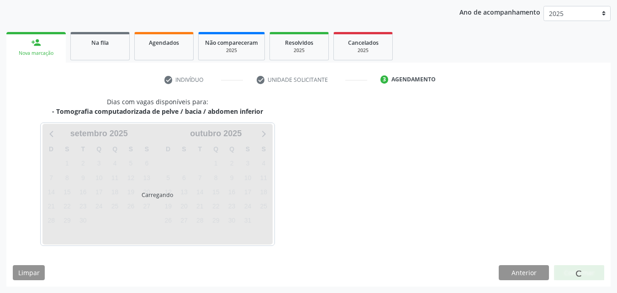
scroll to position [105, 0]
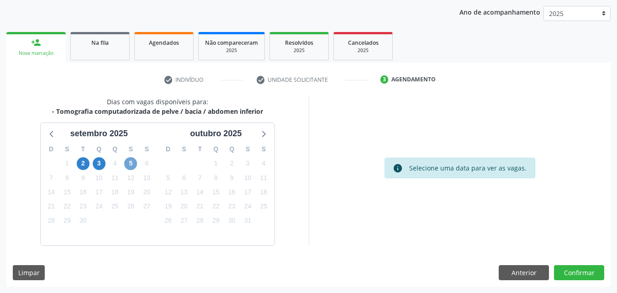
click at [131, 165] on span "5" at bounding box center [130, 163] width 13 height 13
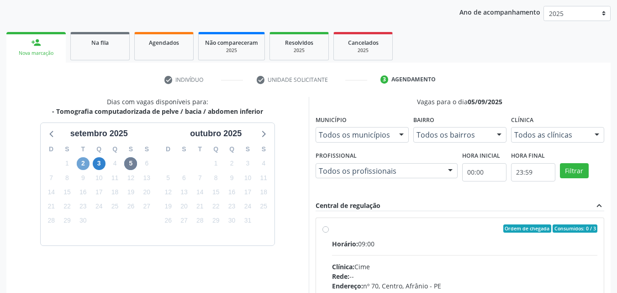
click at [82, 163] on span "2" at bounding box center [83, 163] width 13 height 13
click at [332, 227] on label "Ordem de chegada Consumidos: 0 / 1 Horário: 08:00 Clínica: Cime Rede: -- Endere…" at bounding box center [465, 294] width 266 height 140
click at [324, 227] on input "Ordem de chegada Consumidos: 0 / 1 Horário: 08:00 Clínica: Cime Rede: -- Endere…" at bounding box center [325, 228] width 6 height 8
radio input "true"
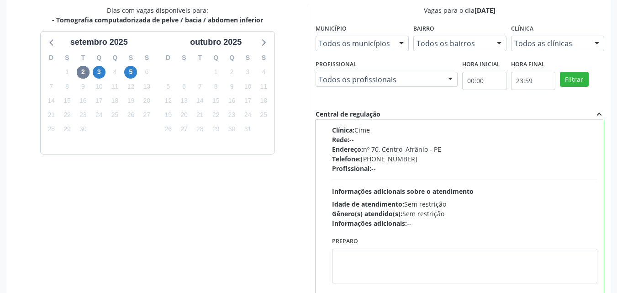
scroll to position [253, 0]
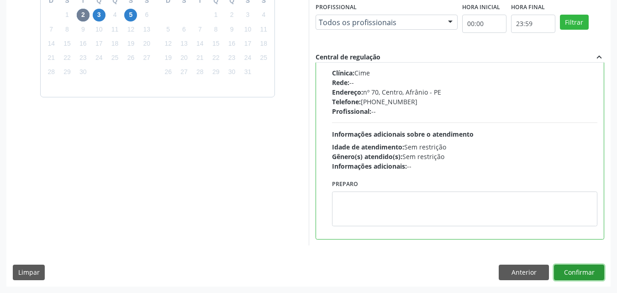
click at [574, 272] on button "Confirmar" at bounding box center [579, 272] width 50 height 16
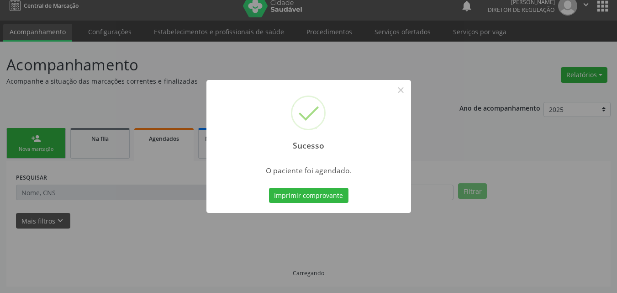
scroll to position [9, 0]
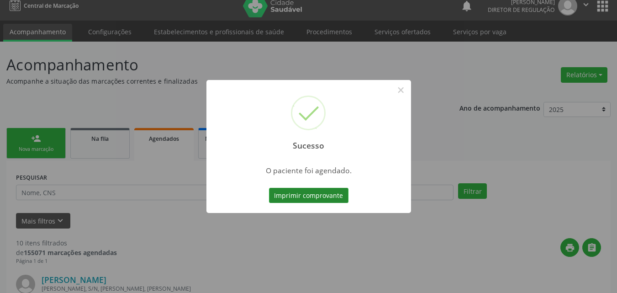
click at [334, 193] on button "Imprimir comprovante" at bounding box center [308, 196] width 79 height 16
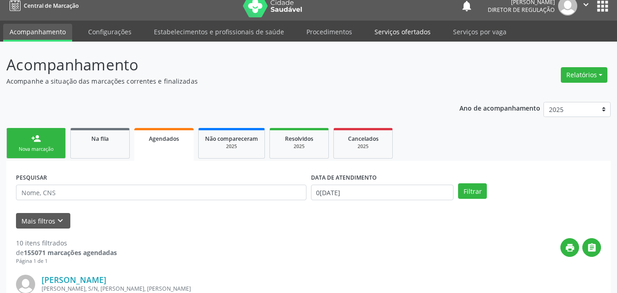
click at [396, 30] on link "Serviços ofertados" at bounding box center [402, 32] width 69 height 16
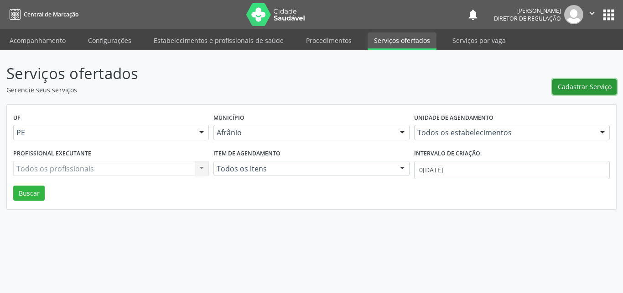
click at [576, 86] on span "Cadastrar Serviço" at bounding box center [585, 87] width 54 height 10
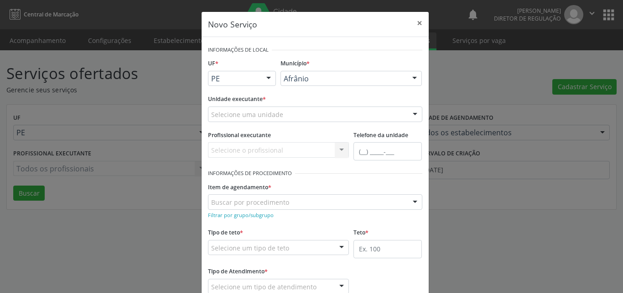
click at [411, 76] on div at bounding box center [415, 79] width 14 height 16
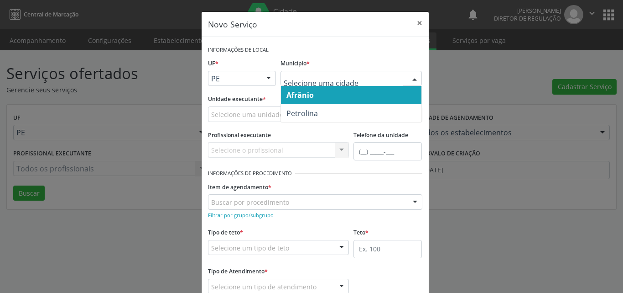
click at [263, 76] on div at bounding box center [269, 79] width 14 height 16
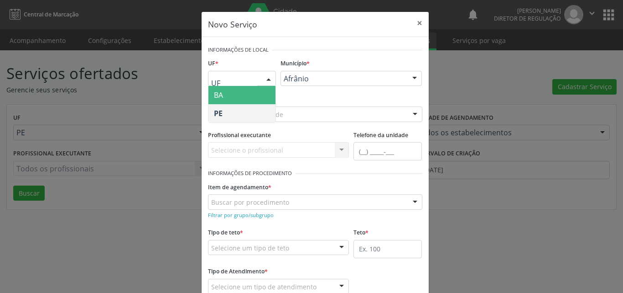
click at [260, 92] on span "BA" at bounding box center [243, 95] width 68 height 18
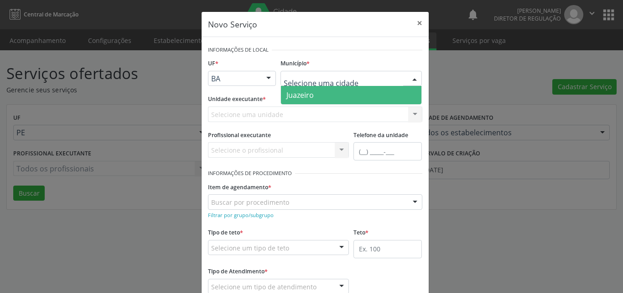
click at [314, 93] on span "Juazeiro" at bounding box center [351, 95] width 141 height 18
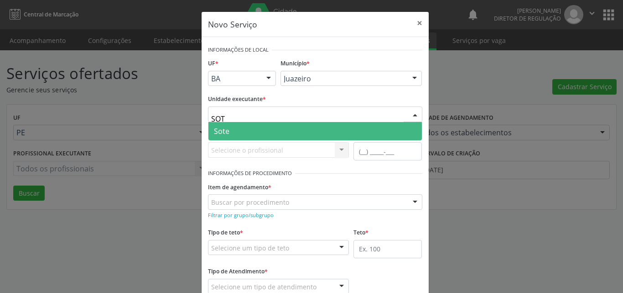
type input "SOTE"
click at [250, 135] on span "Sote" at bounding box center [316, 131] width 214 height 18
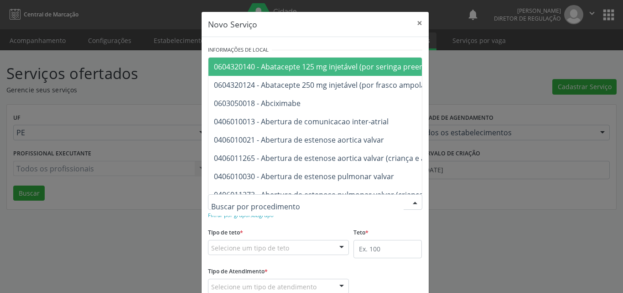
click at [290, 202] on div at bounding box center [315, 202] width 215 height 16
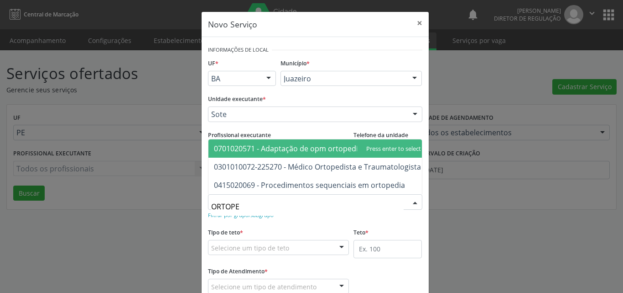
type input "ORTOPED"
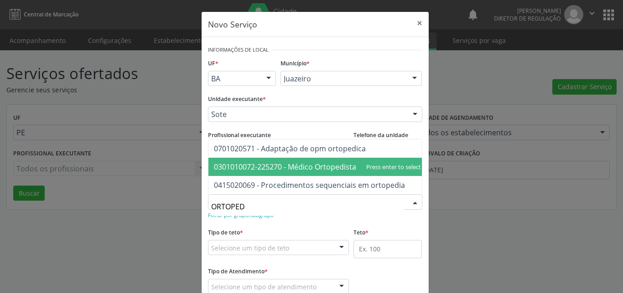
click at [314, 162] on span "0301010072-225270 - Médico Ortopedista e Traumatologista" at bounding box center [317, 167] width 207 height 10
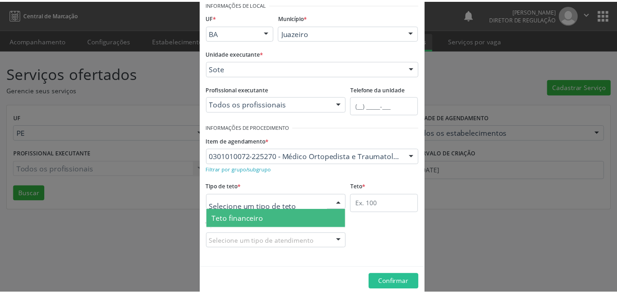
scroll to position [17, 0]
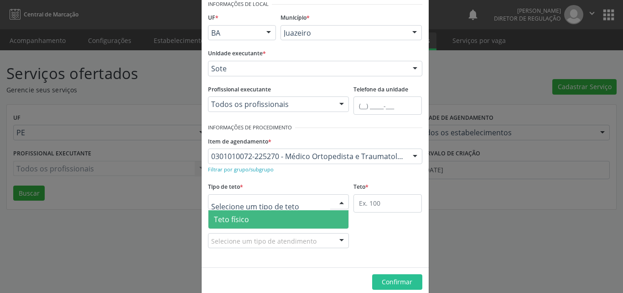
click at [283, 218] on span "Teto físico" at bounding box center [279, 219] width 141 height 18
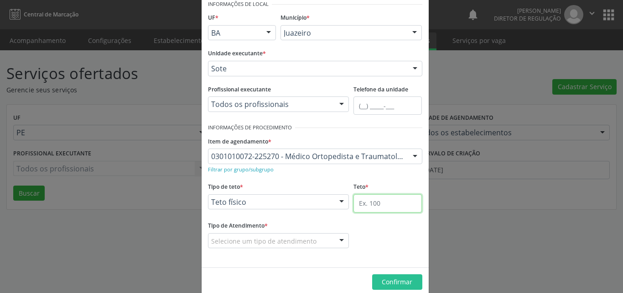
click at [396, 206] on input "text" at bounding box center [388, 203] width 68 height 18
type input "1"
click at [314, 240] on div "Selecione um tipo de atendimento" at bounding box center [278, 241] width 141 height 16
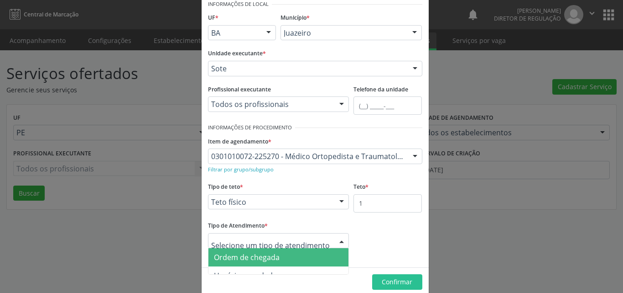
click at [287, 255] on span "Ordem de chegada" at bounding box center [279, 257] width 141 height 18
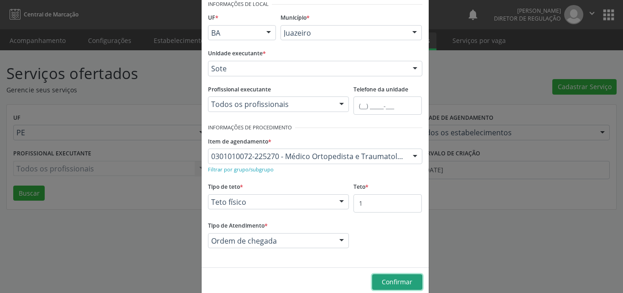
click at [391, 278] on span "Confirmar" at bounding box center [397, 281] width 31 height 9
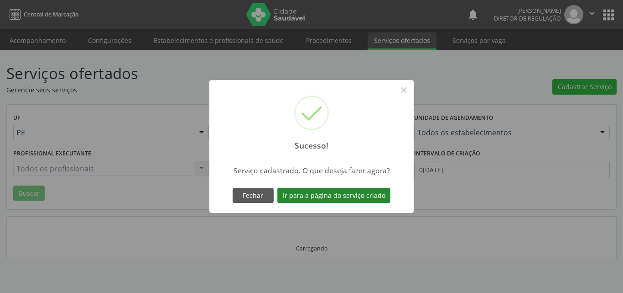
click at [352, 194] on button "Ir para a página do serviço criado" at bounding box center [334, 196] width 113 height 16
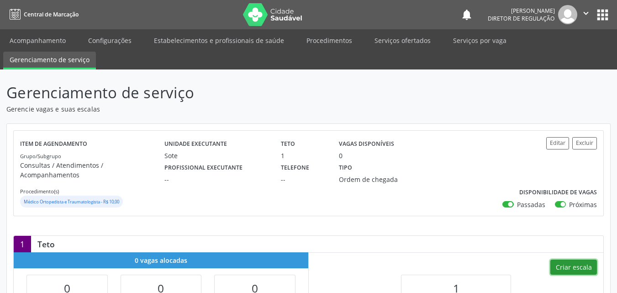
click at [577, 259] on button "Criar escala" at bounding box center [573, 267] width 47 height 16
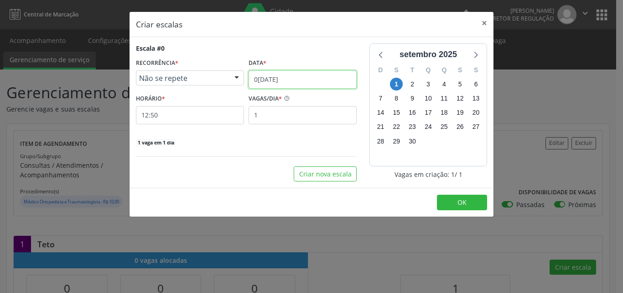
click at [308, 76] on input "0[DATE]" at bounding box center [303, 79] width 108 height 18
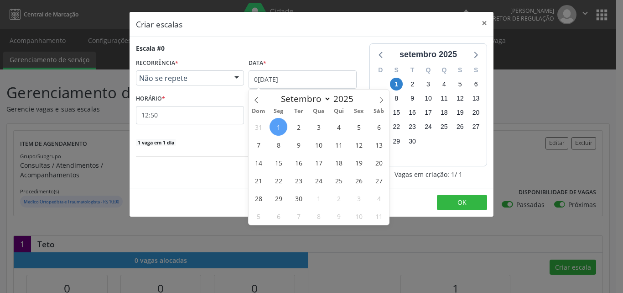
click at [300, 144] on span "9" at bounding box center [299, 145] width 18 height 18
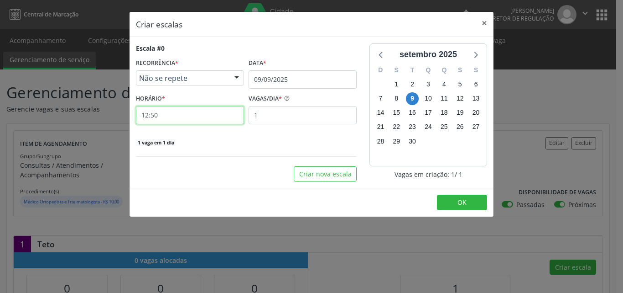
click at [202, 115] on input "12:50" at bounding box center [190, 115] width 108 height 18
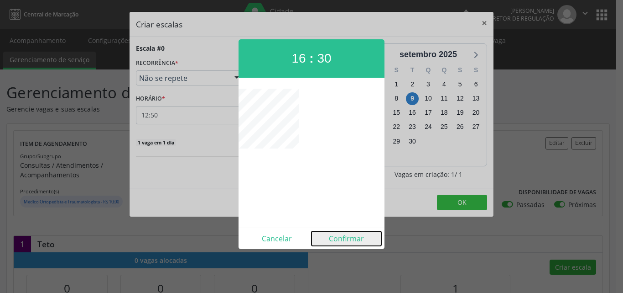
click at [347, 240] on button "Confirmar" at bounding box center [347, 238] width 70 height 15
type input "16:30"
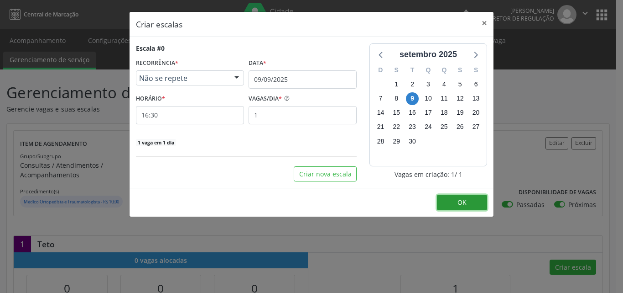
click at [465, 205] on span "OK" at bounding box center [462, 202] width 9 height 9
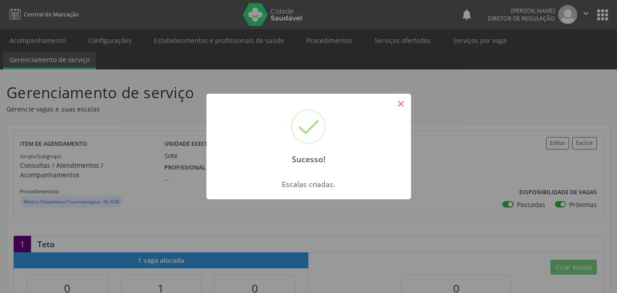
click at [402, 101] on button "×" at bounding box center [401, 104] width 16 height 16
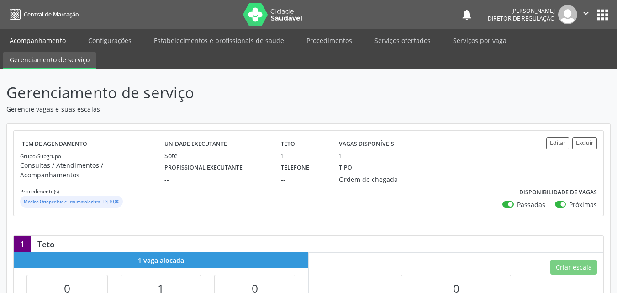
click at [52, 41] on link "Acompanhamento" at bounding box center [37, 40] width 69 height 16
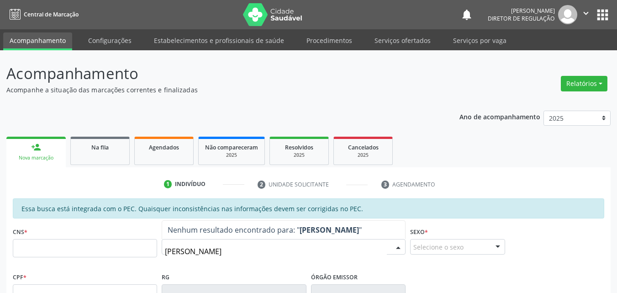
click at [212, 250] on input "[PERSON_NAME]" at bounding box center [276, 251] width 222 height 18
type input "[PERSON_NAME]"
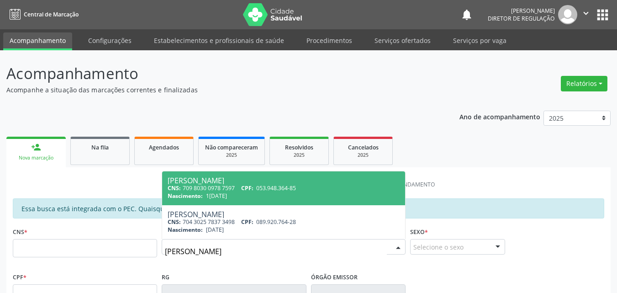
click at [248, 187] on span "CPF:" at bounding box center [247, 188] width 12 height 8
type input "709 8030 0978 7597"
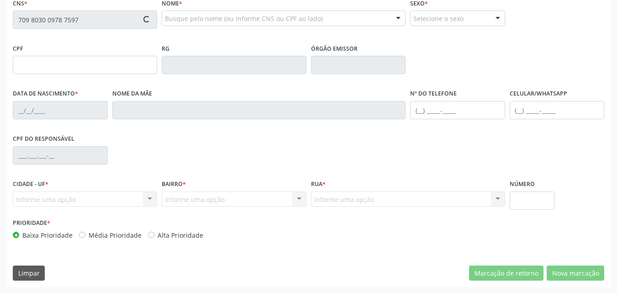
scroll to position [229, 0]
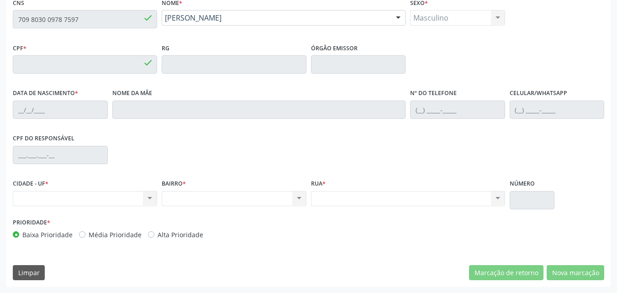
type input "053.948.364-85"
type input "1[DATE]"
type input "[PERSON_NAME] de [PERSON_NAME]"
type input "[PHONE_NUMBER]"
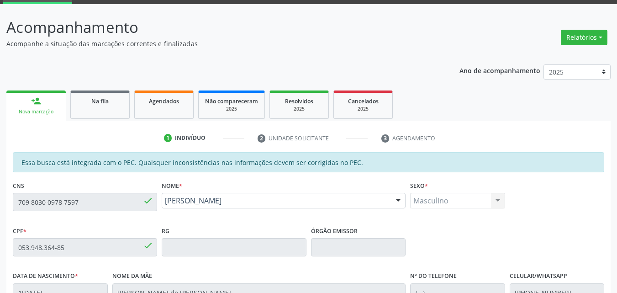
scroll to position [0, 0]
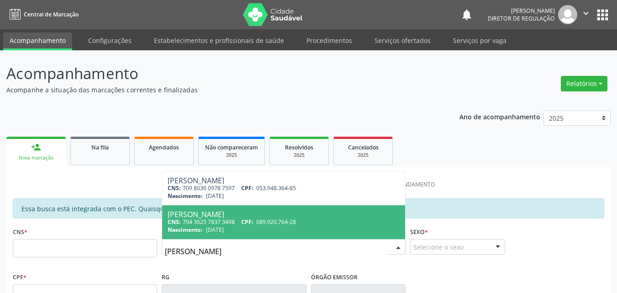
type input "[PERSON_NAME]"
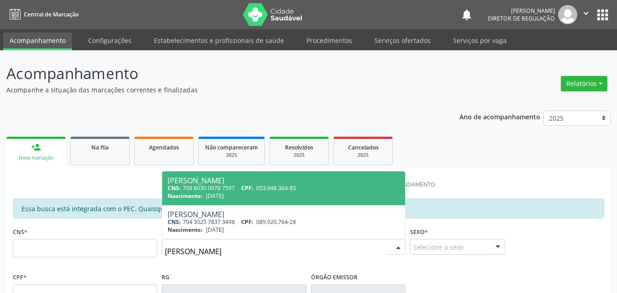
click at [217, 191] on div "CNS: 709 8030 0978 7597 CPF: 053.948.364-85" at bounding box center [284, 188] width 232 height 8
type input "709 8030 0978 7597"
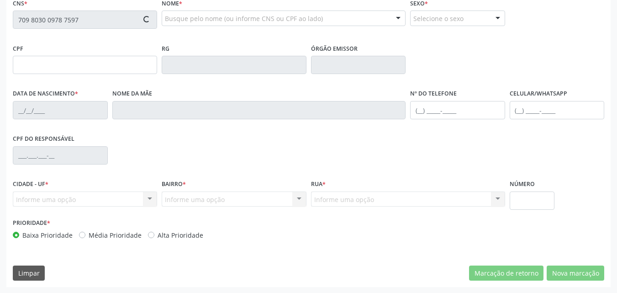
type input "053.948.364-85"
type input "[DATE]"
type input "[PERSON_NAME] de [PERSON_NAME]"
type input "[PHONE_NUMBER]"
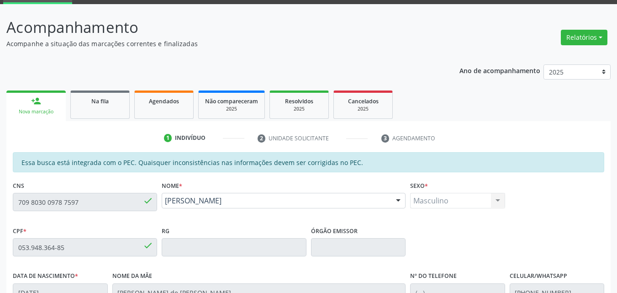
scroll to position [0, 0]
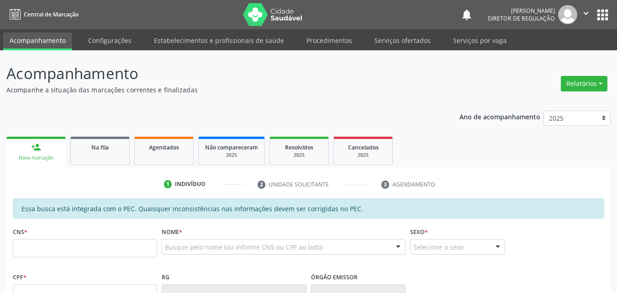
scroll to position [0, 0]
type input "709 8030 0978 7597"
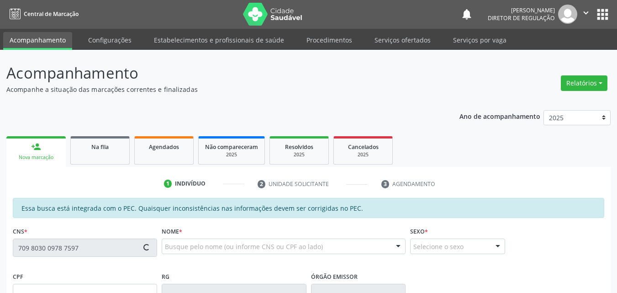
type input "053.948.364-85"
type input "1[DATE]"
type input "[PERSON_NAME] de [PERSON_NAME]"
type input "[PHONE_NUMBER]"
type input "S/N"
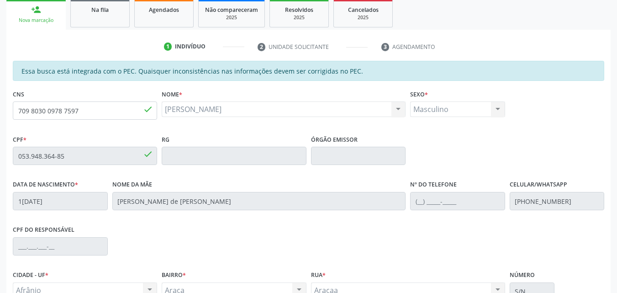
scroll to position [229, 0]
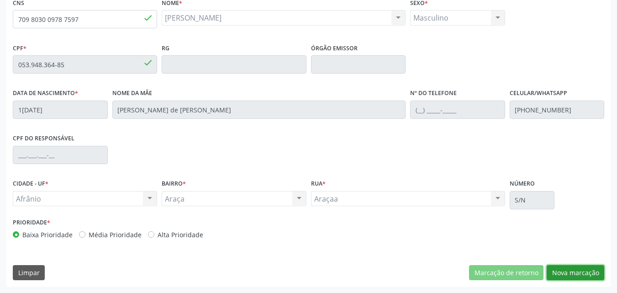
click at [569, 271] on button "Nova marcação" at bounding box center [575, 273] width 58 height 16
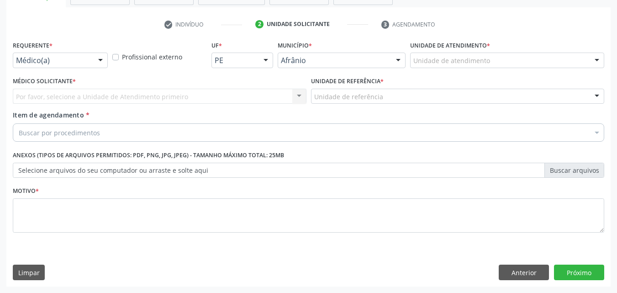
scroll to position [160, 0]
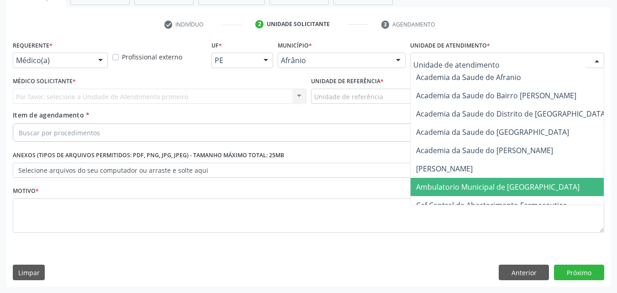
click at [429, 188] on span "Ambulatorio Municipal de [GEOGRAPHIC_DATA]" at bounding box center [497, 187] width 163 height 10
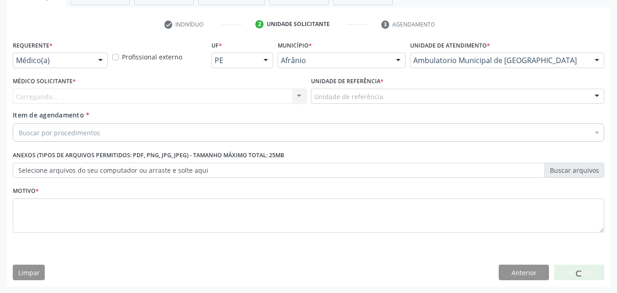
click at [388, 96] on div "Unidade de referência" at bounding box center [457, 97] width 293 height 16
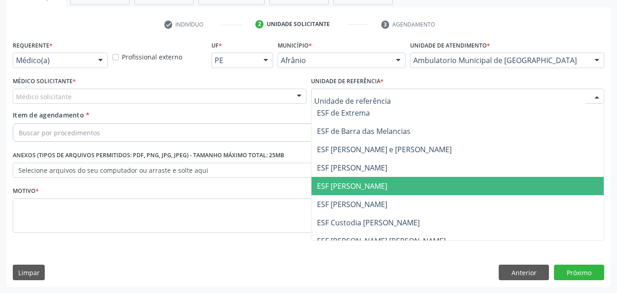
drag, startPoint x: 385, startPoint y: 185, endPoint x: 380, endPoint y: 184, distance: 5.5
click at [384, 185] on span "ESF [PERSON_NAME]" at bounding box center [457, 186] width 293 height 18
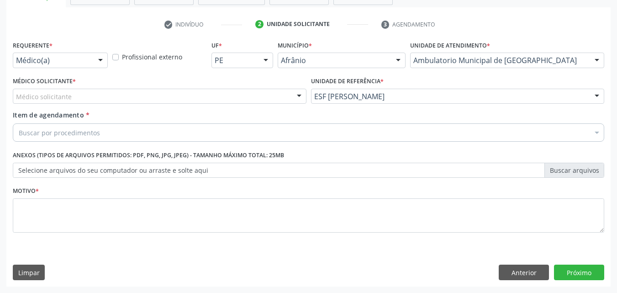
click at [264, 97] on div "Médico solicitante" at bounding box center [159, 97] width 293 height 16
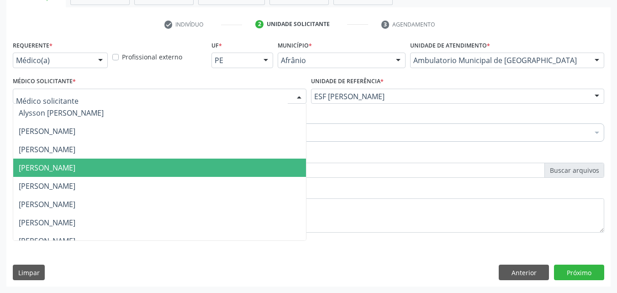
drag, startPoint x: 248, startPoint y: 165, endPoint x: 243, endPoint y: 162, distance: 5.7
click at [248, 165] on span "[PERSON_NAME]" at bounding box center [159, 167] width 293 height 18
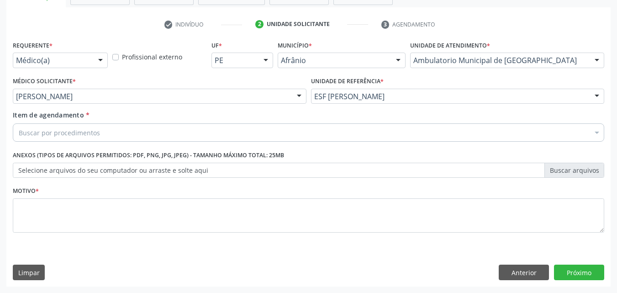
click at [167, 131] on div "Buscar por procedimentos" at bounding box center [308, 132] width 591 height 18
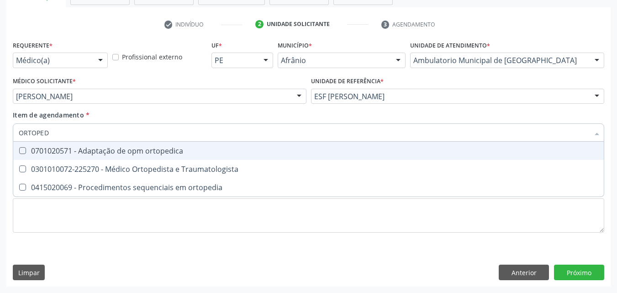
type input "ORTOPEDI"
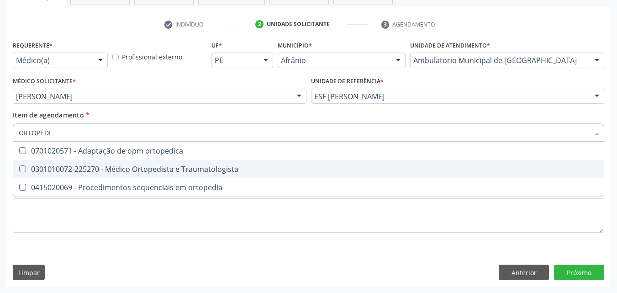
click at [154, 165] on div "0301010072-225270 - Médico Ortopedista e Traumatologista" at bounding box center [308, 168] width 579 height 7
checkbox Traumatologista "true"
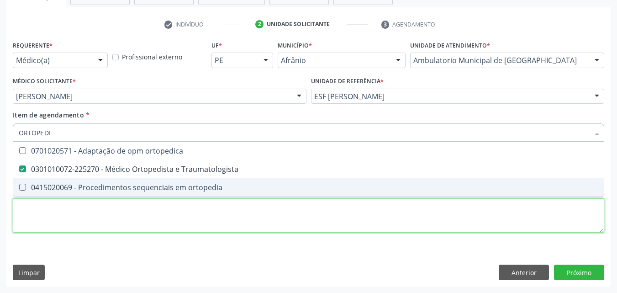
click at [202, 208] on div "Requerente * Médico(a) Médico(a) Enfermeiro(a) Paciente Nenhum resultado encont…" at bounding box center [308, 141] width 591 height 207
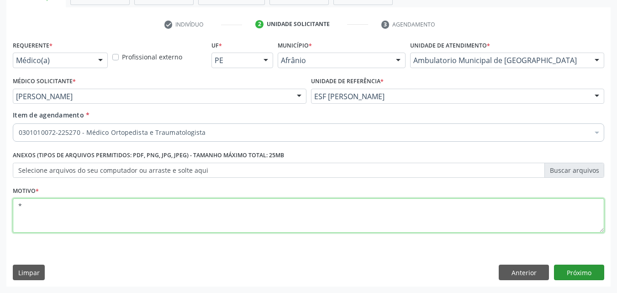
type textarea "*"
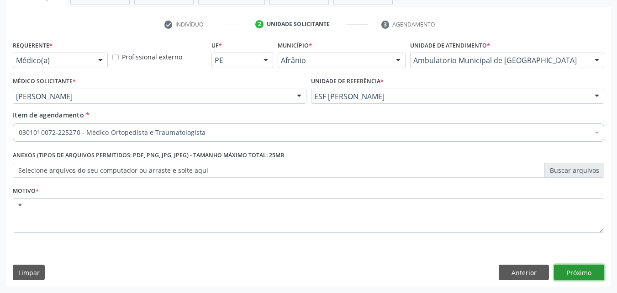
click at [577, 271] on button "Próximo" at bounding box center [579, 272] width 50 height 16
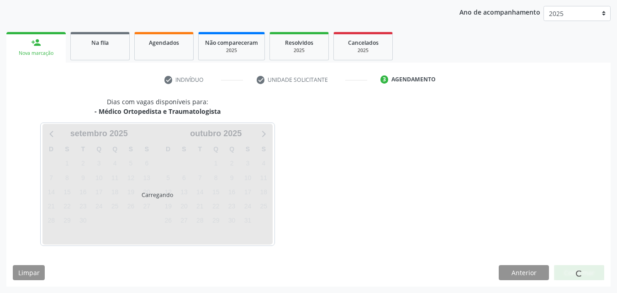
scroll to position [105, 0]
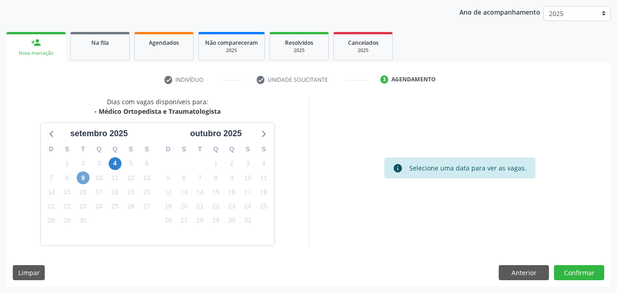
click at [85, 177] on span "9" at bounding box center [83, 177] width 13 height 13
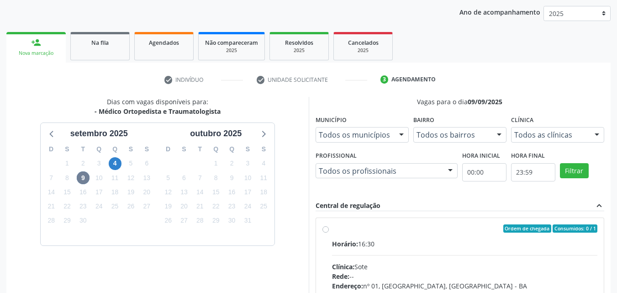
click at [398, 228] on div "Ordem de chegada Consumidos: 0 / 1" at bounding box center [465, 228] width 266 height 8
click at [329, 228] on input "Ordem de chegada Consumidos: 0 / 1 Horário: 16:30 Clínica: Sote Rede: -- Endere…" at bounding box center [325, 228] width 6 height 8
radio input "true"
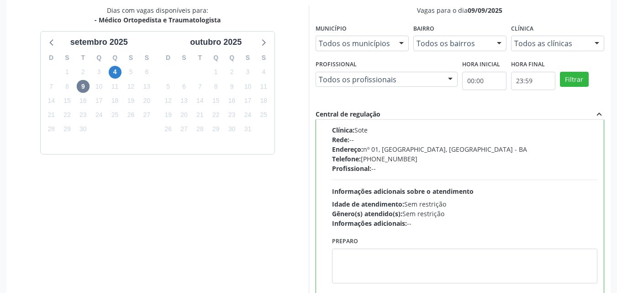
scroll to position [253, 0]
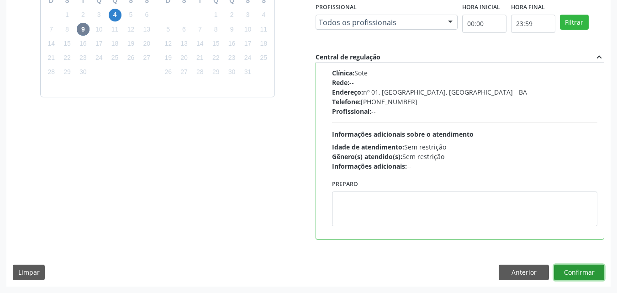
click at [578, 272] on button "Confirmar" at bounding box center [579, 272] width 50 height 16
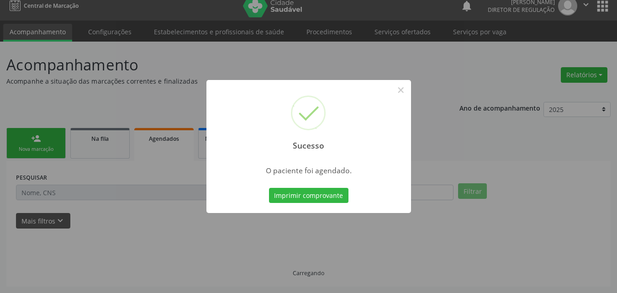
scroll to position [9, 0]
click at [334, 196] on button "Imprimir comprovante" at bounding box center [308, 196] width 79 height 16
